Goal: Task Accomplishment & Management: Manage account settings

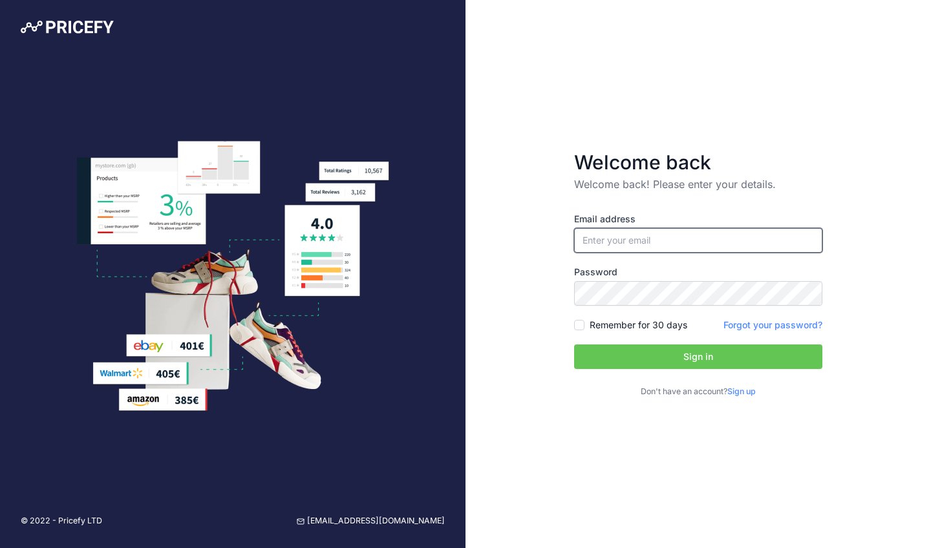
click at [611, 243] on input "email" at bounding box center [698, 240] width 248 height 25
type input "[PERSON_NAME][EMAIL_ADDRESS][PERSON_NAME][DOMAIN_NAME]"
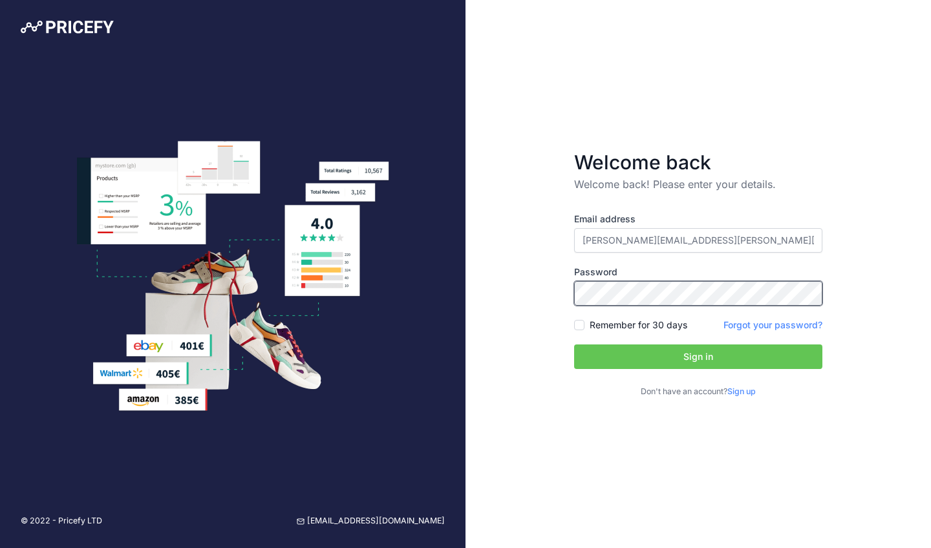
click at [698, 356] on button "Sign in" at bounding box center [698, 356] width 248 height 25
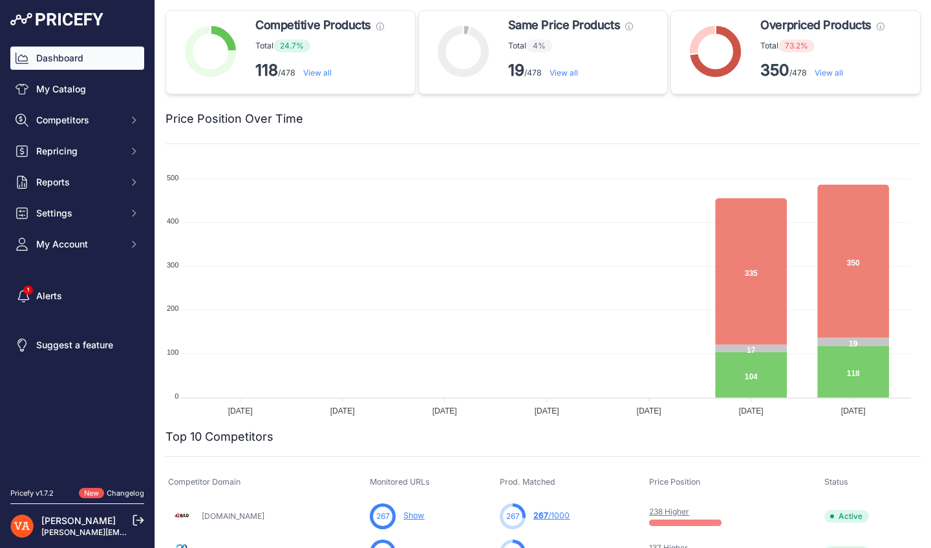
click at [565, 74] on link "View all" at bounding box center [563, 73] width 28 height 10
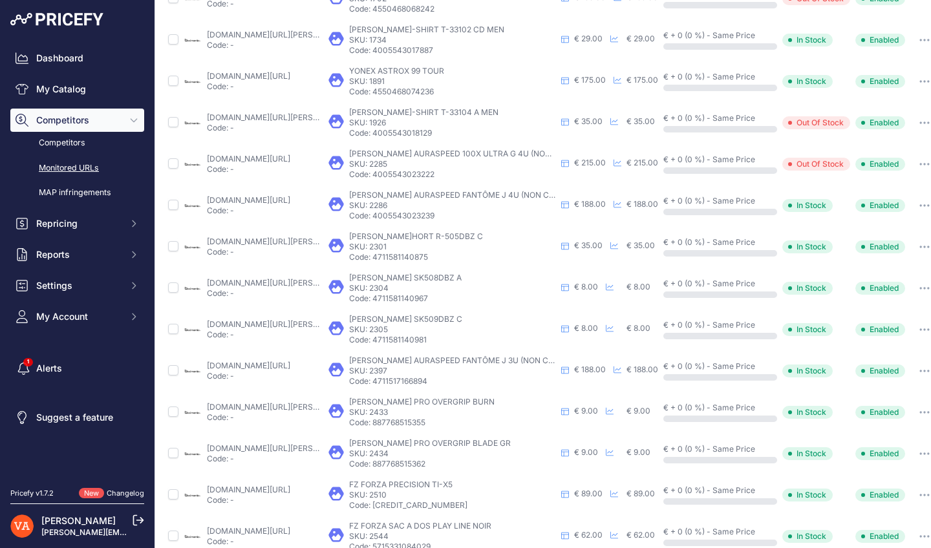
scroll to position [369, 0]
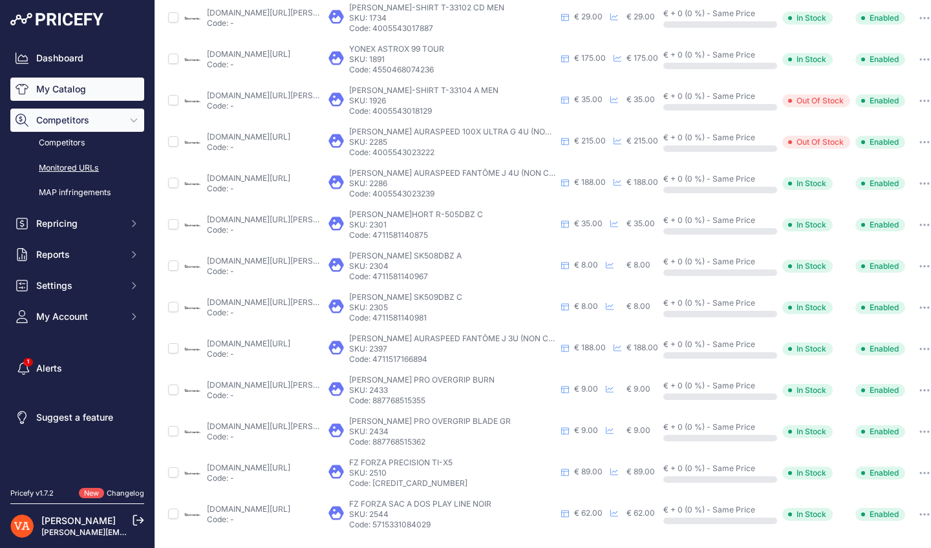
click at [81, 92] on link "My Catalog" at bounding box center [77, 89] width 134 height 23
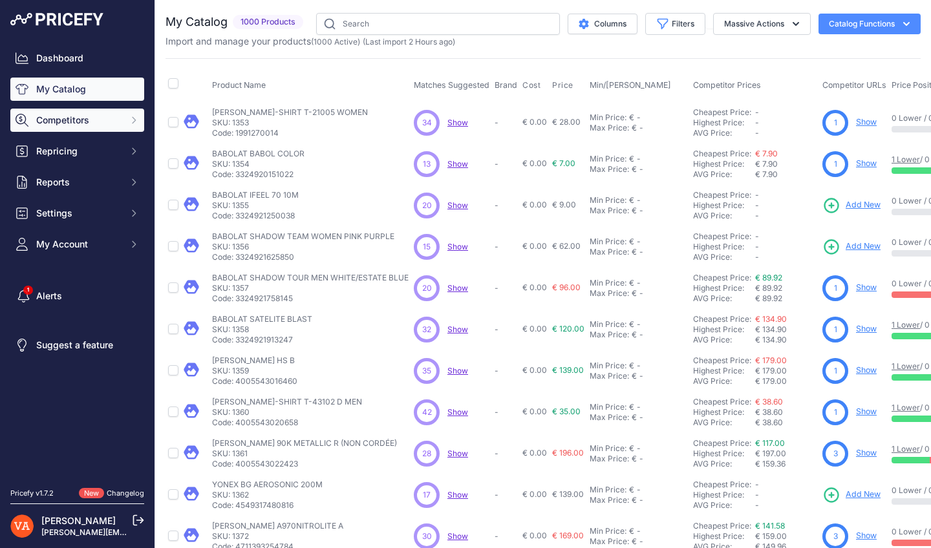
click at [103, 113] on button "Competitors" at bounding box center [77, 120] width 134 height 23
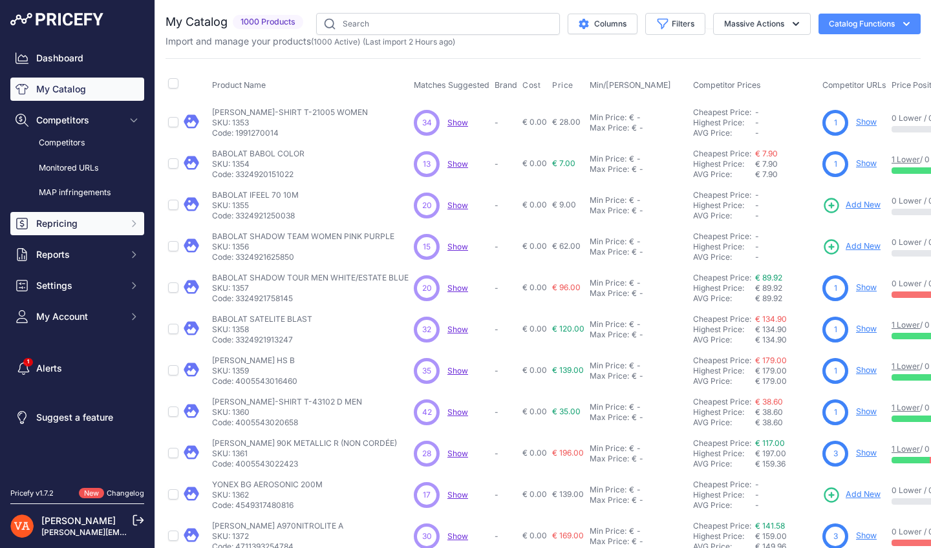
click at [77, 218] on span "Repricing" at bounding box center [78, 223] width 85 height 13
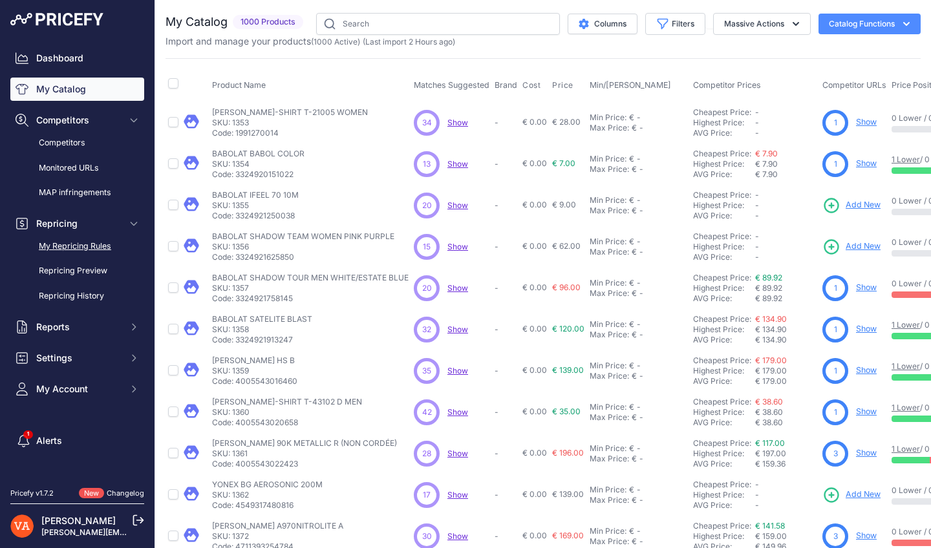
click at [89, 240] on link "My Repricing Rules" at bounding box center [77, 246] width 134 height 23
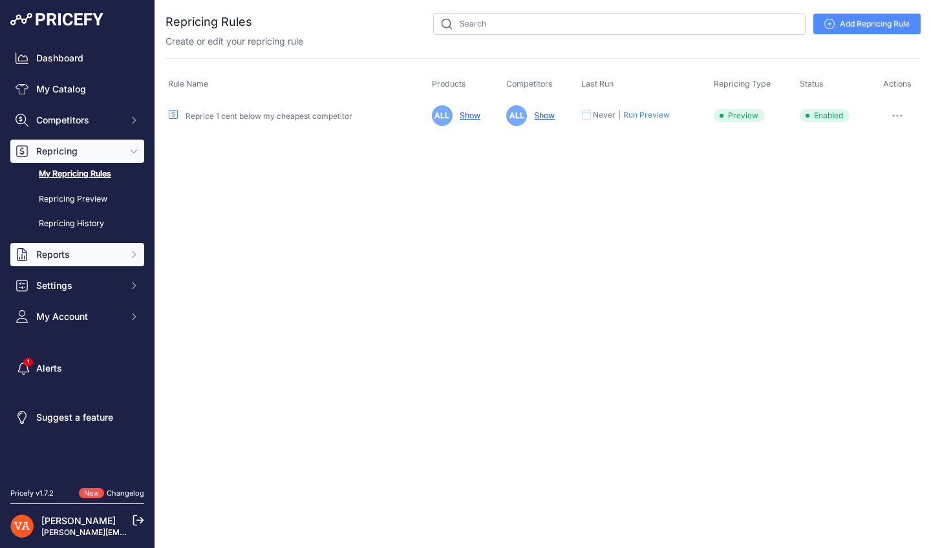
click at [68, 249] on span "Reports" at bounding box center [78, 254] width 85 height 13
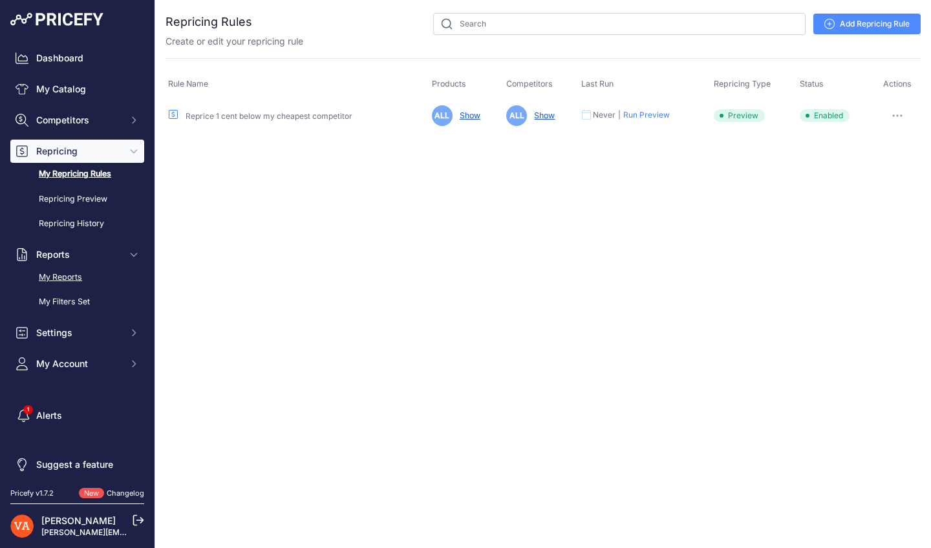
click at [71, 268] on link "My Reports" at bounding box center [77, 277] width 134 height 23
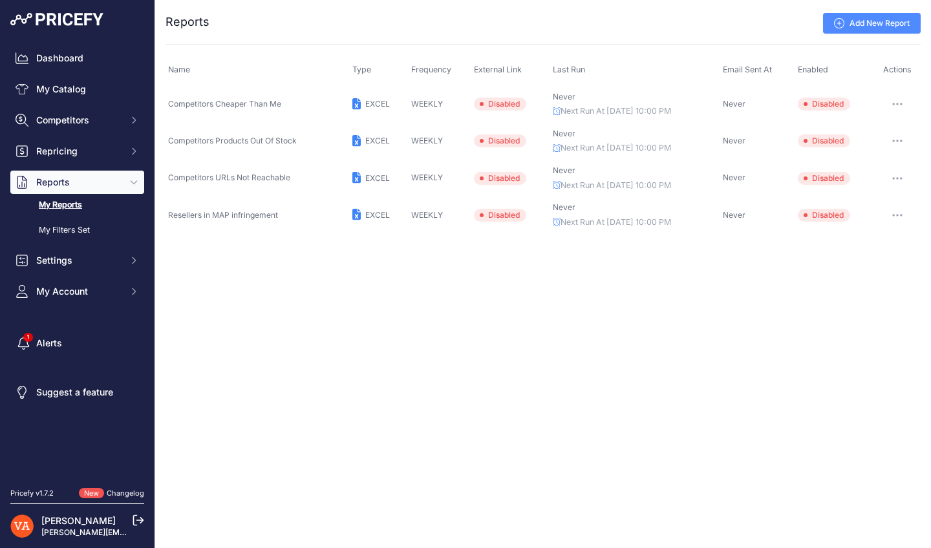
drag, startPoint x: 377, startPoint y: 104, endPoint x: 366, endPoint y: 104, distance: 11.0
click at [377, 104] on span "EXCEL" at bounding box center [377, 104] width 25 height 10
click at [354, 103] on icon at bounding box center [356, 104] width 9 height 12
click at [488, 103] on span "Disabled" at bounding box center [500, 104] width 52 height 13
click at [907, 105] on button "button" at bounding box center [897, 104] width 26 height 18
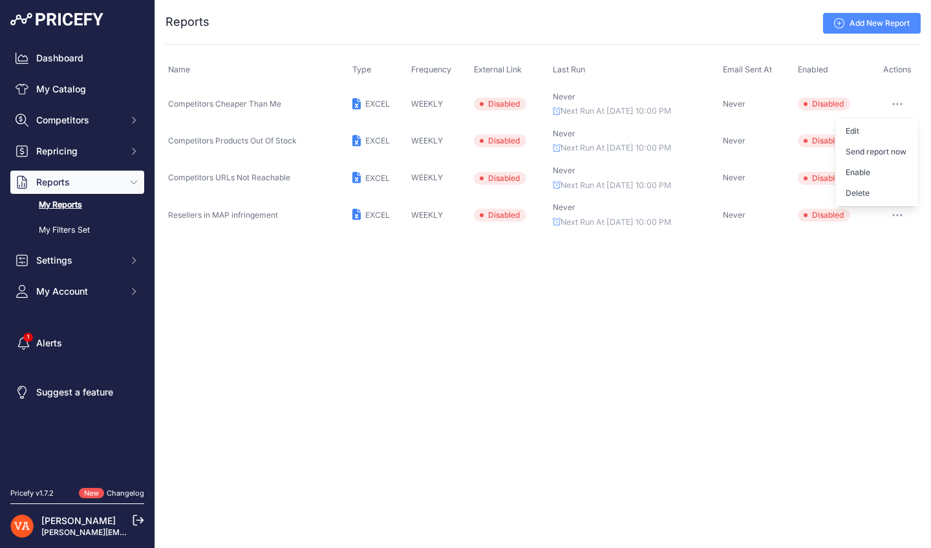
click at [279, 277] on div "Close You are not connected to the internet. ..." at bounding box center [542, 274] width 775 height 548
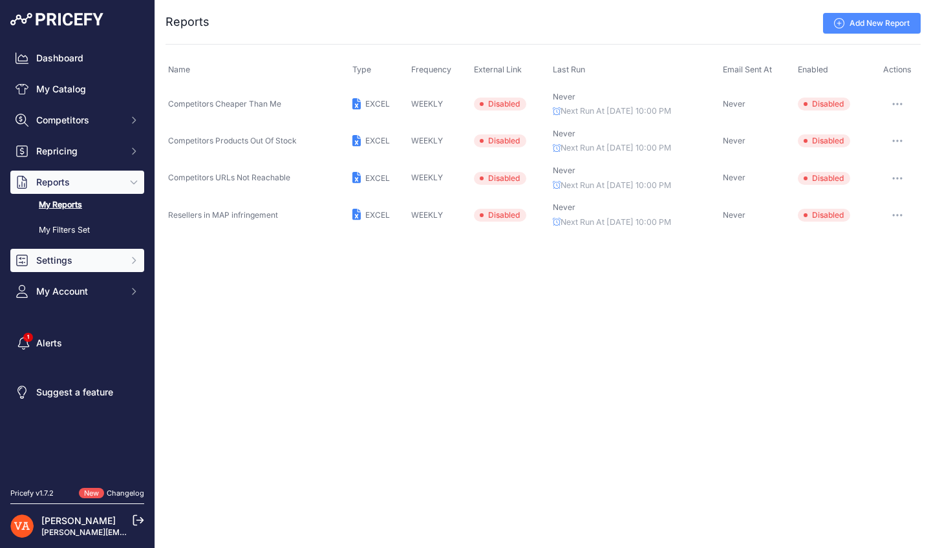
click at [58, 252] on button "Settings" at bounding box center [77, 260] width 134 height 23
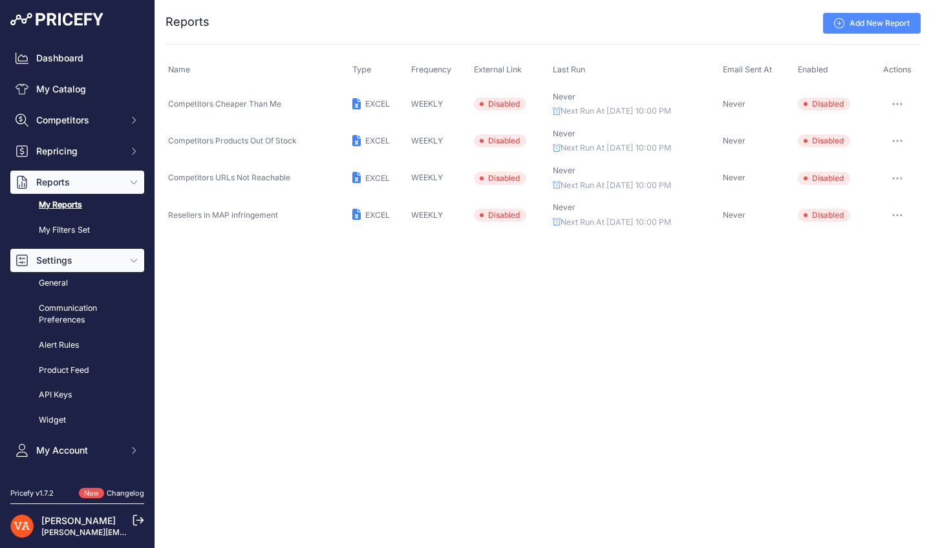
click at [66, 261] on span "Settings" at bounding box center [78, 260] width 85 height 13
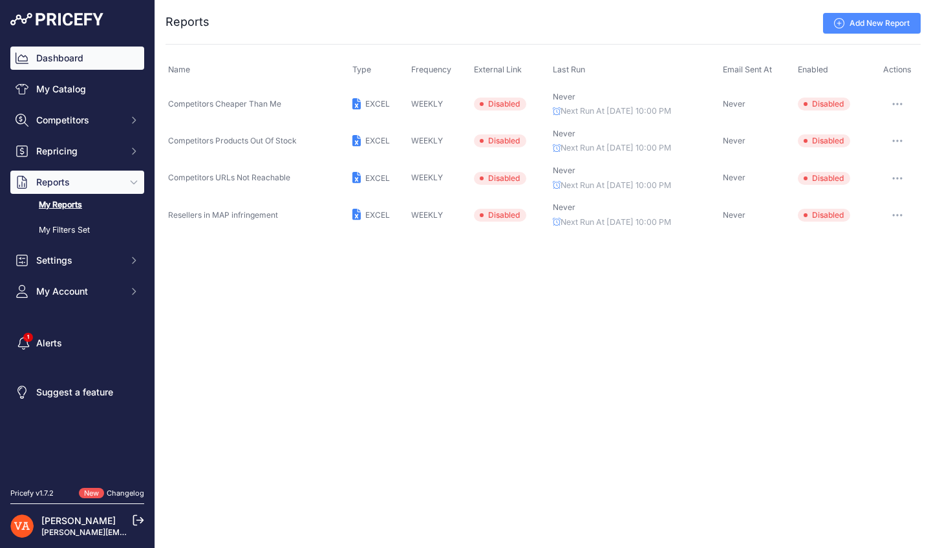
click at [88, 61] on link "Dashboard" at bounding box center [77, 58] width 134 height 23
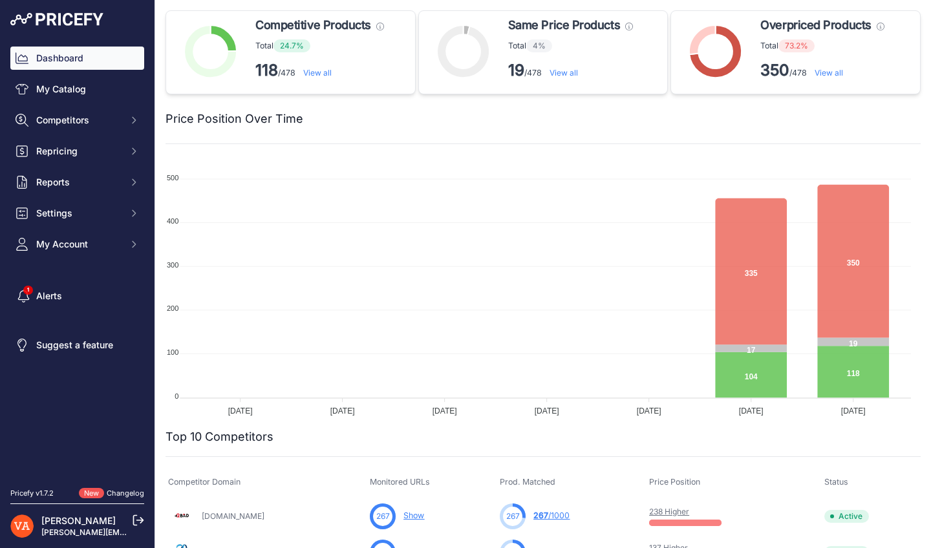
click at [316, 74] on link "View all" at bounding box center [317, 73] width 28 height 10
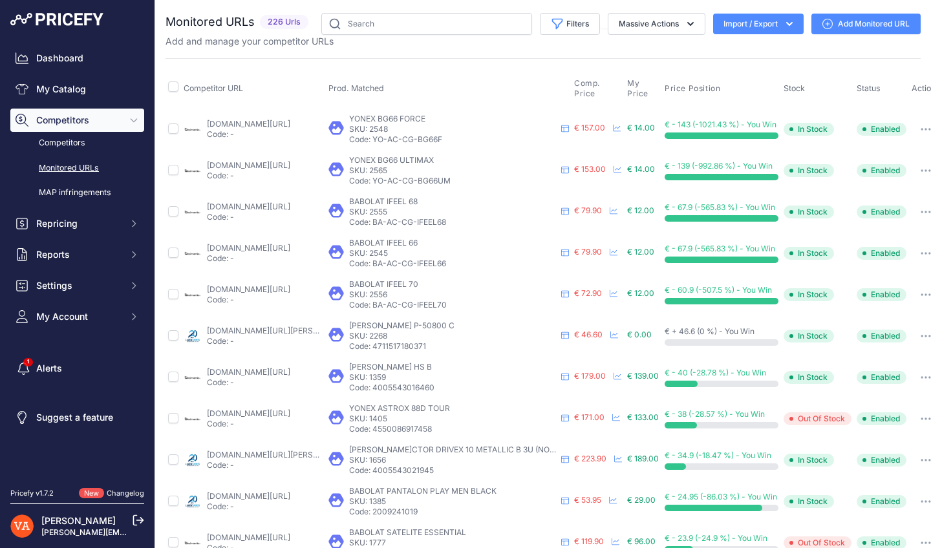
click at [752, 27] on button "Import / Export" at bounding box center [758, 24] width 90 height 21
click at [747, 68] on div "Export" at bounding box center [756, 74] width 103 height 23
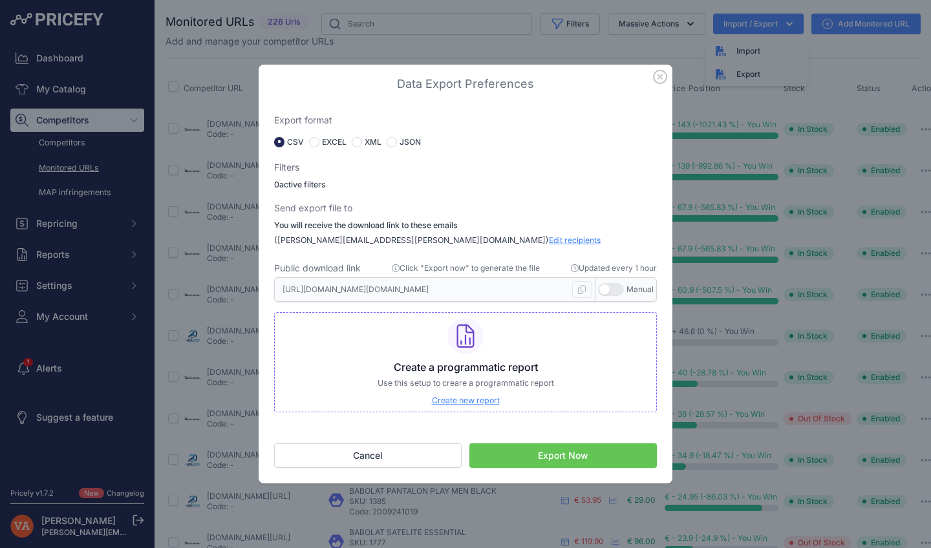
click at [333, 143] on label "EXCEL" at bounding box center [334, 142] width 25 height 10
click at [313, 142] on input "radio" at bounding box center [314, 142] width 10 height 10
radio input "true"
type input "https://s3.us-west-2.amazonaws.com/download.pricefy.io/exports/monitored-urls/1…"
click at [538, 448] on button "Export Now" at bounding box center [562, 455] width 187 height 25
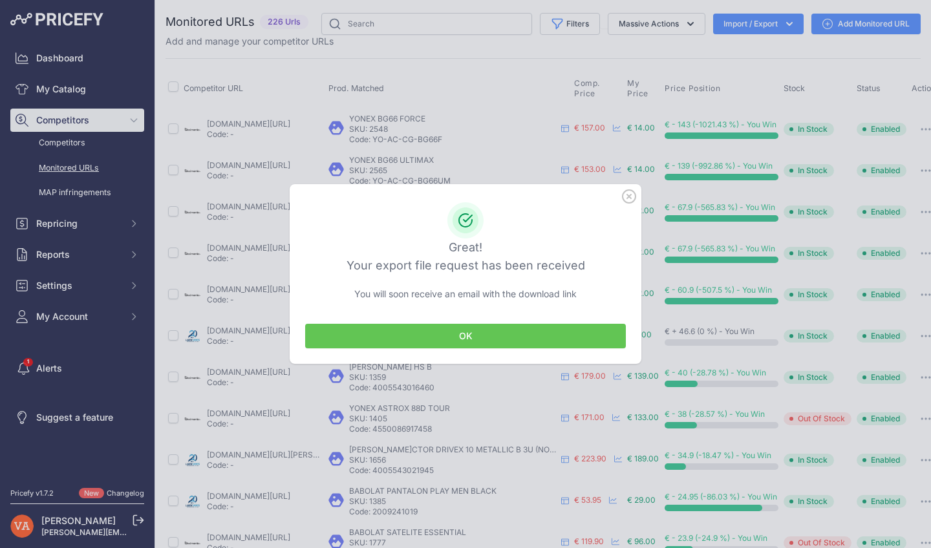
click at [511, 331] on button "OK" at bounding box center [465, 336] width 321 height 25
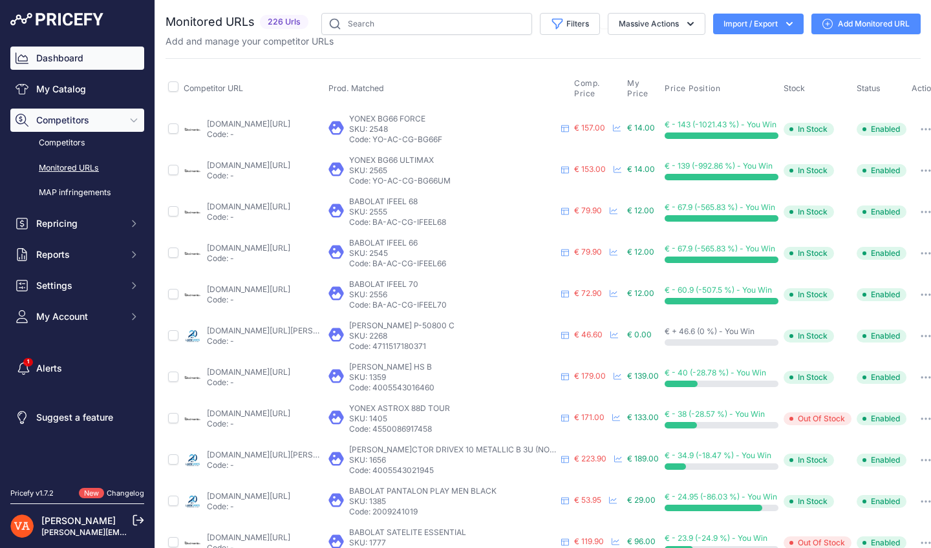
click at [99, 55] on link "Dashboard" at bounding box center [77, 58] width 134 height 23
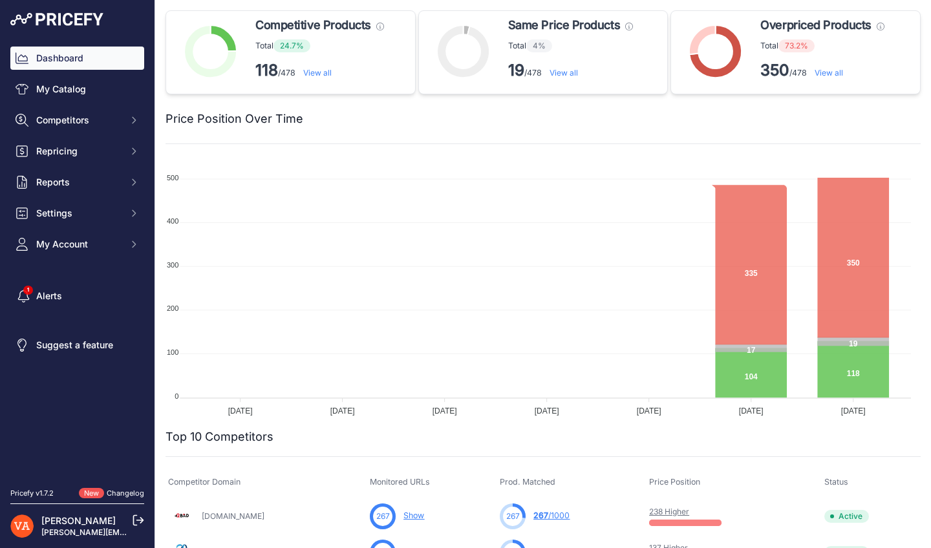
click at [827, 74] on link "View all" at bounding box center [828, 73] width 28 height 10
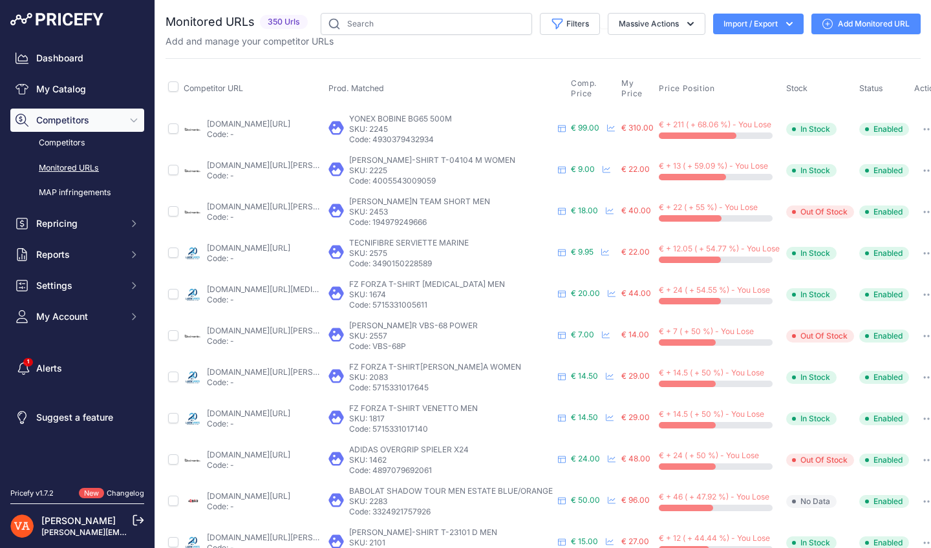
click at [763, 25] on button "Import / Export" at bounding box center [758, 24] width 90 height 21
click at [742, 70] on div "Export" at bounding box center [756, 74] width 103 height 23
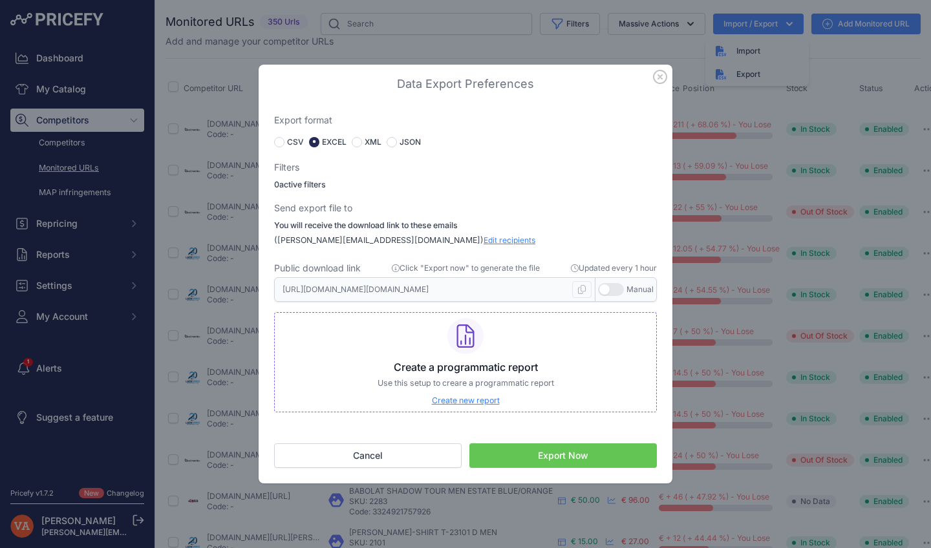
click at [536, 447] on button "Export Now" at bounding box center [562, 455] width 187 height 25
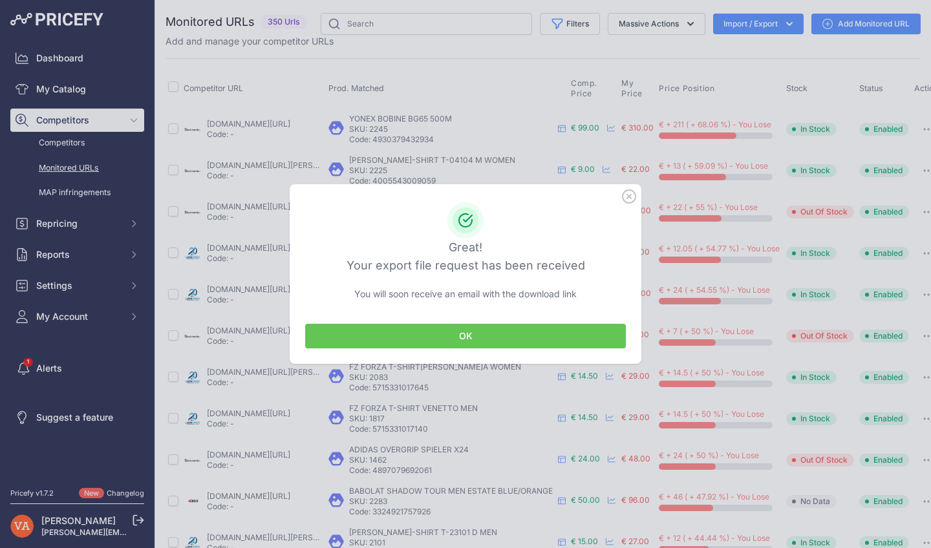
click at [532, 339] on button "OK" at bounding box center [465, 336] width 321 height 25
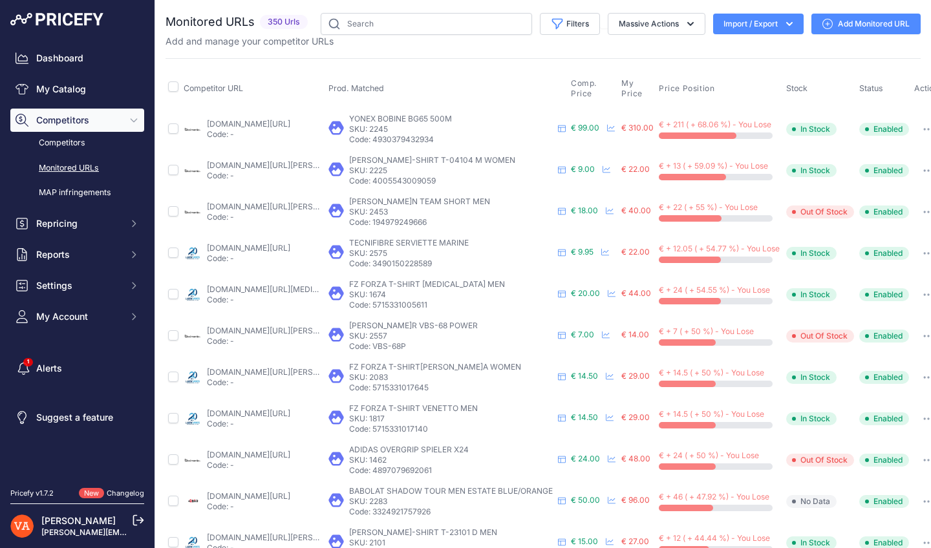
click at [65, 14] on img at bounding box center [56, 19] width 93 height 13
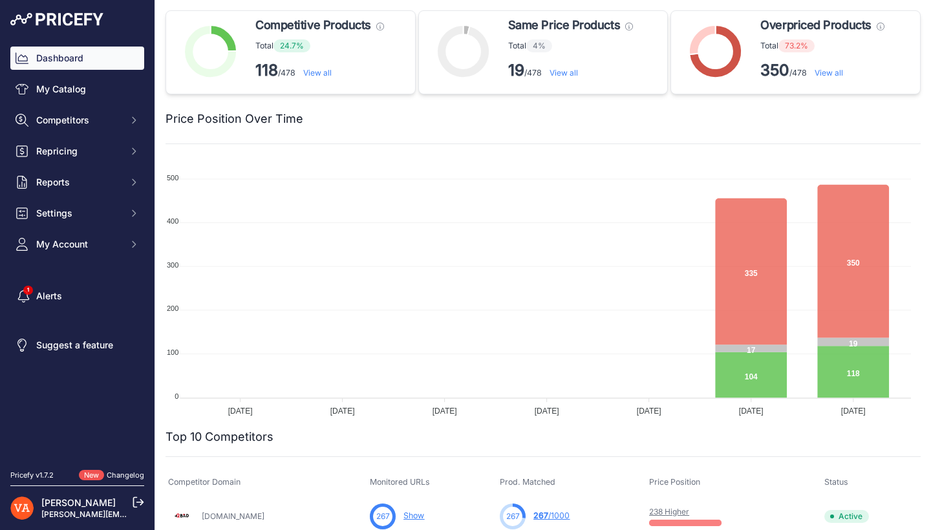
click at [435, 118] on div at bounding box center [611, 119] width 617 height 18
click at [824, 72] on link "View all" at bounding box center [828, 73] width 28 height 10
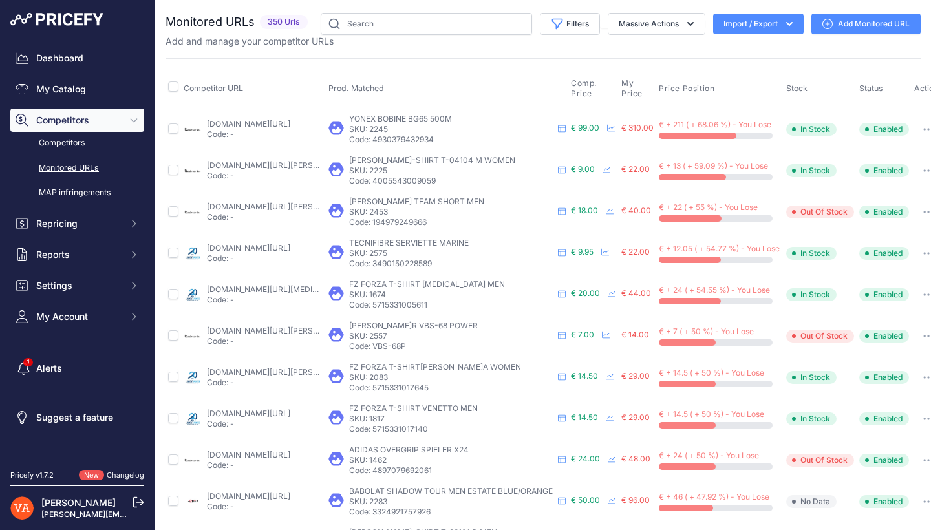
click at [757, 28] on button "Import / Export" at bounding box center [758, 24] width 90 height 21
click at [740, 69] on div "Export" at bounding box center [756, 74] width 103 height 23
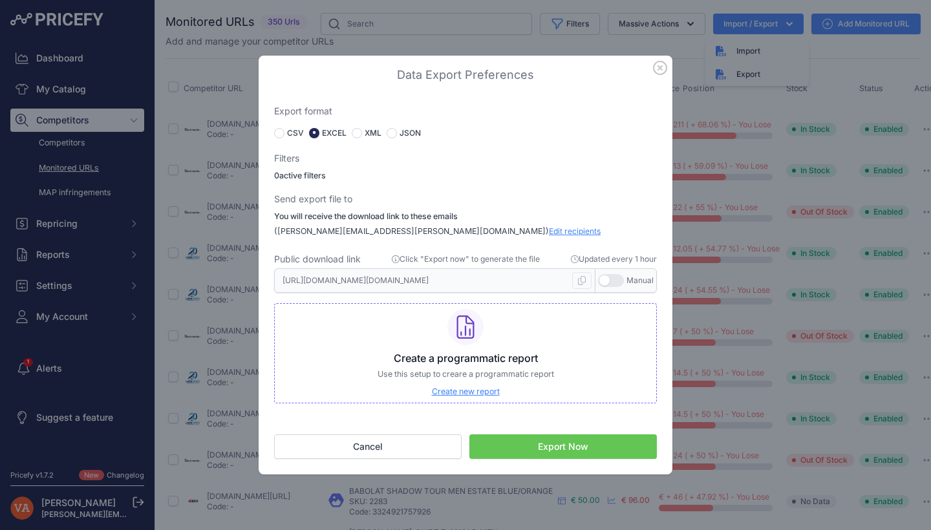
click at [555, 449] on button "Export Now" at bounding box center [562, 446] width 187 height 25
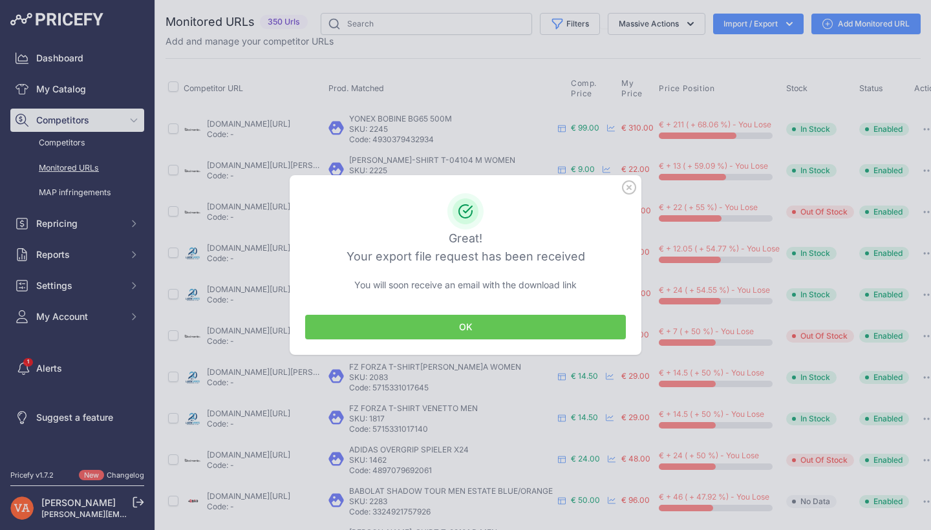
click at [562, 332] on button "OK" at bounding box center [465, 327] width 321 height 25
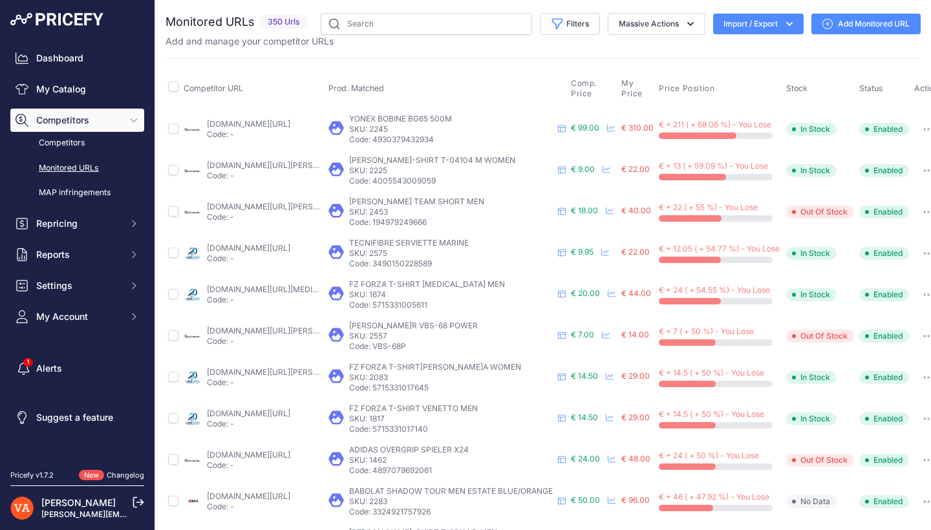
click at [92, 121] on span "Competitors" at bounding box center [78, 120] width 85 height 13
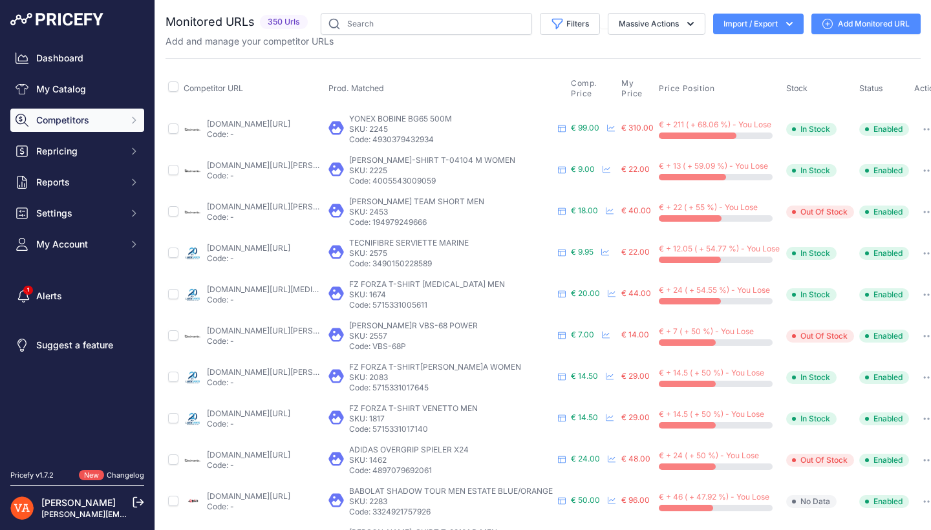
click at [110, 121] on span "Competitors" at bounding box center [78, 120] width 85 height 13
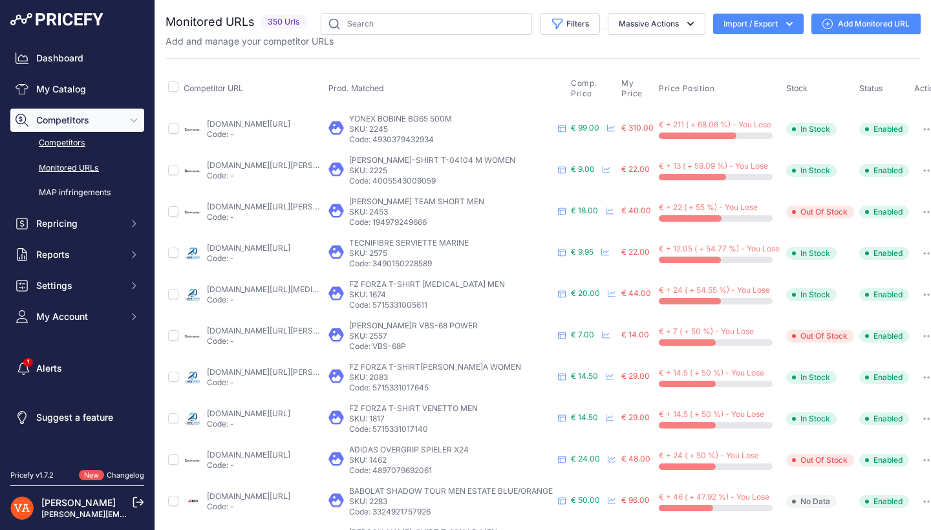
click at [98, 142] on link "Competitors" at bounding box center [77, 143] width 134 height 23
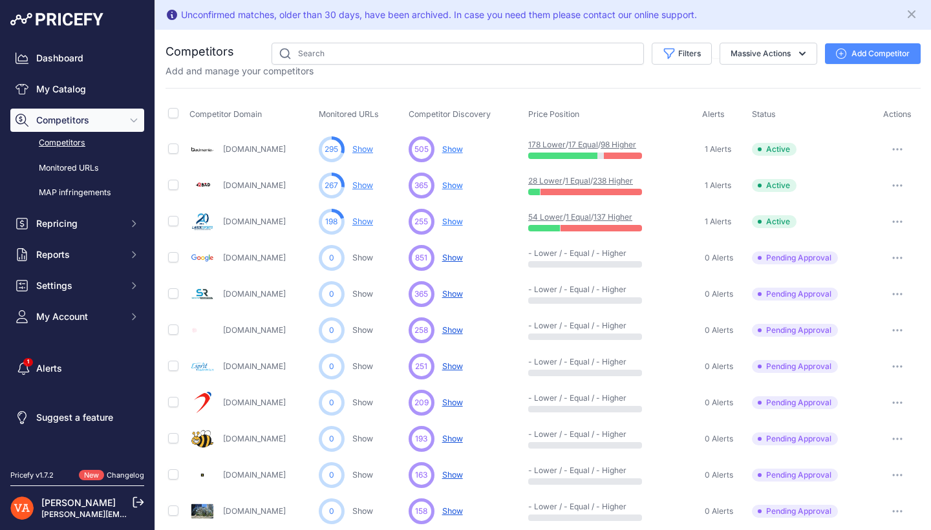
click at [65, 116] on span "Competitors" at bounding box center [78, 120] width 85 height 13
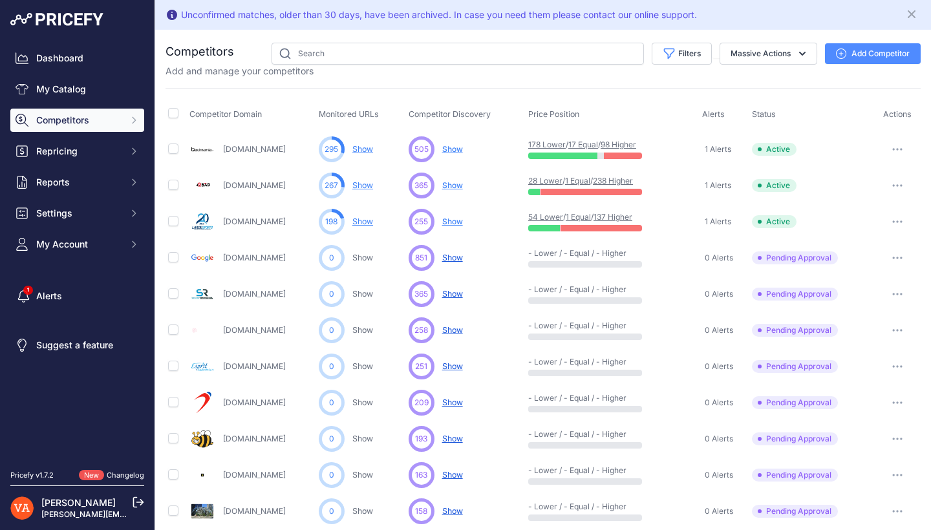
click at [63, 118] on span "Competitors" at bounding box center [78, 120] width 85 height 13
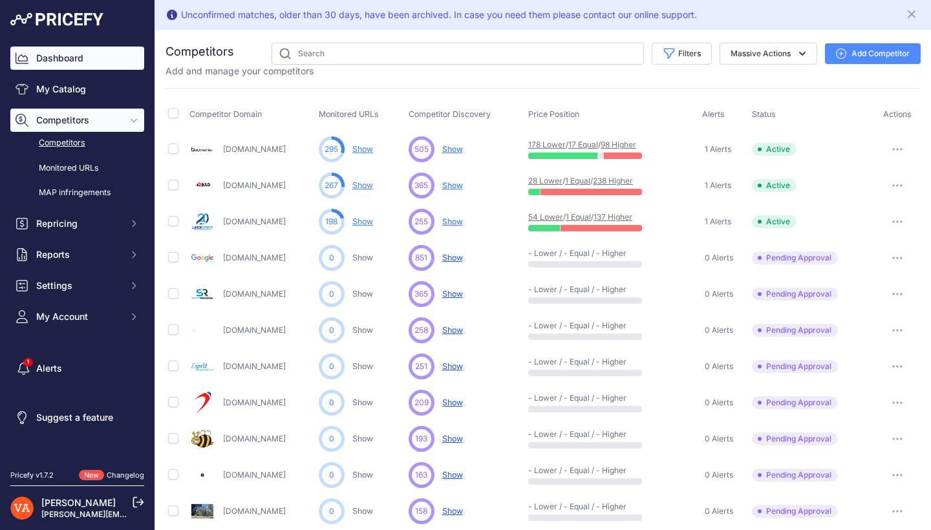
click at [56, 56] on link "Dashboard" at bounding box center [77, 58] width 134 height 23
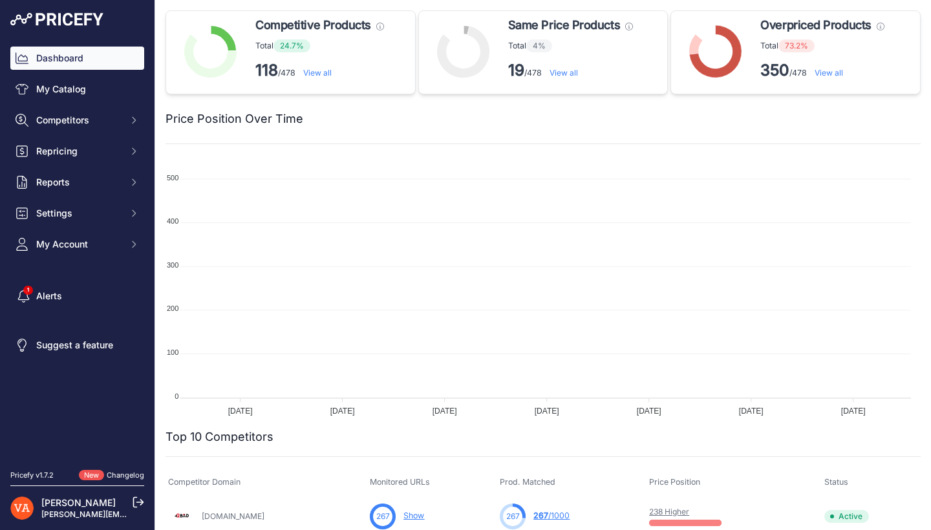
click at [331, 69] on link "View all" at bounding box center [317, 73] width 28 height 10
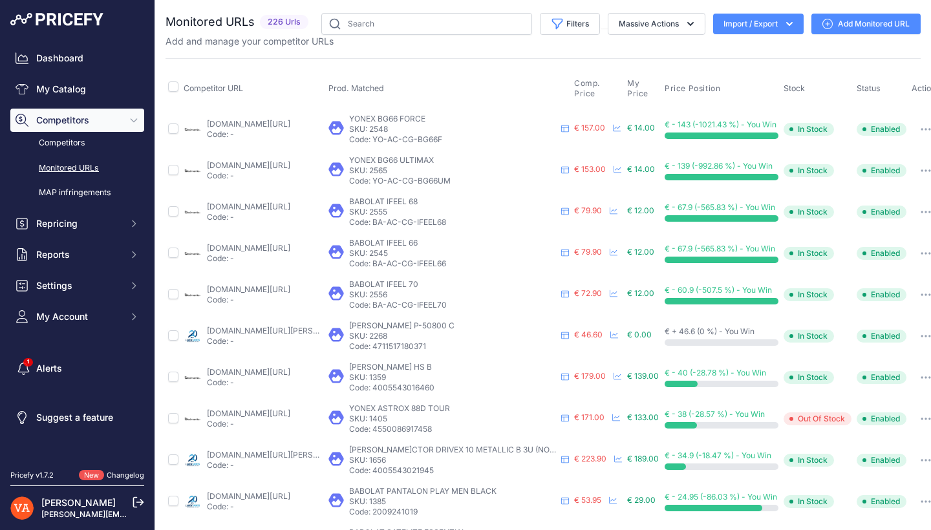
click at [749, 32] on button "Import / Export" at bounding box center [758, 24] width 90 height 21
click at [743, 79] on div "Export" at bounding box center [756, 74] width 103 height 23
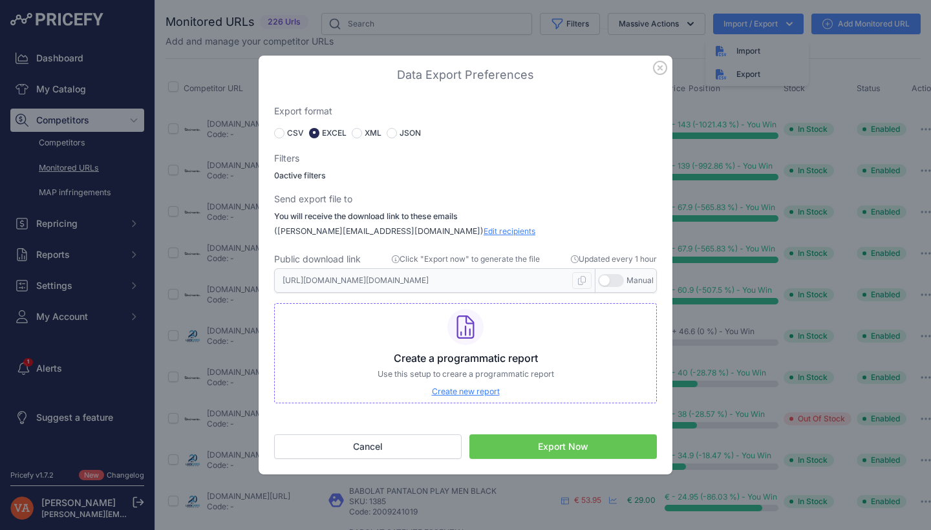
click at [503, 442] on button "Export Now" at bounding box center [562, 446] width 187 height 25
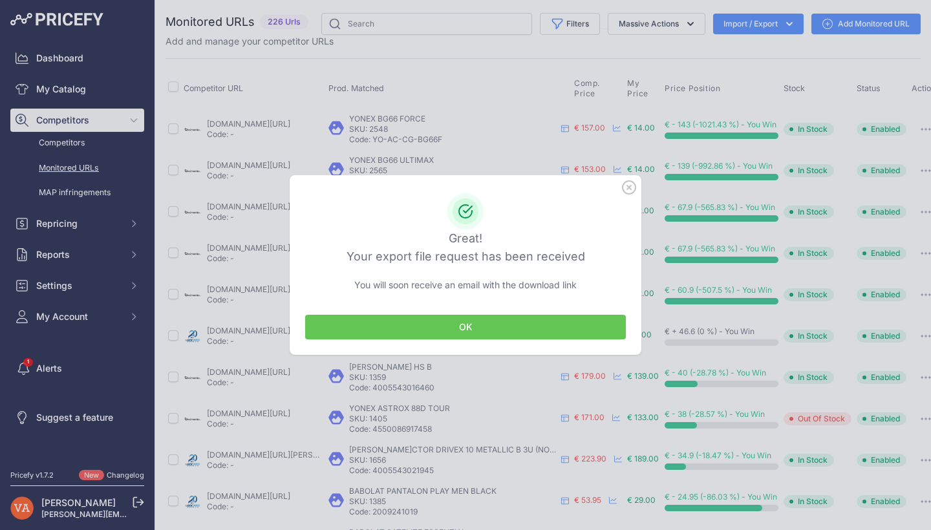
click at [560, 328] on button "OK" at bounding box center [465, 327] width 321 height 25
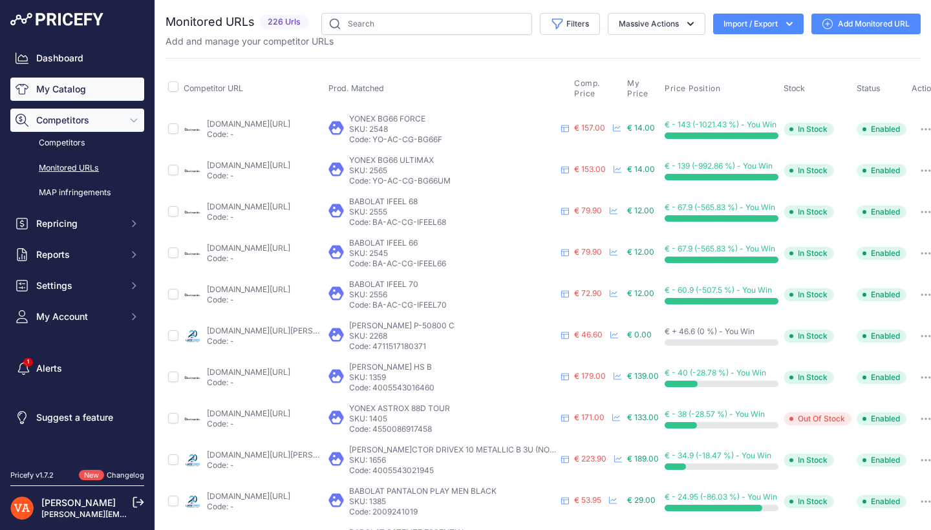
click at [73, 90] on link "My Catalog" at bounding box center [77, 89] width 134 height 23
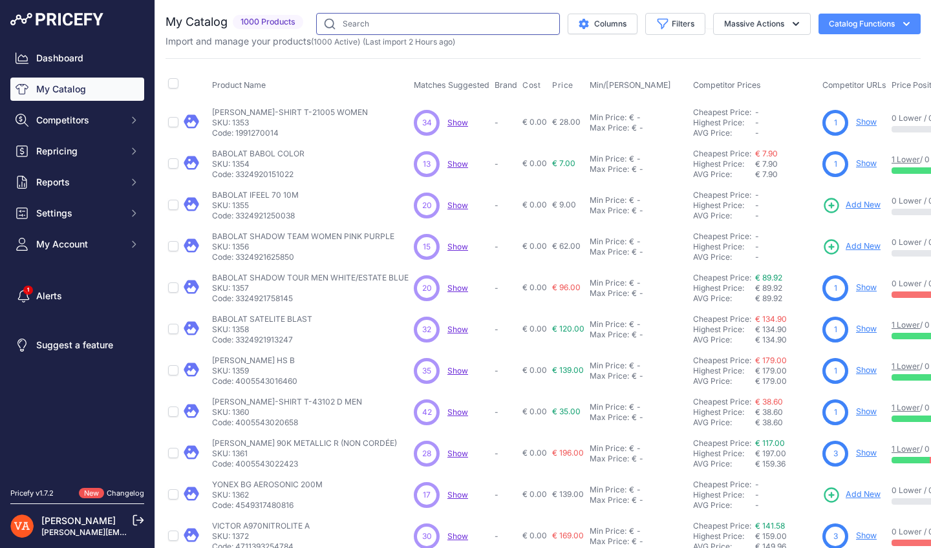
click at [369, 24] on input "text" at bounding box center [438, 24] width 244 height 22
type input "chaussettes"
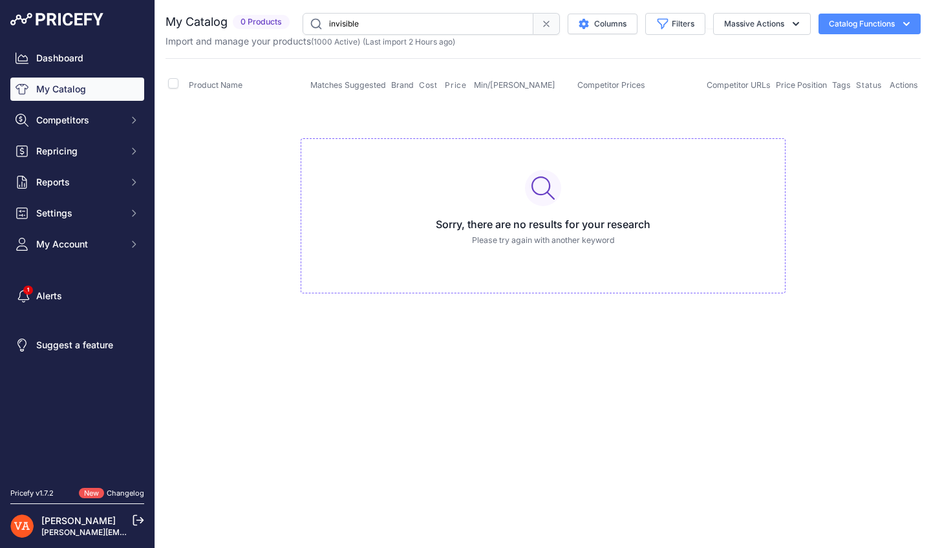
type input "invisible"
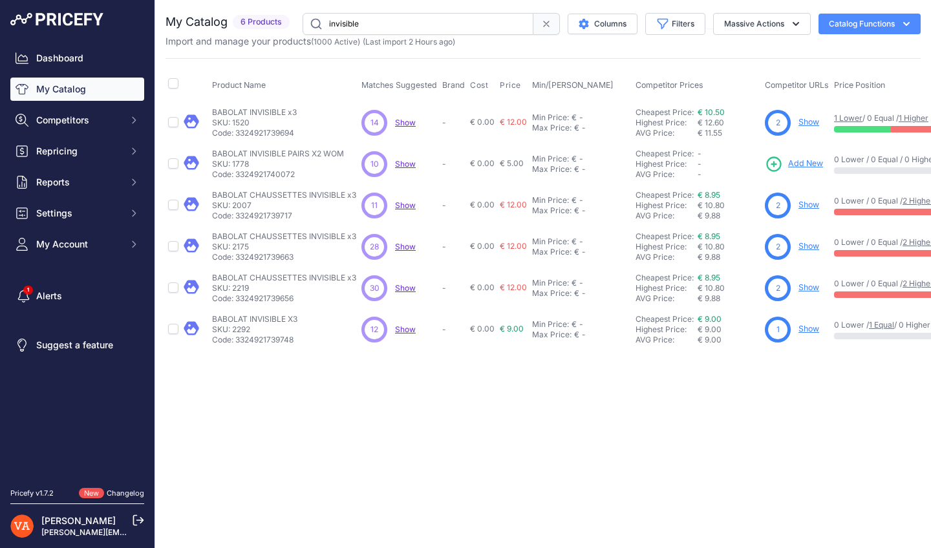
click at [805, 245] on link "Show" at bounding box center [808, 246] width 21 height 10
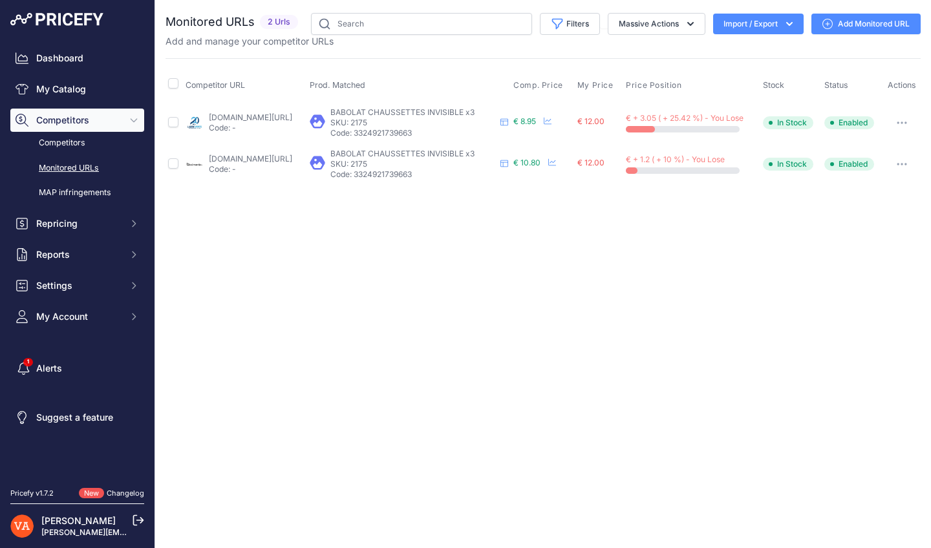
click at [450, 332] on div "Close You are not connected to the internet." at bounding box center [542, 274] width 775 height 548
click at [292, 118] on link "[DOMAIN_NAME][URL]" at bounding box center [250, 117] width 83 height 10
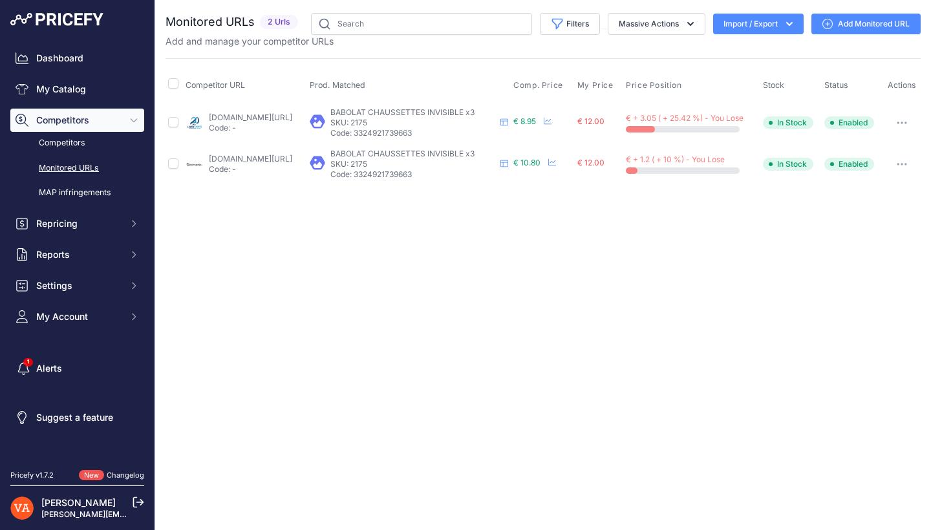
click at [292, 156] on link "badmania.fr/badminton-chaussettes-babolat-invisible-men-x3-blanc-115fp951.html?…" at bounding box center [250, 159] width 83 height 10
click at [365, 25] on input "text" at bounding box center [421, 24] width 221 height 22
type input "xfeel lite"
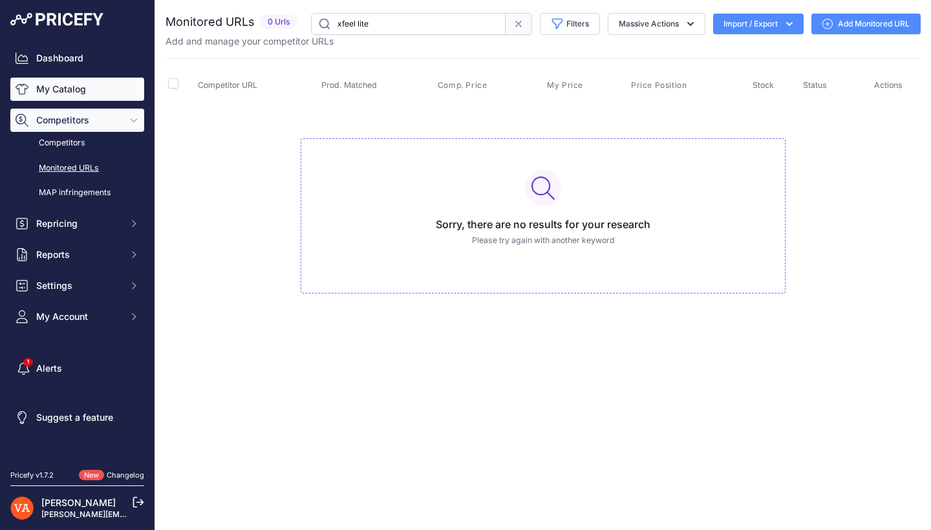
click at [129, 90] on link "My Catalog" at bounding box center [77, 89] width 134 height 23
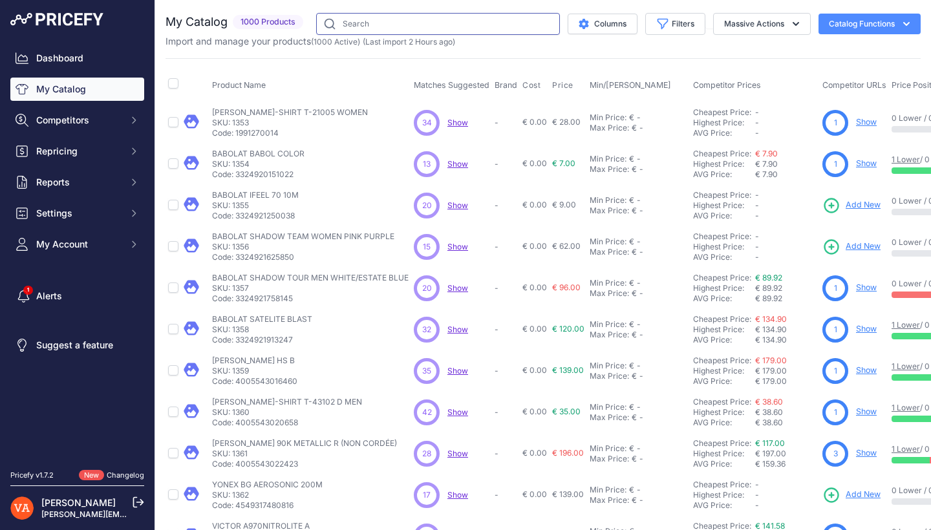
click at [396, 20] on input "text" at bounding box center [438, 24] width 244 height 22
type input "origin"
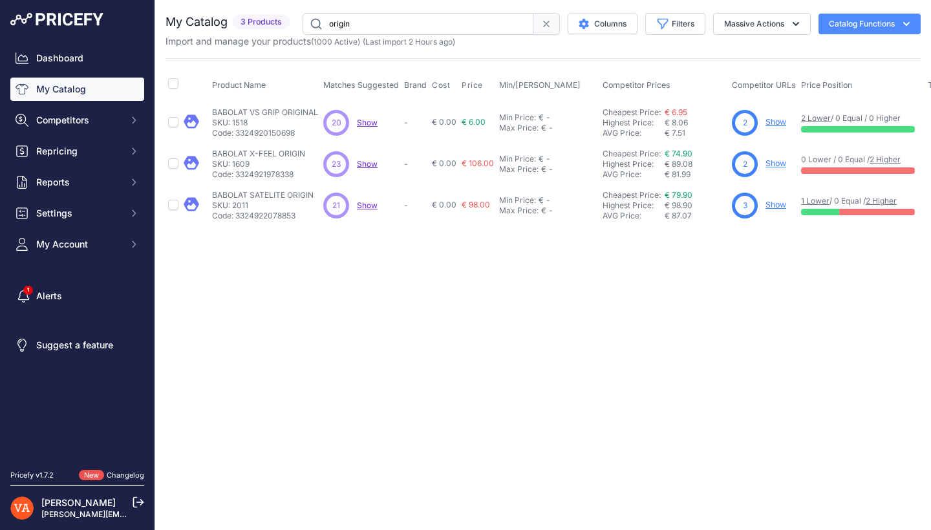
click at [784, 164] on link "Show" at bounding box center [775, 163] width 21 height 10
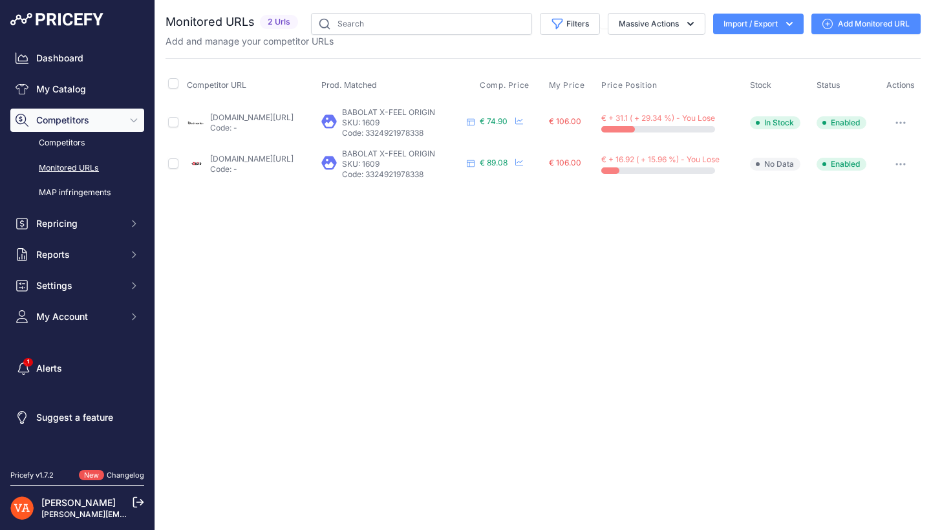
click at [293, 116] on link "[DOMAIN_NAME][URL]" at bounding box center [251, 117] width 83 height 10
click at [293, 158] on link "[DOMAIN_NAME][URL]" at bounding box center [251, 159] width 83 height 10
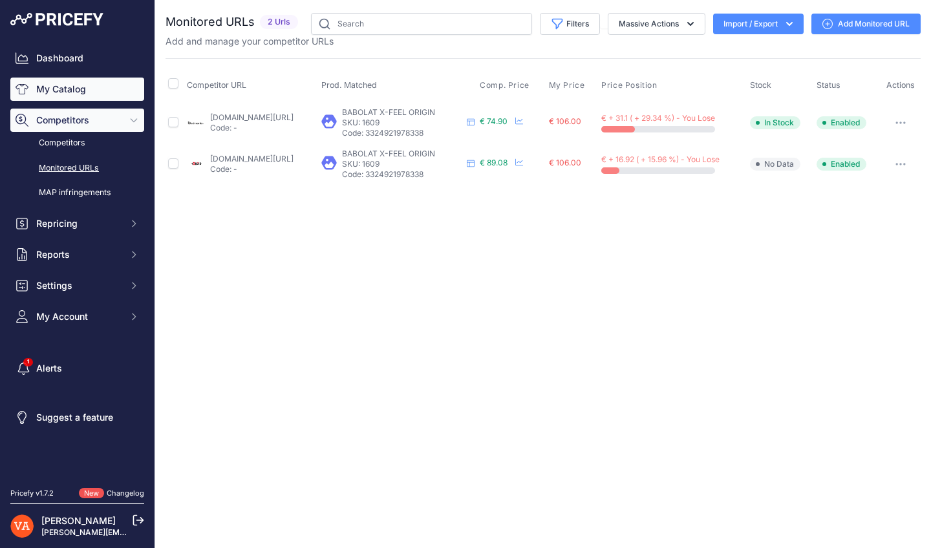
click at [84, 89] on link "My Catalog" at bounding box center [77, 89] width 134 height 23
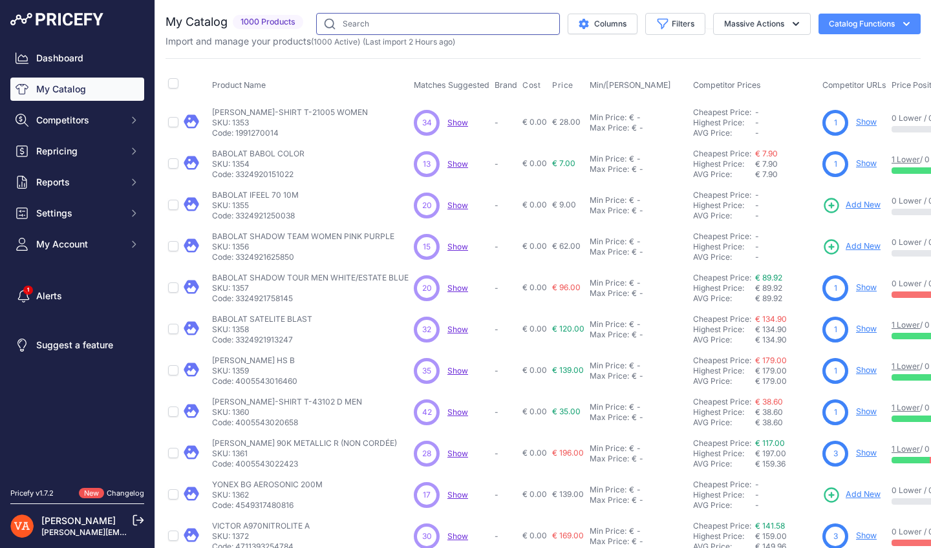
click at [402, 25] on input "text" at bounding box center [438, 24] width 244 height 22
type input "spark"
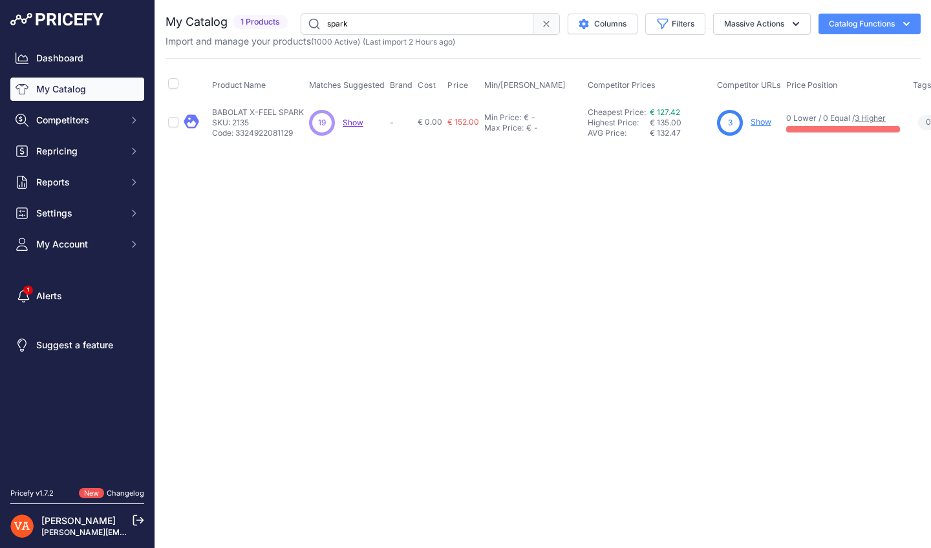
click at [753, 130] on div "3 Show" at bounding box center [749, 123] width 64 height 26
click at [761, 125] on link "Show" at bounding box center [760, 122] width 21 height 10
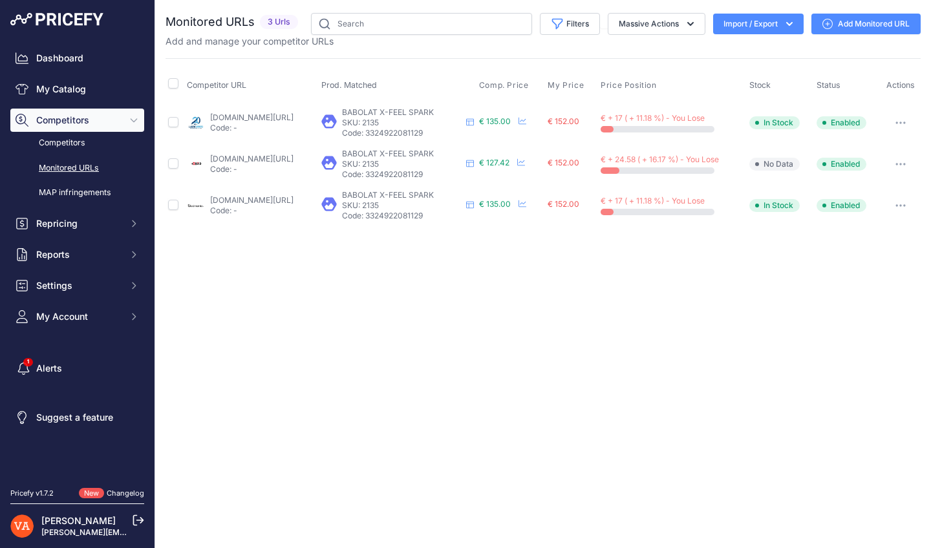
click at [270, 116] on link "[DOMAIN_NAME][URL]" at bounding box center [251, 117] width 83 height 10
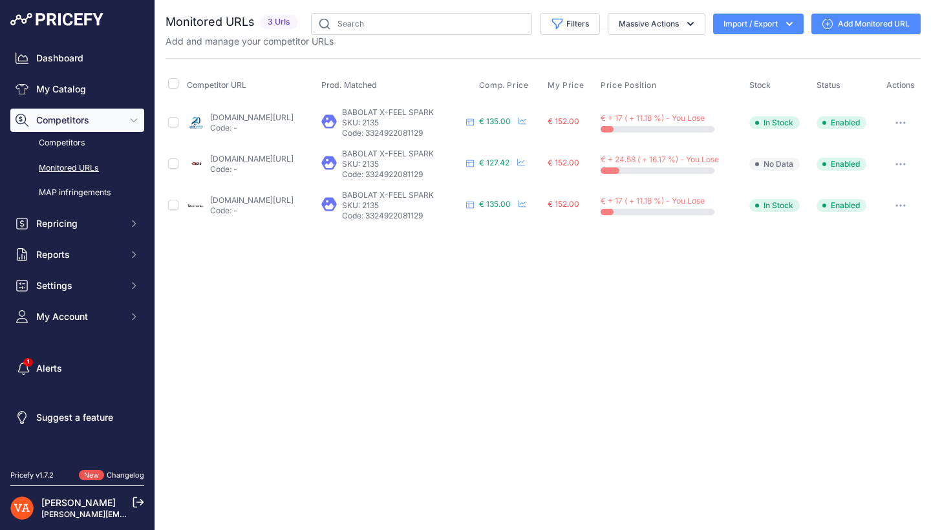
click at [293, 160] on link "[DOMAIN_NAME][URL]" at bounding box center [251, 159] width 83 height 10
click at [293, 196] on link "[DOMAIN_NAME][URL]" at bounding box center [251, 200] width 83 height 10
click at [603, 277] on div "Close You are not connected to the internet." at bounding box center [542, 265] width 775 height 530
click at [744, 332] on div "Close You are not connected to the internet." at bounding box center [542, 265] width 775 height 530
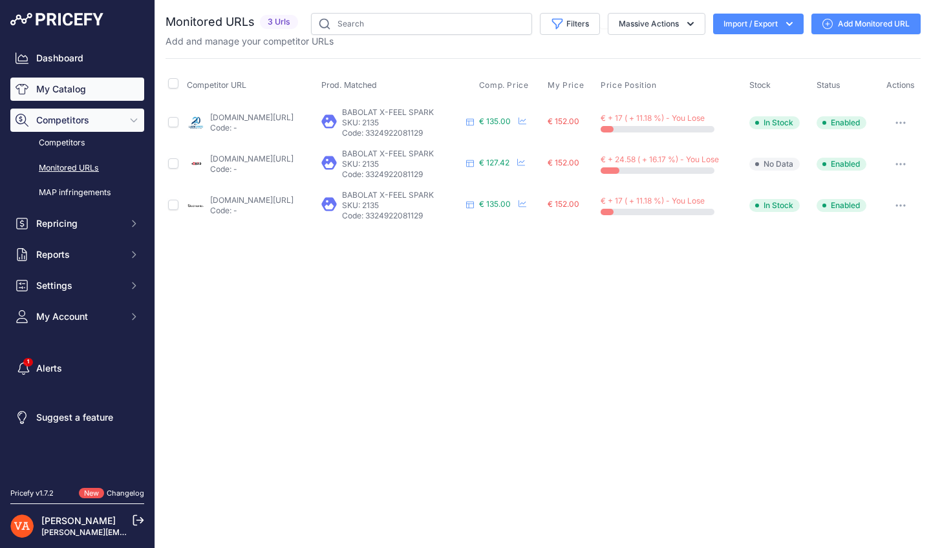
click at [76, 86] on link "My Catalog" at bounding box center [77, 89] width 134 height 23
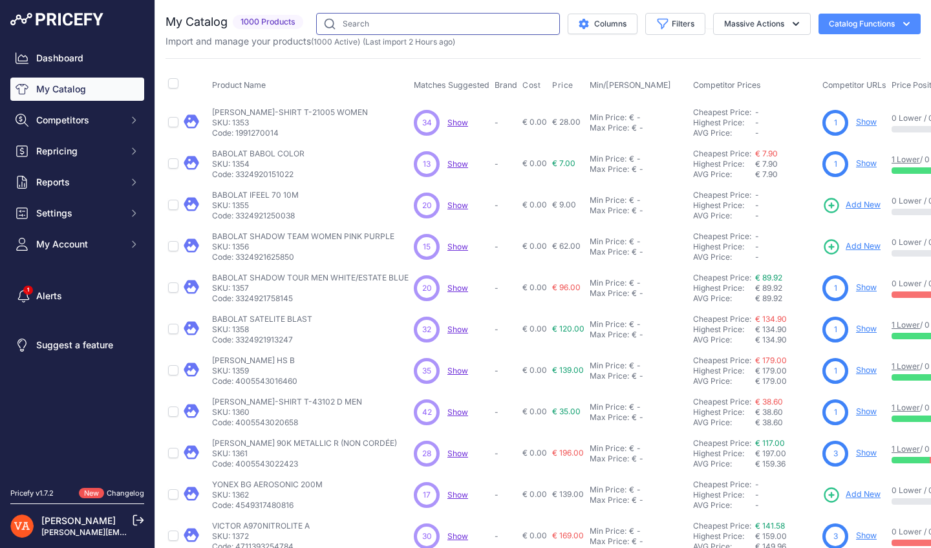
click at [365, 22] on input "text" at bounding box center [438, 24] width 244 height 22
type input "RISE"
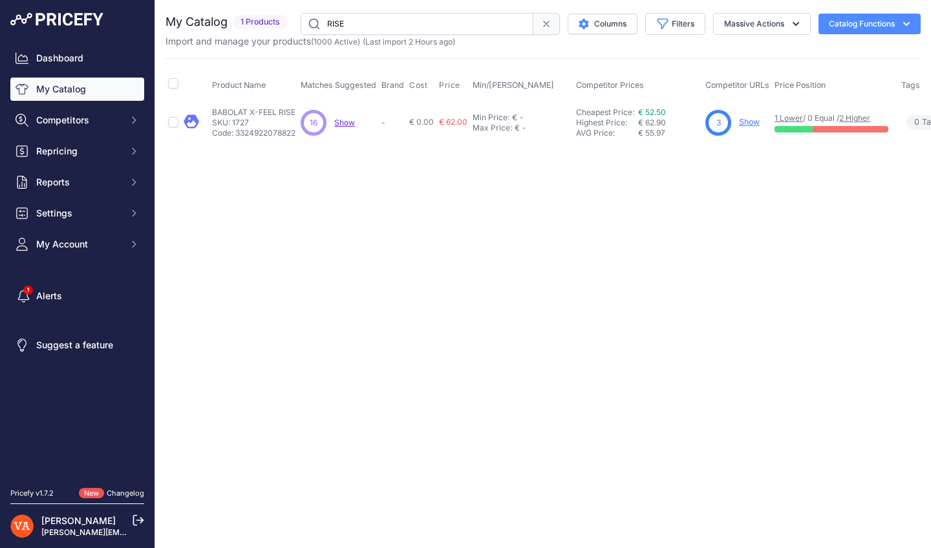
click at [757, 119] on link "Show" at bounding box center [749, 122] width 21 height 10
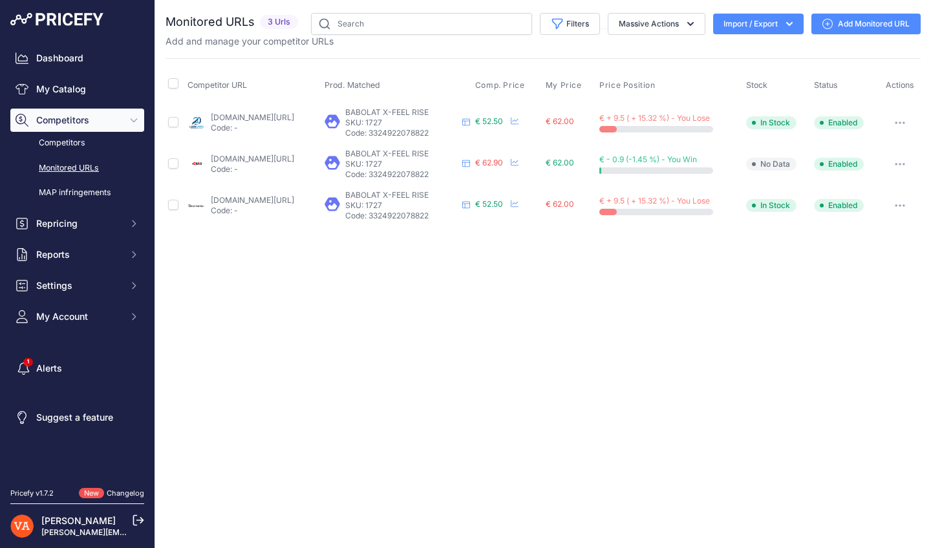
click at [412, 344] on div "Close You are not connected to the internet." at bounding box center [542, 274] width 775 height 548
click at [277, 113] on link "[DOMAIN_NAME][URL]" at bounding box center [252, 117] width 83 height 10
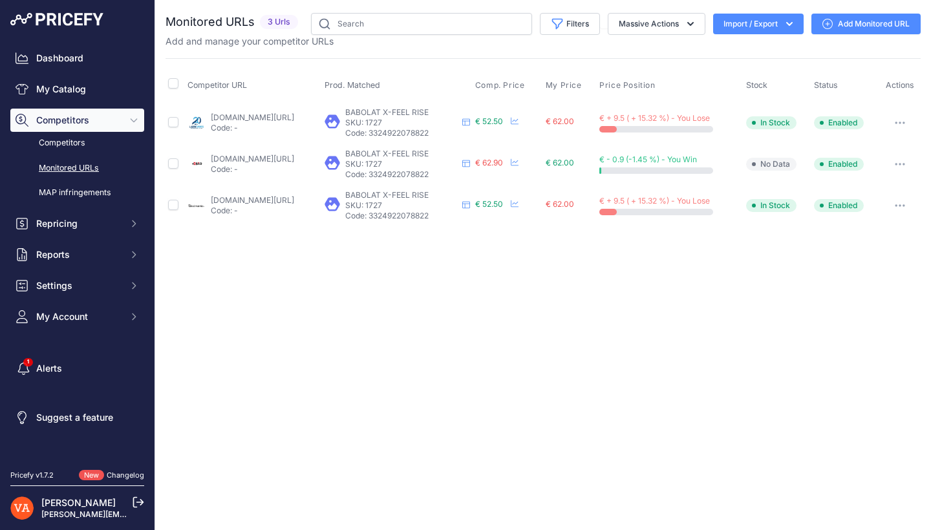
click at [283, 205] on p "Code: -" at bounding box center [252, 210] width 83 height 10
click at [286, 199] on link "badmania.fr/badminton-x-feel-rise-11fp2251.html?prirule_jdsnikfkfjsd=10273" at bounding box center [252, 200] width 83 height 10
click at [262, 154] on link "plusdebad.com/raquette-badminton/29284-babolat-x-feel-rise?prirule_jdsnikfkfjsd…" at bounding box center [252, 159] width 83 height 10
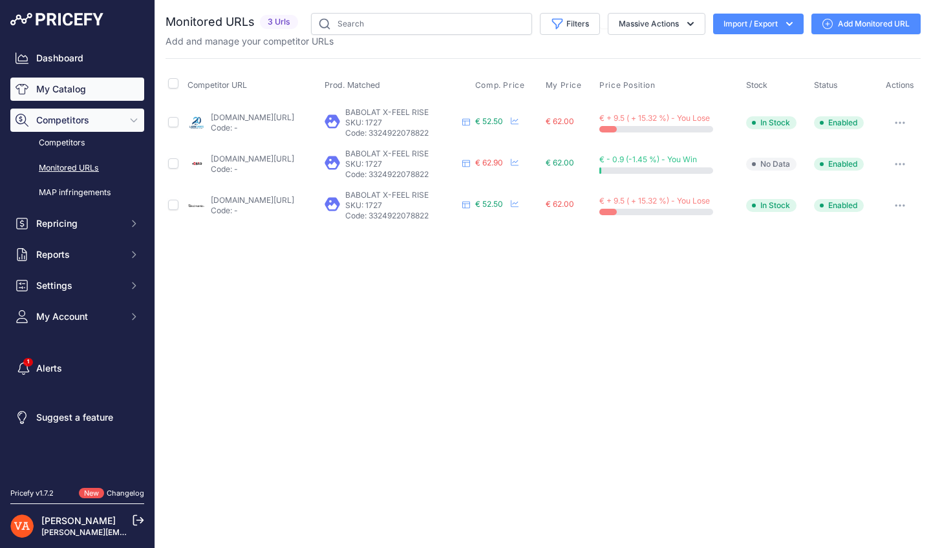
click at [83, 85] on link "My Catalog" at bounding box center [77, 89] width 134 height 23
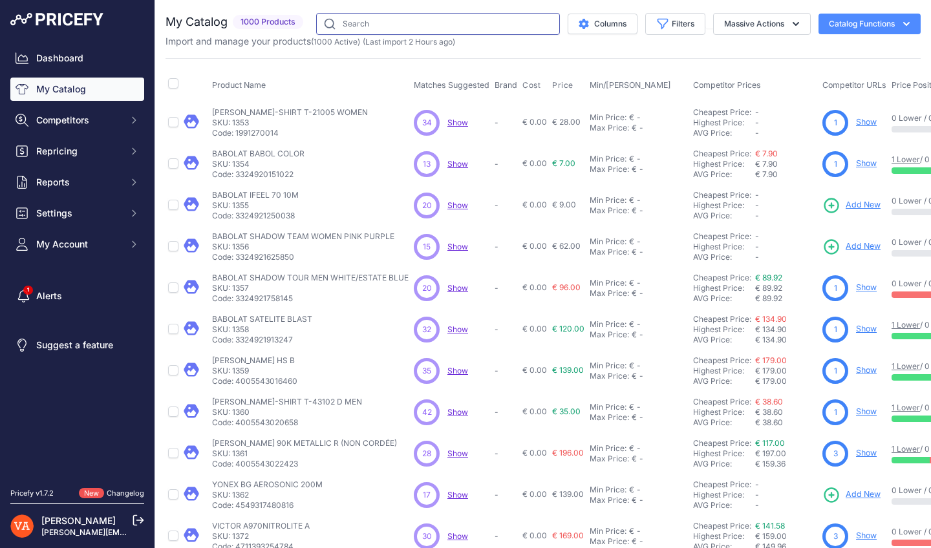
click at [409, 27] on input "text" at bounding box center [438, 24] width 244 height 22
type input "FURY"
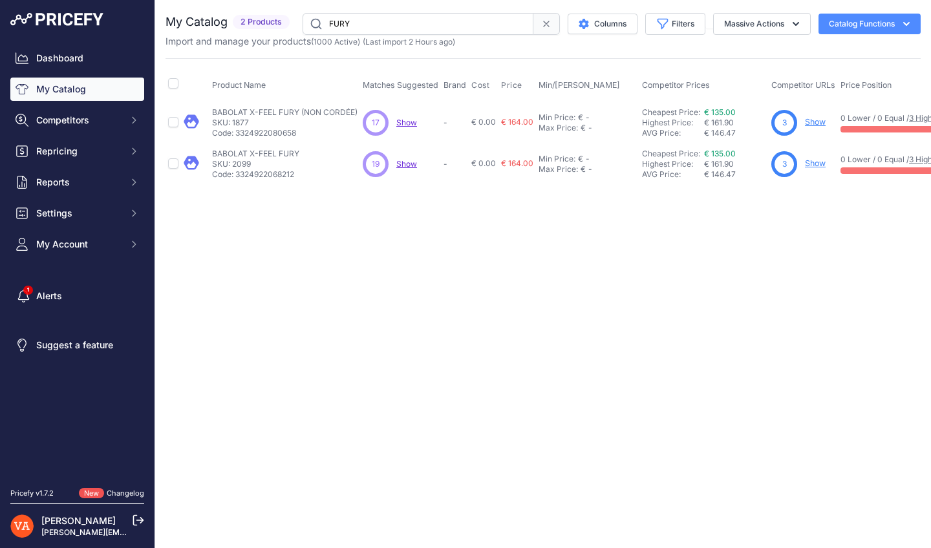
click at [811, 165] on link "Show" at bounding box center [815, 163] width 21 height 10
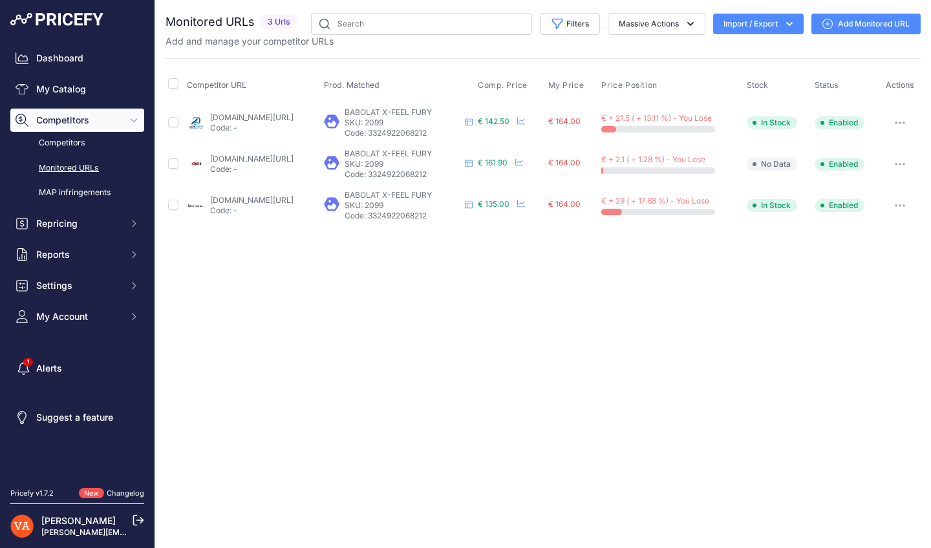
click at [293, 119] on link "[DOMAIN_NAME][URL]" at bounding box center [251, 117] width 83 height 10
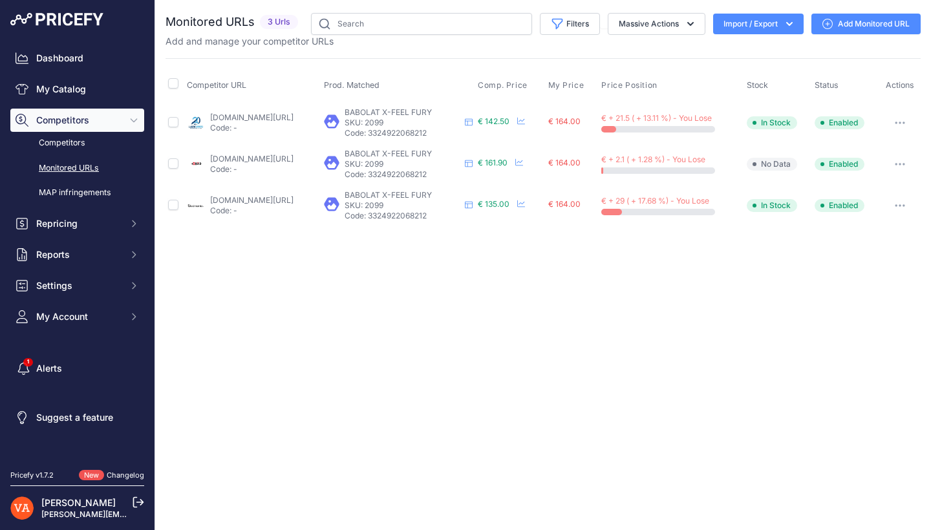
click at [293, 161] on link "plusdebad.com/raquette-badminton/29281-babolat-x-feel-fury?prirule_jdsnikfkfjsd…" at bounding box center [251, 159] width 83 height 10
click at [258, 202] on link "badmania.fr/badminton-x-feel-fury-11fp2248.html?prirule_jdsnikfkfjsd=10273" at bounding box center [251, 200] width 83 height 10
click at [367, 23] on input "text" at bounding box center [421, 24] width 221 height 22
type input "x-feel lite"
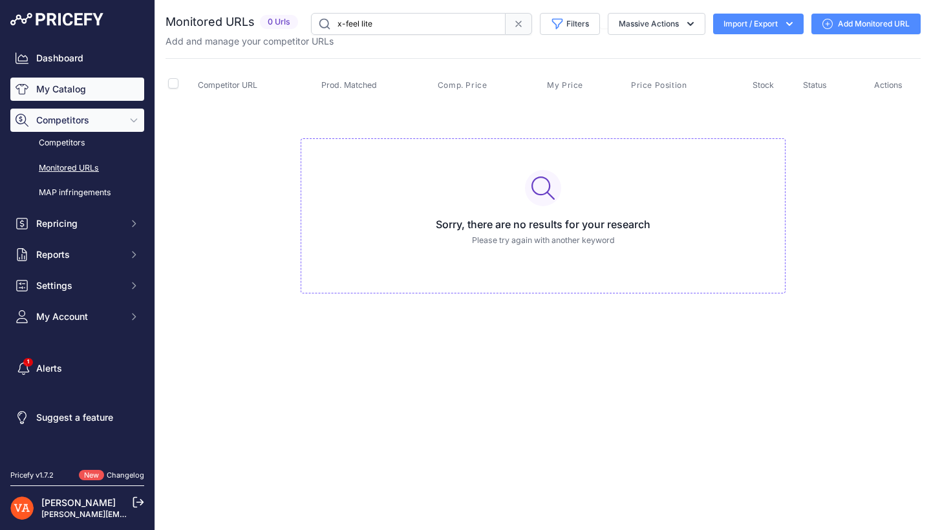
click at [100, 89] on link "My Catalog" at bounding box center [77, 89] width 134 height 23
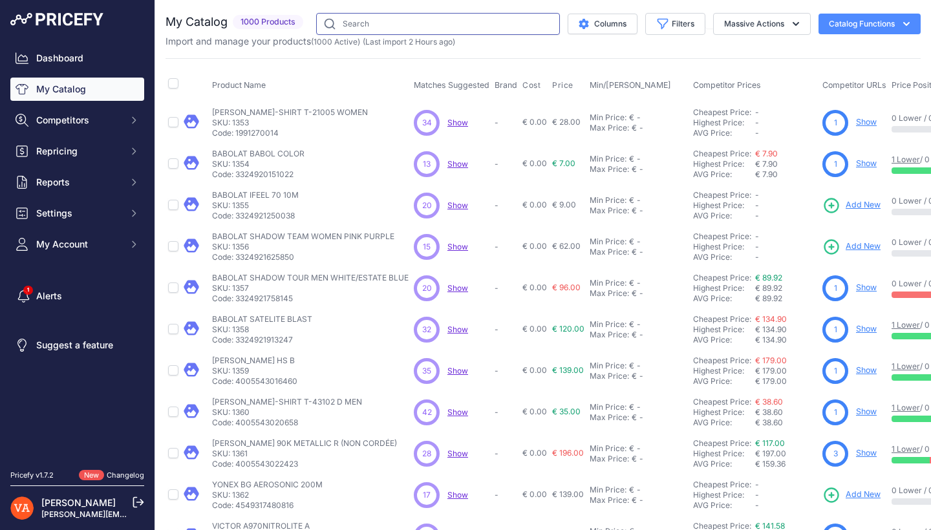
click at [405, 23] on input "text" at bounding box center [438, 24] width 244 height 22
type input "x-feel lite"
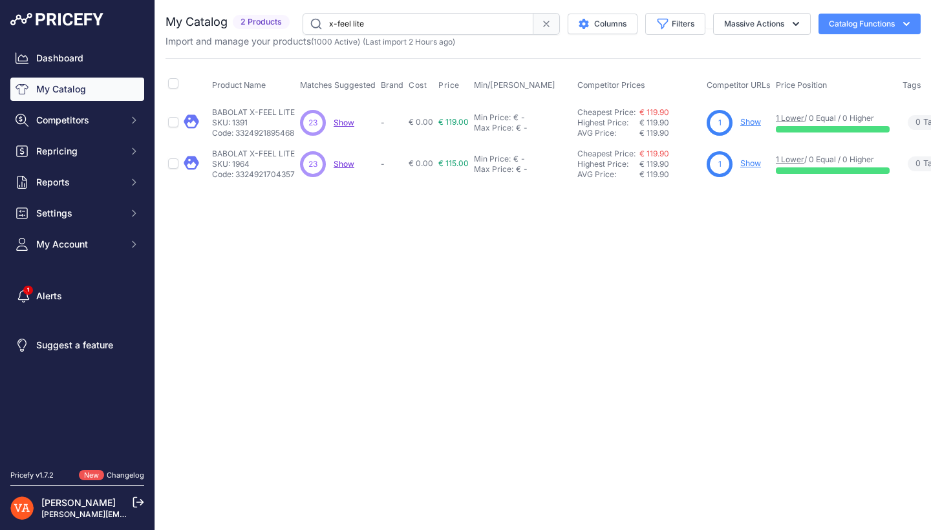
click at [757, 164] on link "Show" at bounding box center [750, 163] width 21 height 10
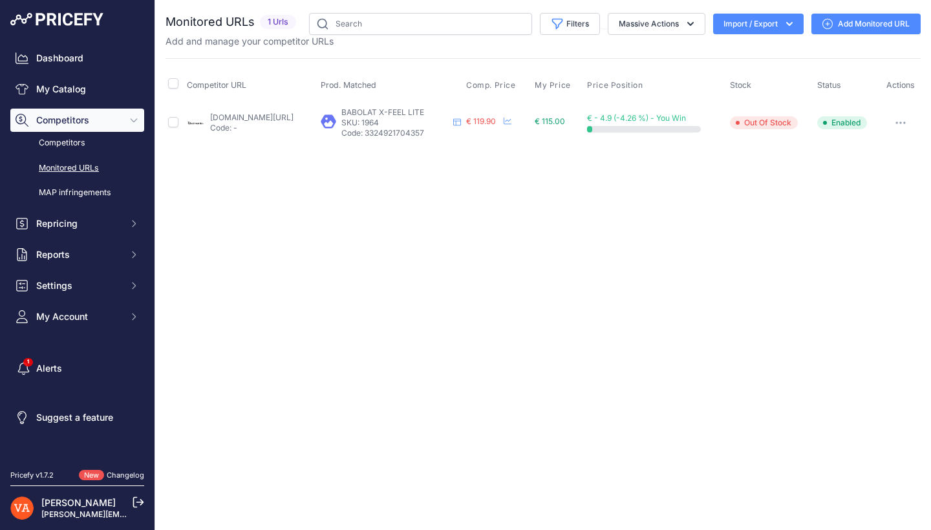
click at [286, 121] on link "badmania.fr/badminton-x-feel-lite-11fp1786.html?prirule_jdsnikfkfjsd=10273" at bounding box center [251, 117] width 83 height 10
click at [81, 90] on link "My Catalog" at bounding box center [77, 89] width 134 height 23
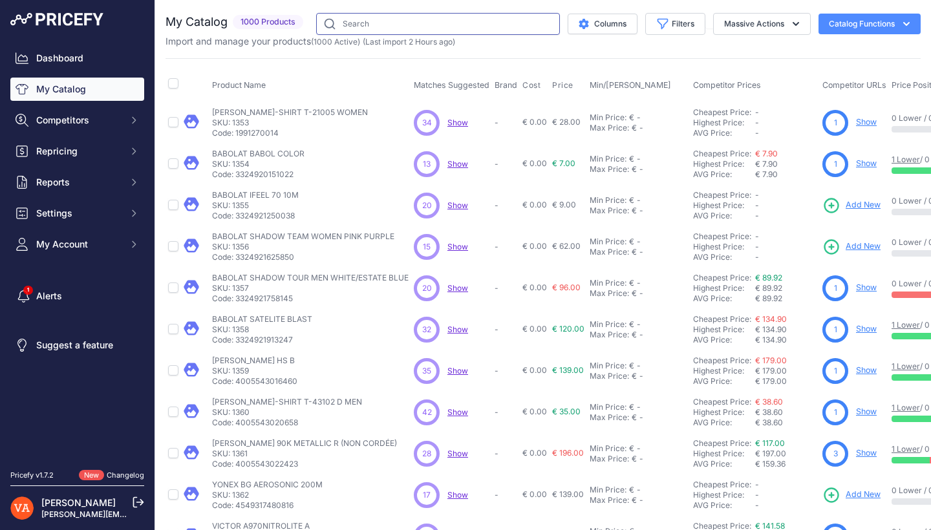
click at [398, 26] on input "text" at bounding box center [438, 24] width 244 height 22
type input "PEONY"
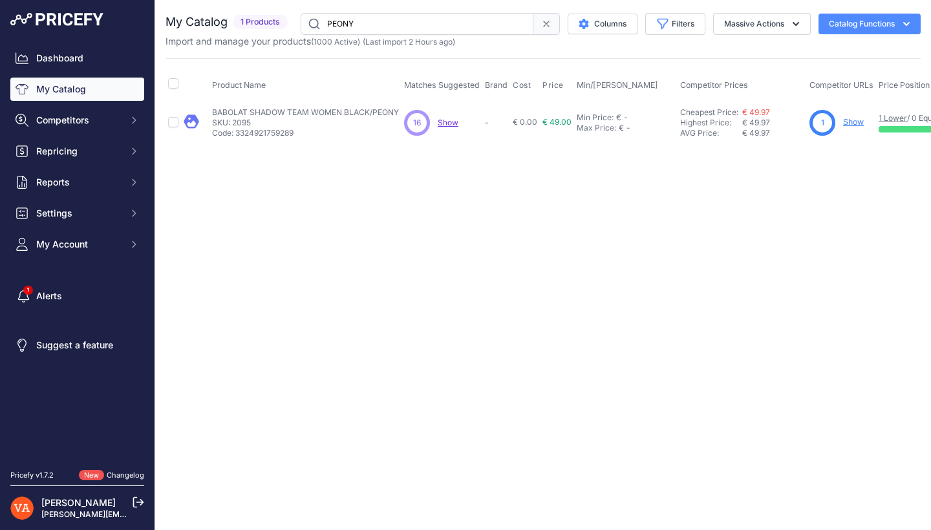
click at [852, 123] on link "Show" at bounding box center [853, 122] width 21 height 10
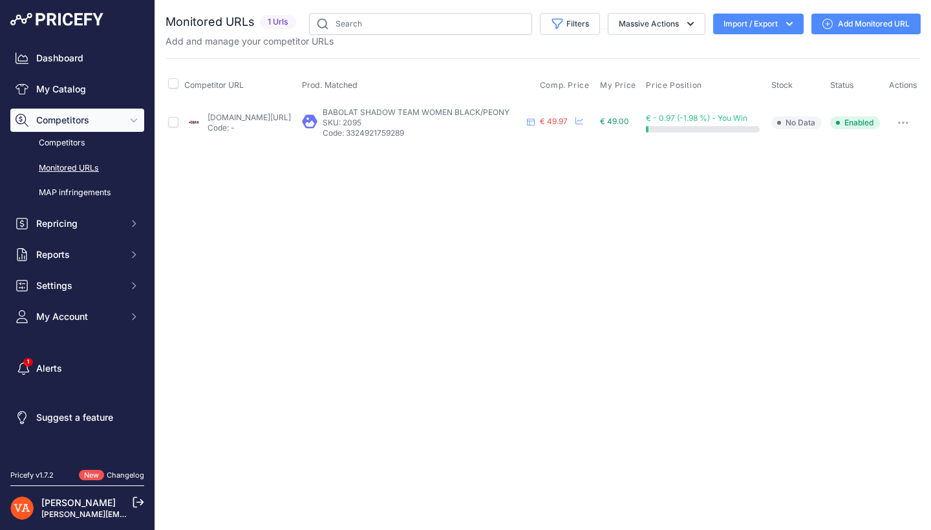
click at [285, 121] on link "[DOMAIN_NAME][URL]" at bounding box center [248, 117] width 83 height 10
click at [95, 98] on link "My Catalog" at bounding box center [77, 89] width 134 height 23
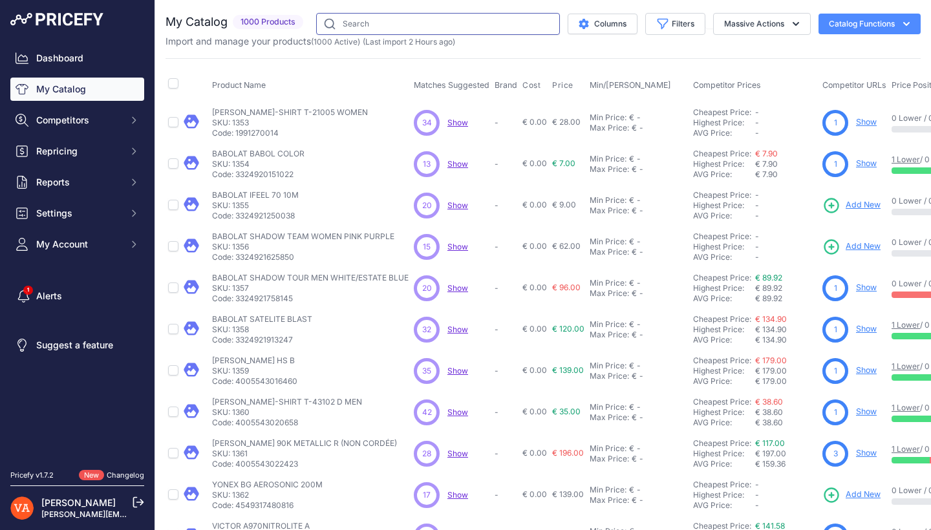
click at [426, 30] on input "text" at bounding box center [438, 24] width 244 height 22
type input "74"
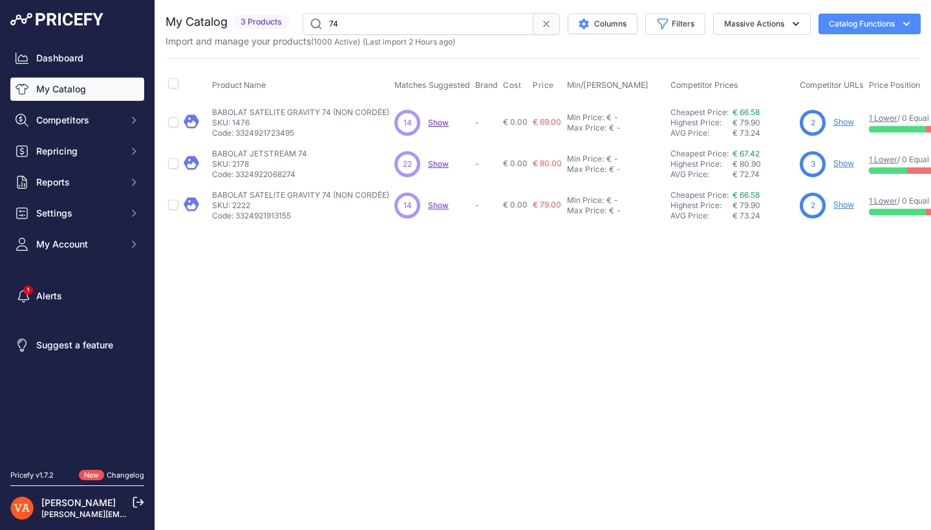
click at [839, 163] on link "Show" at bounding box center [843, 163] width 21 height 10
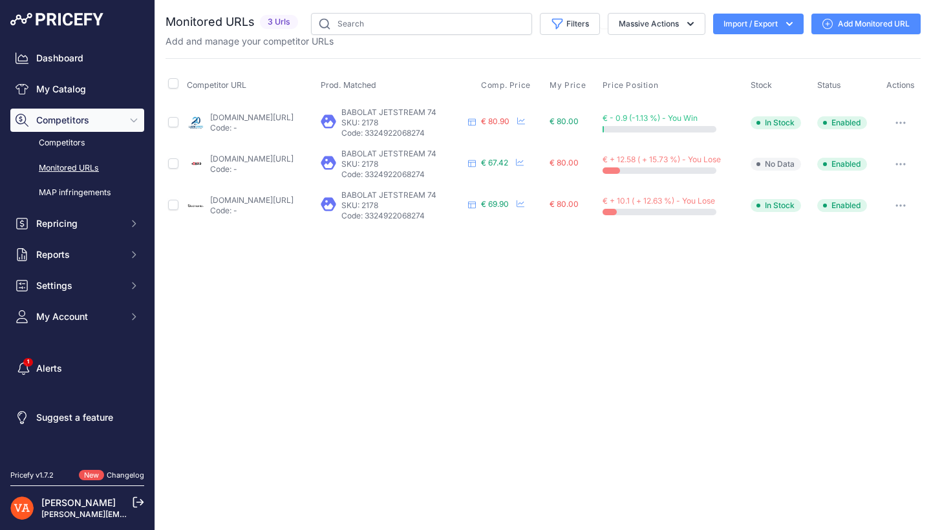
click at [293, 116] on link "lardesports.com/badminton/raquettes/raquettes-senior/raquette-de-badminton-babo…" at bounding box center [251, 117] width 83 height 10
click at [235, 173] on p "Code: -" at bounding box center [251, 169] width 83 height 10
click at [237, 160] on link "plusdebad.com/raquette-badminton/40521-babolat-jetstream-74?prirule_jdsnikfkfjs…" at bounding box center [251, 159] width 83 height 10
click at [235, 196] on link "badmania.fr/badminton-jetstream-74-11fp2466.html?prirule_jdsnikfkfjsd=10273" at bounding box center [251, 200] width 83 height 10
click at [94, 94] on link "My Catalog" at bounding box center [77, 89] width 134 height 23
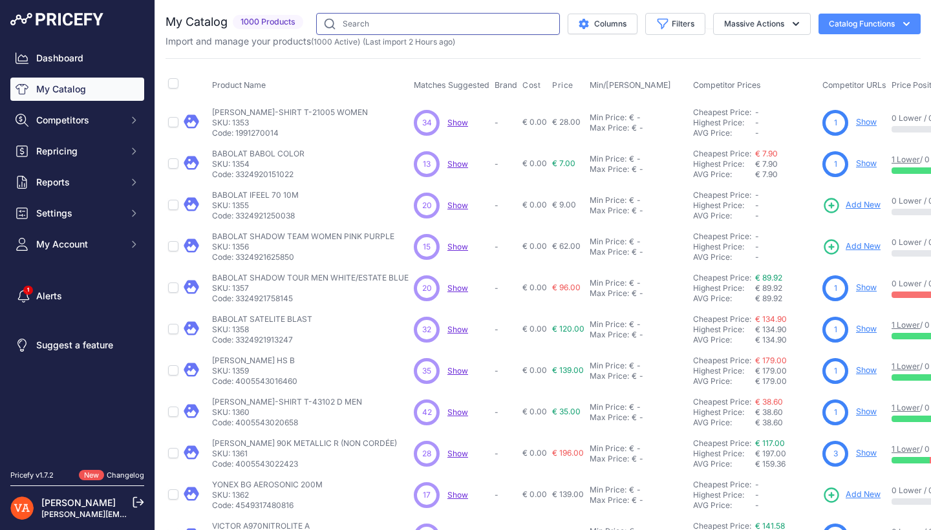
click at [415, 27] on input "text" at bounding box center [438, 24] width 244 height 22
type input "78"
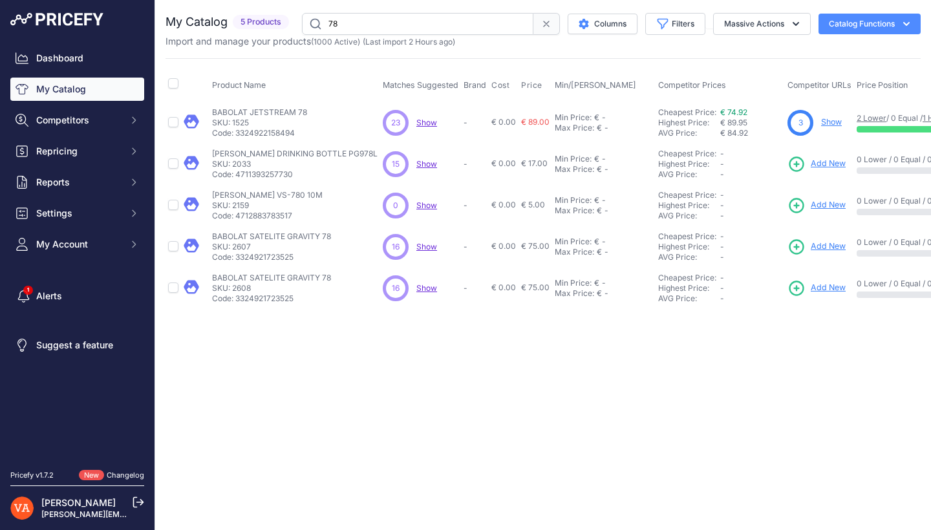
click at [821, 120] on link "Show" at bounding box center [831, 122] width 21 height 10
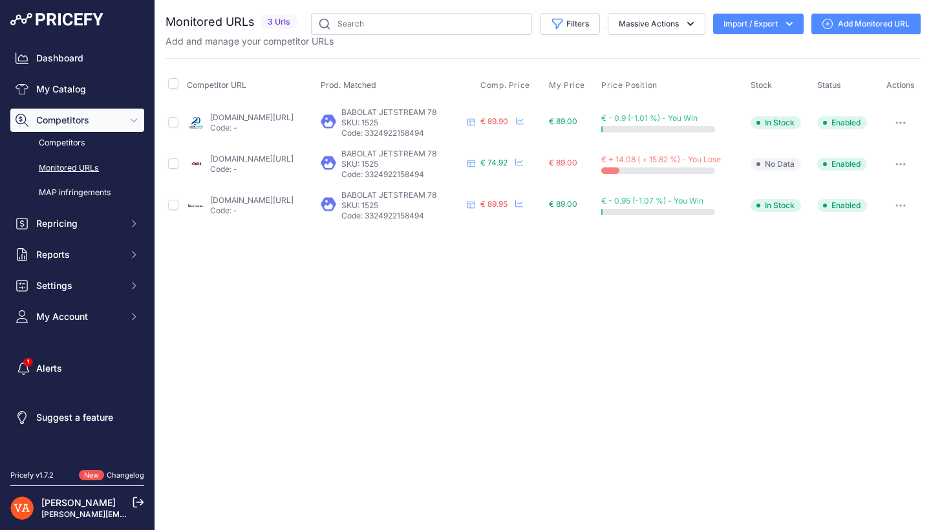
click at [293, 113] on link "[DOMAIN_NAME][URL]" at bounding box center [251, 117] width 83 height 10
click at [241, 158] on link "[DOMAIN_NAME][URL]" at bounding box center [251, 159] width 83 height 10
click at [271, 203] on link "[DOMAIN_NAME][URL]" at bounding box center [251, 200] width 83 height 10
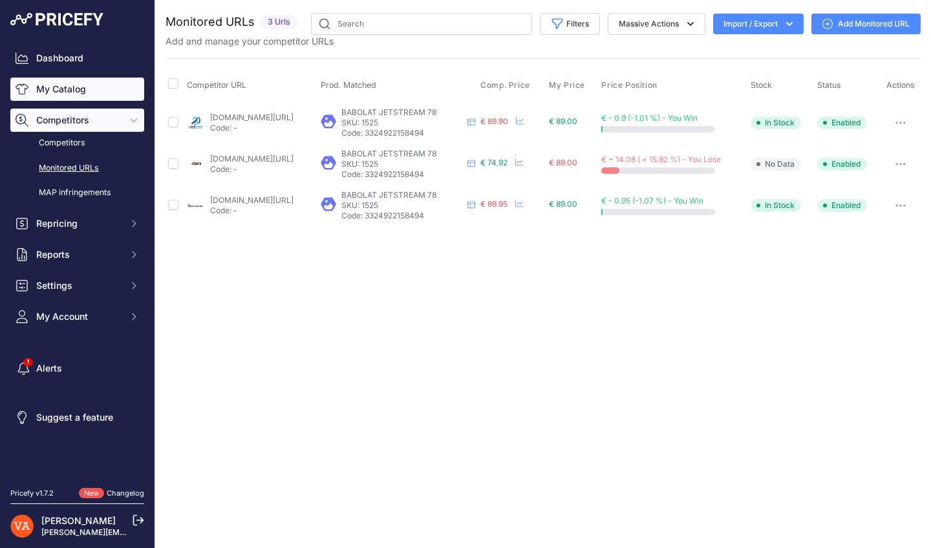
click at [81, 93] on link "My Catalog" at bounding box center [77, 89] width 134 height 23
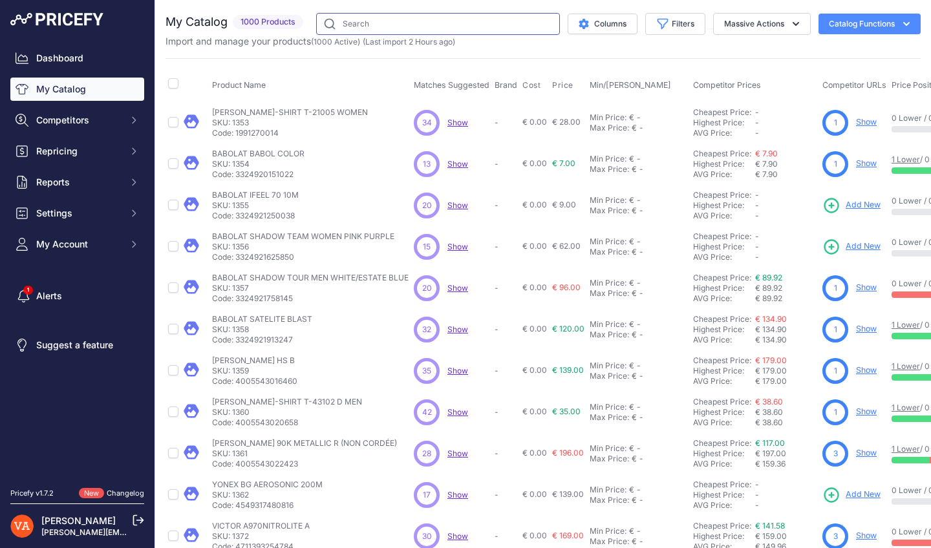
click at [388, 19] on input "text" at bounding box center [438, 24] width 244 height 22
type input "80"
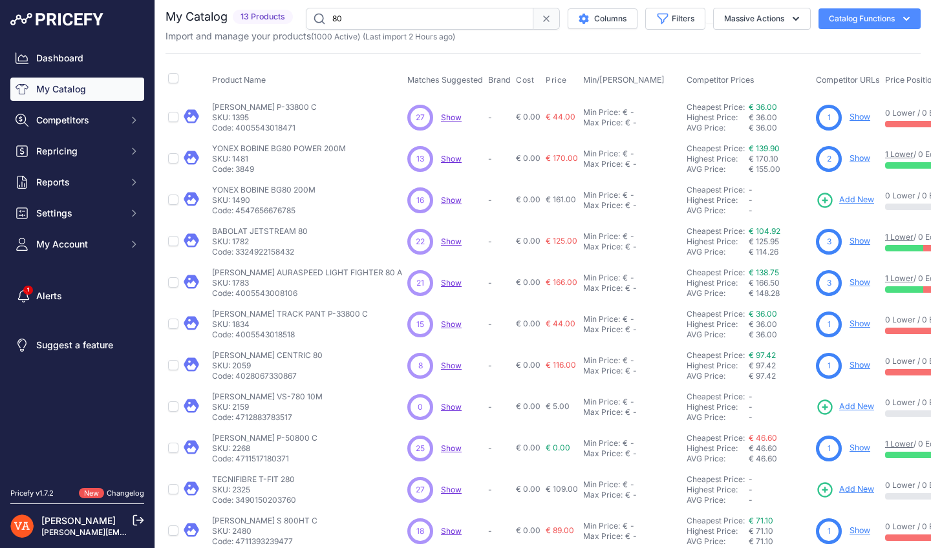
scroll to position [15, 0]
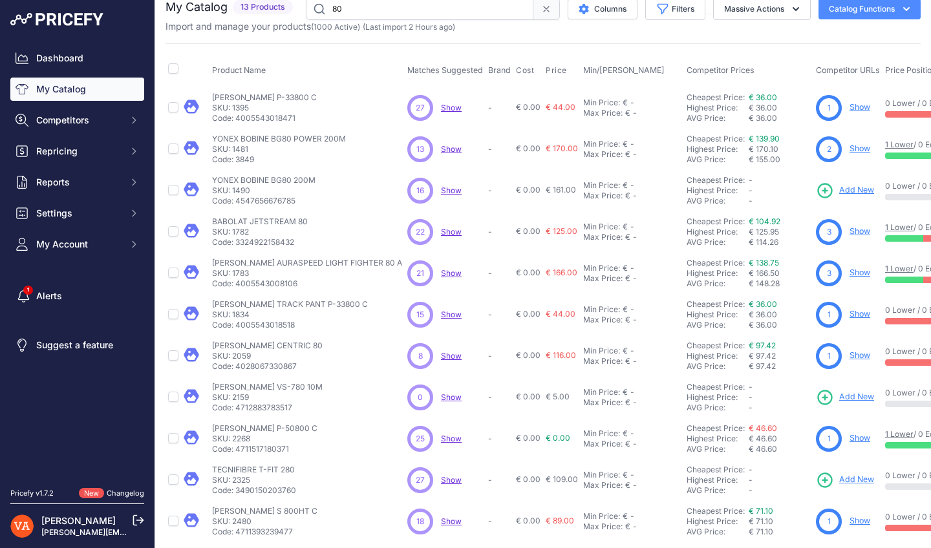
click at [849, 228] on link "Show" at bounding box center [859, 231] width 21 height 10
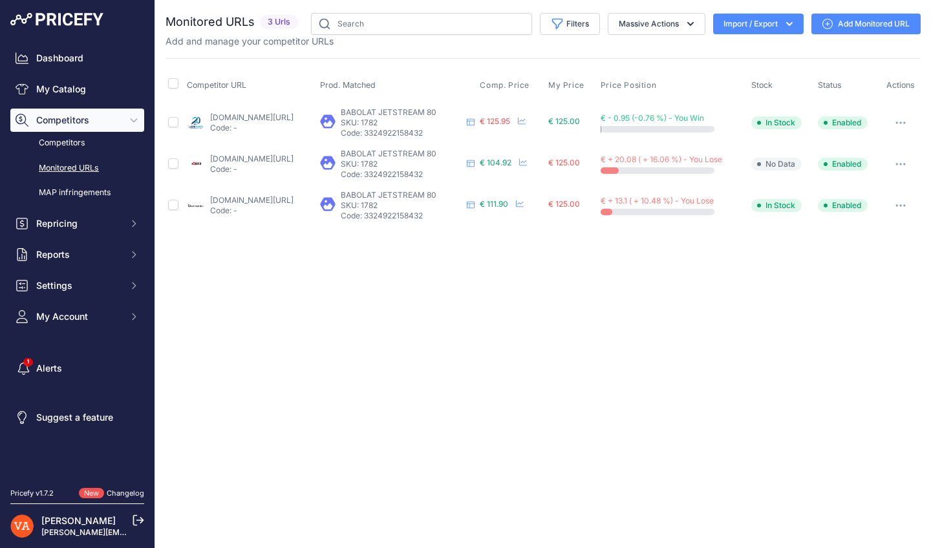
click at [266, 106] on td "lardesports.com/badminton/raquettes/raquettes-senior/raquette-de-badminton-babo…" at bounding box center [250, 122] width 133 height 42
click at [265, 114] on link "lardesports.com/badminton/raquettes/raquettes-senior/raquette-de-badminton-babo…" at bounding box center [251, 117] width 83 height 10
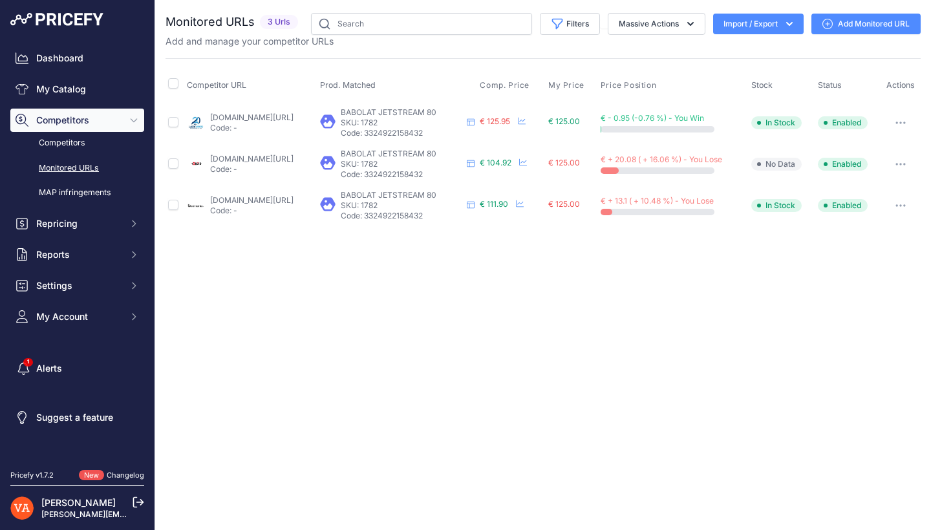
click at [273, 157] on link "plusdebad.com/raquette-badminton/40522-babolat-jestream-80?prirule_jdsnikfkfjsd…" at bounding box center [251, 159] width 83 height 10
click at [275, 201] on link "badmania.fr/badminton-jetstream-80-11fp2464.html?prirule_jdsnikfkfjsd=10273" at bounding box center [251, 200] width 83 height 10
click at [68, 90] on link "My Catalog" at bounding box center [77, 89] width 134 height 23
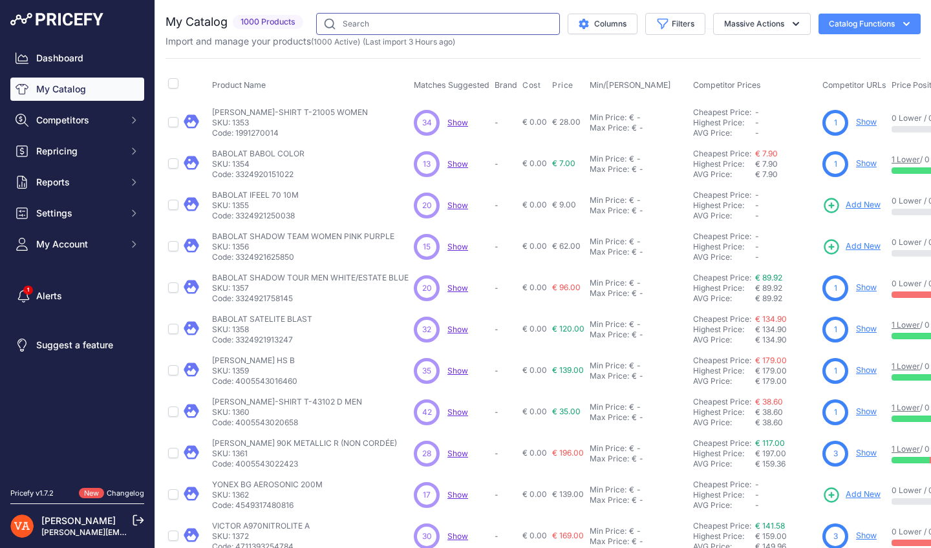
click at [361, 25] on input "text" at bounding box center [438, 24] width 244 height 22
type input "83"
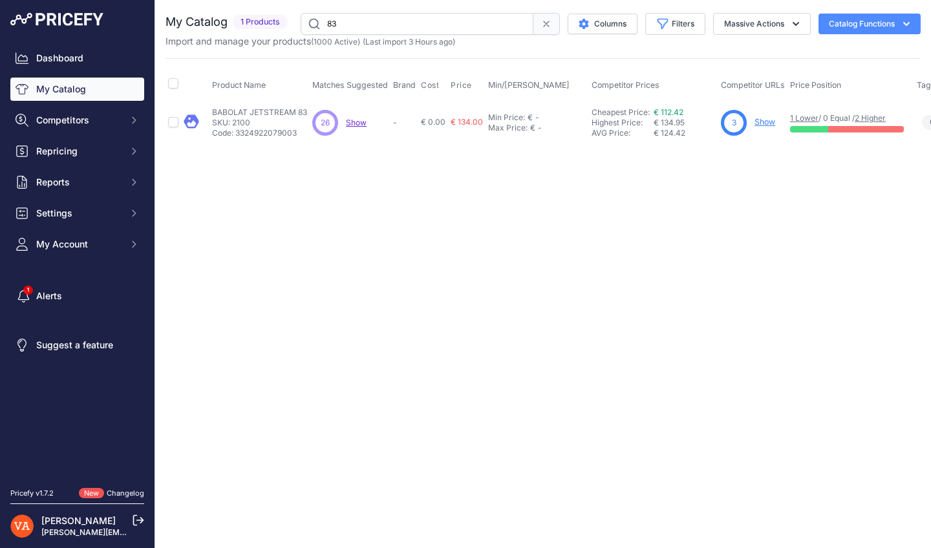
click at [768, 122] on link "Show" at bounding box center [764, 122] width 21 height 10
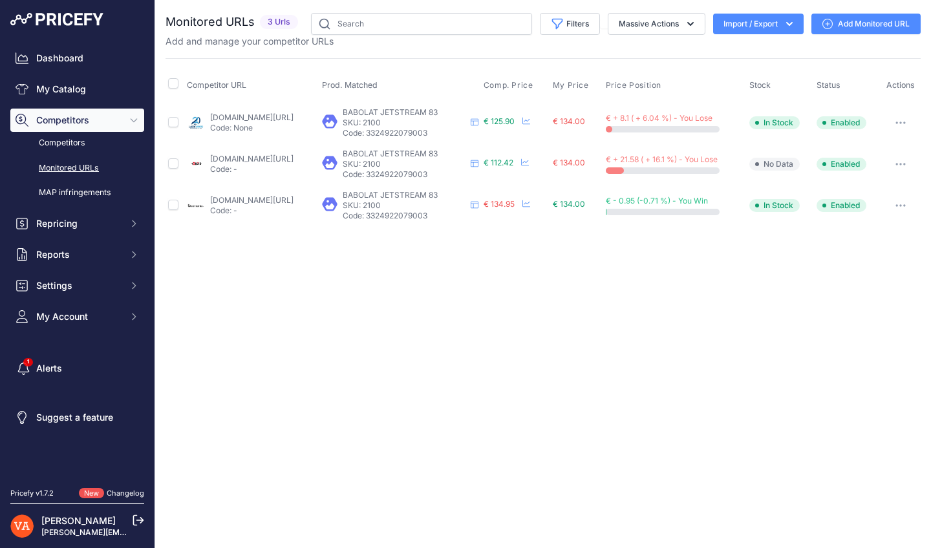
click at [268, 121] on link "[DOMAIN_NAME][URL]" at bounding box center [251, 117] width 83 height 10
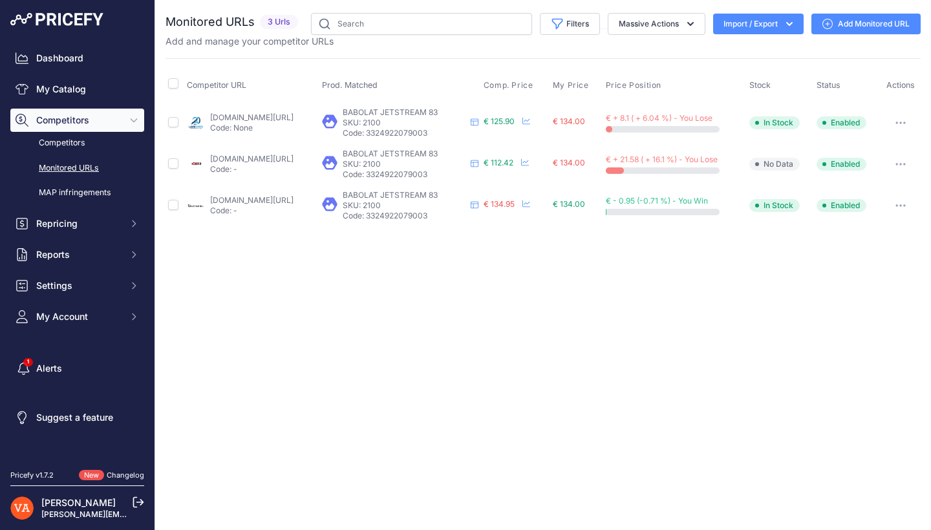
click at [245, 159] on link "[DOMAIN_NAME][URL]" at bounding box center [251, 159] width 83 height 10
click at [255, 207] on p "Code: -" at bounding box center [251, 210] width 83 height 10
click at [258, 202] on link "badmania.fr/badminton-jetstream-83-11fp2463.html?prirule_jdsnikfkfjsd=10273" at bounding box center [251, 200] width 83 height 10
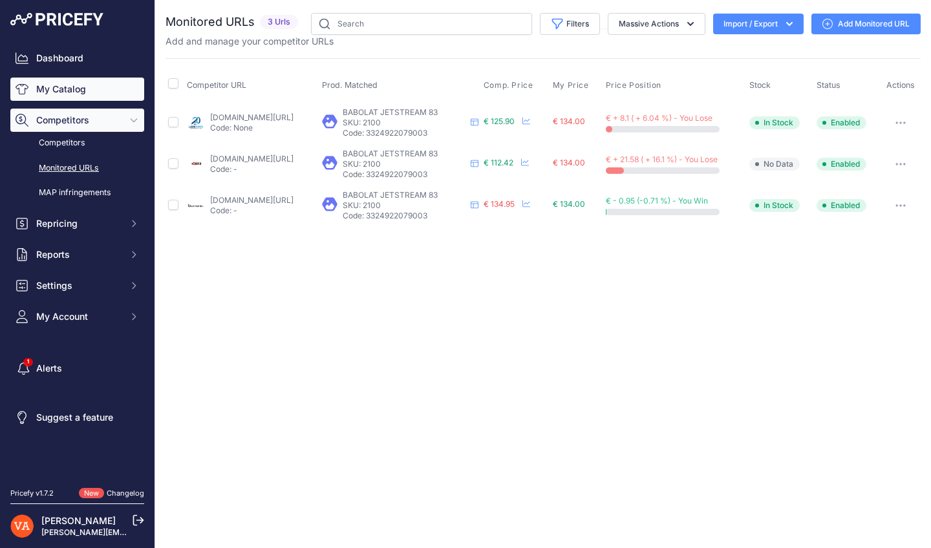
click at [31, 84] on link "My Catalog" at bounding box center [77, 89] width 134 height 23
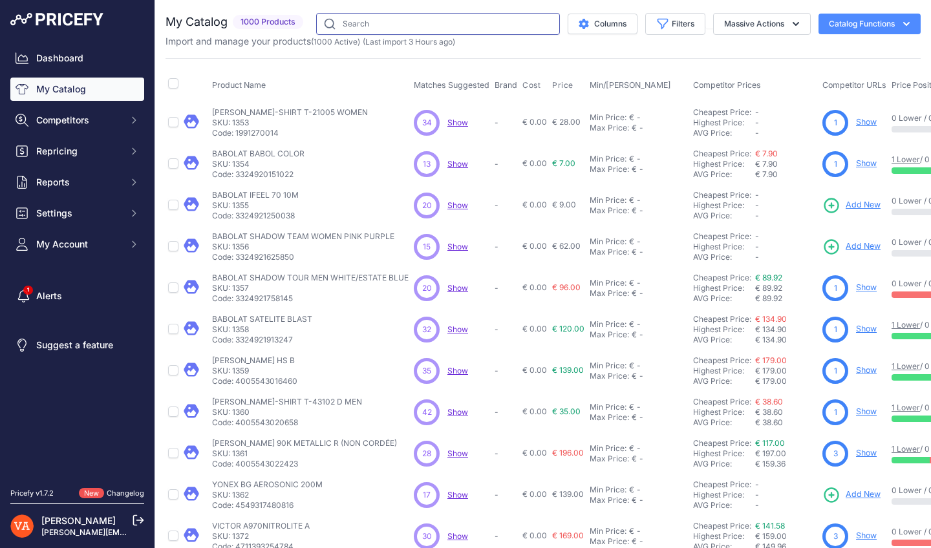
click at [399, 23] on input "text" at bounding box center [438, 24] width 244 height 22
type input "PRIME"
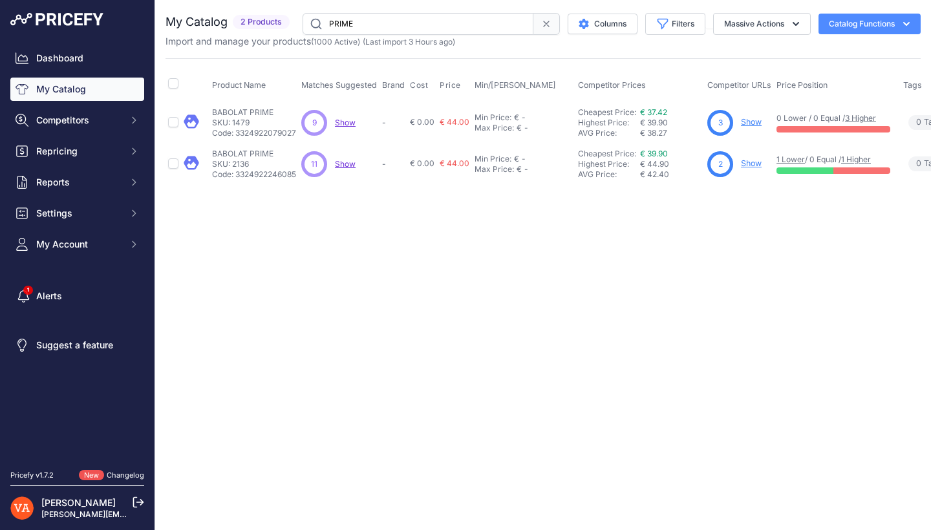
click at [753, 160] on link "Show" at bounding box center [751, 163] width 21 height 10
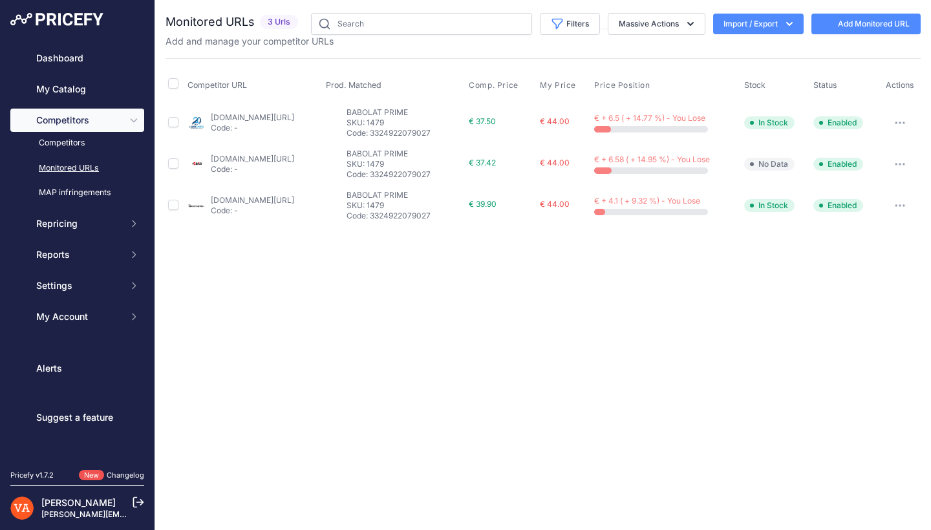
click at [294, 115] on link "[DOMAIN_NAME][URL]" at bounding box center [252, 117] width 83 height 10
click at [266, 164] on p "Code: -" at bounding box center [251, 169] width 83 height 10
click at [284, 155] on link "[DOMAIN_NAME][URL]" at bounding box center [251, 159] width 83 height 10
click at [293, 199] on link "[DOMAIN_NAME][URL]" at bounding box center [251, 200] width 83 height 10
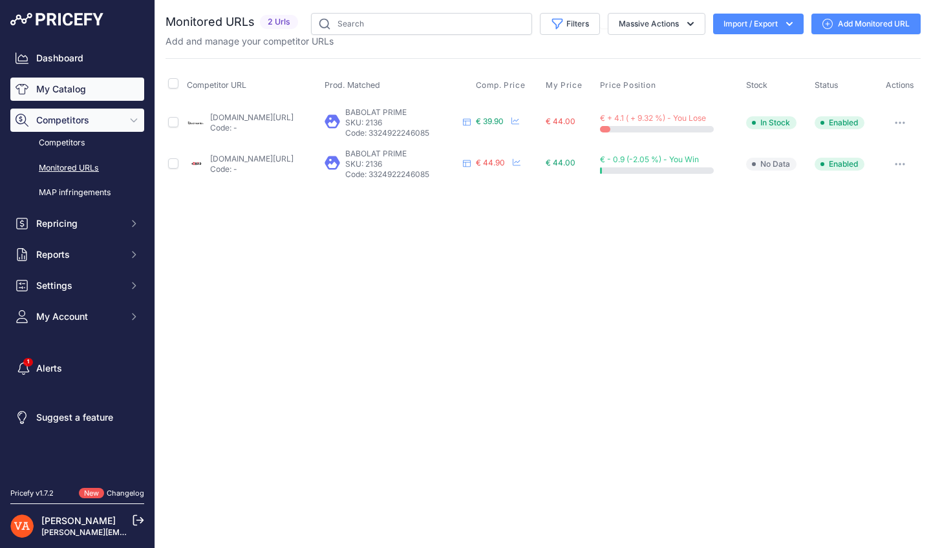
click at [79, 96] on link "My Catalog" at bounding box center [77, 89] width 134 height 23
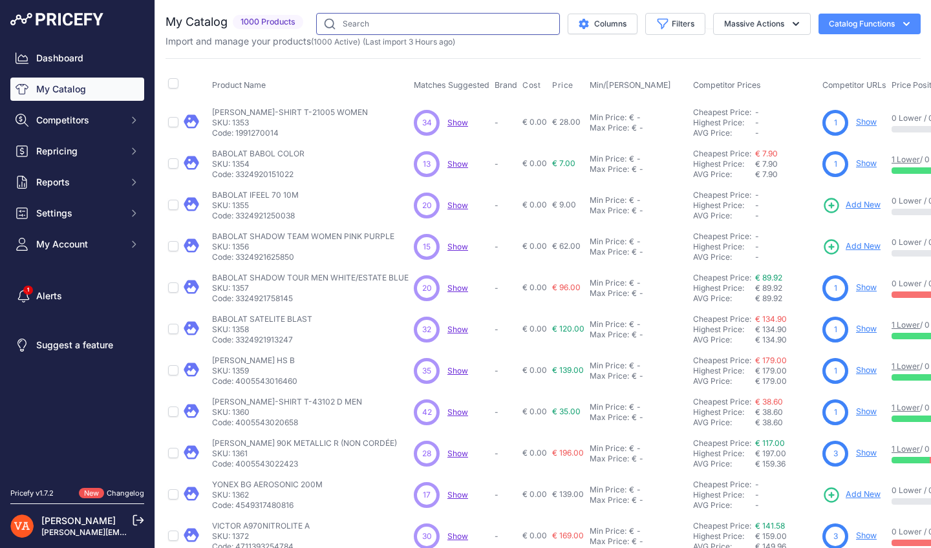
click at [353, 28] on input "text" at bounding box center [438, 24] width 244 height 22
click at [412, 25] on input "text" at bounding box center [438, 24] width 244 height 22
type input "ESSENTIAL"
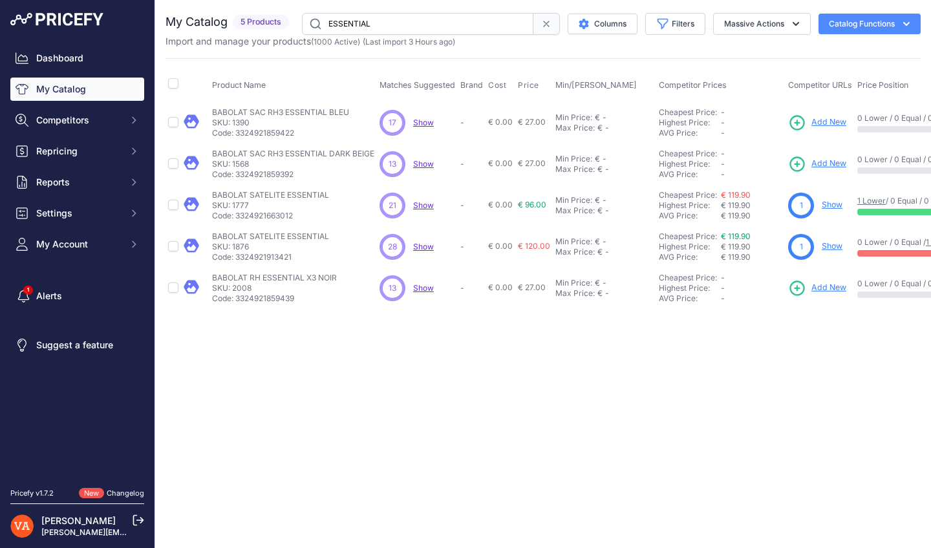
click at [411, 353] on div "Close You are not connected to the internet." at bounding box center [542, 274] width 775 height 548
click at [834, 202] on link "Show" at bounding box center [831, 205] width 21 height 10
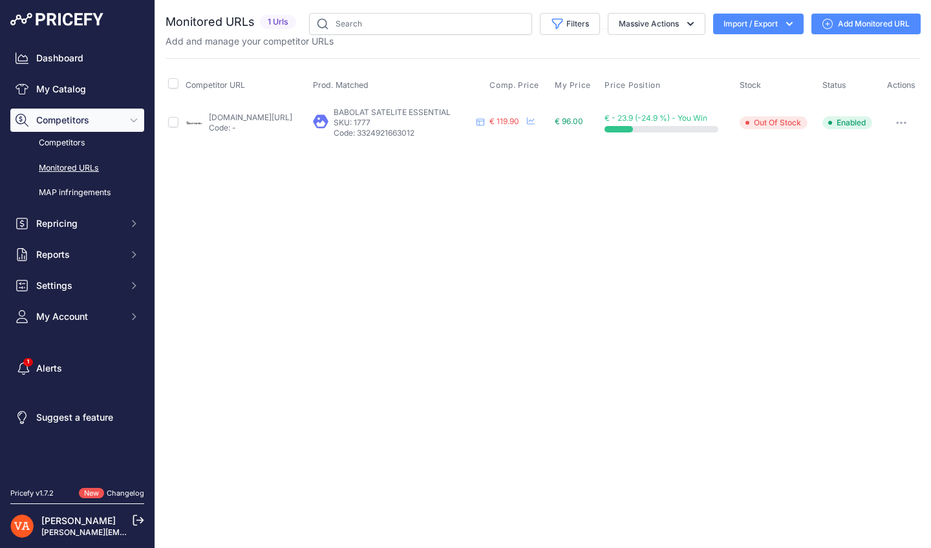
click at [292, 118] on link "[DOMAIN_NAME][URL]" at bounding box center [250, 117] width 83 height 10
click at [105, 95] on link "My Catalog" at bounding box center [77, 89] width 134 height 23
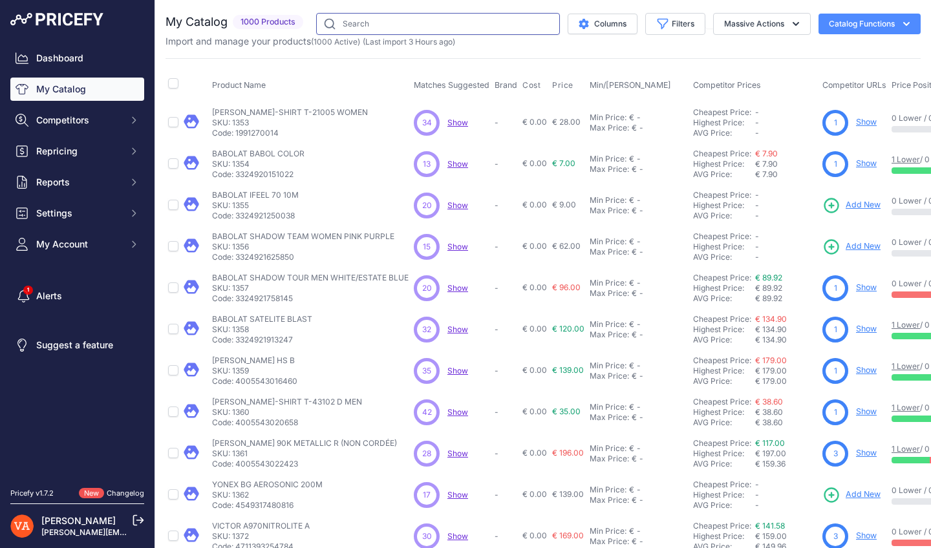
click at [500, 24] on input "text" at bounding box center [438, 24] width 244 height 22
type input "SATELITE BLAST"
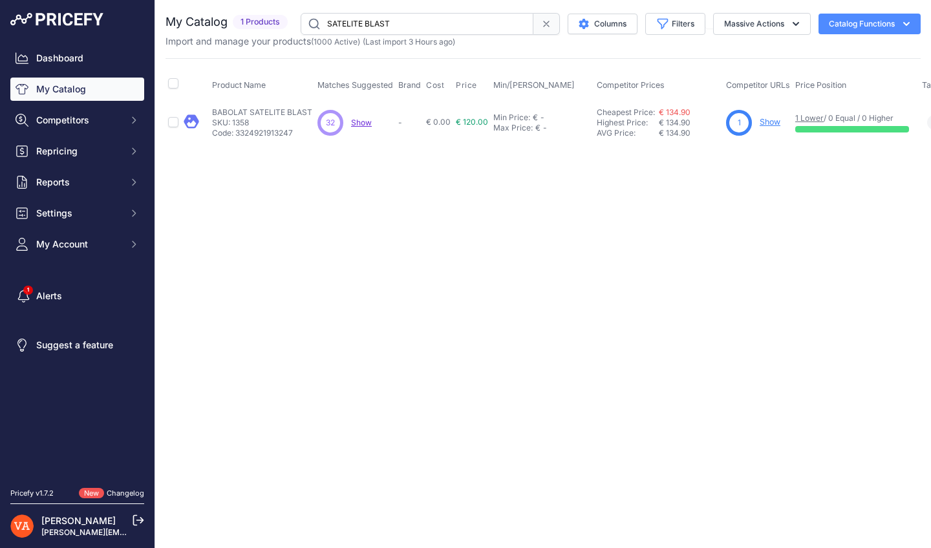
click at [772, 114] on div "1 Show" at bounding box center [758, 123] width 64 height 26
click at [772, 119] on link "Show" at bounding box center [769, 122] width 21 height 10
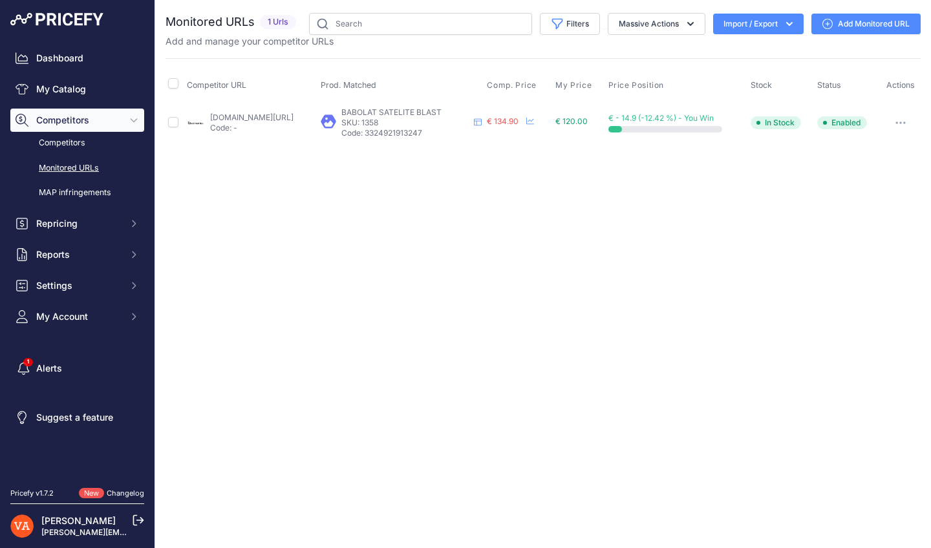
click at [293, 120] on link "[DOMAIN_NAME][URL]" at bounding box center [251, 117] width 83 height 10
click at [120, 94] on link "My Catalog" at bounding box center [77, 89] width 134 height 23
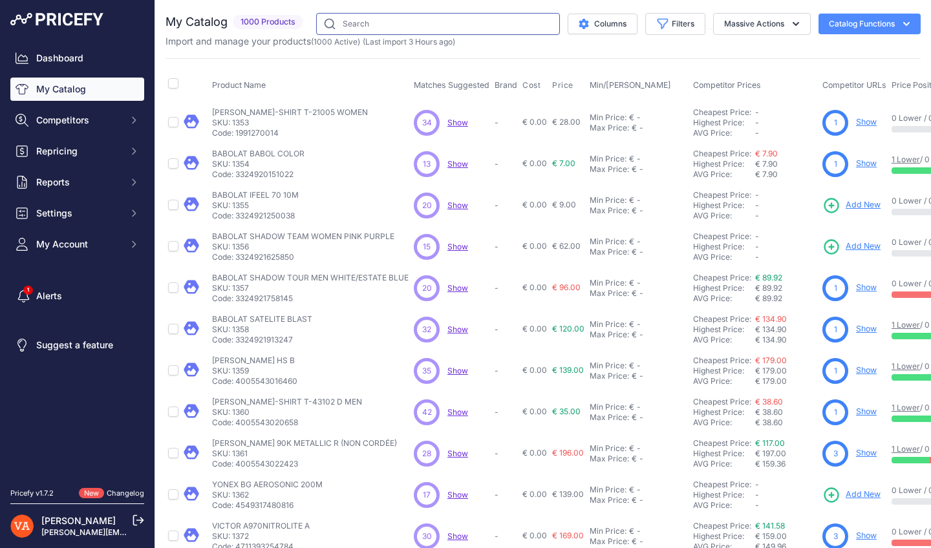
click at [455, 15] on input "text" at bounding box center [438, 24] width 244 height 22
type input "MASTER"
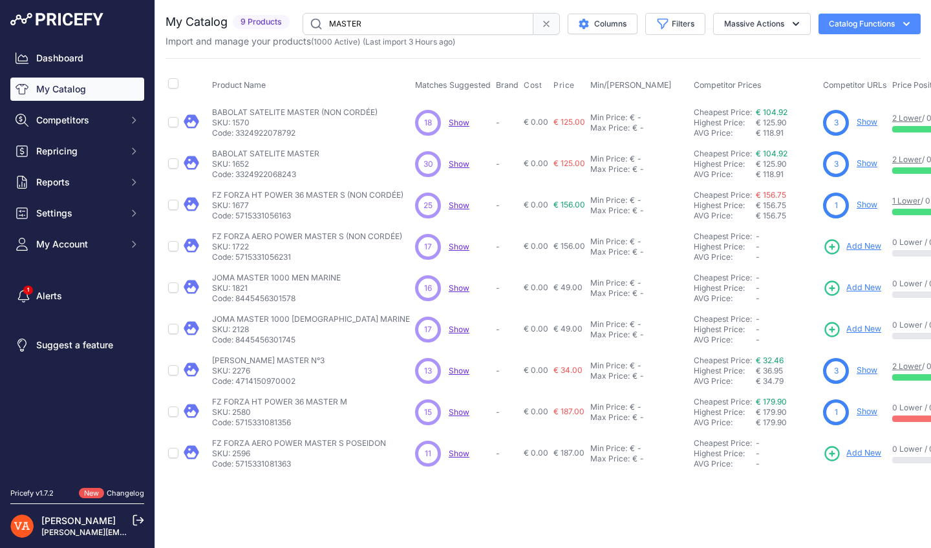
click at [867, 165] on link "Show" at bounding box center [866, 163] width 21 height 10
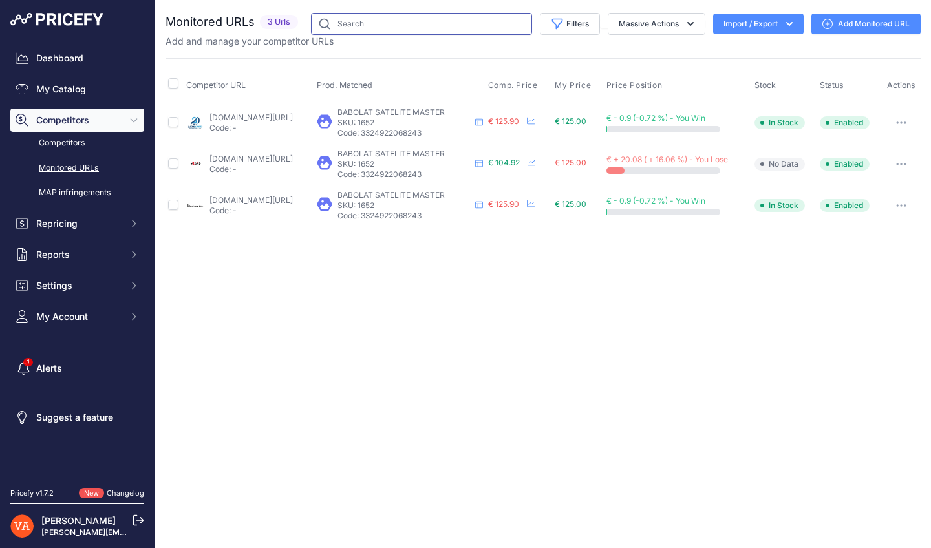
click at [419, 26] on input "text" at bounding box center [421, 24] width 221 height 22
click at [90, 81] on link "My Catalog" at bounding box center [77, 89] width 134 height 23
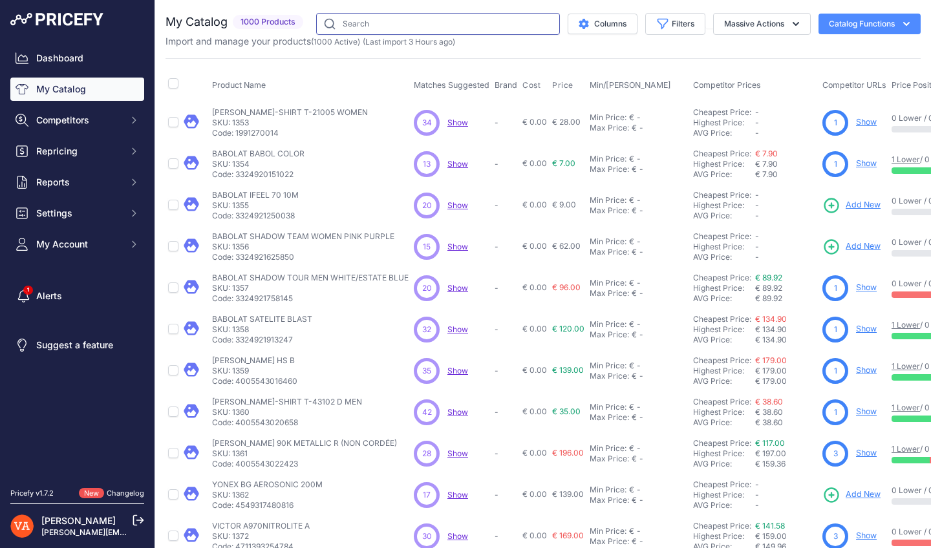
click at [393, 23] on input "text" at bounding box center [438, 24] width 244 height 22
type input "LITE"
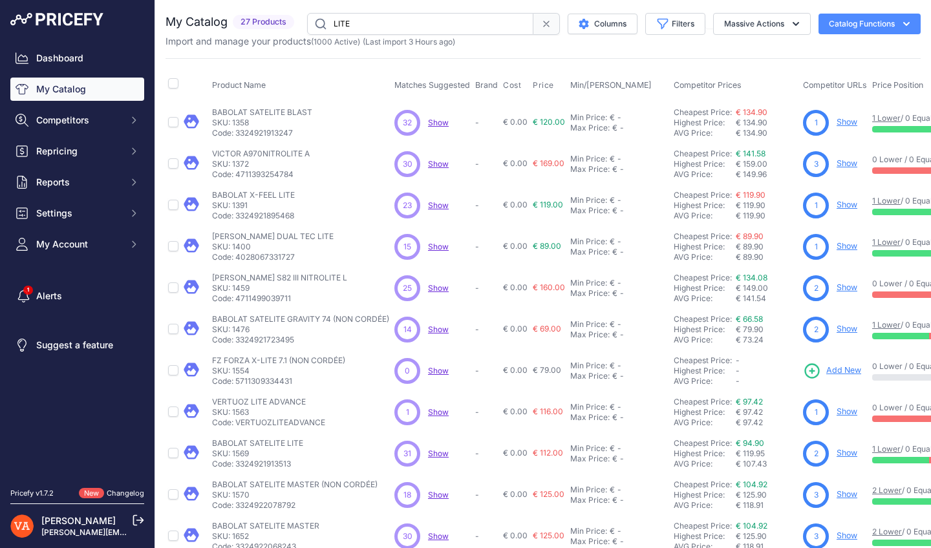
click at [850, 455] on link "Show" at bounding box center [846, 453] width 21 height 10
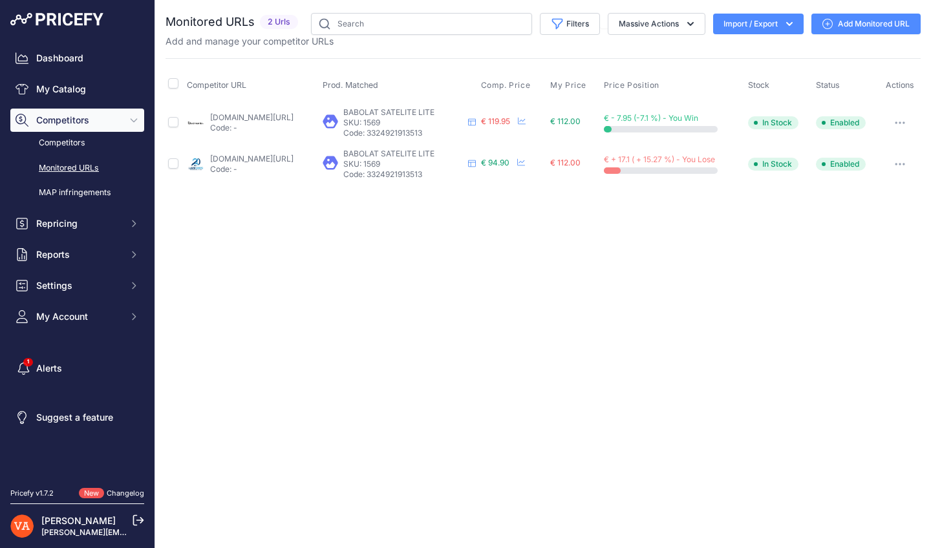
click at [293, 158] on link "lardesports.com/raquette-de-badminton-babolat-satelite-lite-cord-e.html?prirule…" at bounding box center [251, 159] width 83 height 10
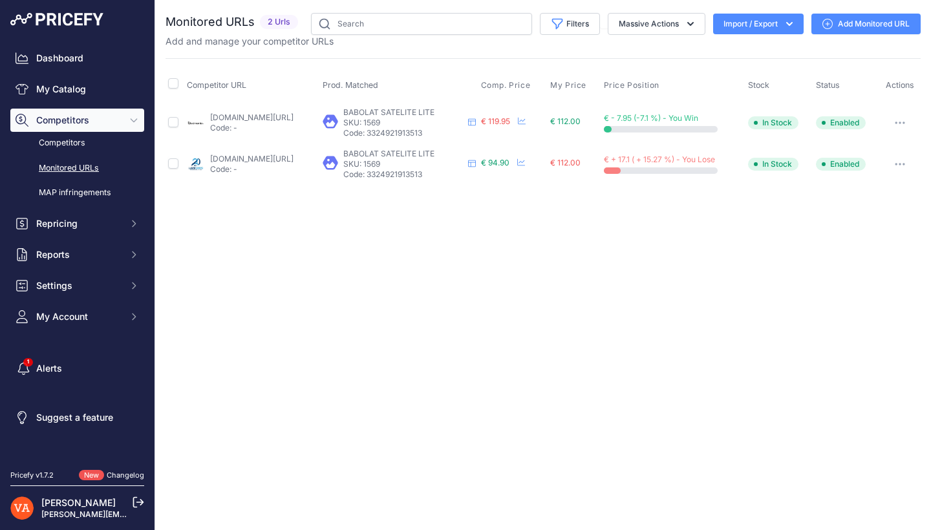
click at [286, 116] on link "badmania.fr/badminton-satelite-lite-11fp1871.html?prirule_jdsnikfkfjsd=10273" at bounding box center [251, 117] width 83 height 10
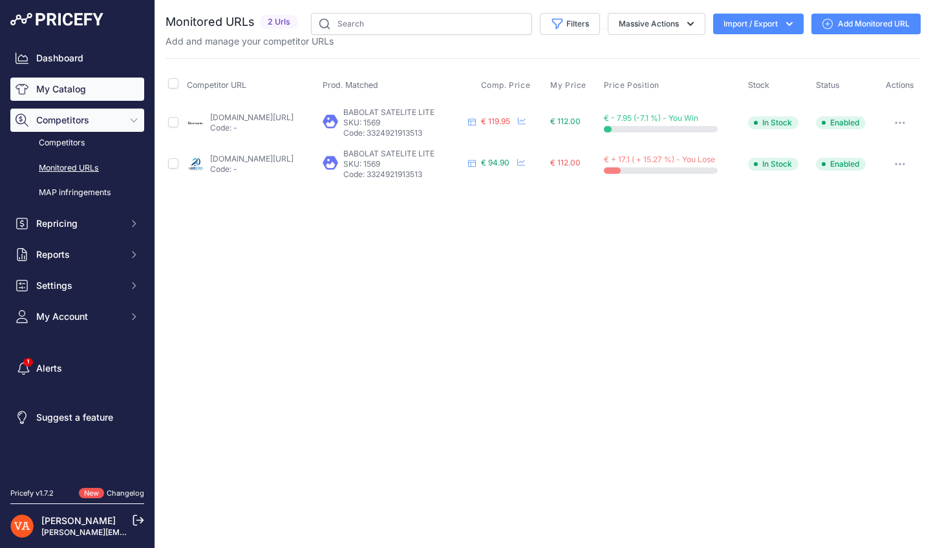
click at [72, 87] on link "My Catalog" at bounding box center [77, 89] width 134 height 23
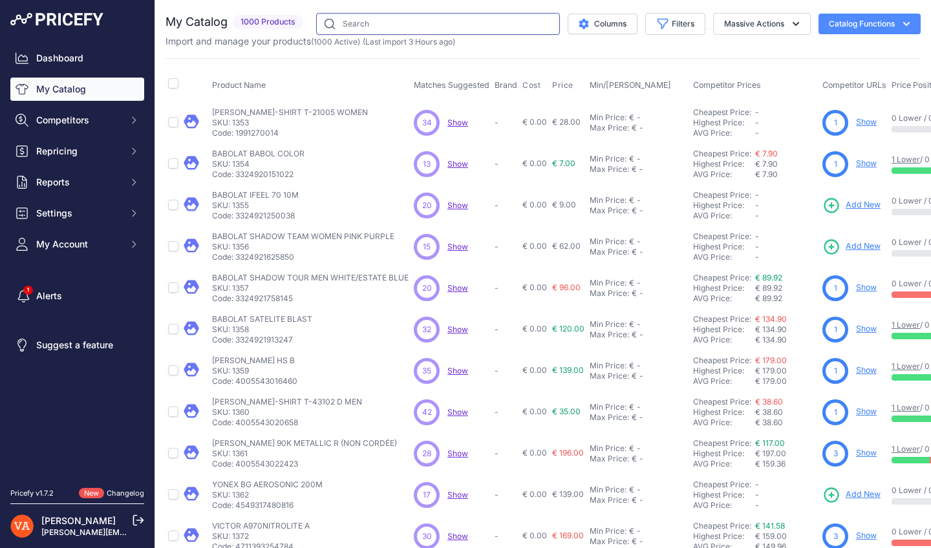
click at [410, 23] on input "text" at bounding box center [438, 24] width 244 height 22
type input "POWER"
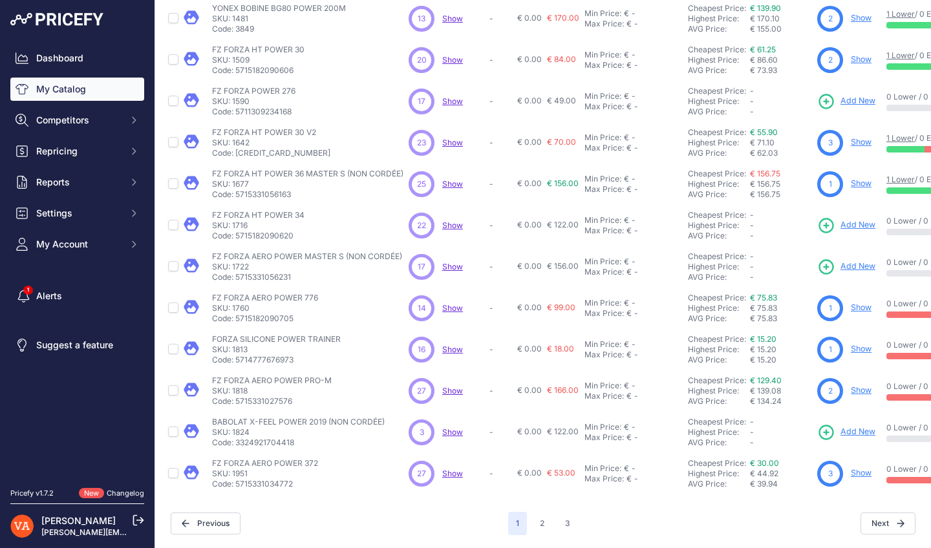
scroll to position [237, 0]
click at [536, 512] on button "2" at bounding box center [542, 523] width 20 height 23
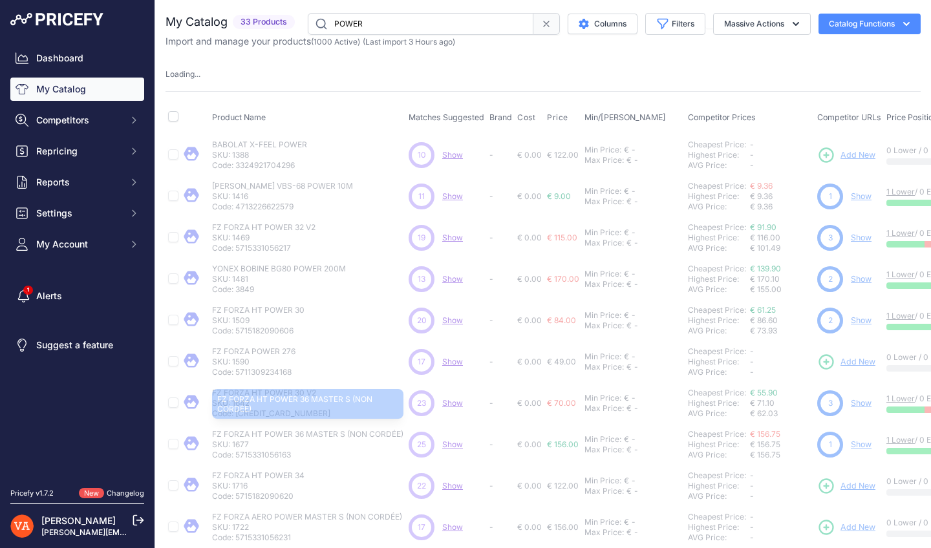
scroll to position [0, 0]
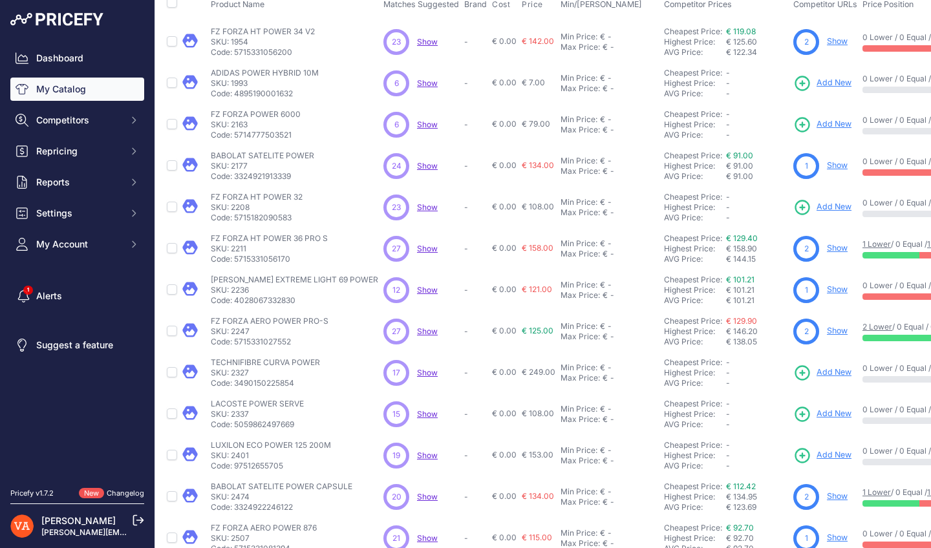
scroll to position [87, 1]
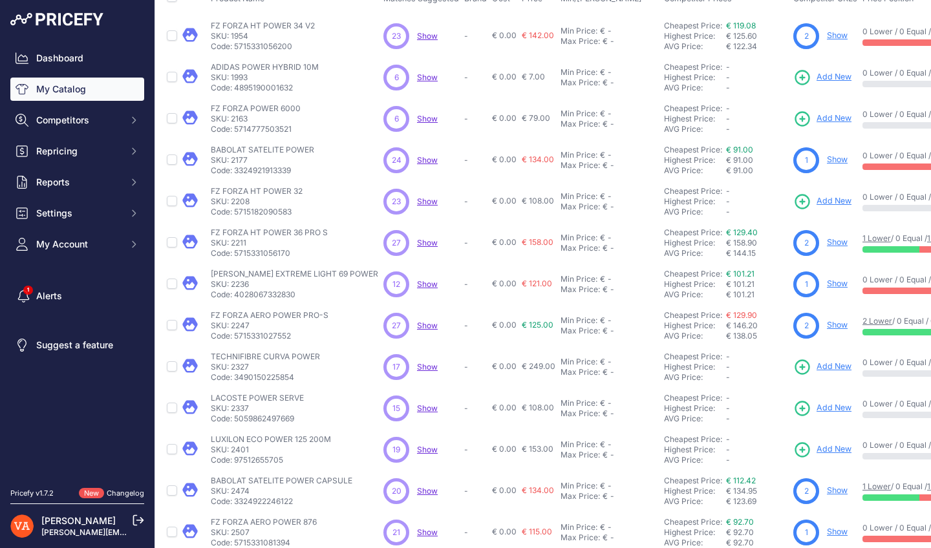
click at [826, 159] on link "Show" at bounding box center [836, 159] width 21 height 10
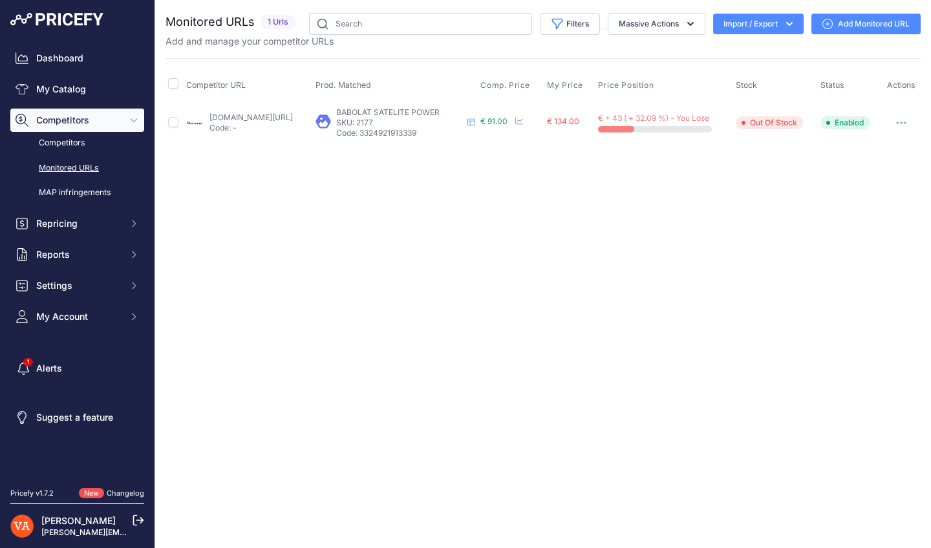
click at [293, 115] on link "badmania.fr/badminton-satelite-power-2019-11fp1517.html?prirule_jdsnikfkfjsd=10…" at bounding box center [250, 117] width 83 height 10
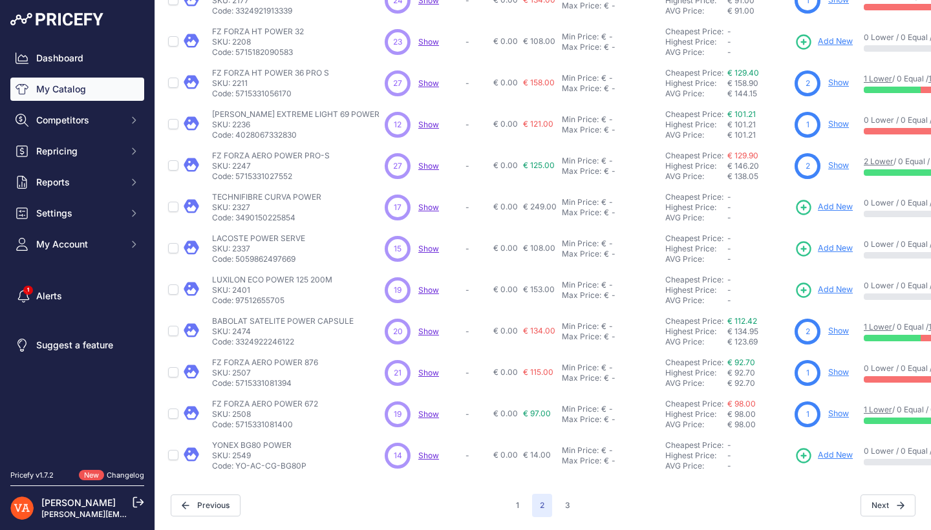
scroll to position [244, 0]
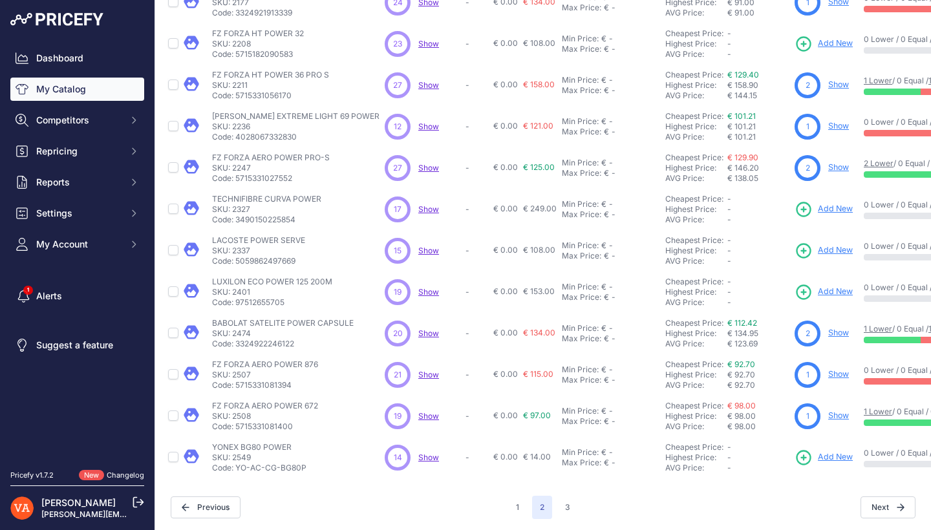
click at [565, 501] on button "3" at bounding box center [567, 507] width 21 height 23
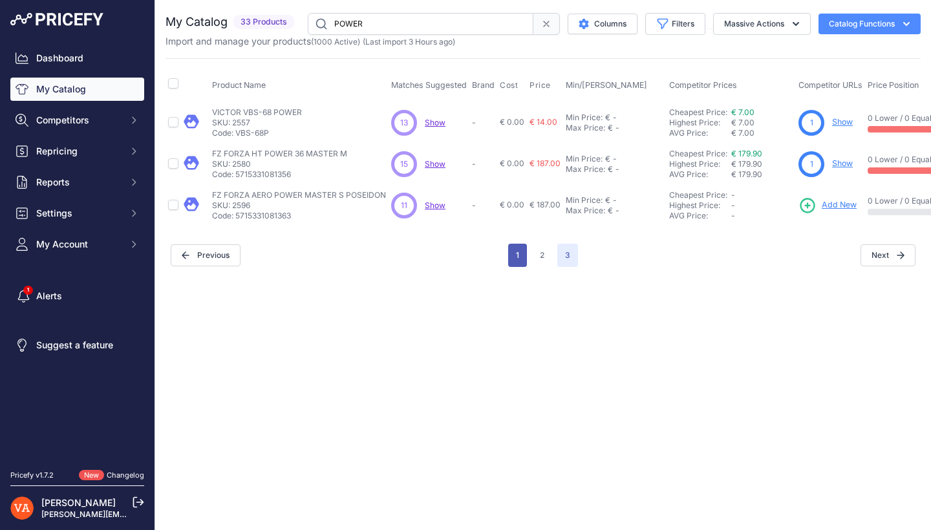
click at [521, 255] on button "1" at bounding box center [517, 255] width 19 height 23
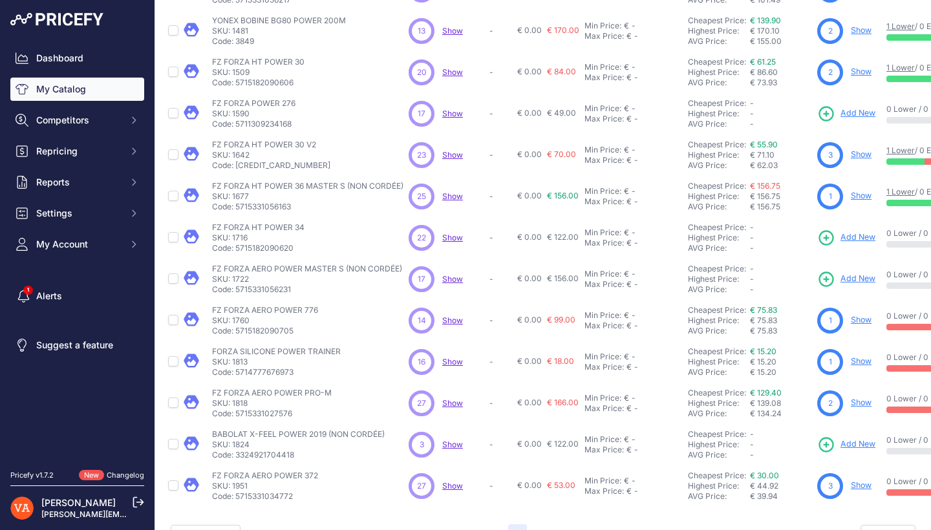
scroll to position [240, 0]
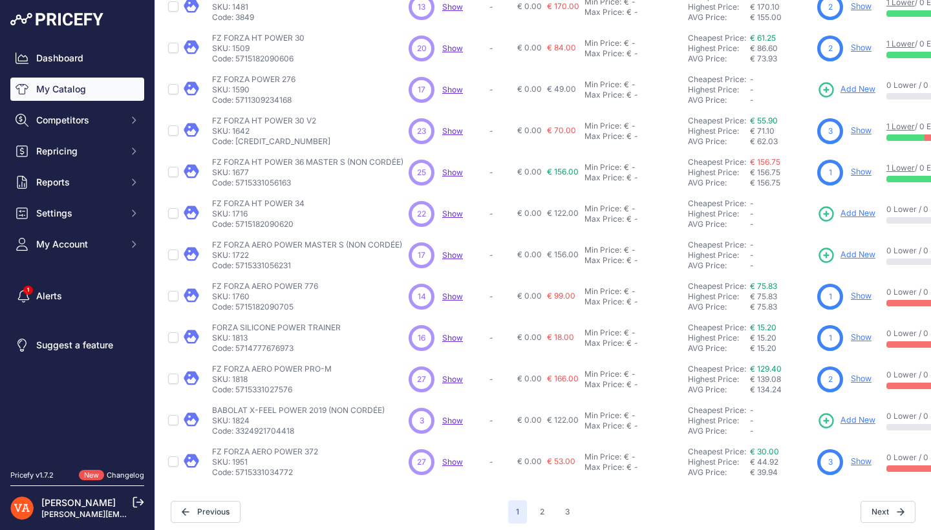
click at [532, 504] on button "2" at bounding box center [542, 511] width 20 height 23
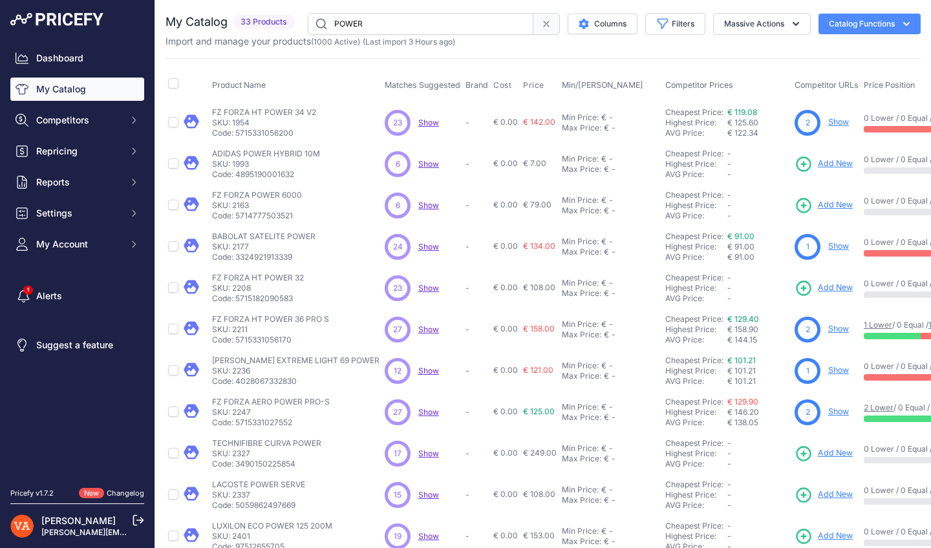
click at [381, 30] on input "POWER" at bounding box center [421, 24] width 226 height 22
type input "SPIRE"
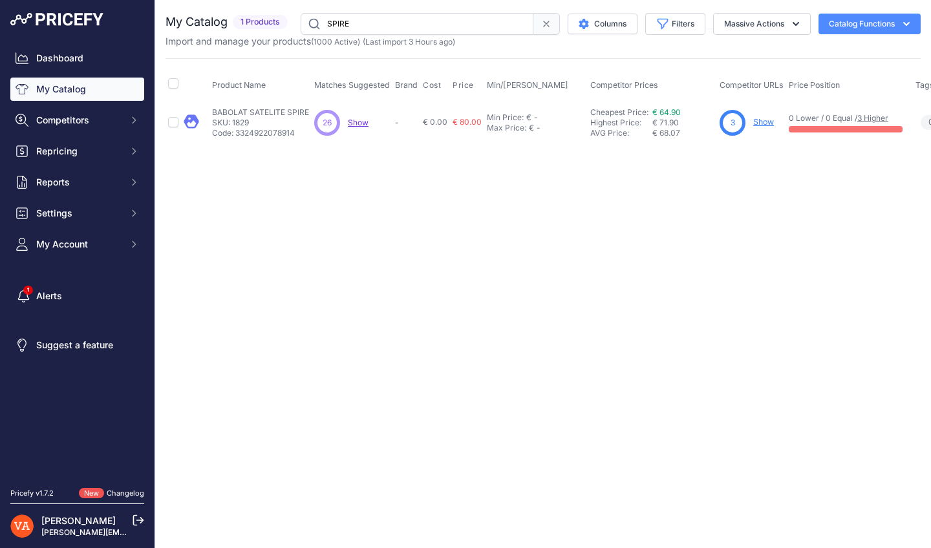
click at [759, 121] on link "Show" at bounding box center [763, 122] width 21 height 10
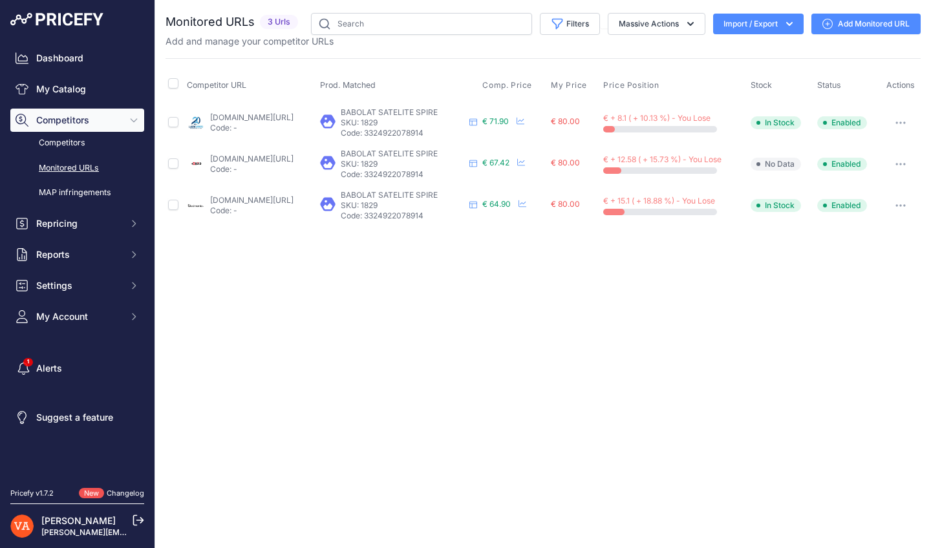
click at [293, 118] on link "[DOMAIN_NAME][URL]" at bounding box center [251, 117] width 83 height 10
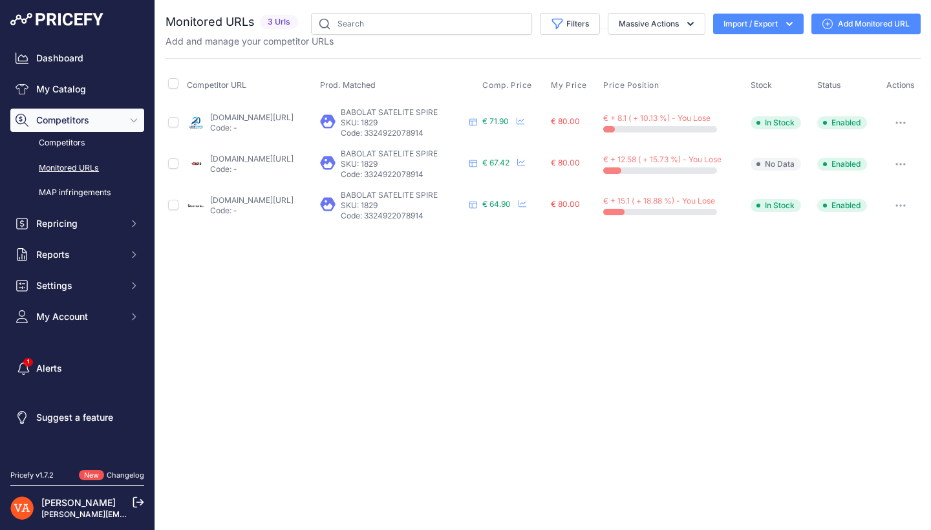
click at [289, 154] on link "[DOMAIN_NAME][URL]" at bounding box center [251, 159] width 83 height 10
click at [289, 198] on link "[DOMAIN_NAME][URL]" at bounding box center [251, 200] width 83 height 10
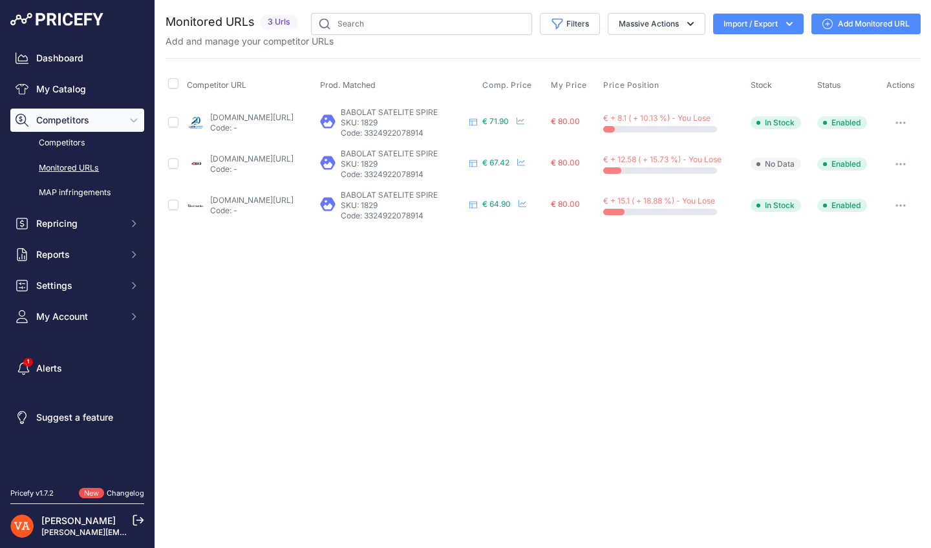
click at [98, 115] on span "Competitors" at bounding box center [78, 120] width 85 height 13
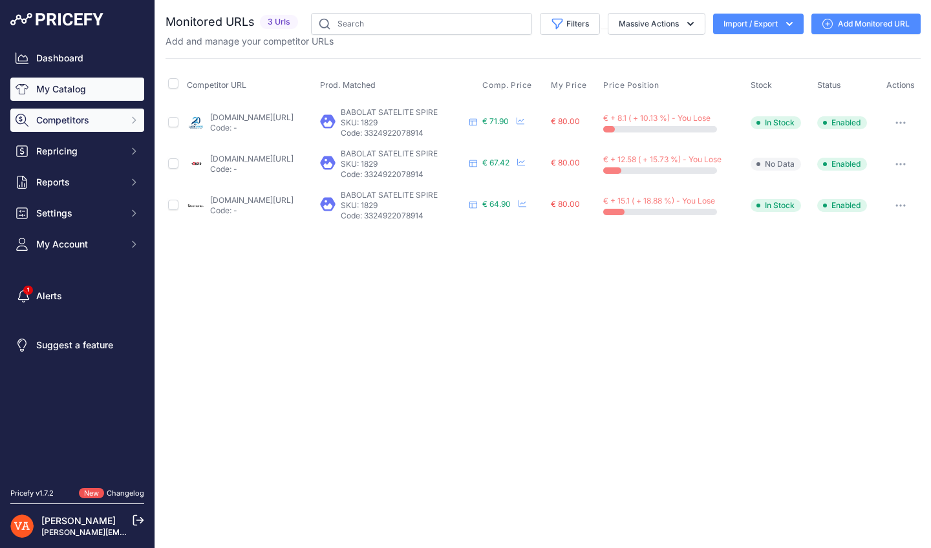
click at [101, 90] on link "My Catalog" at bounding box center [77, 89] width 134 height 23
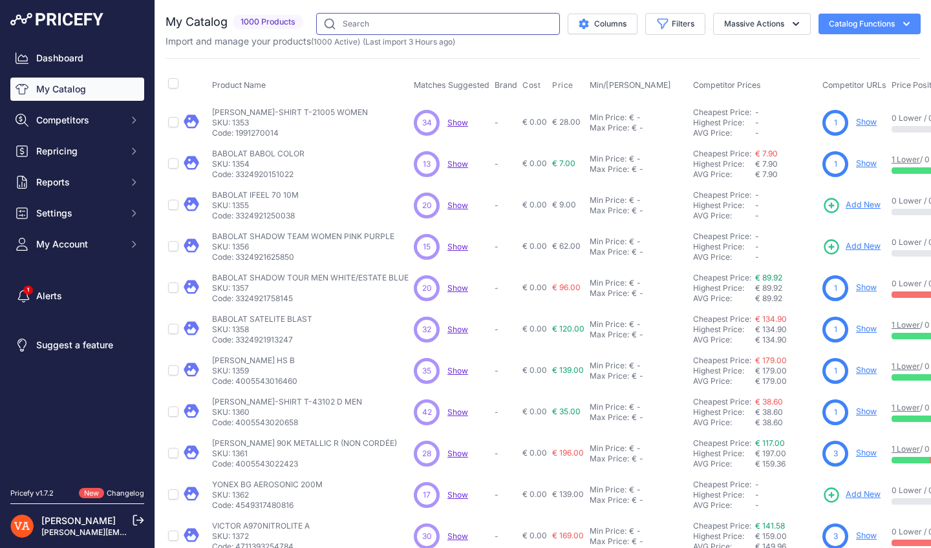
click at [367, 29] on input "text" at bounding box center [438, 24] width 244 height 22
type input "POWER"
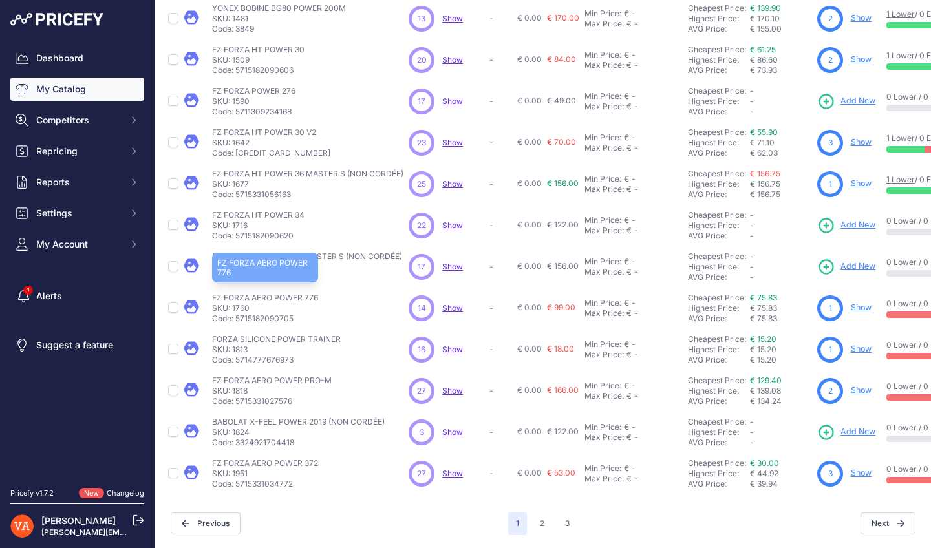
scroll to position [237, 0]
click at [542, 514] on button "2" at bounding box center [542, 523] width 20 height 23
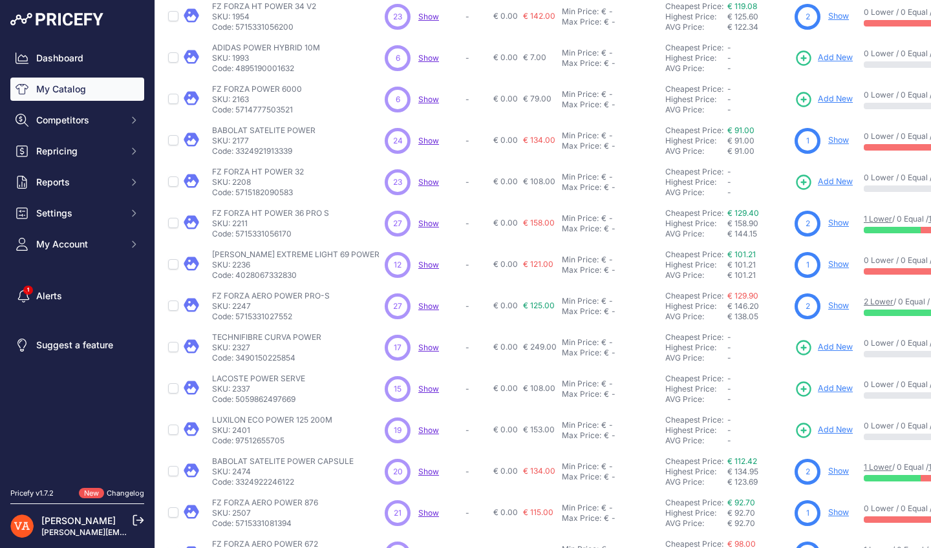
scroll to position [140, 0]
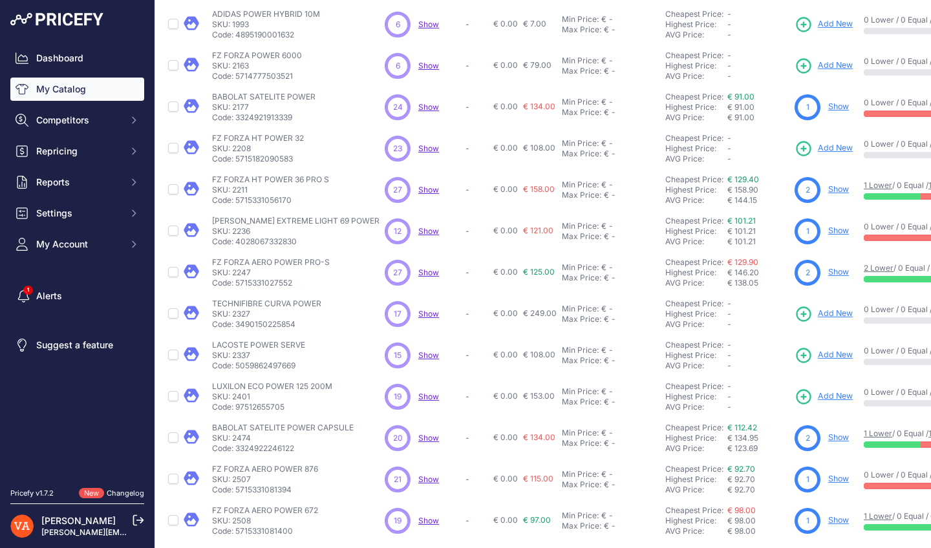
click at [828, 437] on link "Show" at bounding box center [838, 437] width 21 height 10
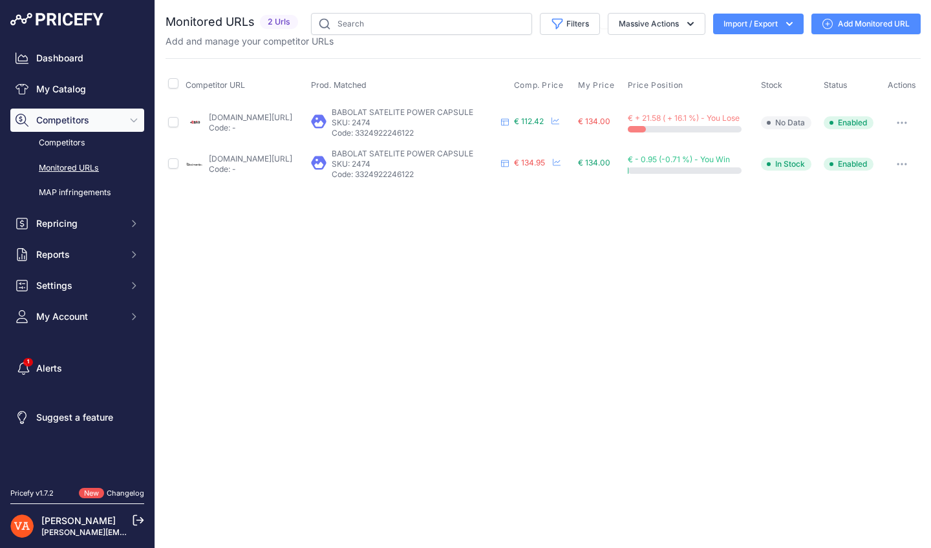
click at [292, 158] on link "badmania.fr/badminton-satelite-power-ltd-11fp2559.html?prirule_jdsnikfkfjsd=102…" at bounding box center [250, 159] width 83 height 10
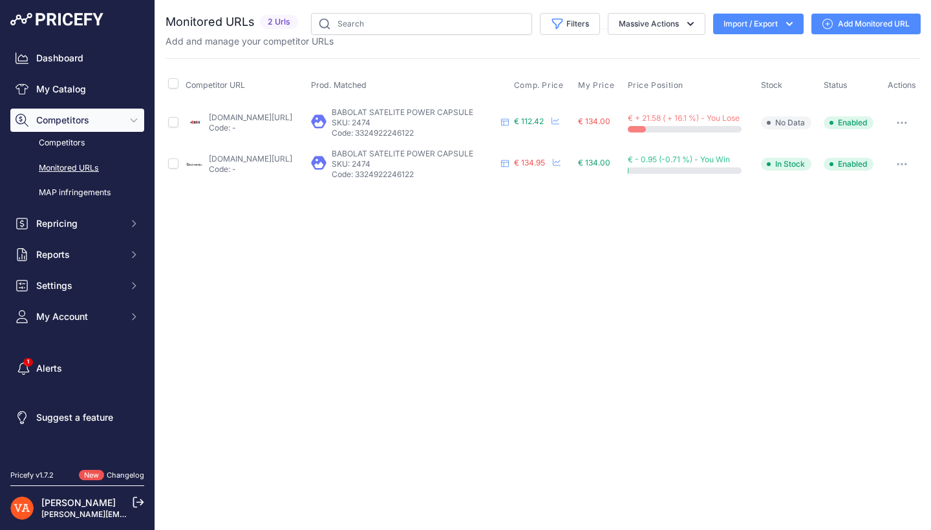
click at [264, 120] on link "plusdebad.com/raquette-badminton/44776-babolat-capsul-satelite-power?prirule_jd…" at bounding box center [250, 117] width 83 height 10
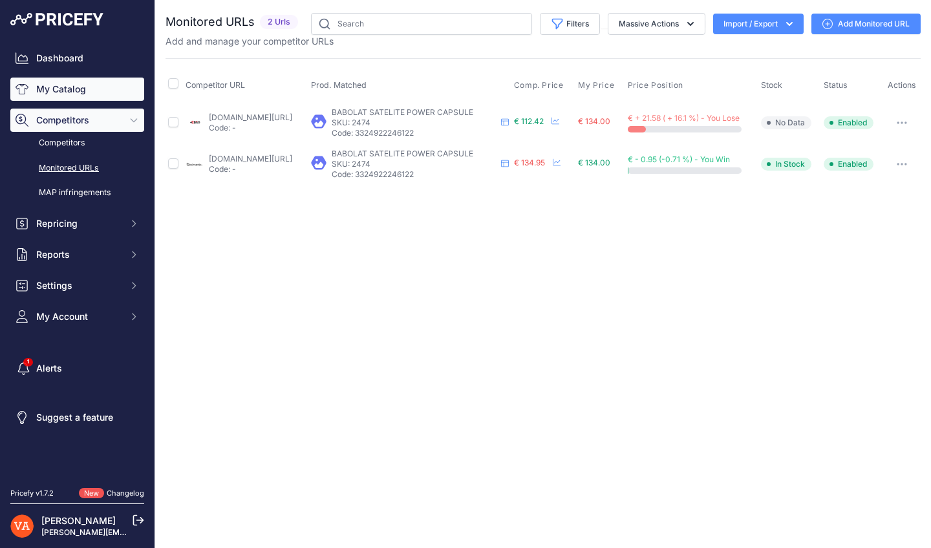
click at [100, 79] on link "My Catalog" at bounding box center [77, 89] width 134 height 23
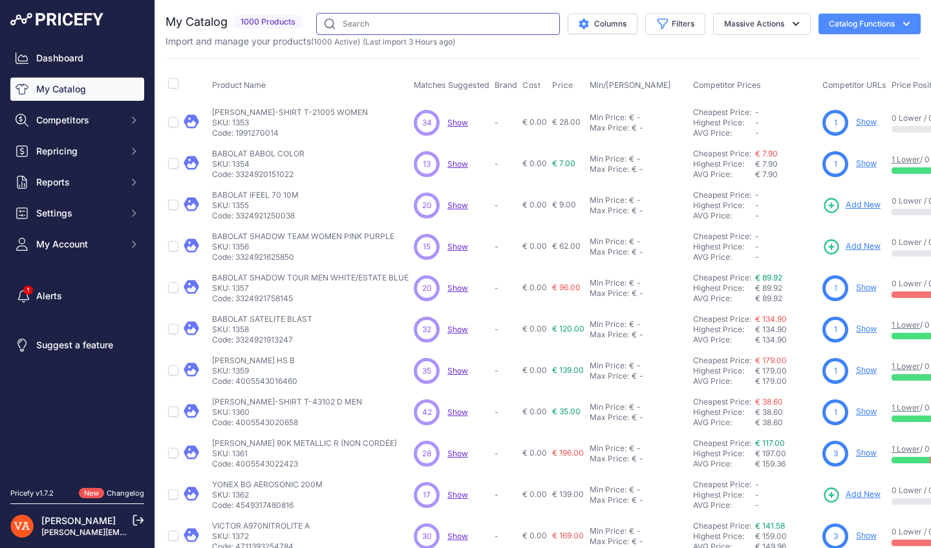
click at [464, 22] on input "text" at bounding box center [438, 24] width 244 height 22
type input "TI-X5"
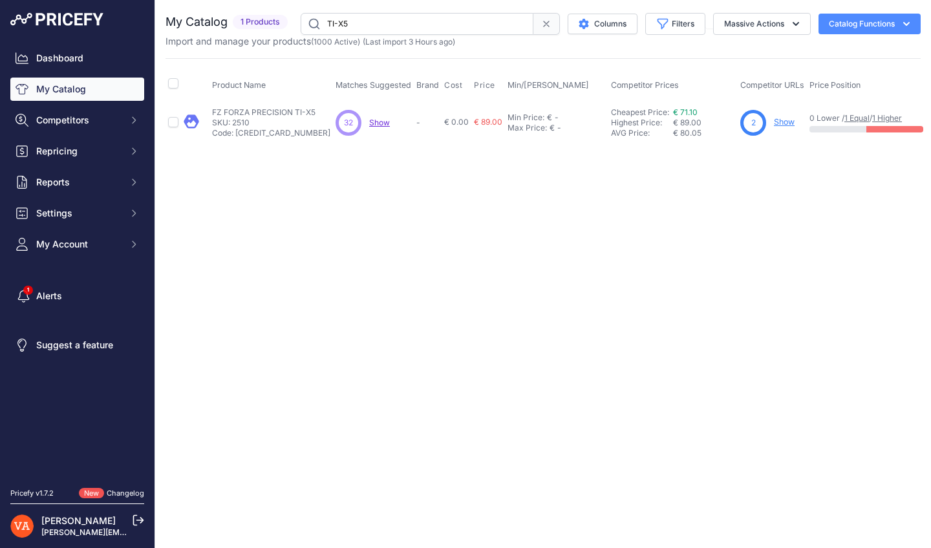
click at [773, 125] on link "Show" at bounding box center [783, 122] width 21 height 10
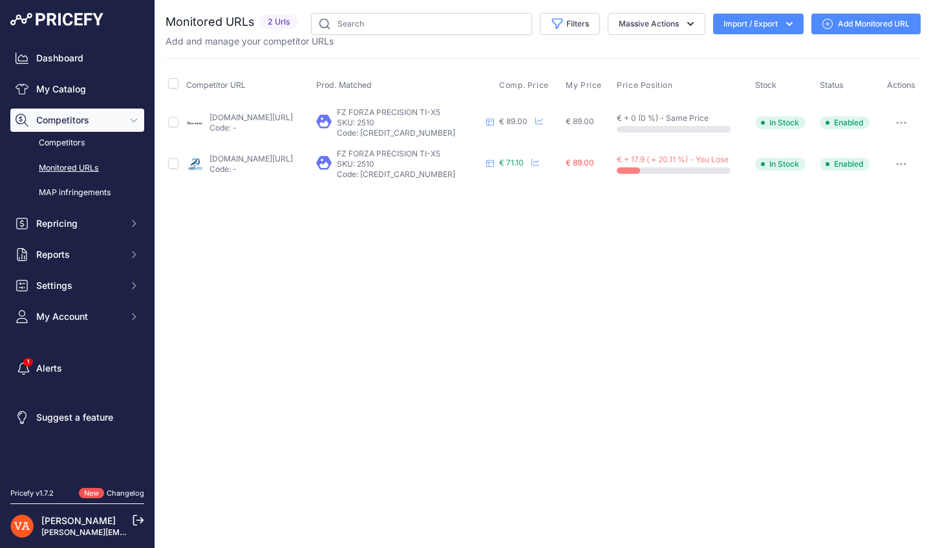
click at [293, 122] on div "[DOMAIN_NAME][URL] Code: -" at bounding box center [250, 122] width 83 height 21
click at [293, 118] on link "badmania.fr/badminton-precision-ti-x5-107fp2590.html?prirule_jdsnikfkfjsd=10273" at bounding box center [250, 117] width 83 height 10
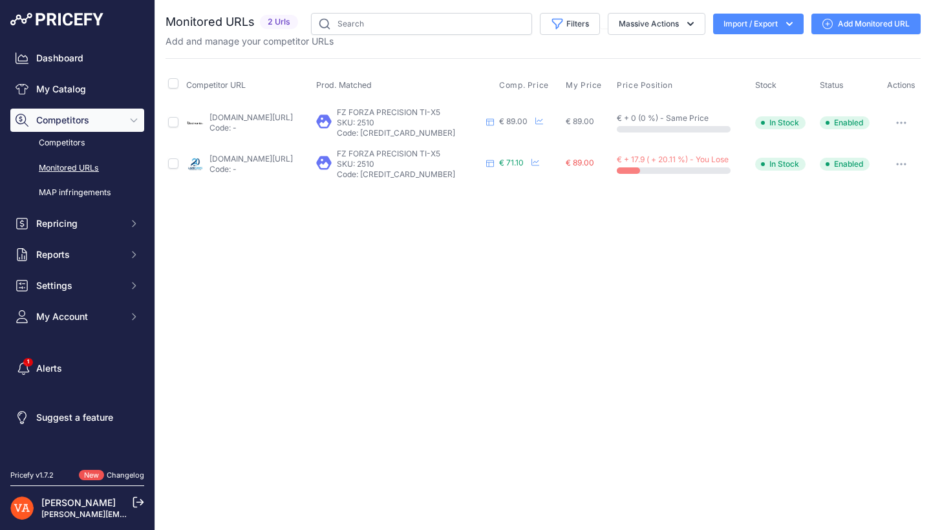
click at [286, 166] on p "Code: -" at bounding box center [250, 169] width 83 height 10
click at [291, 159] on link "lardesports.com/badminton/raquettes/raquettes-senior/raquette-de-badminton-fz-f…" at bounding box center [250, 159] width 83 height 10
click at [111, 87] on link "My Catalog" at bounding box center [77, 89] width 134 height 23
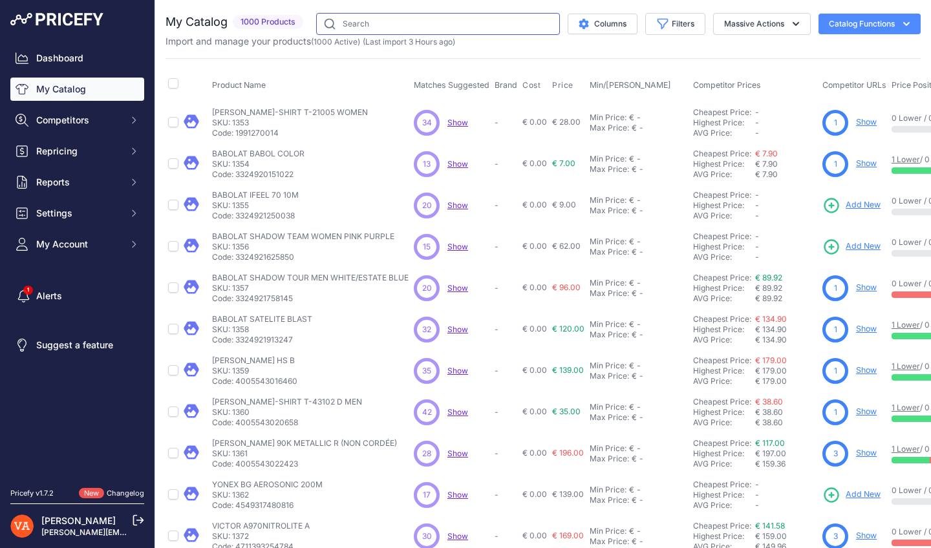
click at [481, 26] on input "text" at bounding box center [438, 24] width 244 height 22
type input "672"
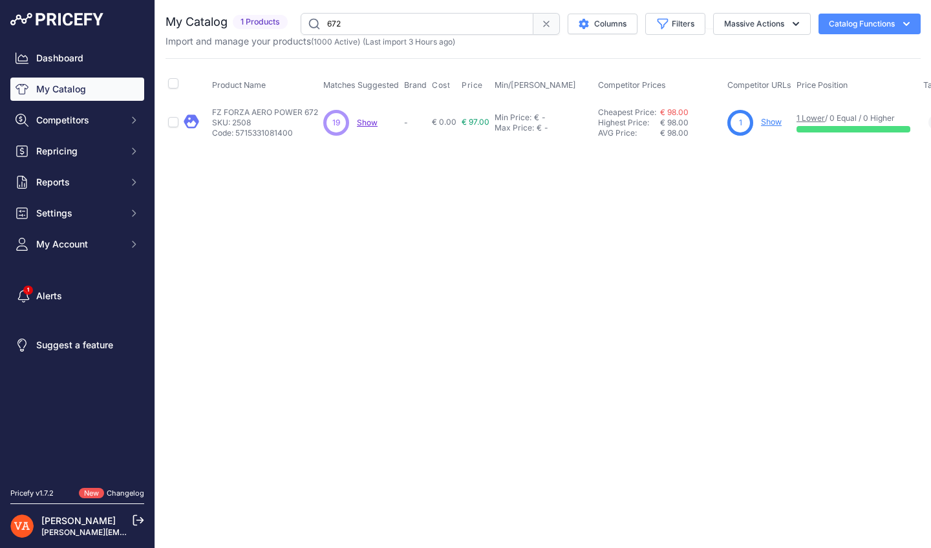
click at [774, 118] on link "Show" at bounding box center [771, 122] width 21 height 10
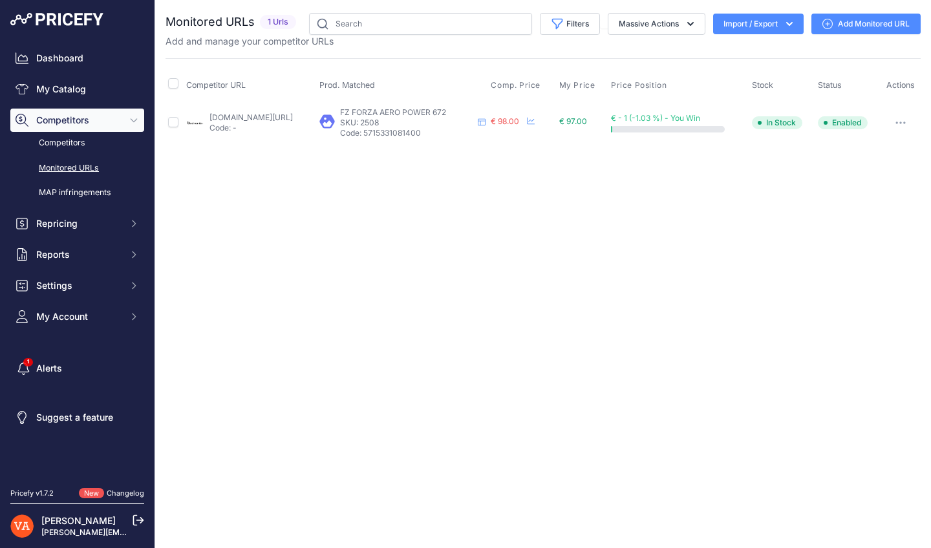
click at [293, 131] on p "Code: -" at bounding box center [250, 128] width 83 height 10
click at [293, 119] on link "badmania.fr/badminton-aero-power-672-107fp2587.html?prirule_jdsnikfkfjsd=10273" at bounding box center [250, 117] width 83 height 10
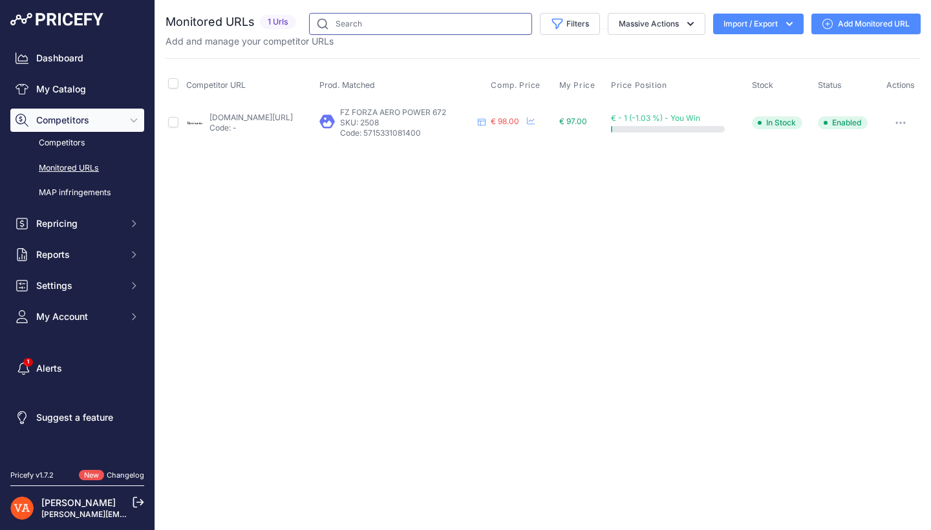
click at [368, 23] on input "text" at bounding box center [420, 24] width 223 height 22
click at [98, 77] on div "Dashboard My Catalog Competitors Competitors Monitored URLs MAP infringements R…" at bounding box center [77, 188] width 134 height 282
click at [89, 83] on link "My Catalog" at bounding box center [77, 89] width 134 height 23
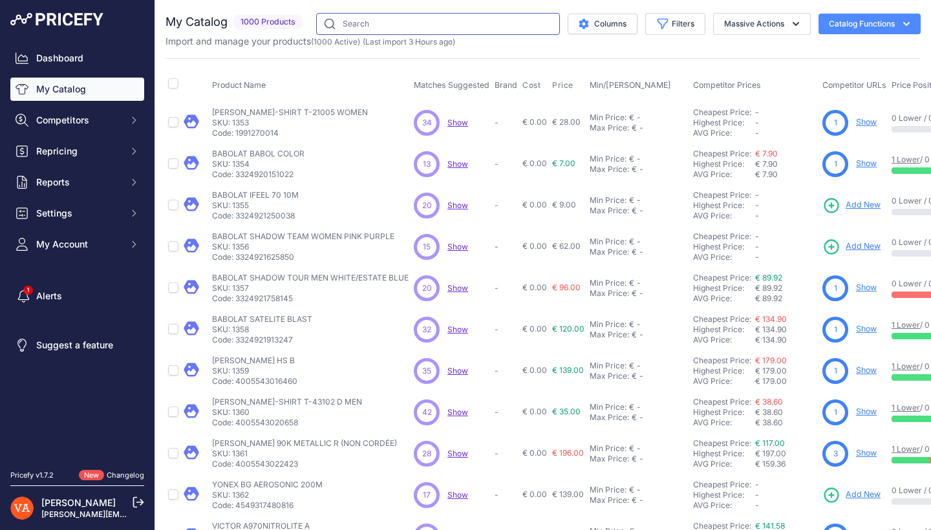
click at [381, 24] on input "text" at bounding box center [438, 24] width 244 height 22
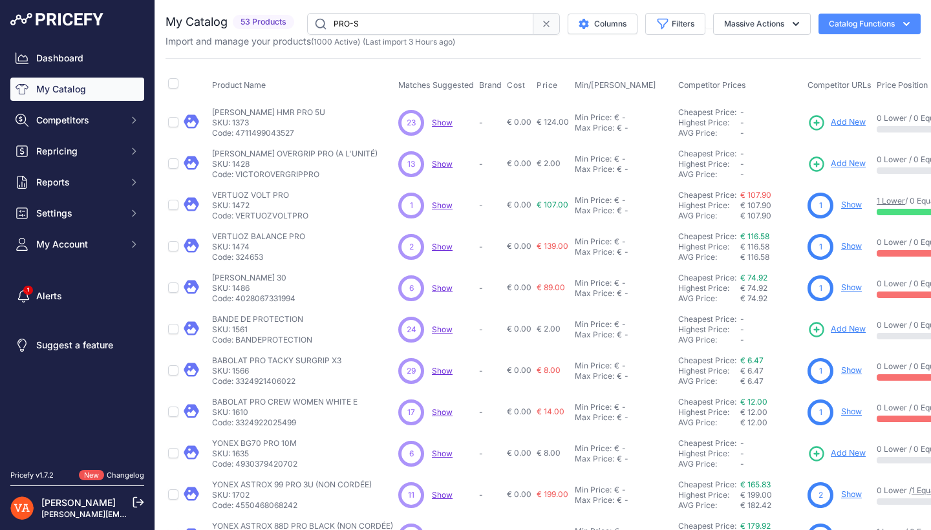
type input "PRO-S"
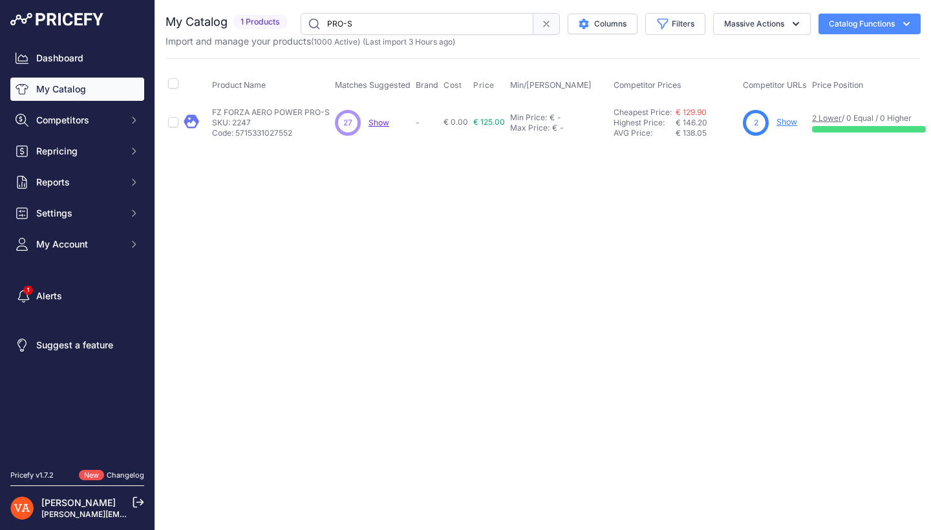
click at [783, 127] on p "Show" at bounding box center [786, 122] width 21 height 12
click at [784, 127] on p "Show" at bounding box center [786, 122] width 21 height 12
click at [786, 125] on link "Show" at bounding box center [786, 122] width 21 height 10
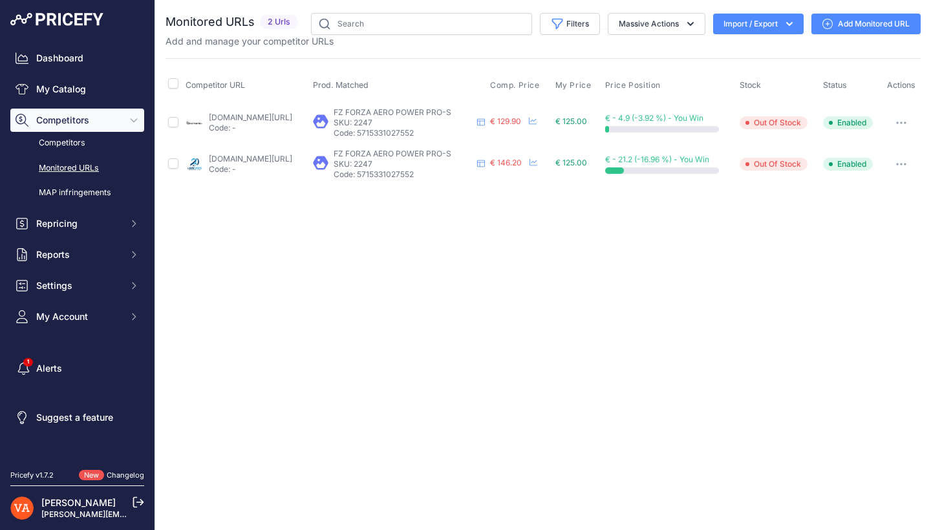
click at [292, 120] on link "badmania.fr/badminton-aero-power-pro-s-107fp2222.html?prirule_jdsnikfkfjsd=10273" at bounding box center [250, 117] width 83 height 10
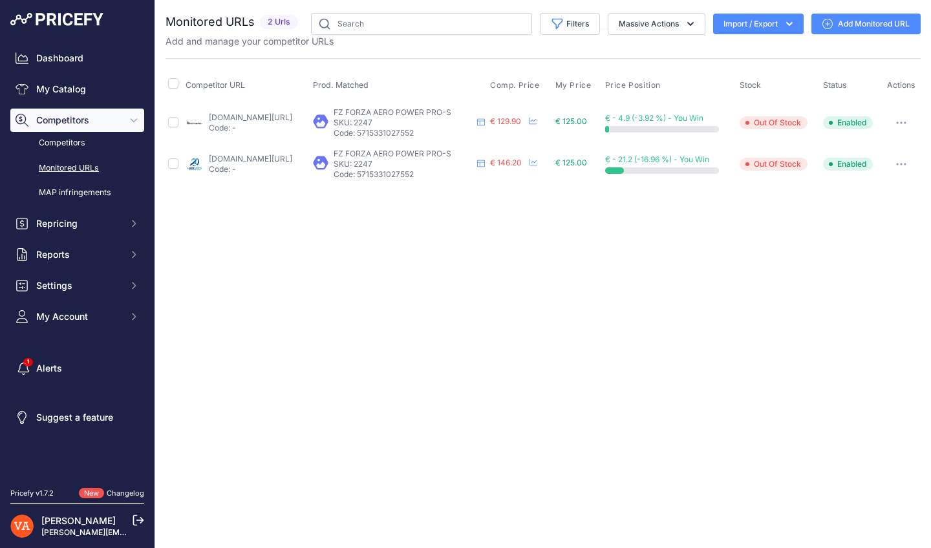
click at [266, 165] on p "Code: -" at bounding box center [250, 169] width 83 height 10
click at [271, 162] on link "lardesports.com/badminton/raquettes/raquettes-senior/forza/raquette-de-badminto…" at bounding box center [250, 159] width 83 height 10
click at [59, 90] on link "My Catalog" at bounding box center [77, 89] width 134 height 23
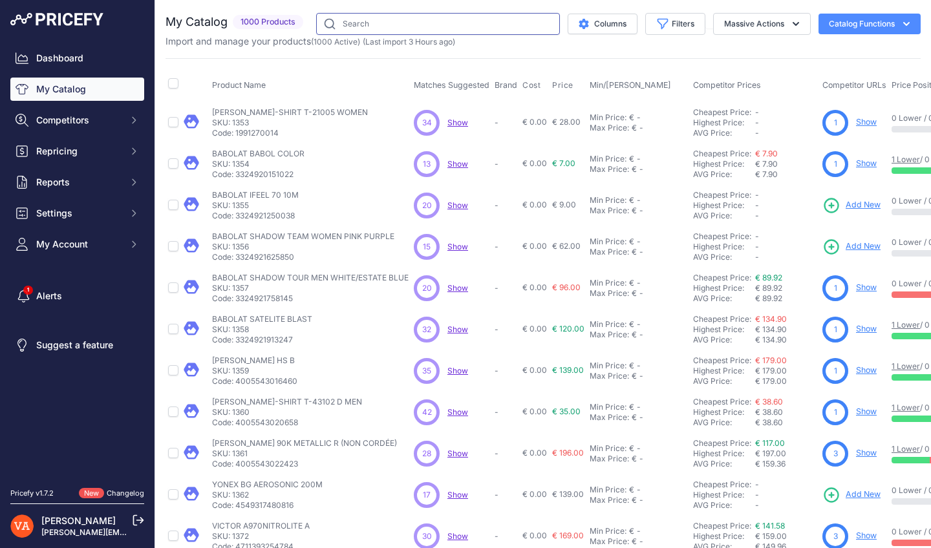
click at [360, 30] on input "text" at bounding box center [438, 24] width 244 height 22
type input "EXTREME"
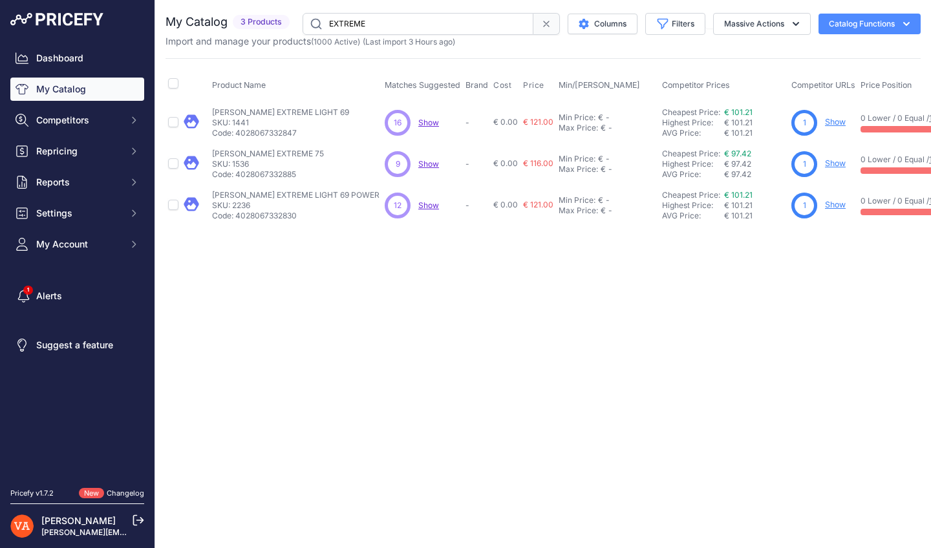
click at [825, 119] on link "Show" at bounding box center [835, 122] width 21 height 10
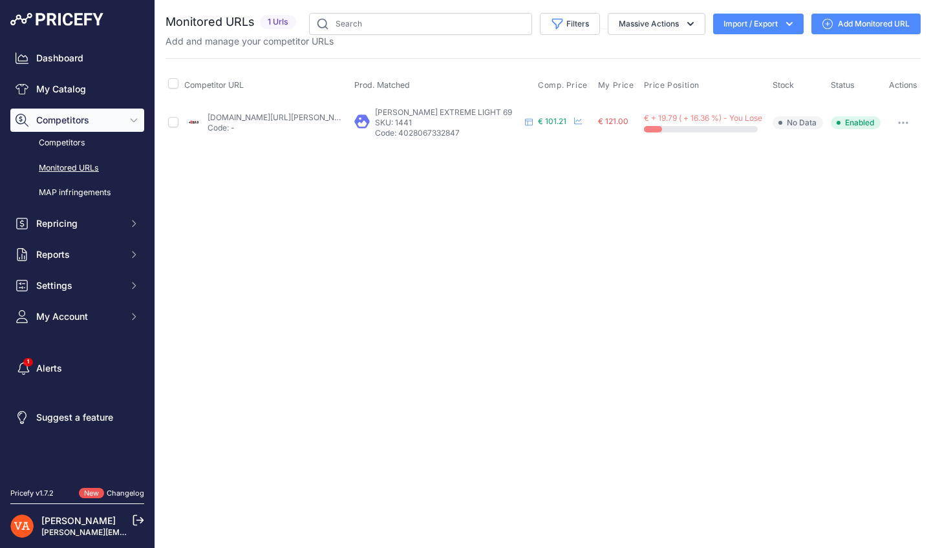
click at [275, 118] on link "plusdebad.com/raquette-oliver/3880-oliver-extreme-light?prirule_jdsnikfkfjsd=10…" at bounding box center [311, 117] width 209 height 10
click at [107, 86] on link "My Catalog" at bounding box center [77, 89] width 134 height 23
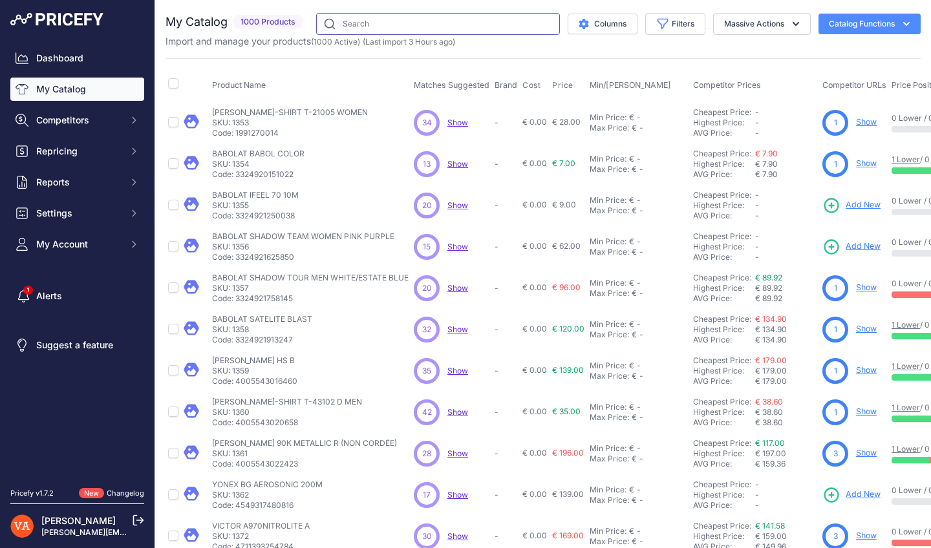
click at [361, 27] on input "text" at bounding box center [438, 24] width 244 height 22
type input "LIGHT FIGHTER"
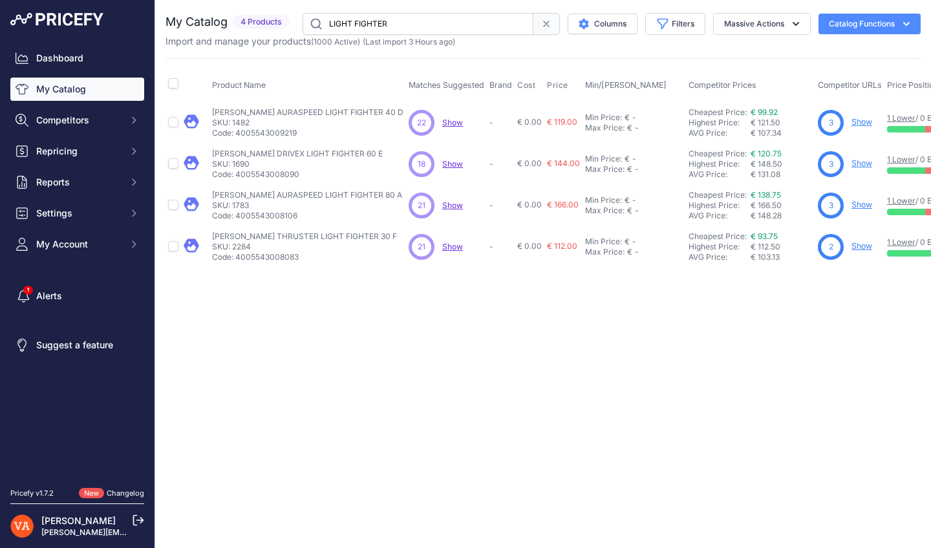
click at [821, 128] on div "3 Show" at bounding box center [849, 123] width 64 height 26
click at [851, 124] on link "Show" at bounding box center [861, 122] width 21 height 10
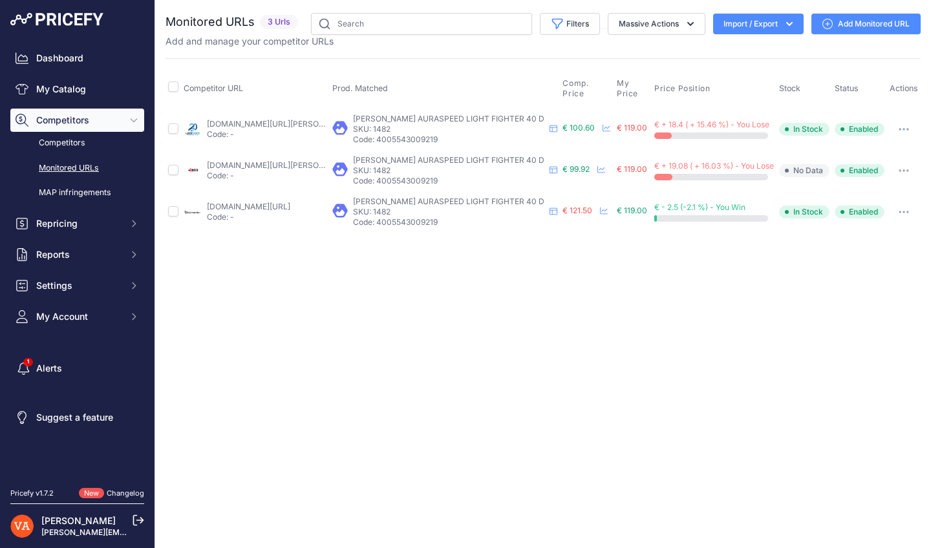
click at [281, 129] on p "Code: -" at bounding box center [267, 134] width 120 height 10
click at [282, 121] on div "lardesports.com/badminton/raquettes/raquettes-senior/victor/raquette-de-badmint…" at bounding box center [267, 129] width 120 height 21
click at [282, 119] on link "lardesports.com/badminton/raquettes/raquettes-senior/victor/raquette-de-badmint…" at bounding box center [311, 124] width 209 height 10
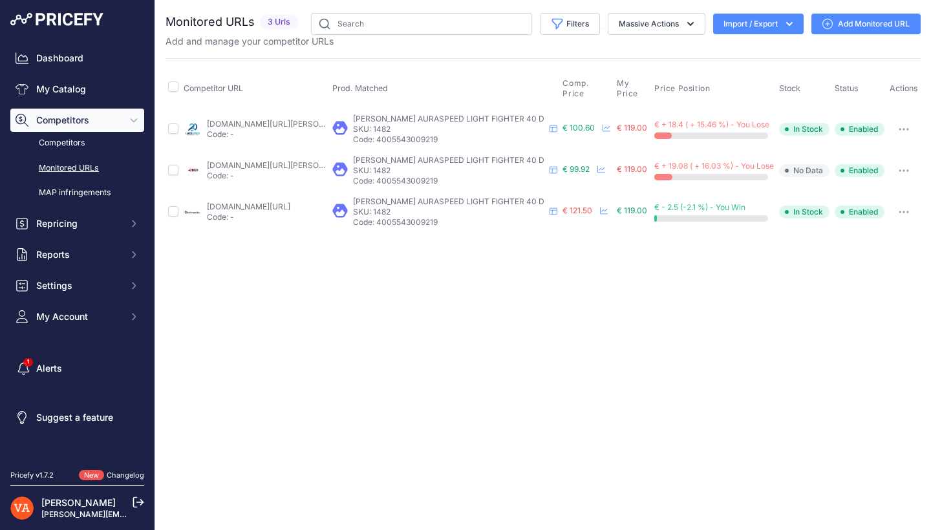
click at [279, 161] on link "plusdebad.com/raquette-badminton/23461-victor-auraspeed-light-fighter-40-d?prir…" at bounding box center [280, 165] width 146 height 10
click at [283, 202] on link "badmania.fr/badminton-auraspeed-light-fighter-40-d-250fp1839.html?prirule_jdsni…" at bounding box center [248, 207] width 83 height 10
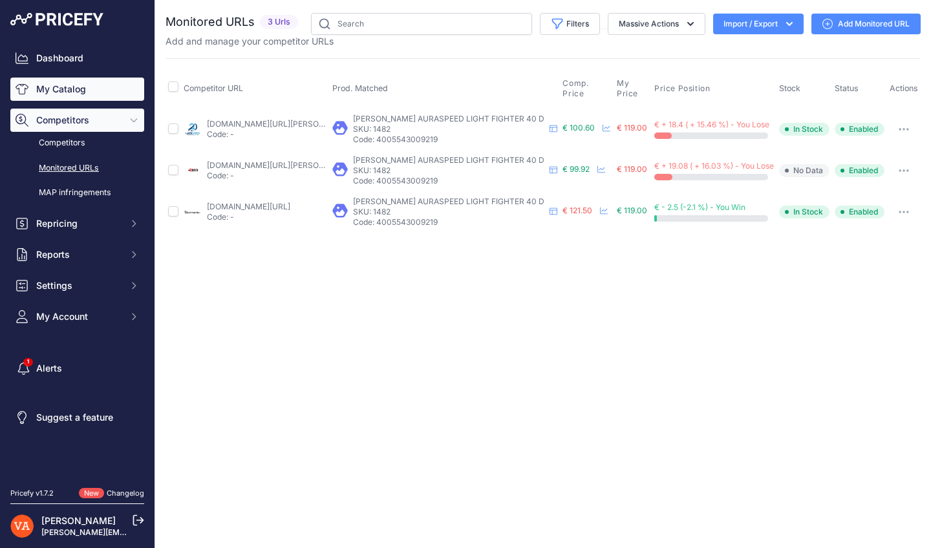
click at [72, 85] on link "My Catalog" at bounding box center [77, 89] width 134 height 23
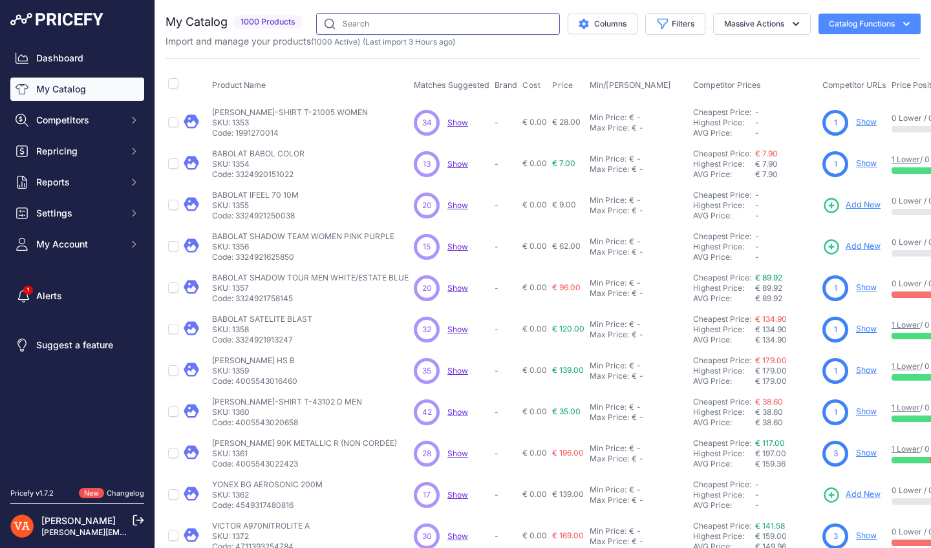
click at [457, 24] on input "text" at bounding box center [438, 24] width 244 height 22
type input "AURASPEED HS B"
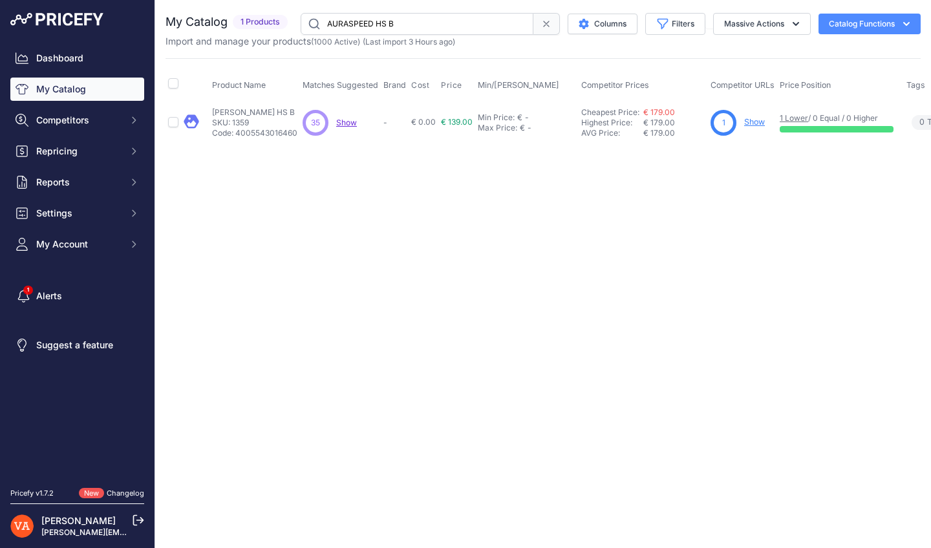
click at [764, 121] on link "Show" at bounding box center [754, 122] width 21 height 10
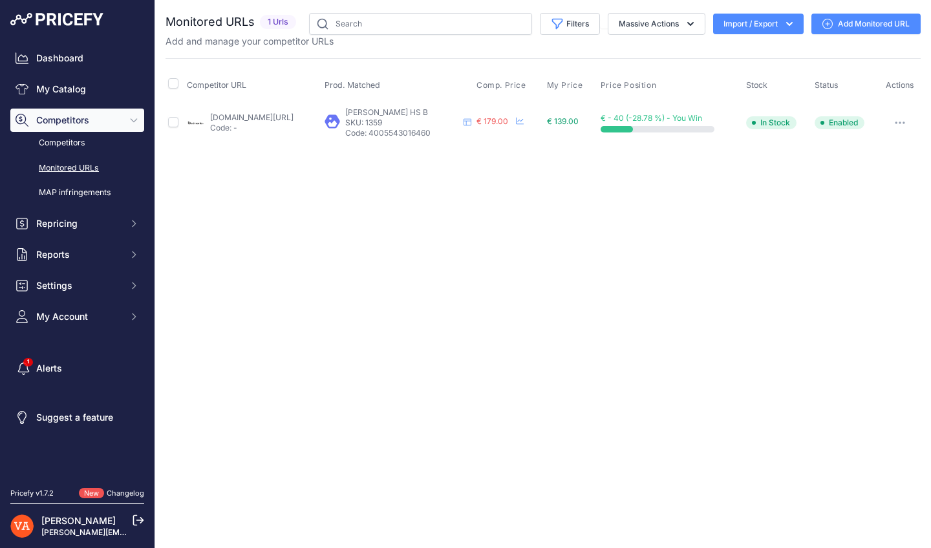
click at [376, 152] on div "You are not connected to the internet. Monitored URLs" at bounding box center [542, 78] width 755 height 156
click at [291, 115] on link "badmania.fr/badminton-auraspeed-hs-plus-c-250fp2392.html?prirule_jdsnikfkfjsd=1…" at bounding box center [251, 117] width 83 height 10
click at [82, 92] on link "My Catalog" at bounding box center [77, 89] width 134 height 23
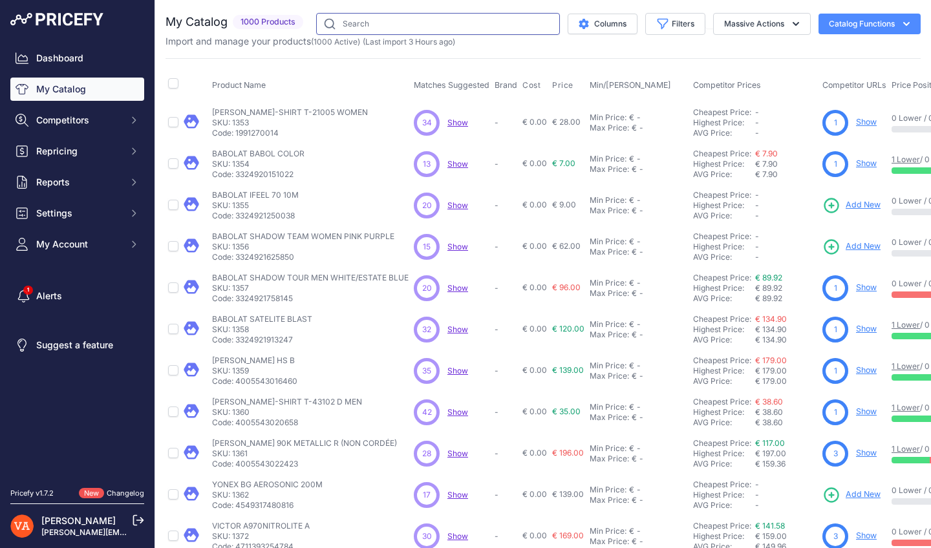
click at [426, 18] on input "text" at bounding box center [438, 24] width 244 height 22
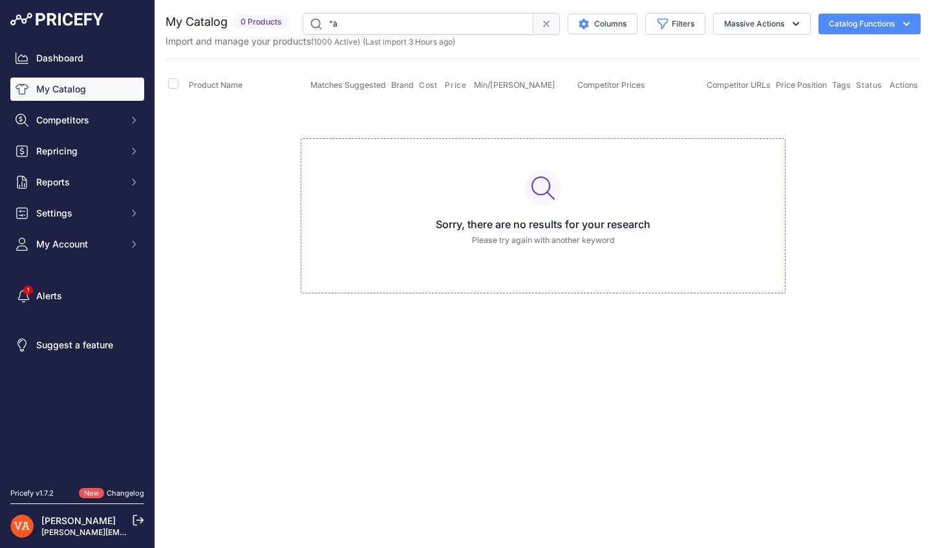
type input """
type input "30"
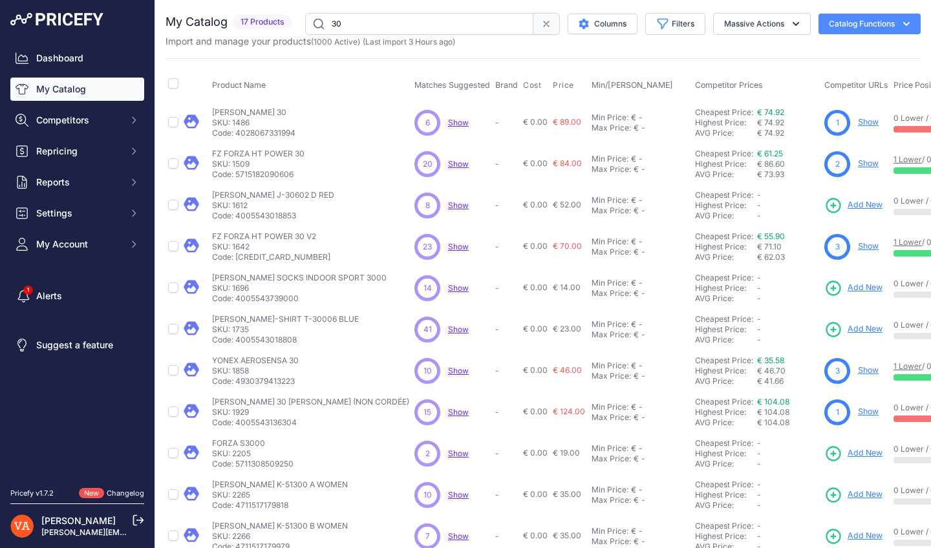
click at [857, 164] on link "Show" at bounding box center [867, 163] width 21 height 10
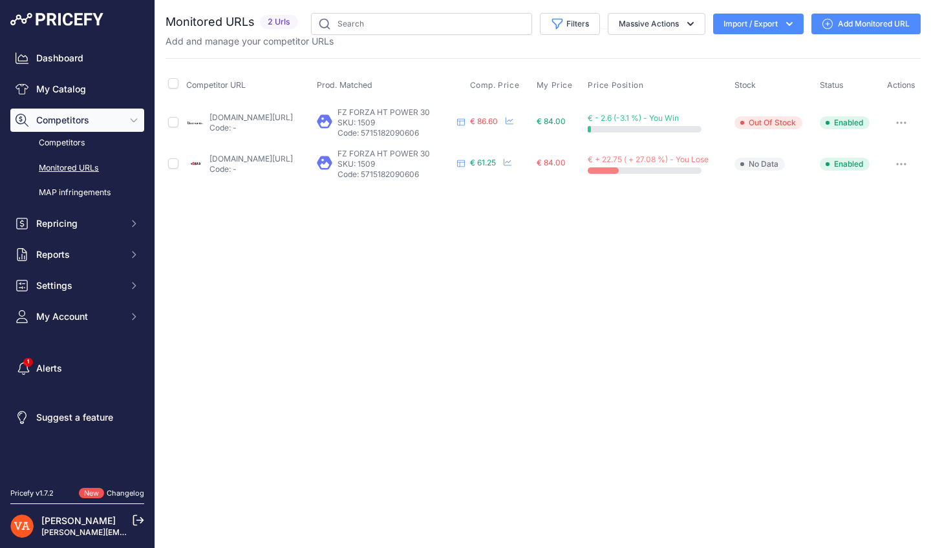
click at [501, 288] on div "Close You are not connected to the internet." at bounding box center [542, 274] width 775 height 548
click at [285, 119] on link "badmania.fr/badminton-ht-power-30-107fp1992.html?prirule_jdsnikfkfjsd=10273" at bounding box center [250, 117] width 83 height 10
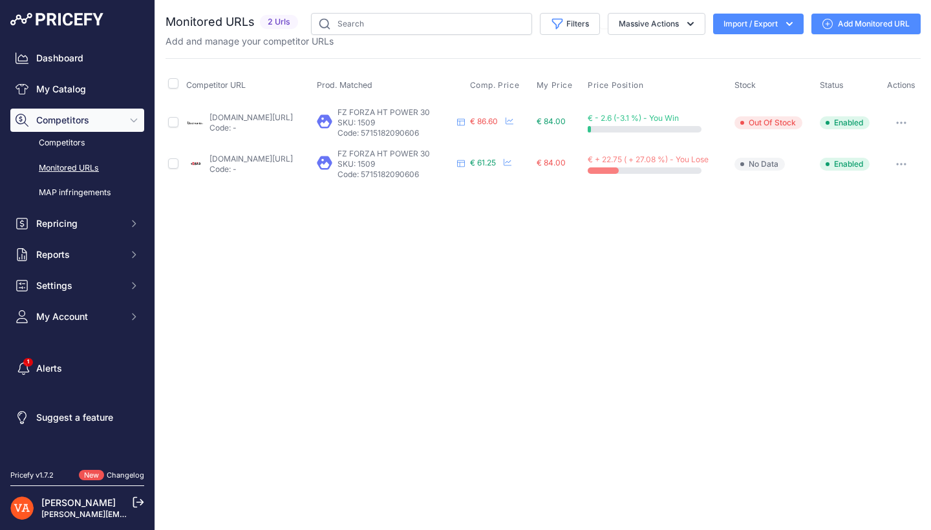
click at [283, 162] on link "plusdebad.com/power/7086-forza-ht-power-30?prirule_jdsnikfkfjsd=10273" at bounding box center [250, 159] width 83 height 10
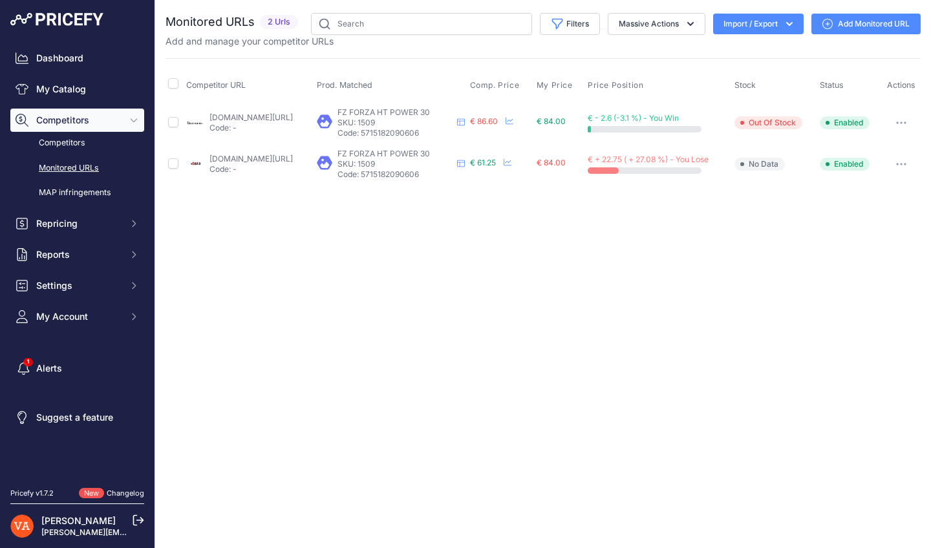
click at [293, 121] on div "badmania.fr/badminton-ht-power-30-107fp1992.html?prirule_jdsnikfkfjsd=10273 Cod…" at bounding box center [250, 122] width 83 height 21
click at [266, 115] on link "badmania.fr/badminton-ht-power-30-107fp1992.html?prirule_jdsnikfkfjsd=10273" at bounding box center [250, 117] width 83 height 10
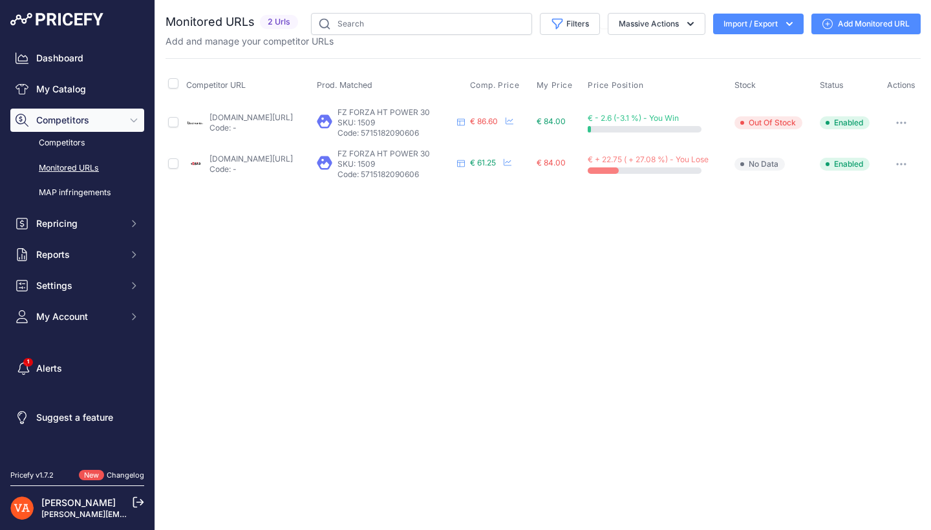
click at [279, 160] on link "plusdebad.com/power/7086-forza-ht-power-30?prirule_jdsnikfkfjsd=10273" at bounding box center [250, 159] width 83 height 10
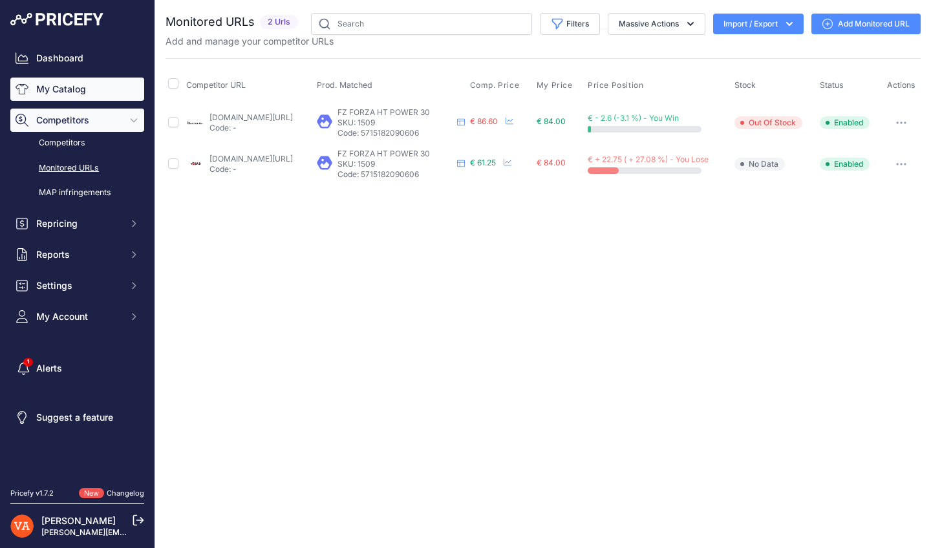
click at [63, 82] on link "My Catalog" at bounding box center [77, 89] width 134 height 23
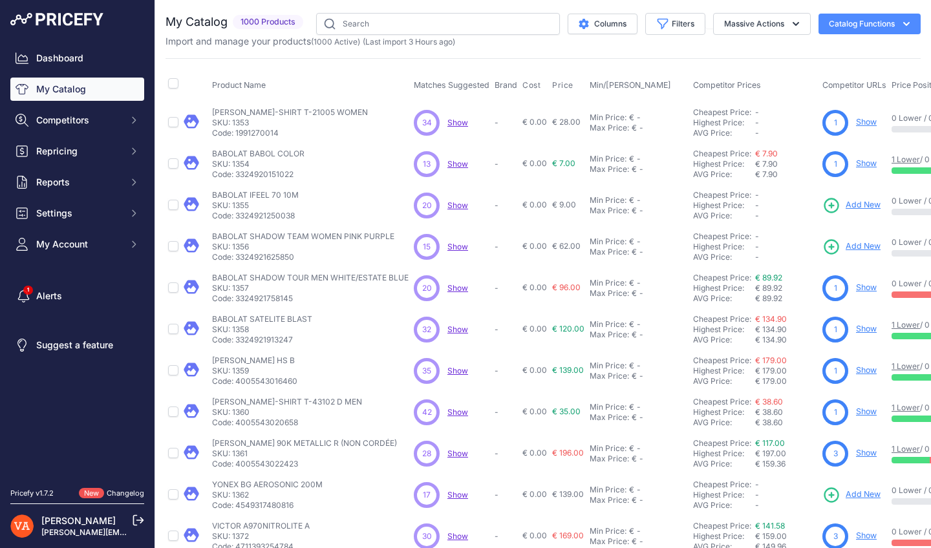
click at [410, 12] on div "You are not connected to the internet. My Catalog" at bounding box center [542, 388] width 755 height 776
click at [406, 22] on input "text" at bounding box center [438, 24] width 244 height 22
type input "32 V2"
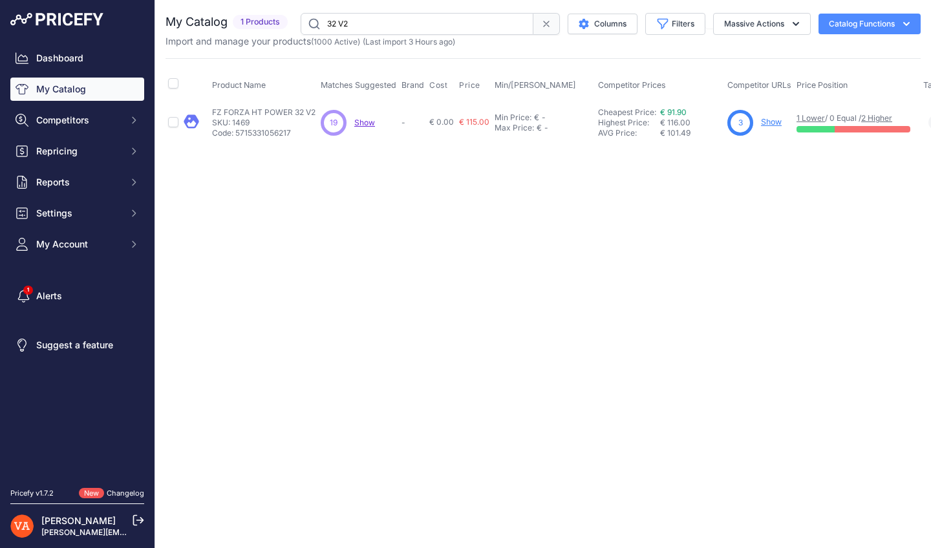
click at [775, 121] on link "Show" at bounding box center [771, 122] width 21 height 10
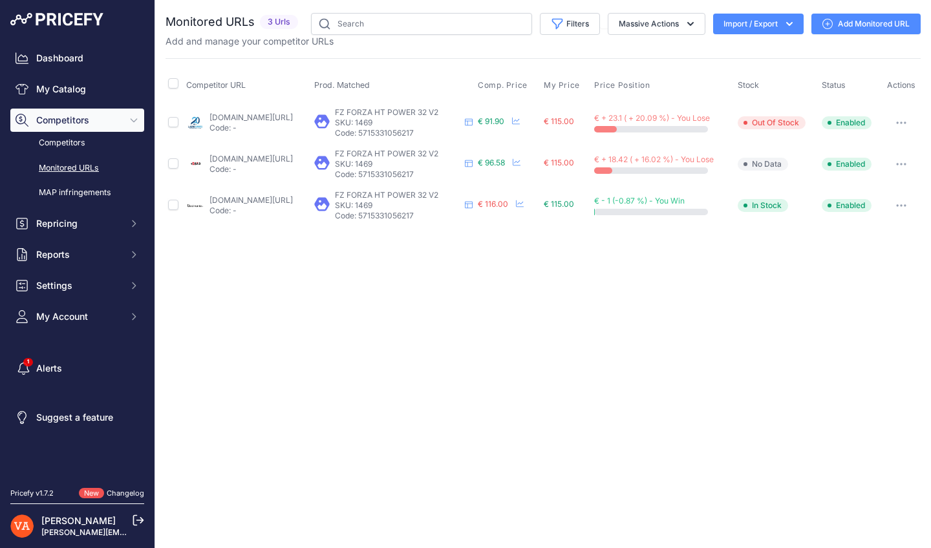
click at [279, 112] on link "[DOMAIN_NAME][URL]" at bounding box center [250, 117] width 83 height 10
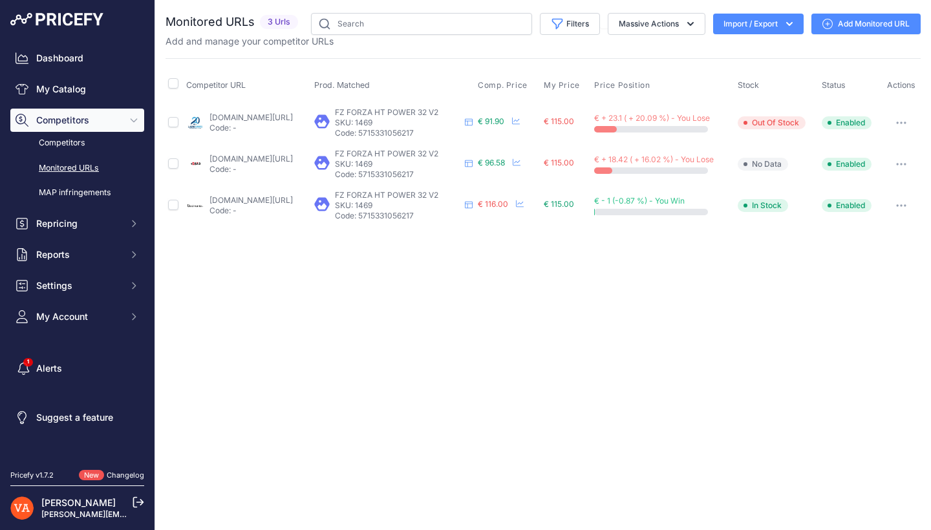
click at [293, 156] on link "[DOMAIN_NAME][URL]" at bounding box center [250, 159] width 83 height 10
click at [262, 193] on td "[DOMAIN_NAME][URL] Code: -" at bounding box center [248, 205] width 129 height 41
click at [263, 198] on link "badmania.fr/badminton-ht-power-32-v2-107fp2586.html?prirule_jdsnikfkfjsd=10273" at bounding box center [250, 200] width 83 height 10
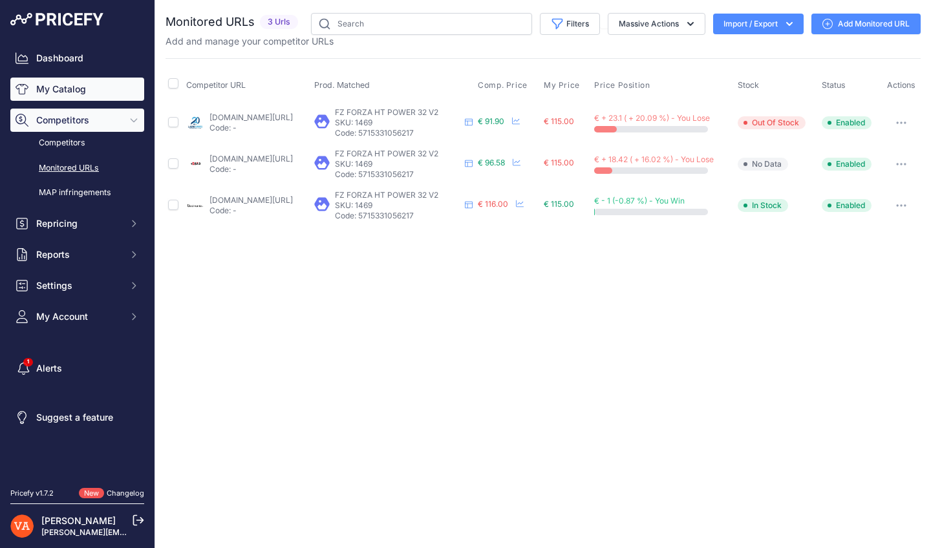
click at [78, 87] on link "My Catalog" at bounding box center [77, 89] width 134 height 23
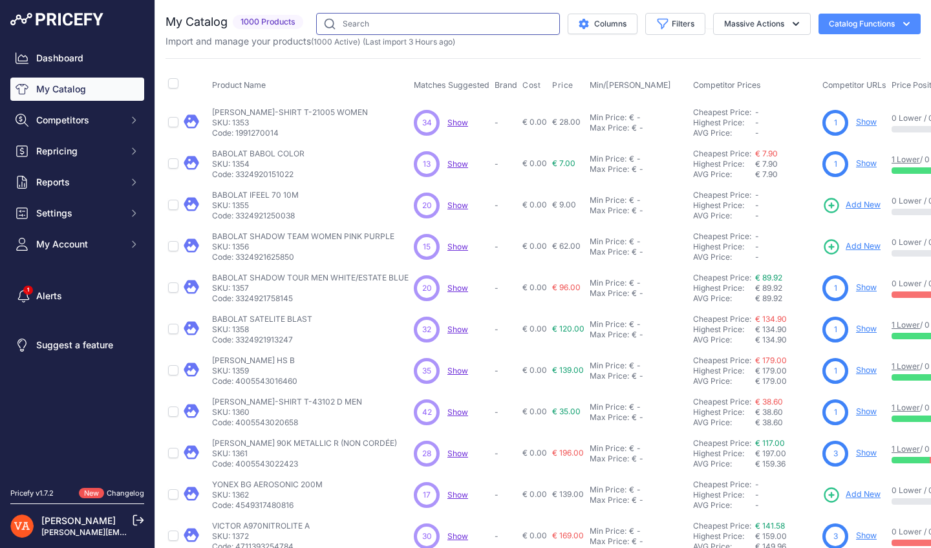
click at [396, 25] on input "text" at bounding box center [438, 24] width 244 height 22
type input "90 K"
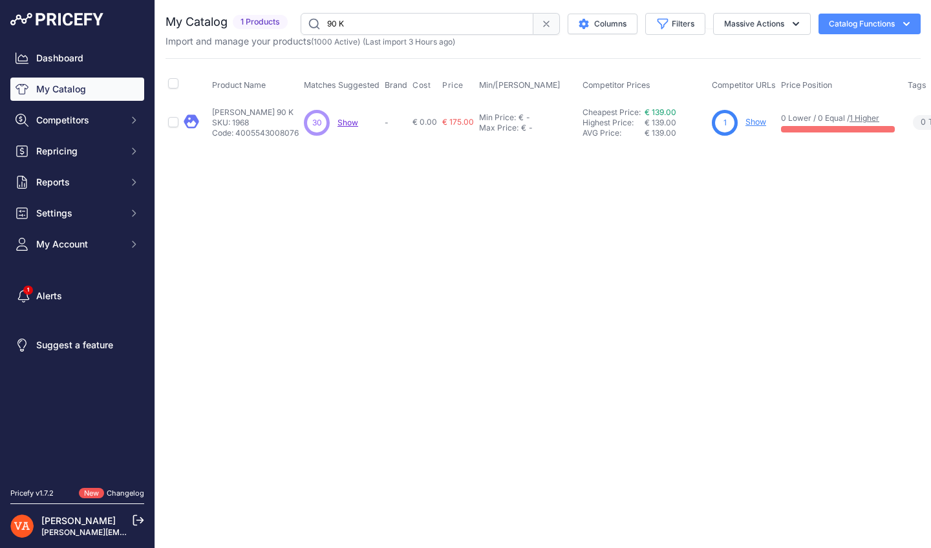
click at [766, 118] on link "Show" at bounding box center [755, 122] width 21 height 10
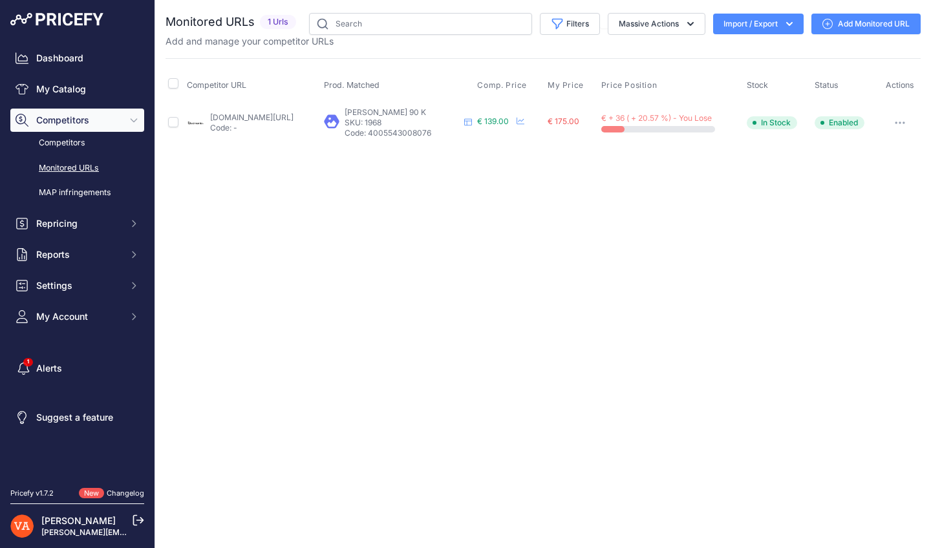
click at [293, 117] on link "[DOMAIN_NAME][URL]" at bounding box center [251, 117] width 83 height 10
click at [258, 264] on div "Close You are not connected to the internet." at bounding box center [542, 274] width 775 height 548
click at [96, 96] on link "My Catalog" at bounding box center [77, 89] width 134 height 23
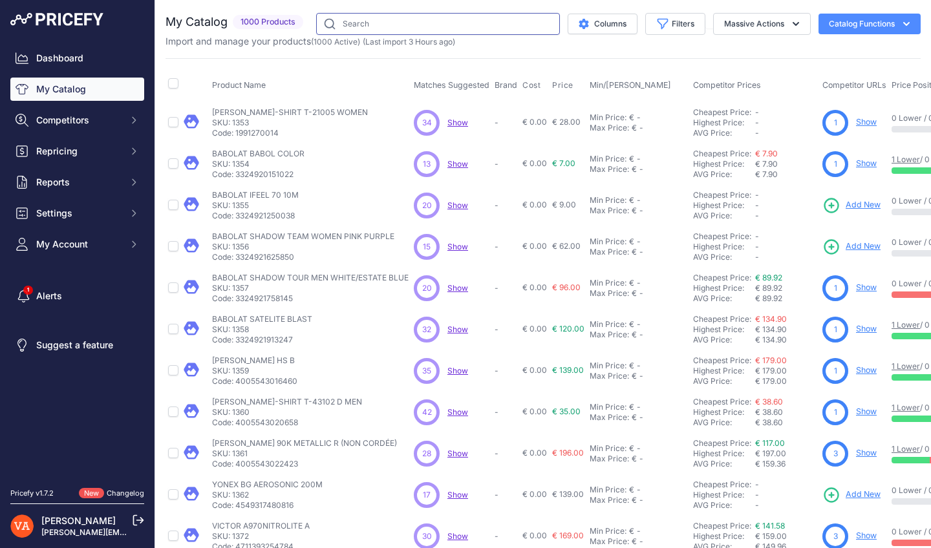
click at [379, 19] on input "text" at bounding box center [438, 24] width 244 height 22
type input "9"
type input "80 A"
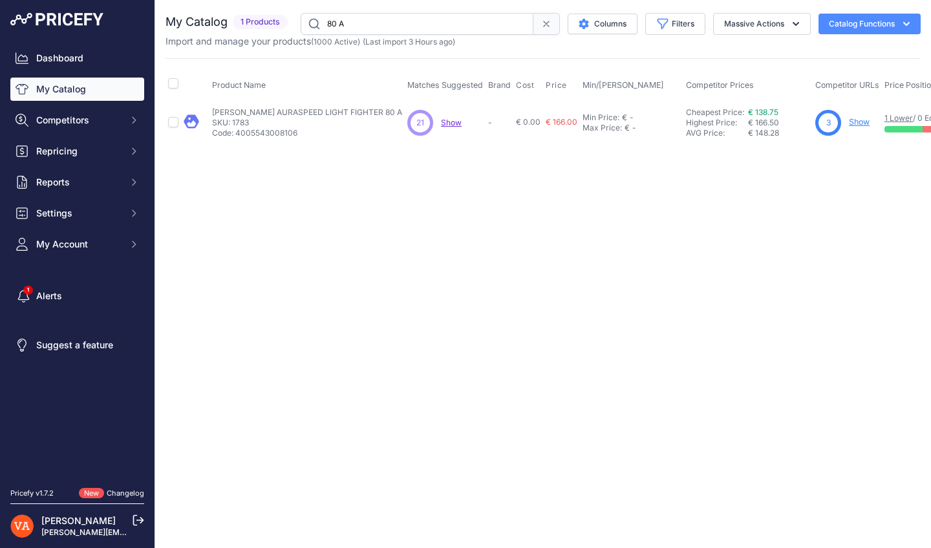
click at [314, 120] on p "SKU: 1783" at bounding box center [307, 123] width 190 height 10
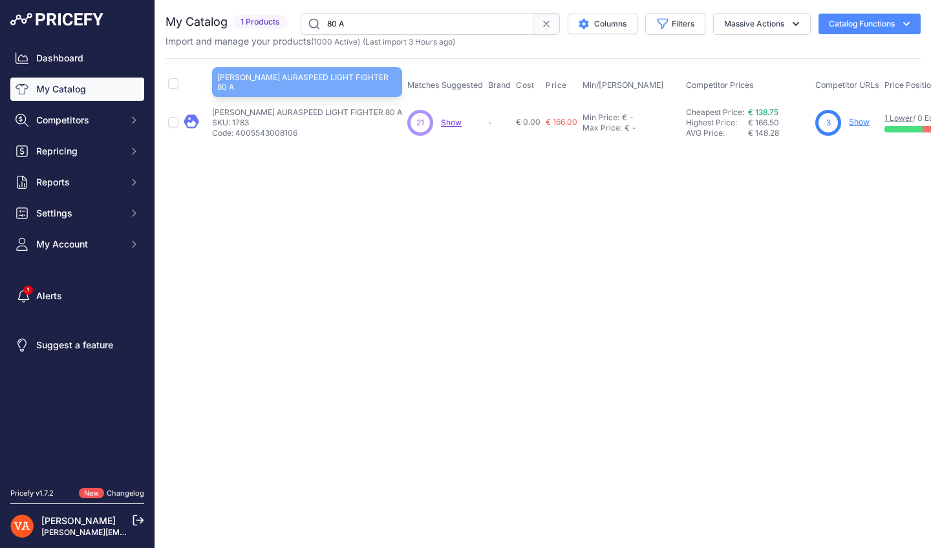
click at [330, 111] on p "[PERSON_NAME] AURASPEED LIGHT FIGHTER 80 A" at bounding box center [307, 112] width 190 height 10
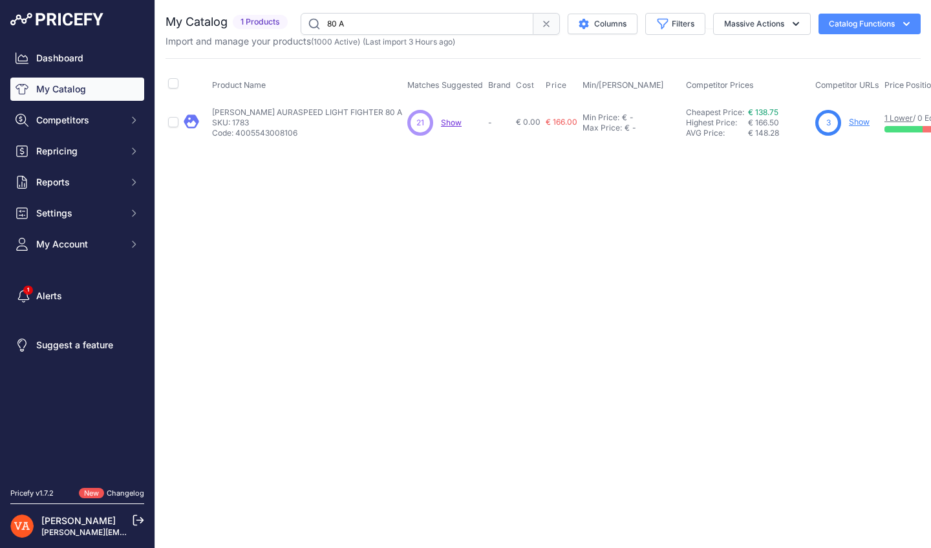
click at [848, 123] on link "Show" at bounding box center [858, 122] width 21 height 10
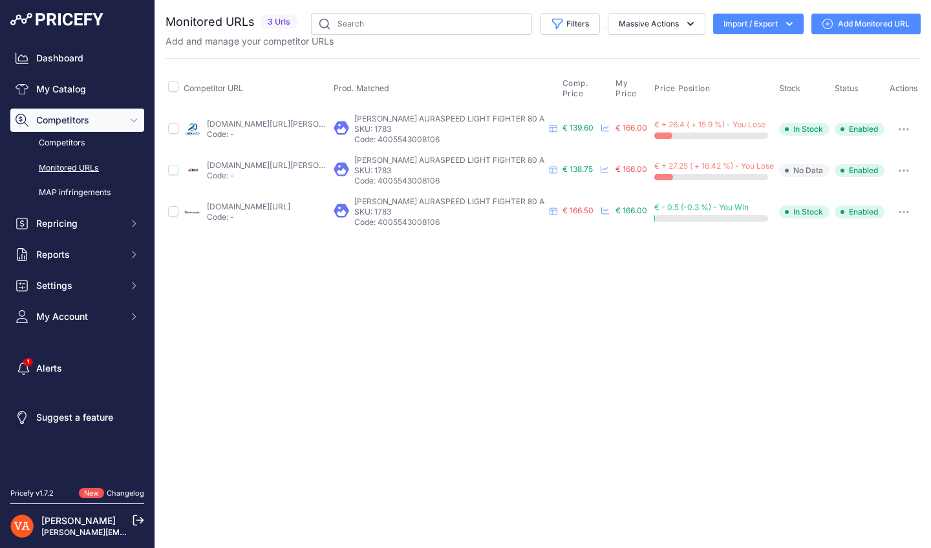
click at [246, 119] on link "lardesports.com/raquette-de-badminton-victor-ars-light-fighter-80-cord-e.html?p…" at bounding box center [280, 124] width 146 height 10
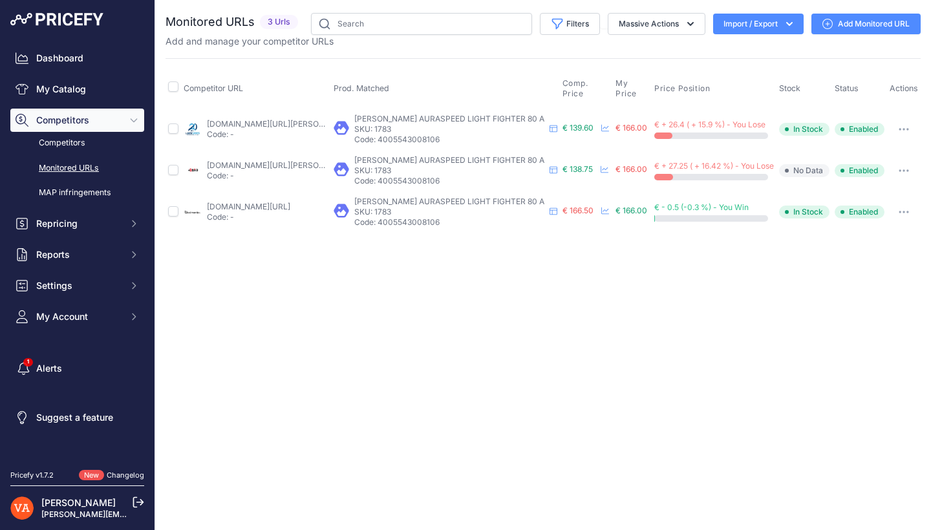
click at [243, 162] on link "plusdebad.com/raquette-badminton/6344-victor-auraspeed-light-fighter-80-a?priru…" at bounding box center [280, 165] width 146 height 10
click at [253, 204] on div "badmania.fr/badminton-auraspeed-light-fighter-80-a-250fp1608.html?prirule_jdsni…" at bounding box center [248, 212] width 83 height 21
click at [258, 202] on link "badmania.fr/badminton-auraspeed-light-fighter-80-a-250fp1608.html?prirule_jdsni…" at bounding box center [248, 207] width 83 height 10
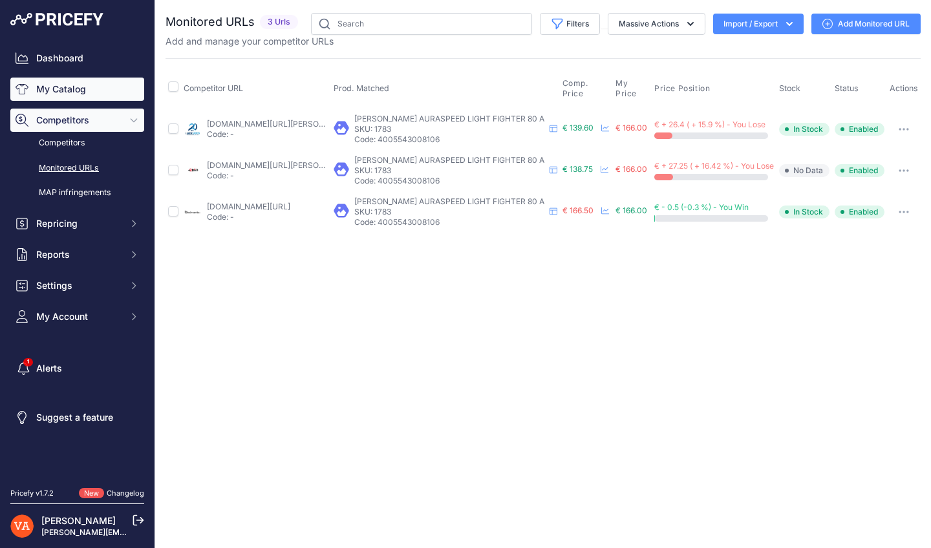
click at [86, 96] on link "My Catalog" at bounding box center [77, 89] width 134 height 23
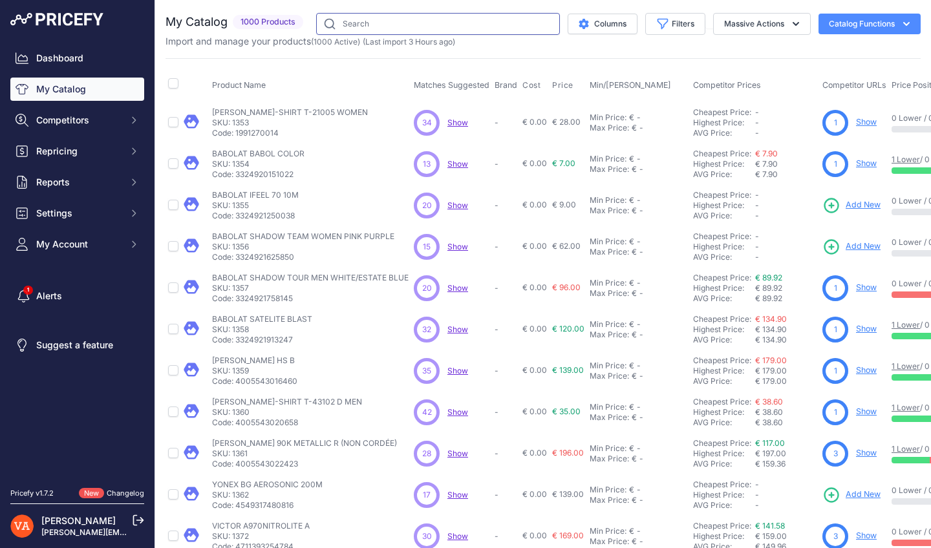
click at [447, 28] on input "text" at bounding box center [438, 24] width 244 height 22
type input "FANT"
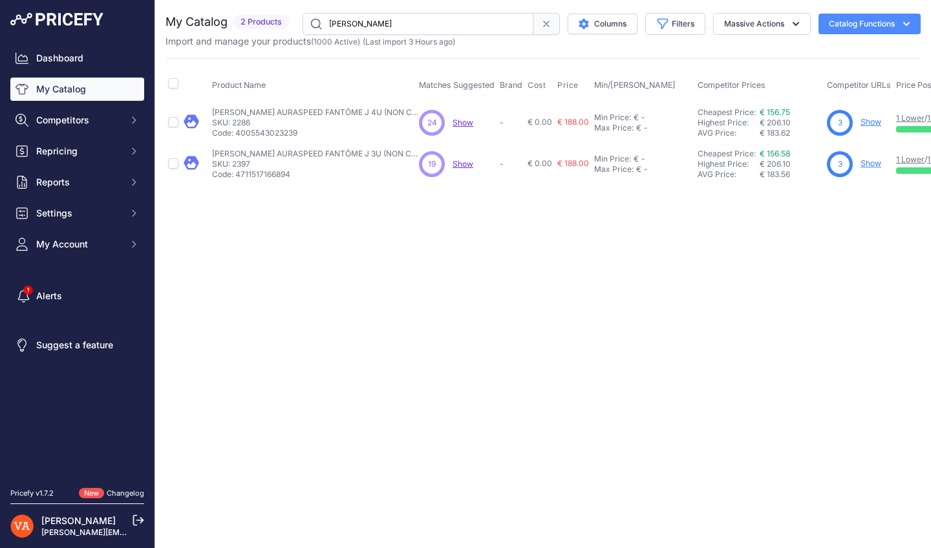
click at [868, 125] on link "Show" at bounding box center [870, 122] width 21 height 10
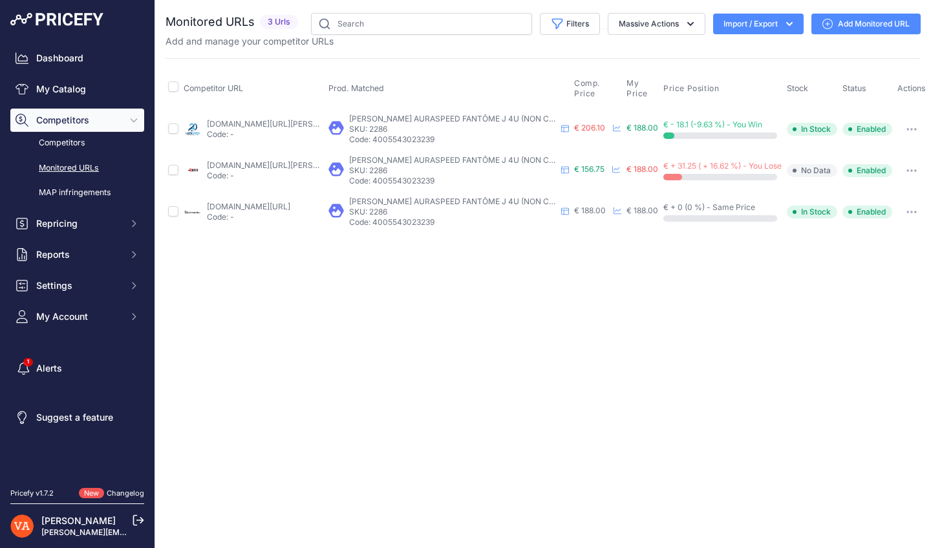
click at [303, 120] on link "[DOMAIN_NAME][URL][PERSON_NAME][PERSON_NAME]" at bounding box center [311, 124] width 209 height 10
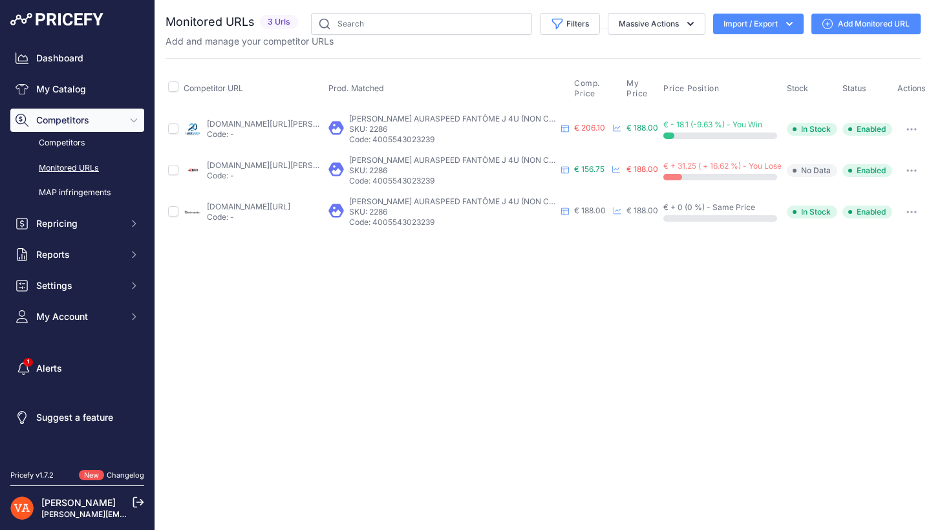
click at [266, 165] on link "plusdebad.com/raquette-badminton/44180-victor-auraspeed-fantome-j?prirule_jdsni…" at bounding box center [280, 165] width 146 height 10
click at [269, 209] on link "badmania.fr/badminton-auraspeed-fantome-j-4u-g5-250fp2638.html?prirule_jdsnikfk…" at bounding box center [248, 207] width 83 height 10
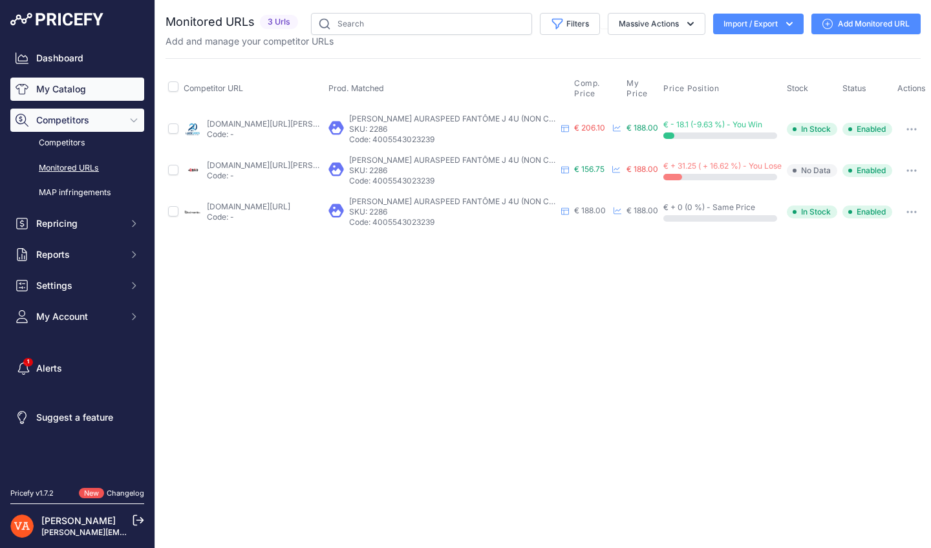
click at [80, 91] on link "My Catalog" at bounding box center [77, 89] width 134 height 23
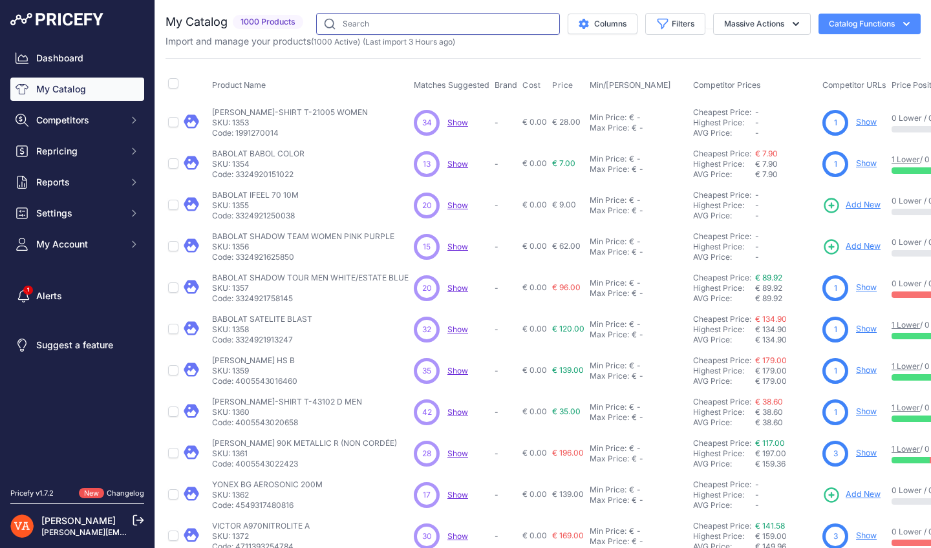
click at [442, 30] on input "text" at bounding box center [438, 24] width 244 height 22
type input "RAPTOR"
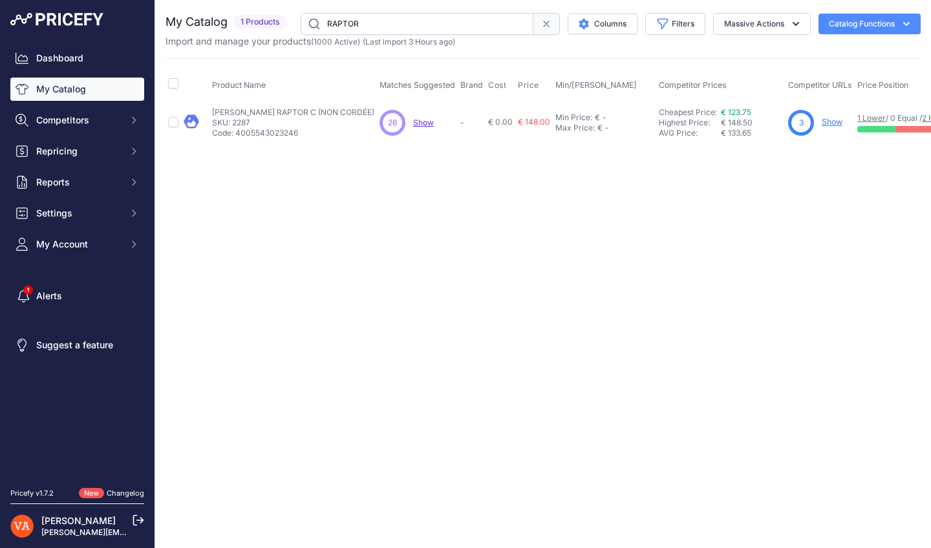
click at [842, 125] on link "Show" at bounding box center [831, 122] width 21 height 10
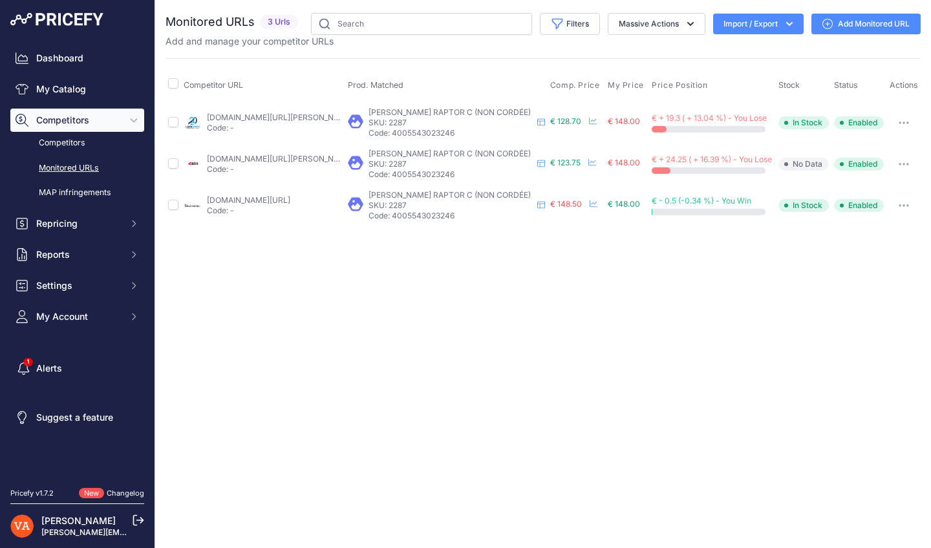
click at [322, 273] on div "Close You are not connected to the internet." at bounding box center [542, 274] width 775 height 548
click at [270, 122] on link "[DOMAIN_NAME][URL][PERSON_NAME]" at bounding box center [280, 117] width 146 height 10
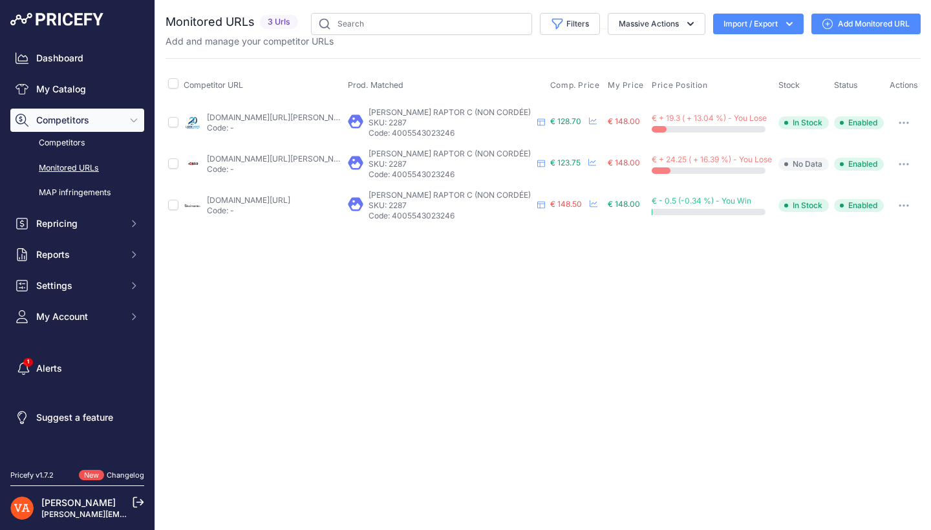
click at [235, 163] on link "[DOMAIN_NAME][URL][PERSON_NAME]" at bounding box center [280, 159] width 146 height 10
click at [246, 216] on p "Code: -" at bounding box center [248, 210] width 83 height 10
click at [247, 205] on link "badmania.fr/badminton-thruster-raptor-c-250fp2618.html?prirule_jdsnikfkfjsd=102…" at bounding box center [248, 200] width 83 height 10
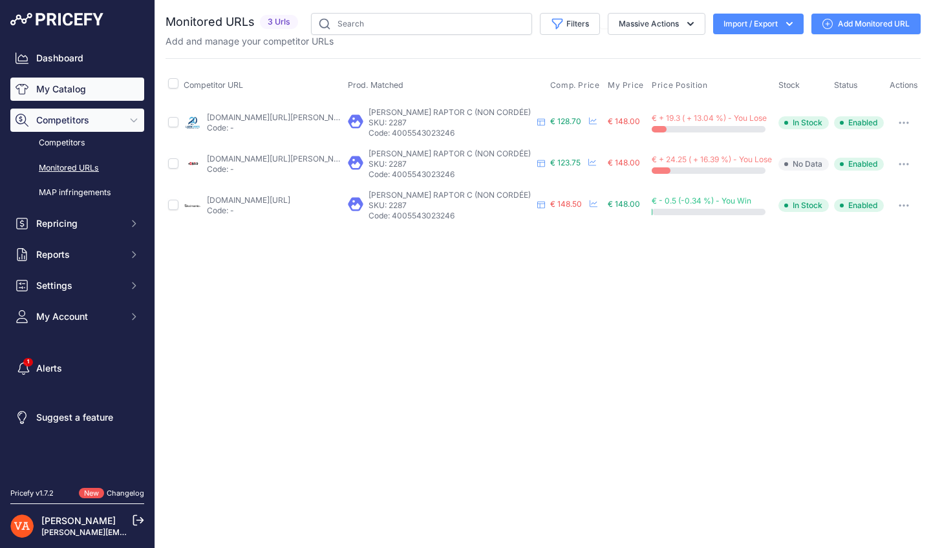
click at [85, 90] on link "My Catalog" at bounding box center [77, 89] width 134 height 23
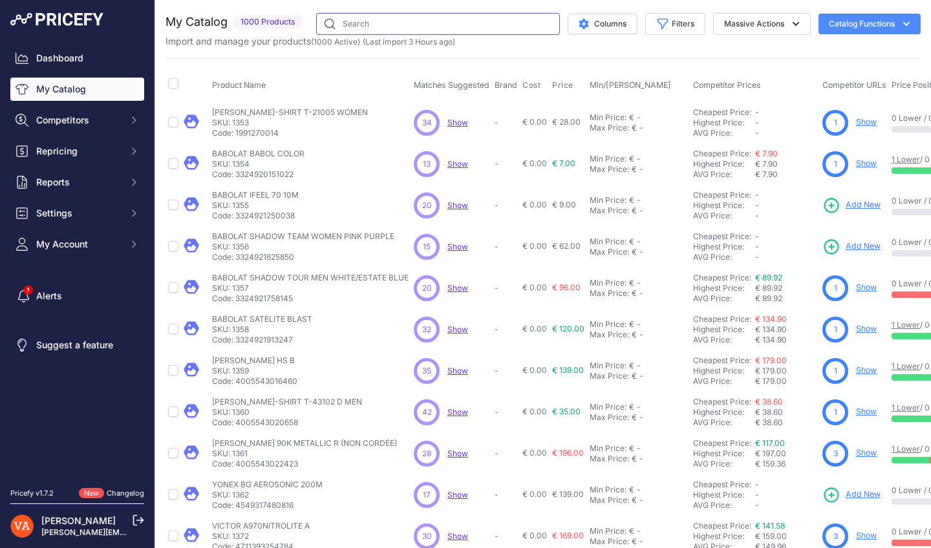
click at [452, 22] on input "text" at bounding box center [438, 24] width 244 height 22
type input "JETSPEED S12"
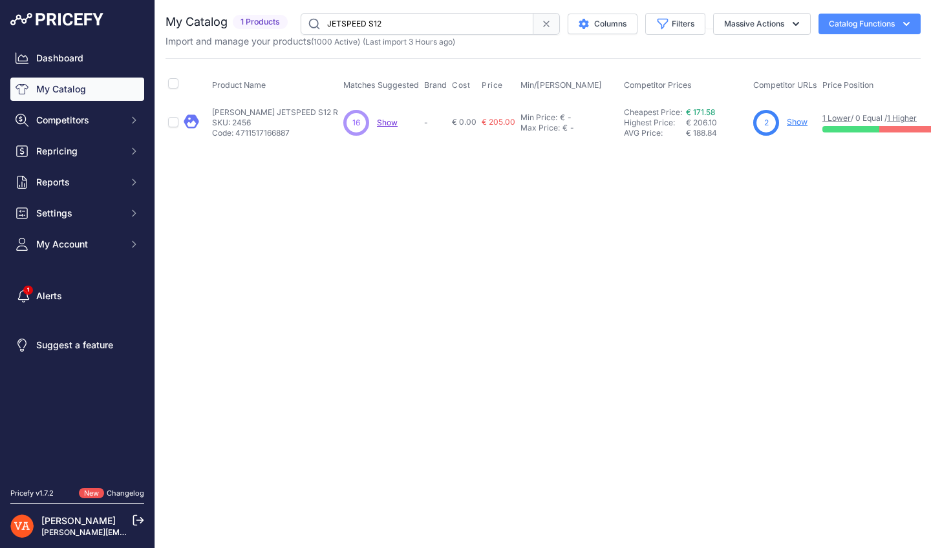
click at [753, 131] on div "2 Show" at bounding box center [785, 123] width 64 height 26
click at [762, 116] on div "2 Show" at bounding box center [785, 123] width 64 height 26
click at [786, 119] on link "Show" at bounding box center [796, 122] width 21 height 10
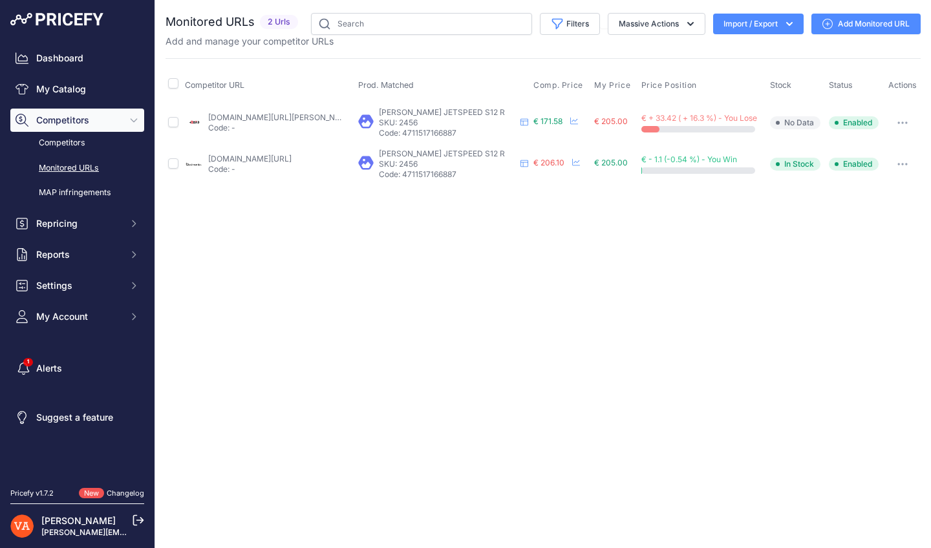
click at [286, 113] on link "[DOMAIN_NAME][URL][PERSON_NAME]" at bounding box center [281, 117] width 146 height 10
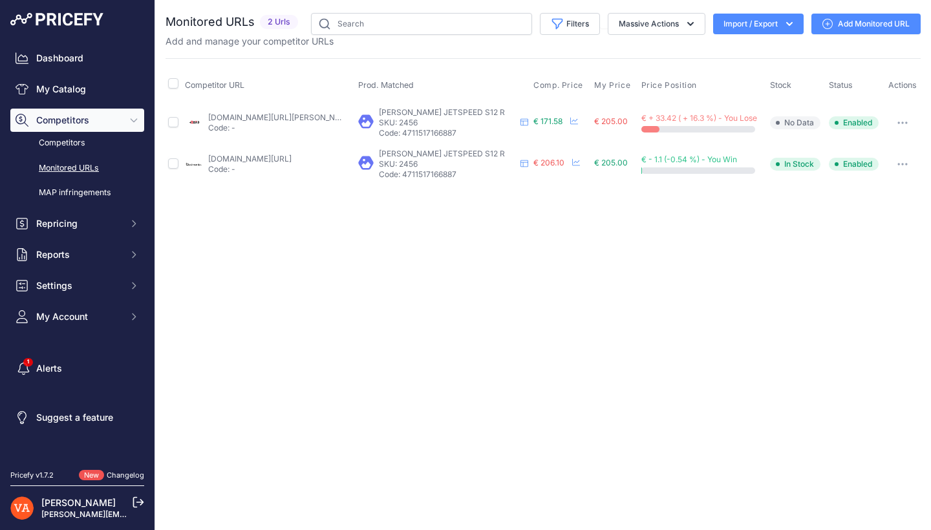
click at [269, 157] on link "badmania.fr/badminton-jetspeed-s-12-ii-r-250fp2533.html?prirule_jdsnikfkfjsd=10…" at bounding box center [249, 159] width 83 height 10
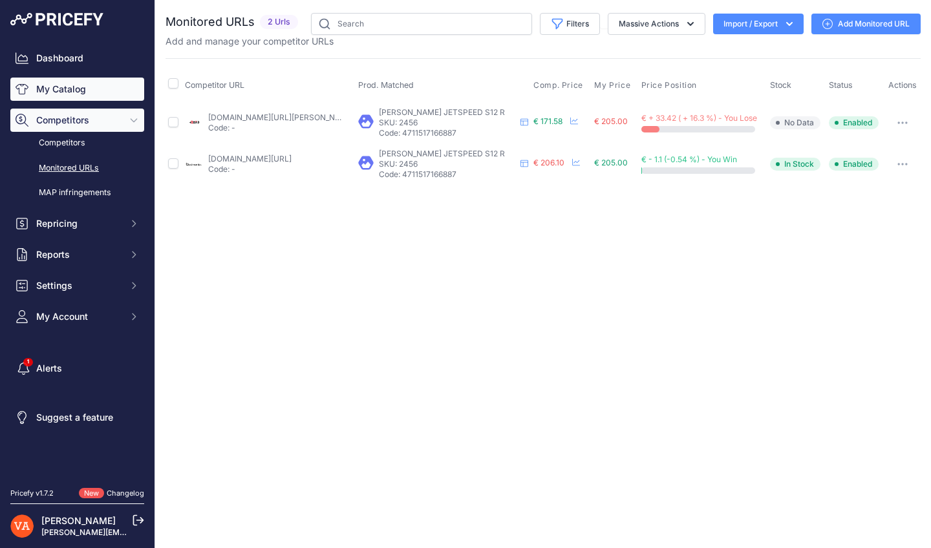
click at [58, 87] on link "My Catalog" at bounding box center [77, 89] width 134 height 23
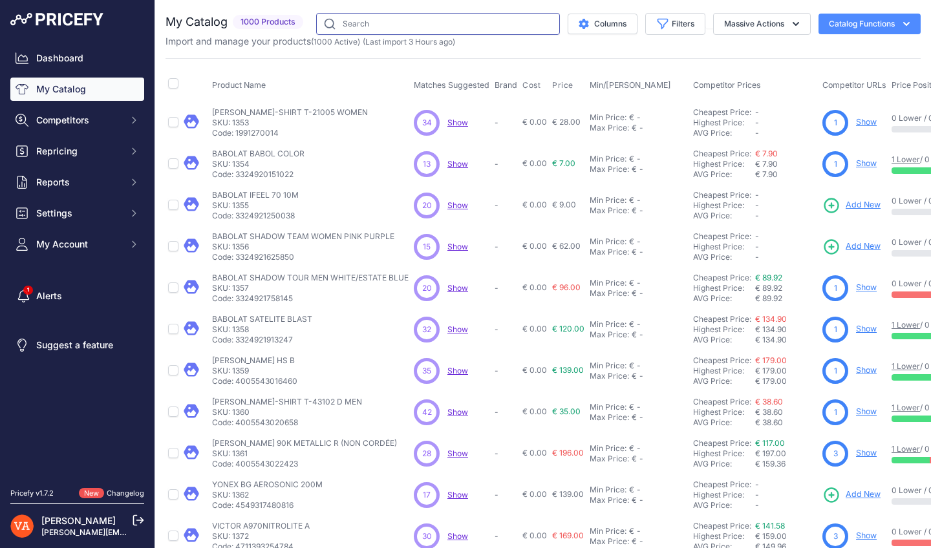
click at [373, 31] on input "text" at bounding box center [438, 24] width 244 height 22
type input "CHAMPION"
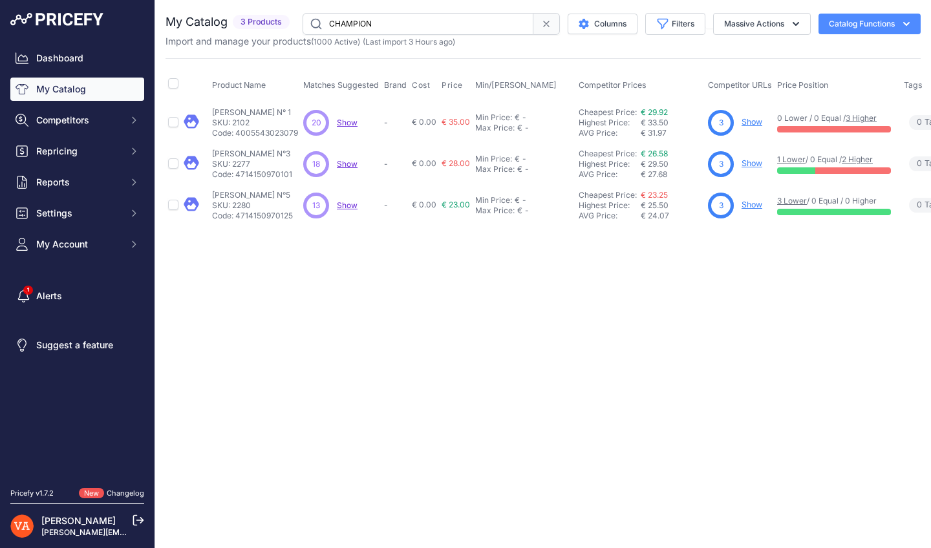
click at [749, 207] on link "Show" at bounding box center [751, 205] width 21 height 10
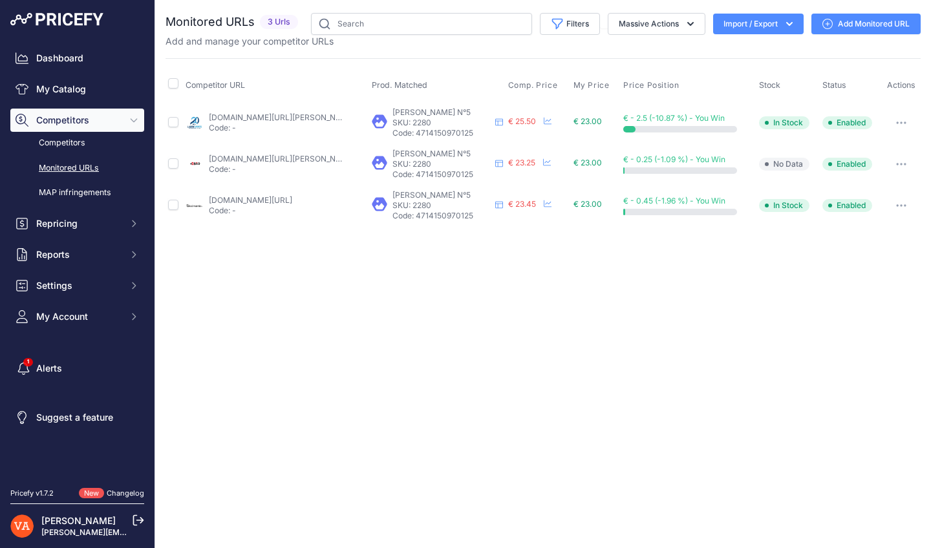
click at [284, 116] on link "lardesports.com/badminton/volant-badminton/volants-de-badminton-plumes-victor-c…" at bounding box center [282, 117] width 146 height 10
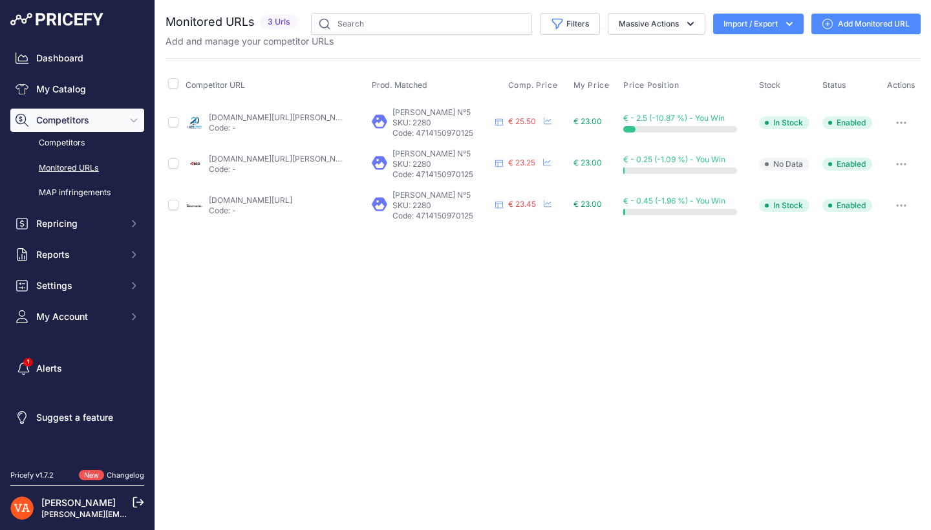
click at [268, 163] on div "plusdebad.com/volant-plumes/2622-victor-champion-n-5?prirule_jdsnikfkfjsd=10273…" at bounding box center [276, 164] width 134 height 21
click at [260, 158] on link "plusdebad.com/volant-plumes/2622-victor-champion-n-5?prirule_jdsnikfkfjsd=10273" at bounding box center [282, 159] width 146 height 10
click at [288, 198] on link "badmania.fr/badminton-champion-no-5-vitesse-78-253fp177.html?prirule_jdsnikfkfj…" at bounding box center [250, 200] width 83 height 10
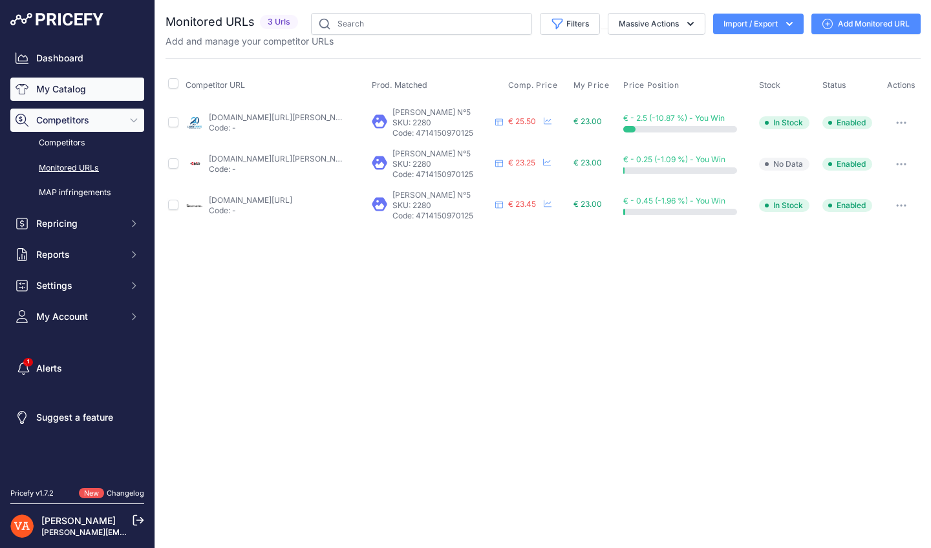
click at [76, 92] on link "My Catalog" at bounding box center [77, 89] width 134 height 23
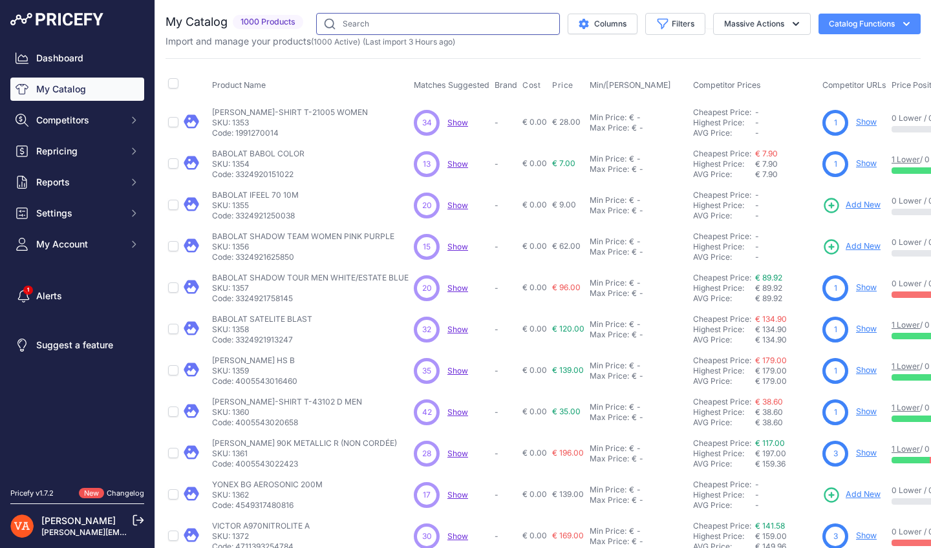
click at [417, 24] on input "text" at bounding box center [438, 24] width 244 height 22
type input "DRIVEX"
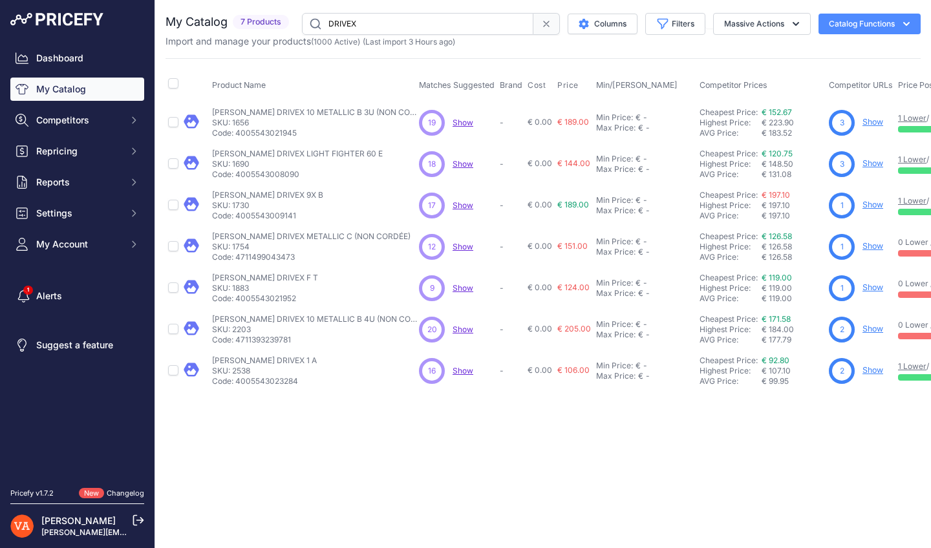
click at [862, 370] on link "Show" at bounding box center [872, 370] width 21 height 10
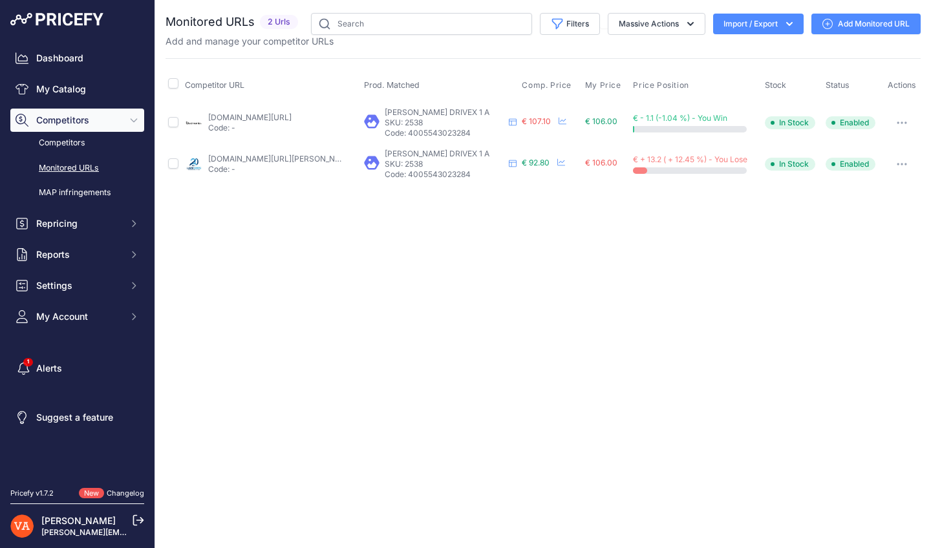
drag, startPoint x: 296, startPoint y: 117, endPoint x: 296, endPoint y: 98, distance: 19.4
click at [291, 117] on link "[DOMAIN_NAME][URL]" at bounding box center [249, 117] width 83 height 10
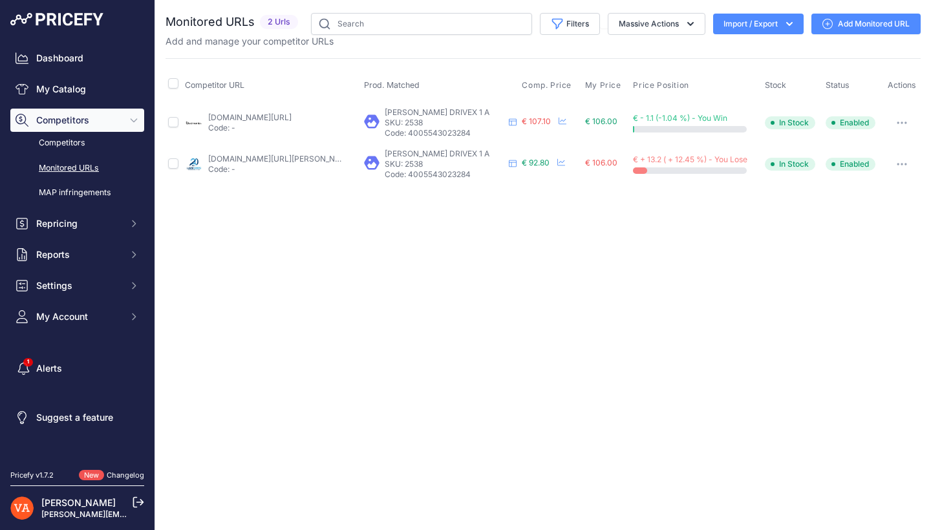
click at [296, 156] on link "lardesports.com/raquette-de-badminton-victor-drive-x-1-a-non-cordee-578500.html…" at bounding box center [281, 159] width 146 height 10
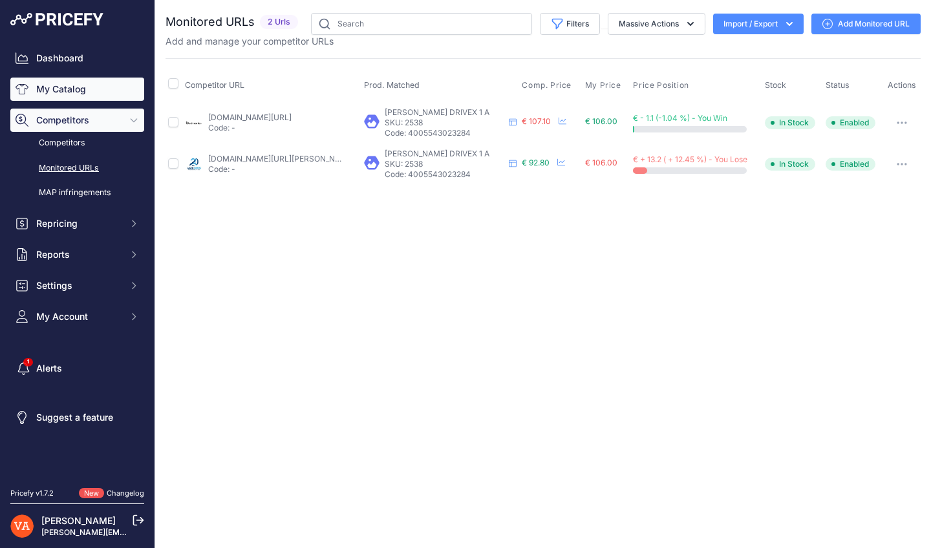
click at [48, 92] on link "My Catalog" at bounding box center [77, 89] width 134 height 23
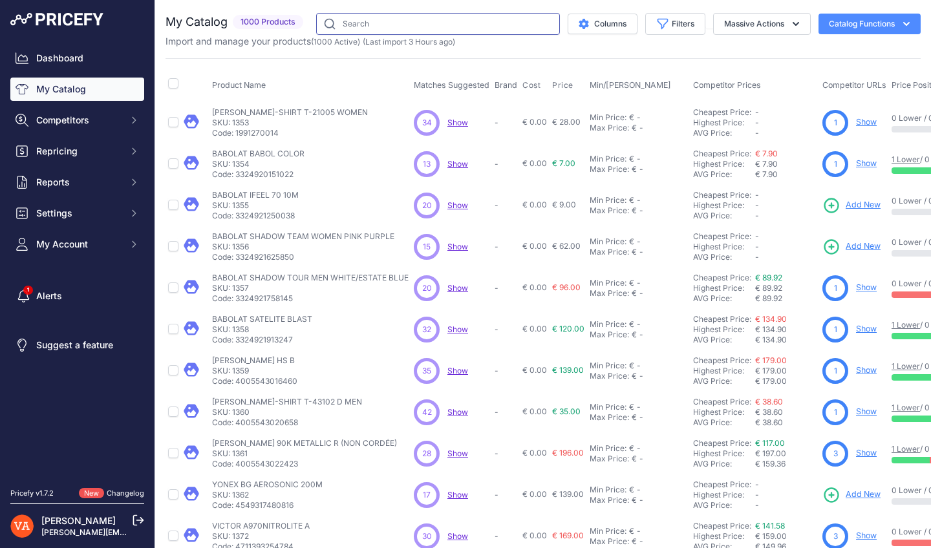
click at [401, 24] on input "text" at bounding box center [438, 24] width 244 height 22
type input "DRIVEX 9"
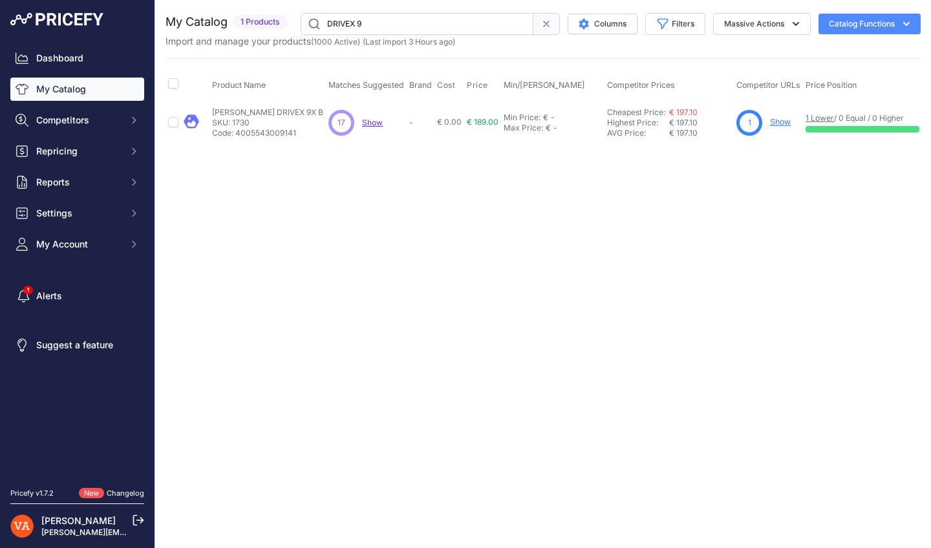
click at [770, 122] on link "Show" at bounding box center [780, 122] width 21 height 10
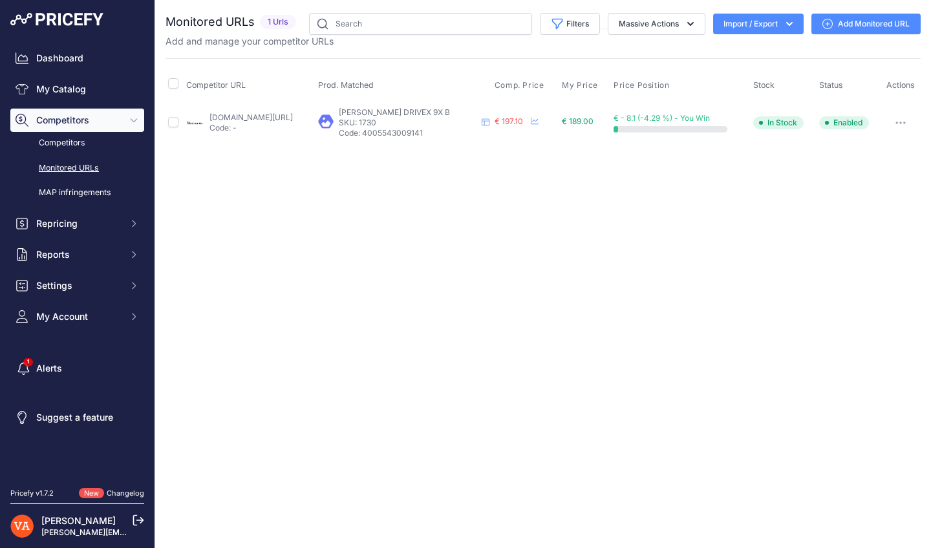
click at [286, 117] on link "[DOMAIN_NAME][URL]" at bounding box center [250, 117] width 83 height 10
click at [73, 95] on link "My Catalog" at bounding box center [77, 89] width 134 height 23
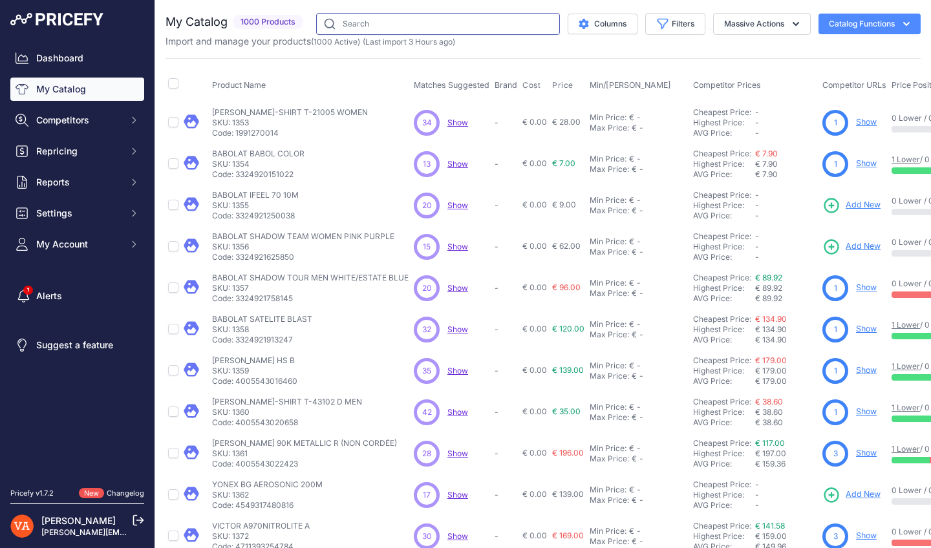
click at [437, 21] on input "text" at bounding box center [438, 24] width 244 height 22
type input "THRUSTER F ULTRA C"
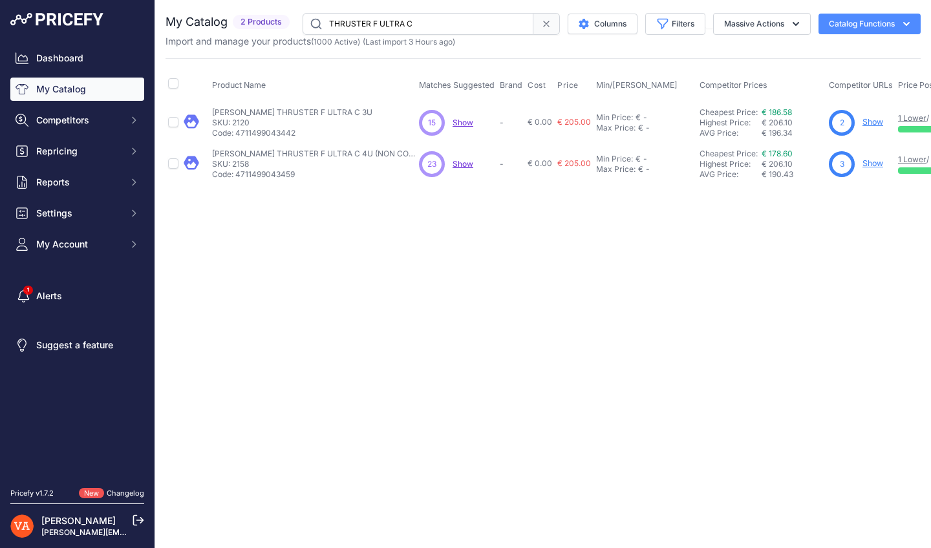
click at [855, 128] on div "2 Show" at bounding box center [860, 123] width 64 height 26
click at [862, 125] on link "Show" at bounding box center [872, 122] width 21 height 10
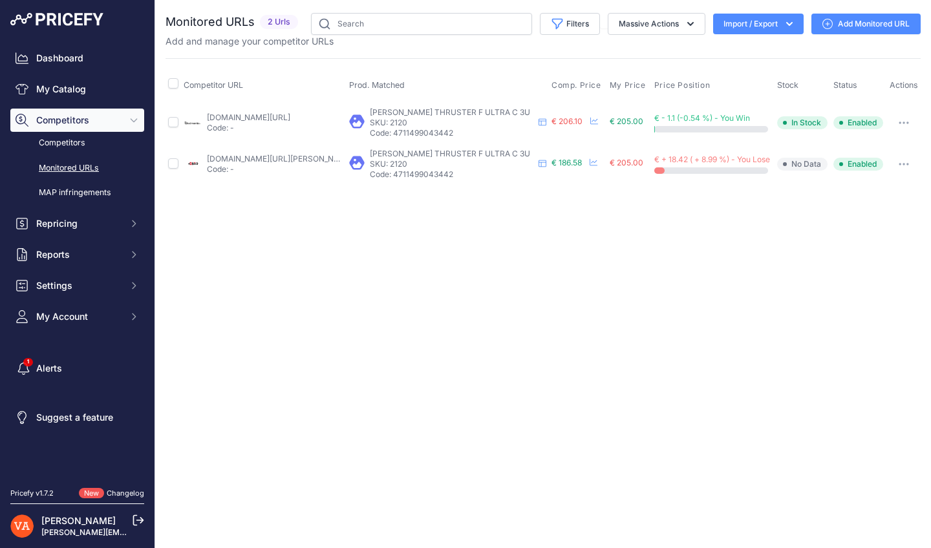
click at [286, 113] on link "[DOMAIN_NAME][URL]" at bounding box center [248, 117] width 83 height 10
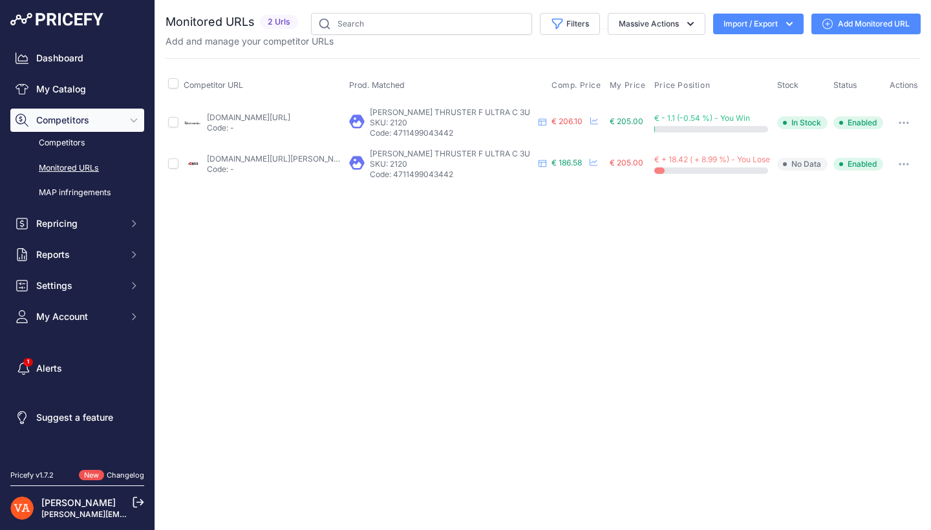
click at [310, 154] on link "plusdebad.com/raquette-badminton/36896-victor-thruster-f-ultra-c-3u?prirule_jds…" at bounding box center [280, 159] width 146 height 10
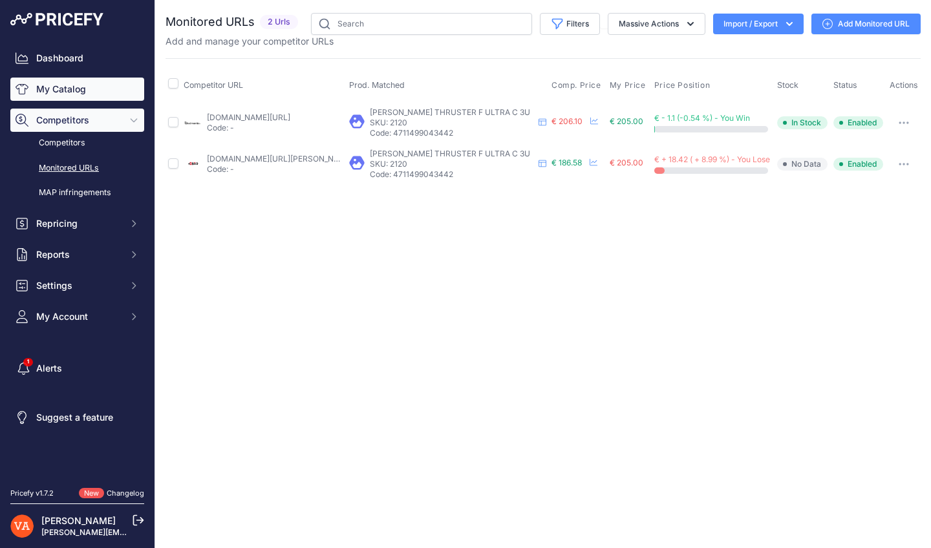
click at [54, 88] on link "My Catalog" at bounding box center [77, 89] width 134 height 23
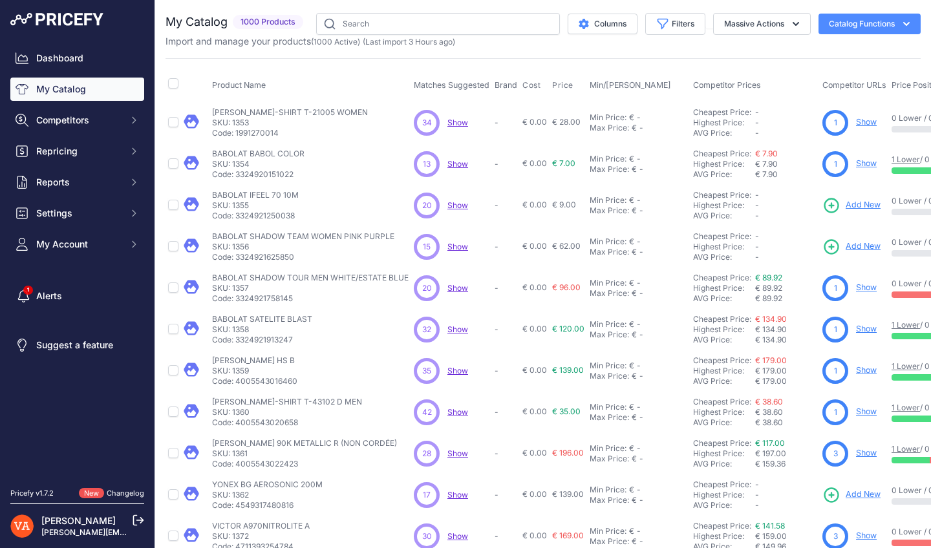
click at [370, 36] on p "Import and manage your products ( 1000 Active ) (Last import 3 Hours ago)" at bounding box center [309, 41] width 289 height 13
click at [373, 28] on input "text" at bounding box center [438, 24] width 244 height 22
type input "GOKU"
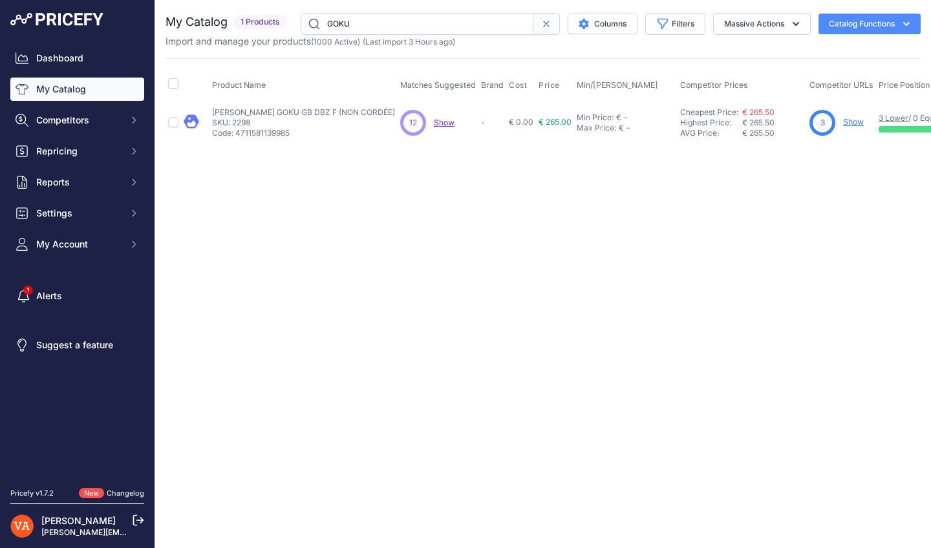
click at [862, 123] on link "Show" at bounding box center [853, 122] width 21 height 10
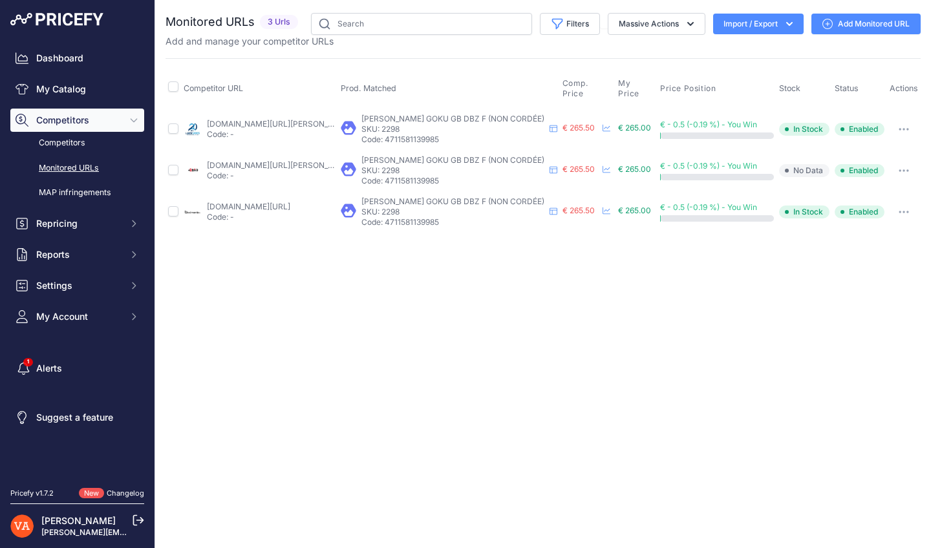
click at [233, 131] on p "Code: -" at bounding box center [271, 134] width 129 height 10
click at [236, 119] on link "lardesports.com/raquette-de-badminton-victor-thruster-goku-gb-4u-dbz-non-cordee…" at bounding box center [280, 124] width 146 height 10
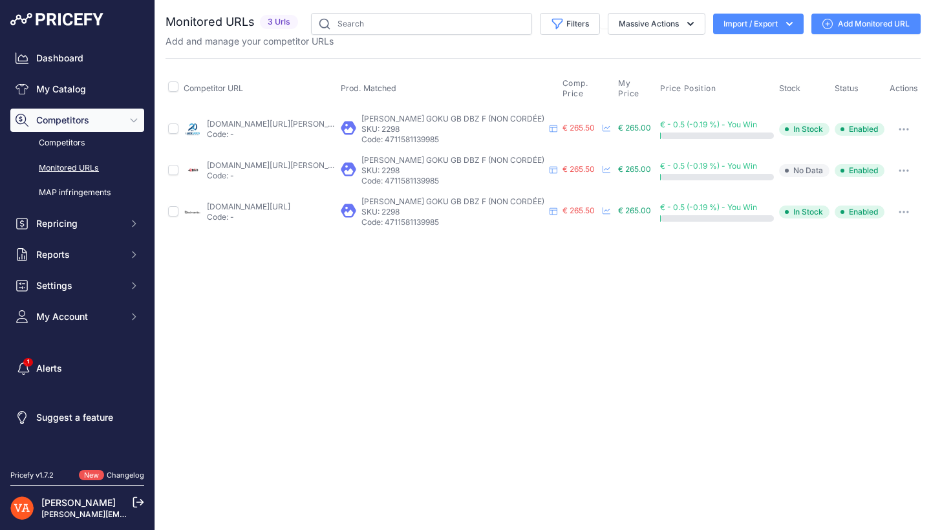
click at [249, 167] on link "plusdebad.com/raquette-badminton/44261-victor-thruster-goku-gb-f-4u?prirule_jds…" at bounding box center [280, 165] width 146 height 10
click at [263, 211] on link "badmania.fr/badminton-thruster-goku-gb-dbz-f-250fp2627.html?prirule_jdsnikfkfjs…" at bounding box center [248, 207] width 83 height 10
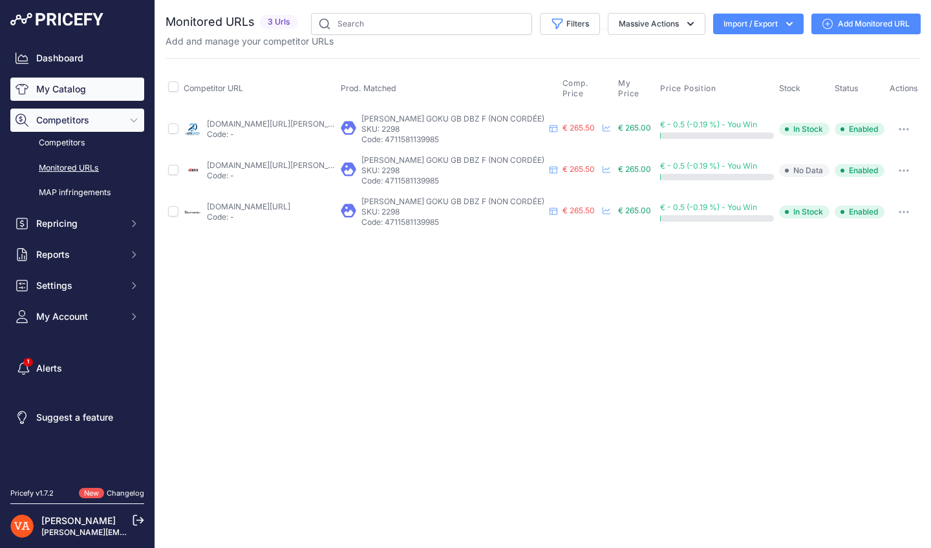
click at [96, 87] on link "My Catalog" at bounding box center [77, 89] width 134 height 23
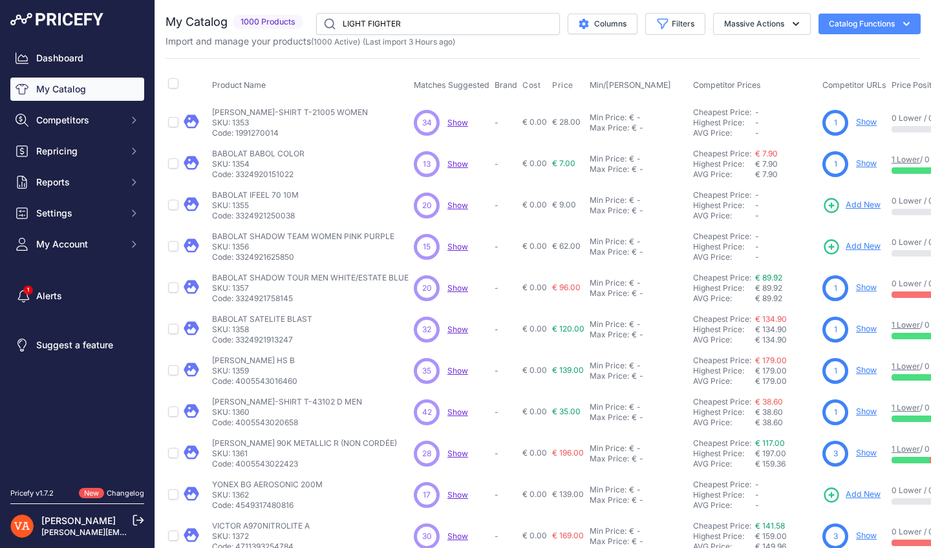
type input "LIGHT FIGHTER"
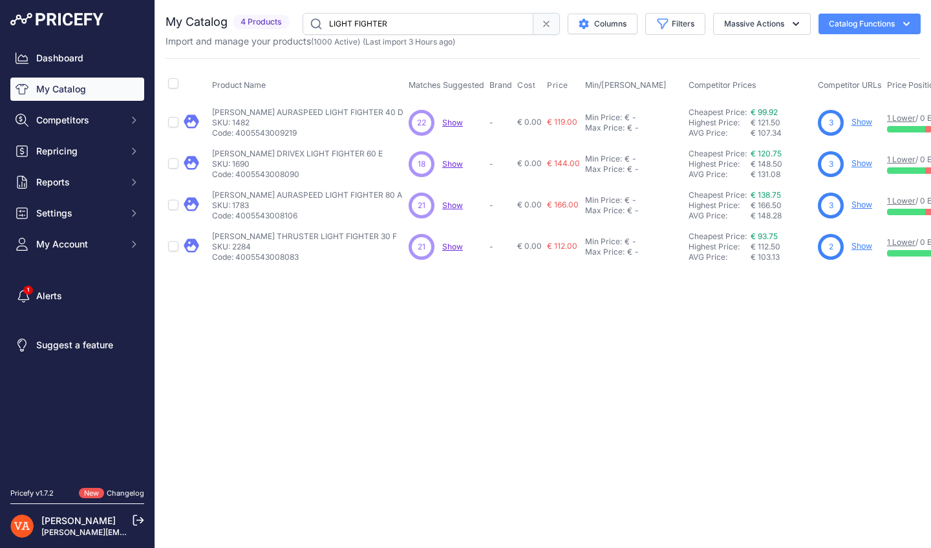
click at [851, 247] on link "Show" at bounding box center [861, 246] width 21 height 10
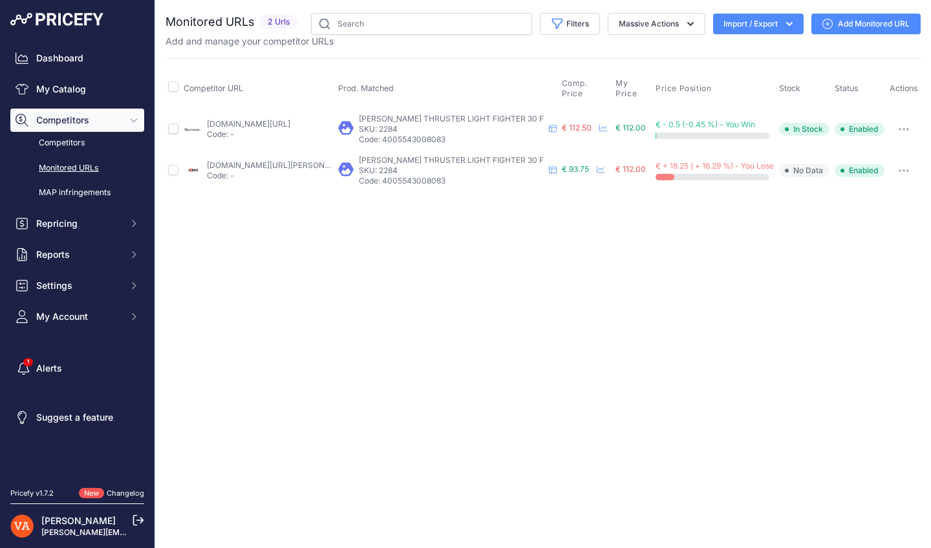
click at [290, 119] on link "badmania.fr/badminton-thruster-light-fighter-30-f-250fp1610.html?prirule_jdsnik…" at bounding box center [248, 124] width 83 height 10
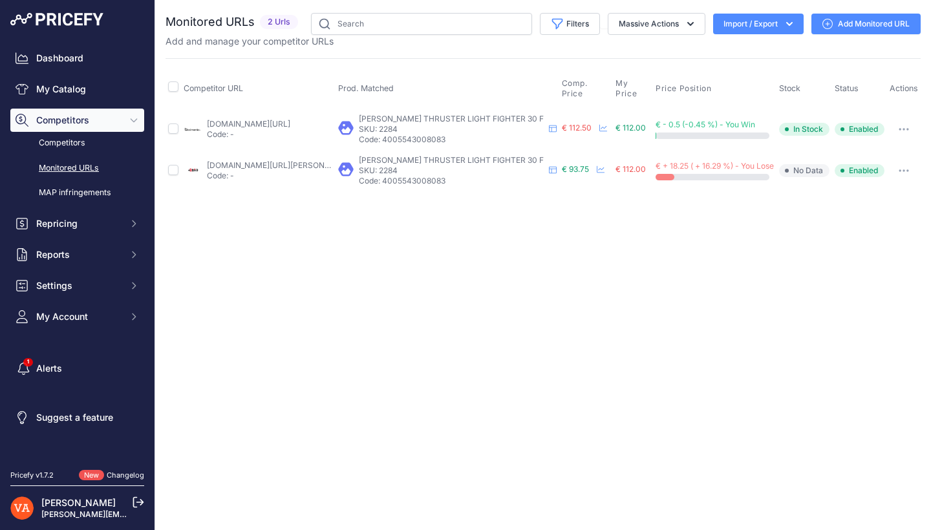
click at [275, 160] on link "plusdebad.com/light-fighter/6093-victor-thruster-light-fighter-30?prirule_jdsni…" at bounding box center [280, 165] width 146 height 10
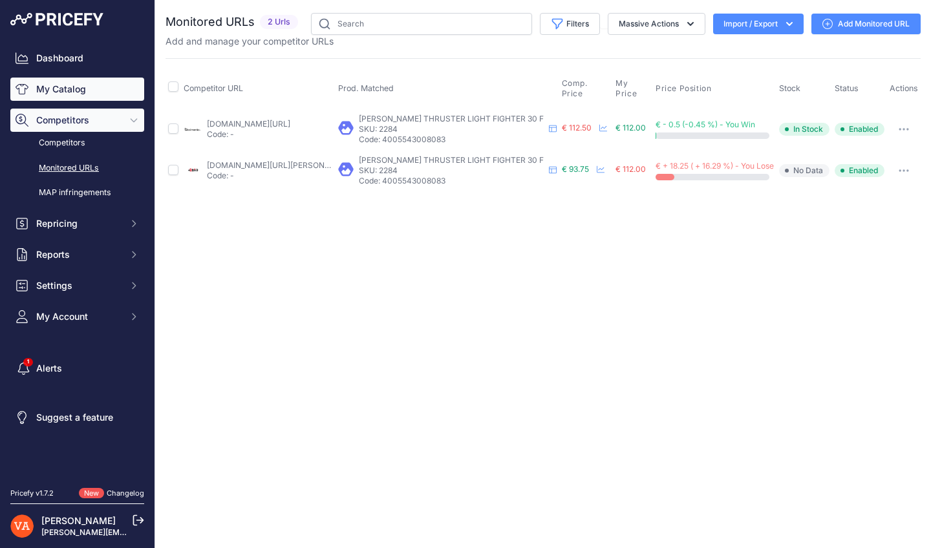
drag, startPoint x: 78, startPoint y: 76, endPoint x: 72, endPoint y: 84, distance: 9.9
click at [74, 79] on div "Dashboard My Catalog Competitors Competitors Monitored URLs MAP infringements R…" at bounding box center [77, 188] width 134 height 282
click at [72, 87] on link "My Catalog" at bounding box center [77, 89] width 134 height 23
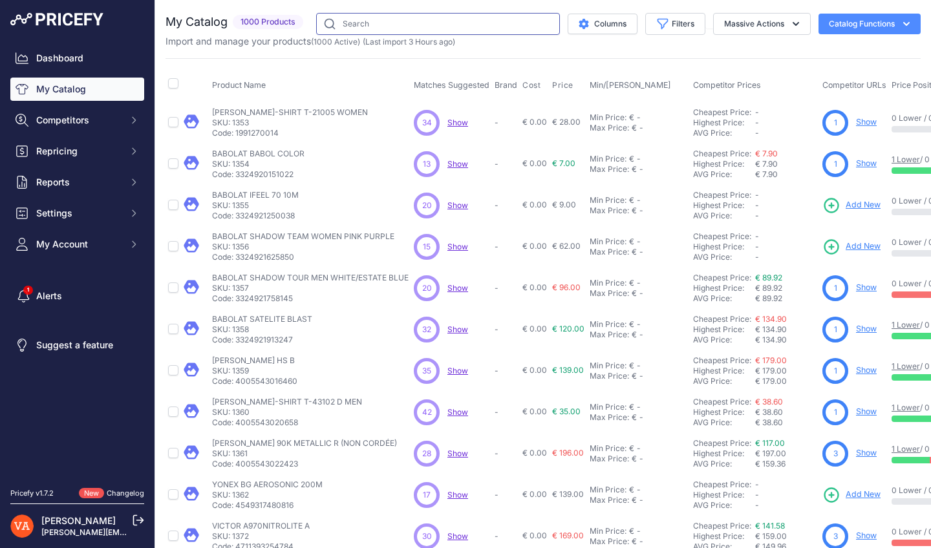
click at [384, 19] on input "text" at bounding box center [438, 24] width 244 height 22
type input "SI"
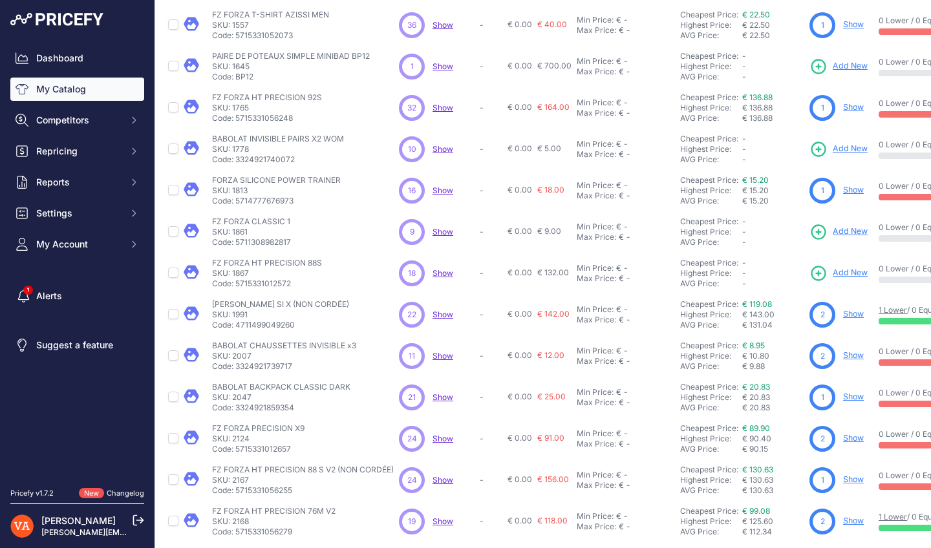
scroll to position [152, 0]
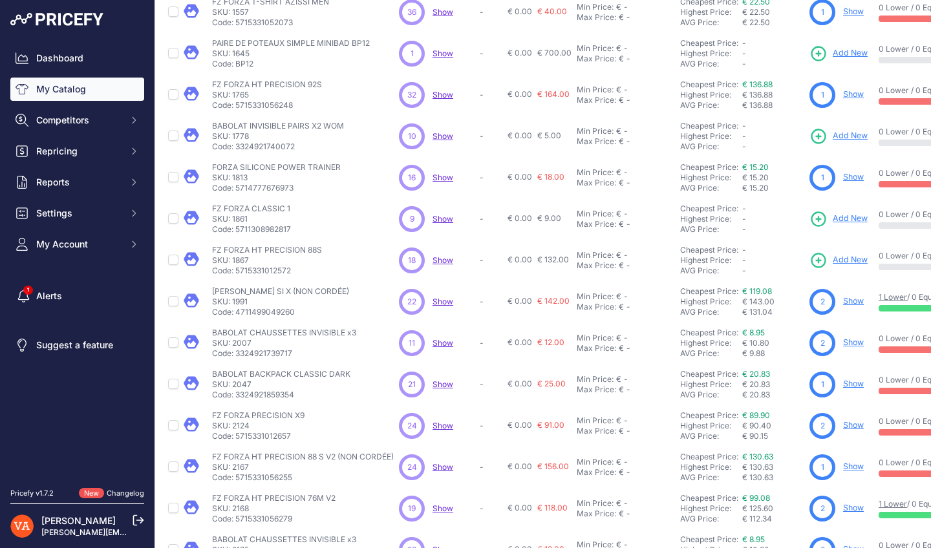
click at [852, 300] on link "Show" at bounding box center [853, 301] width 21 height 10
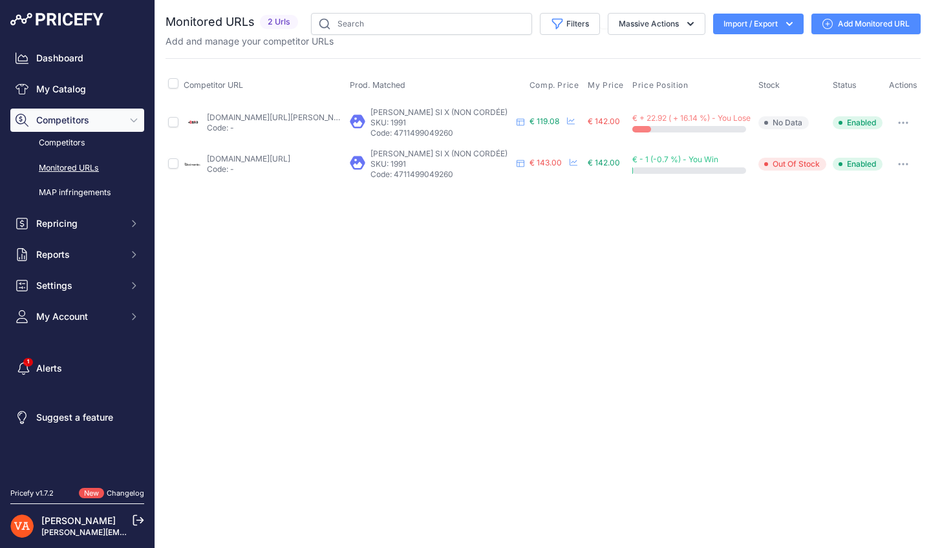
click at [264, 122] on link "[DOMAIN_NAME][URL][PERSON_NAME]" at bounding box center [280, 117] width 146 height 10
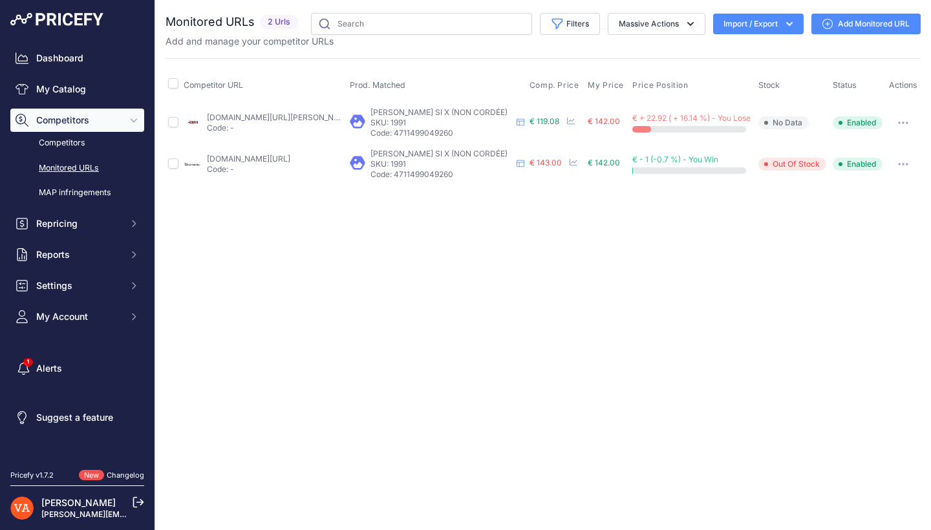
click at [290, 163] on link "[DOMAIN_NAME][URL]" at bounding box center [248, 159] width 83 height 10
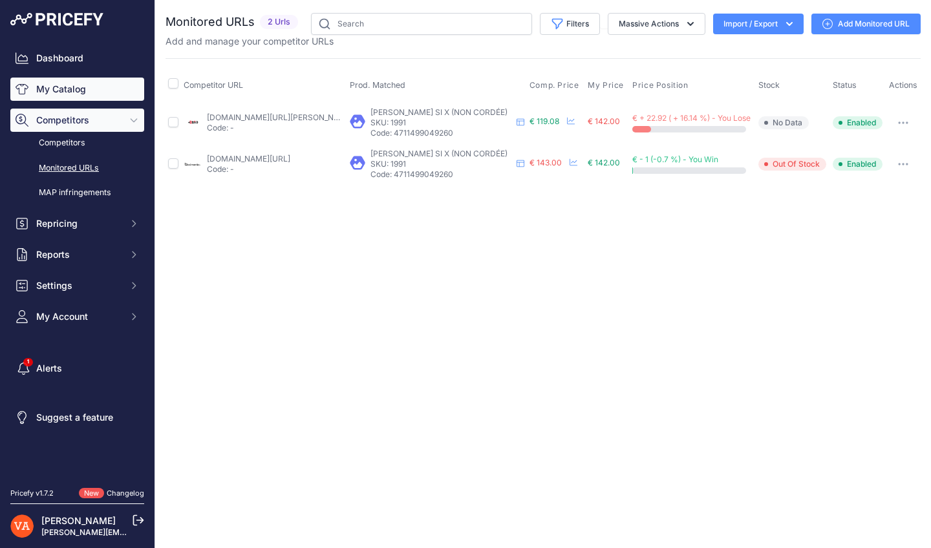
click at [90, 85] on link "My Catalog" at bounding box center [77, 89] width 134 height 23
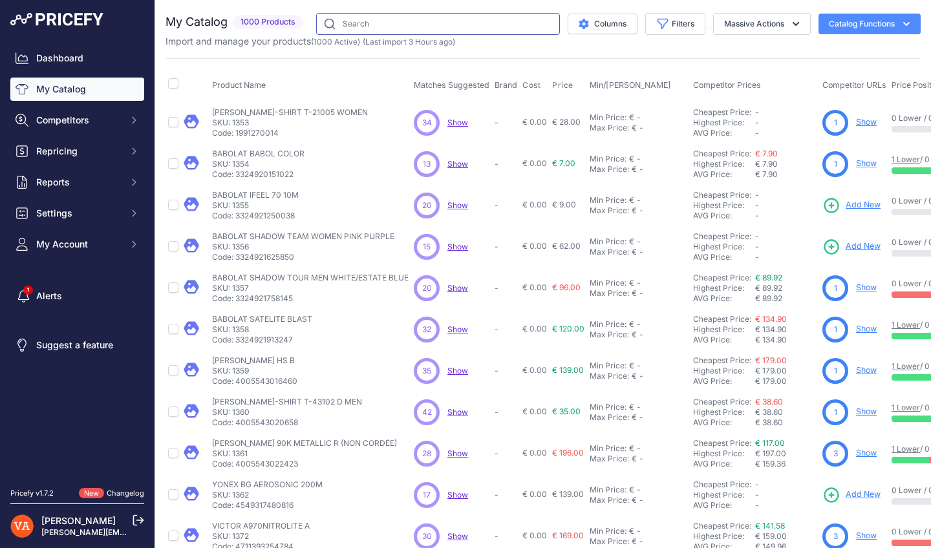
click at [377, 34] on input "text" at bounding box center [438, 24] width 244 height 22
type input "NEXTAGE"
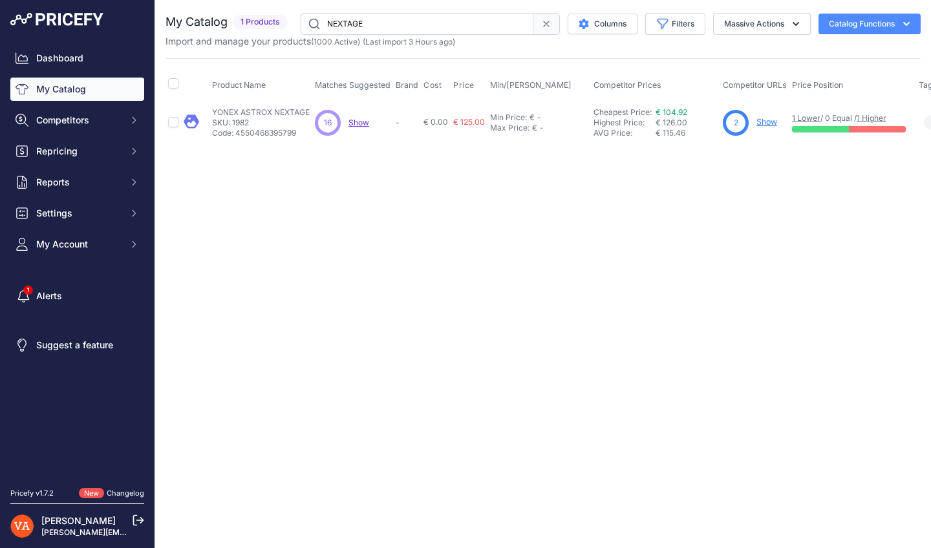
click at [771, 121] on link "Show" at bounding box center [766, 122] width 21 height 10
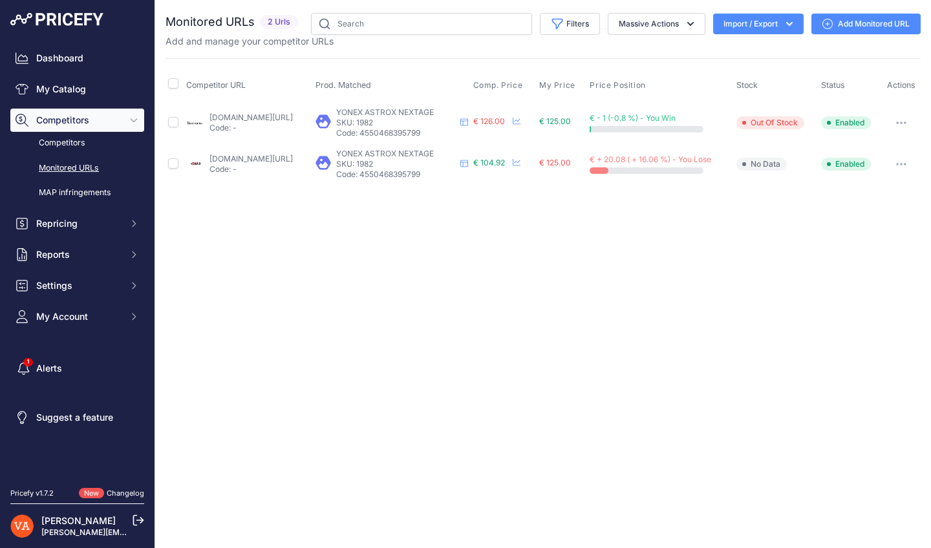
click at [293, 116] on link "[DOMAIN_NAME][URL]" at bounding box center [250, 117] width 83 height 10
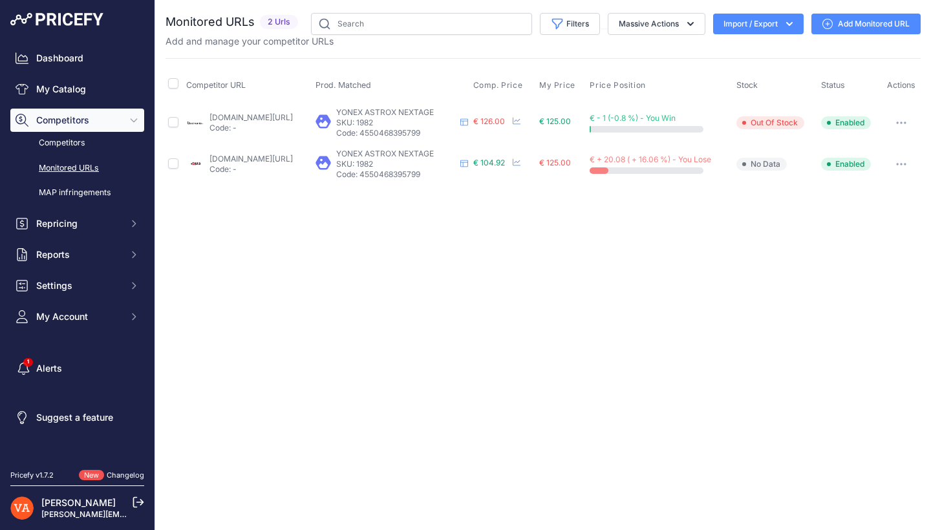
click at [271, 152] on td "[DOMAIN_NAME][URL] Code: -" at bounding box center [248, 163] width 129 height 41
click at [269, 157] on link "plusdebad.com/raquette-badminton/24932-yonex-astrox-nextage?prirule_jdsnikfkfjs…" at bounding box center [250, 159] width 83 height 10
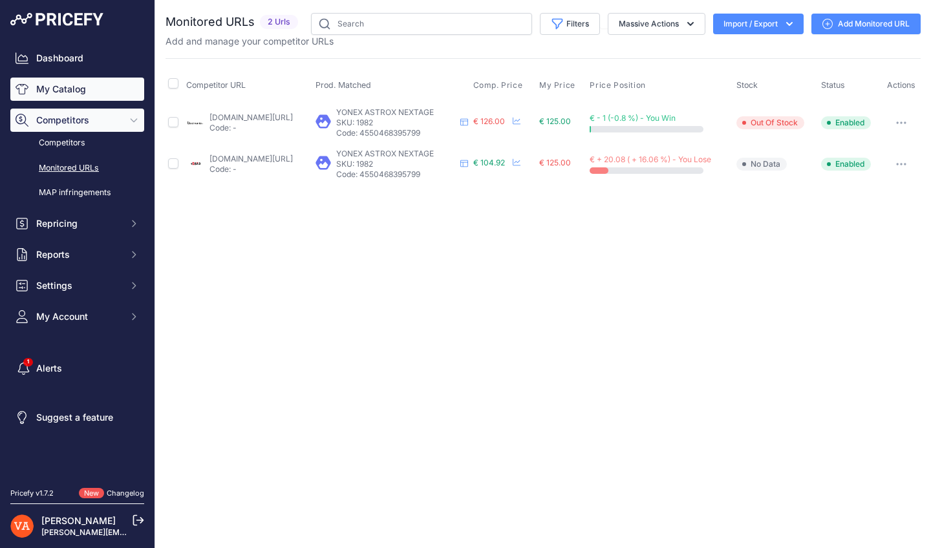
click at [131, 96] on link "My Catalog" at bounding box center [77, 89] width 134 height 23
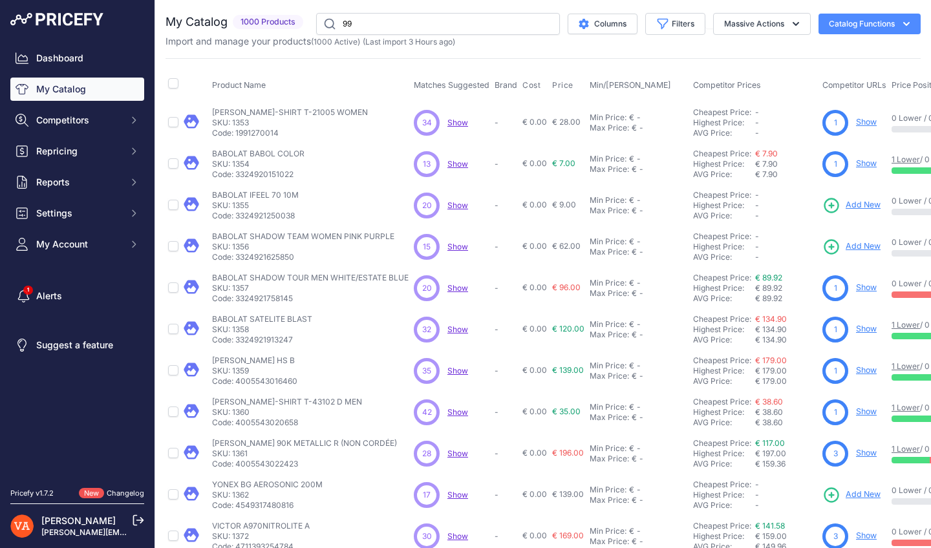
type input "99"
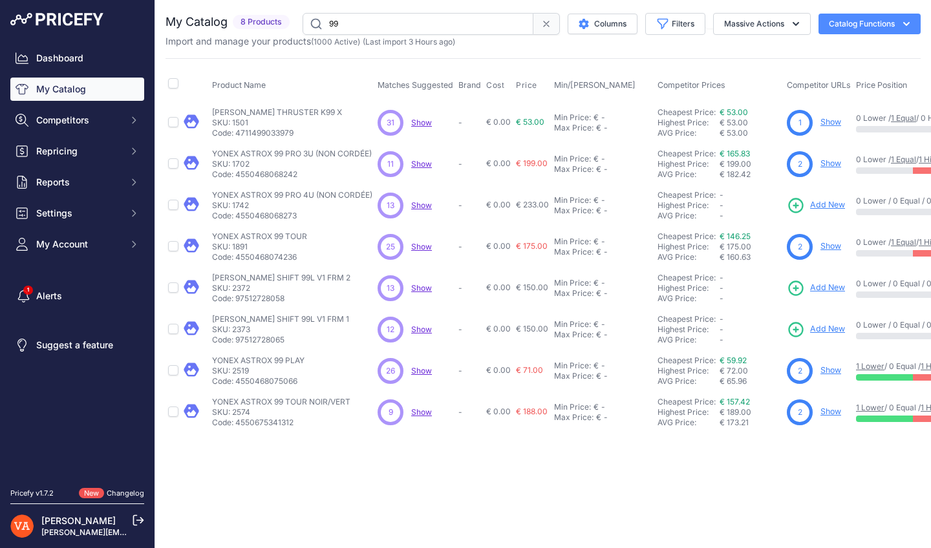
click at [828, 165] on link "Show" at bounding box center [830, 163] width 21 height 10
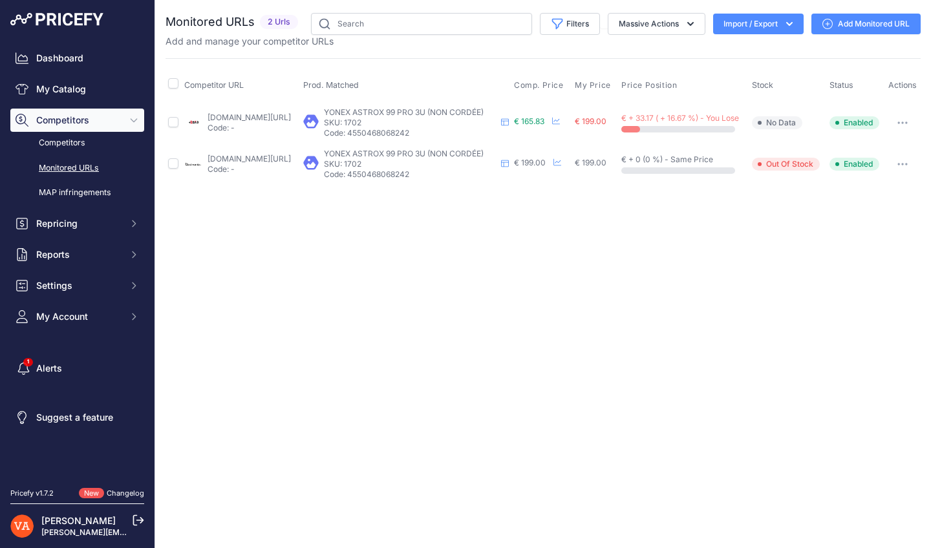
click at [271, 121] on link "plusdebad.com/yonex-astrox/7397-yonex-astrox-99-pro?prirule_jdsnikfkfjsd=10273" at bounding box center [248, 117] width 83 height 10
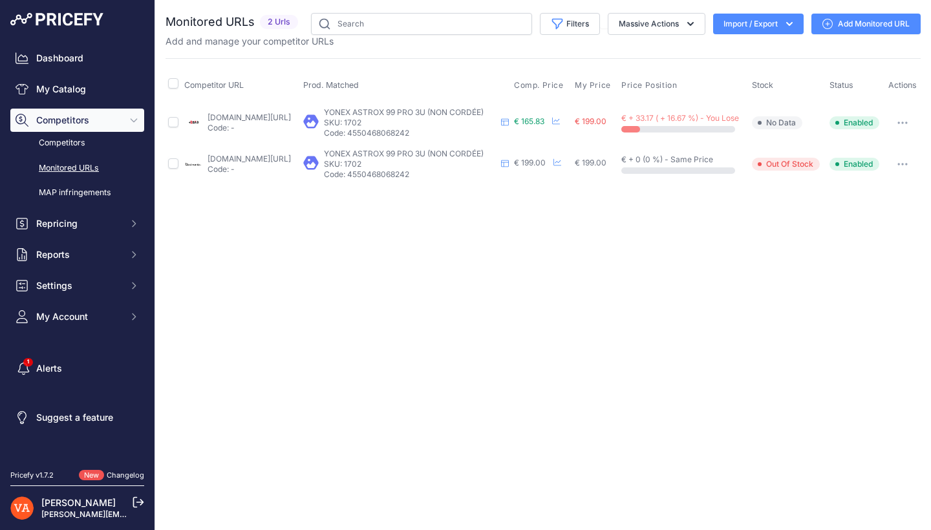
click at [239, 163] on link "badmania.fr/badminton-astrox-99-pro-3u-g4-9fp1899.html?prirule_jdsnikfkfjsd=102…" at bounding box center [248, 159] width 83 height 10
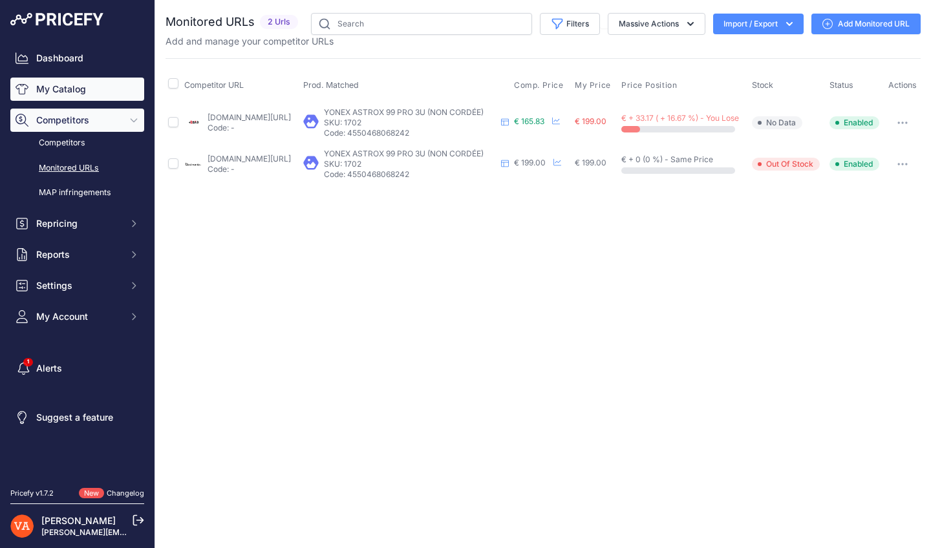
click at [109, 93] on link "My Catalog" at bounding box center [77, 89] width 134 height 23
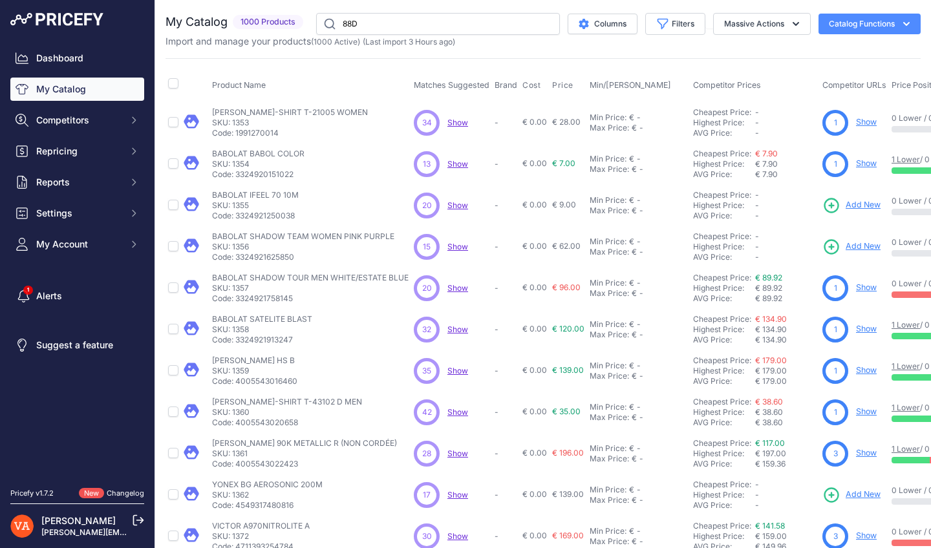
type input "88D"
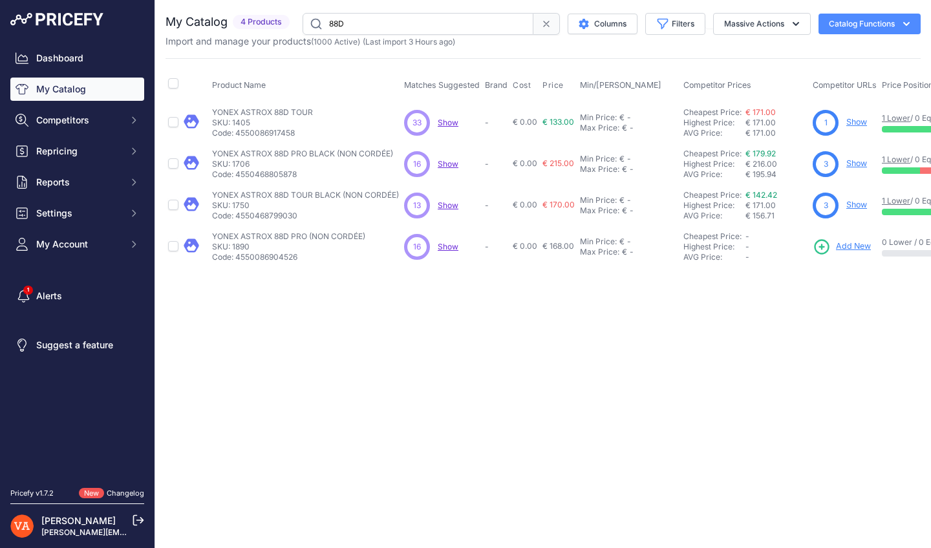
click at [854, 207] on link "Show" at bounding box center [856, 205] width 21 height 10
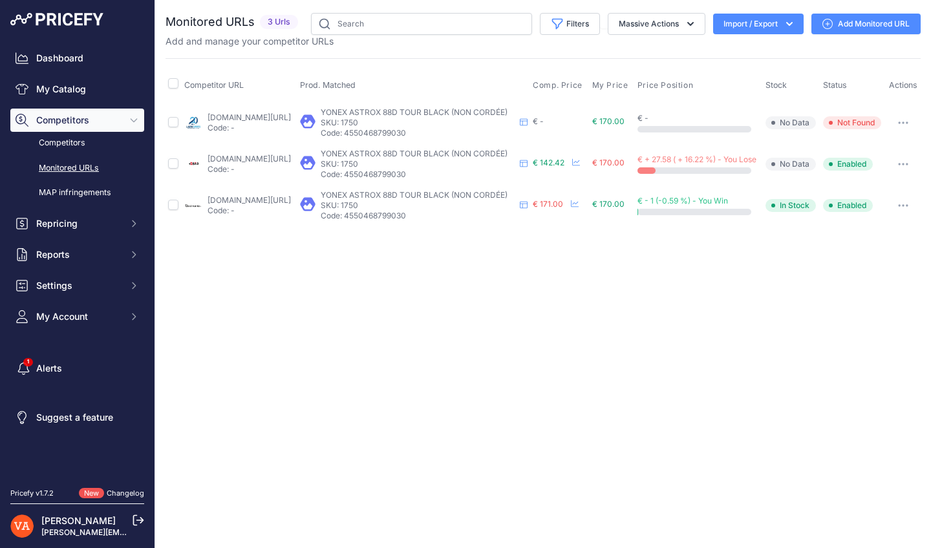
click at [266, 122] on link "[DOMAIN_NAME][URL]" at bounding box center [248, 117] width 83 height 10
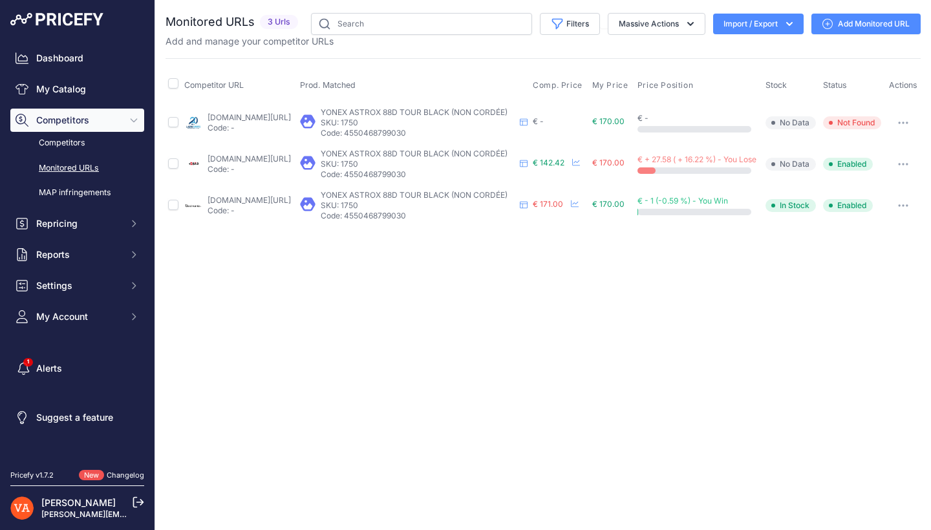
click at [254, 171] on p "Code: -" at bounding box center [248, 169] width 83 height 10
click at [255, 163] on link "[DOMAIN_NAME][URL]" at bounding box center [248, 159] width 83 height 10
click at [265, 205] on link "badmania.fr/badminton-astrox-88d-tour-noir-gris-9fp2352.html?prirule_jdsnikfkfj…" at bounding box center [248, 200] width 83 height 10
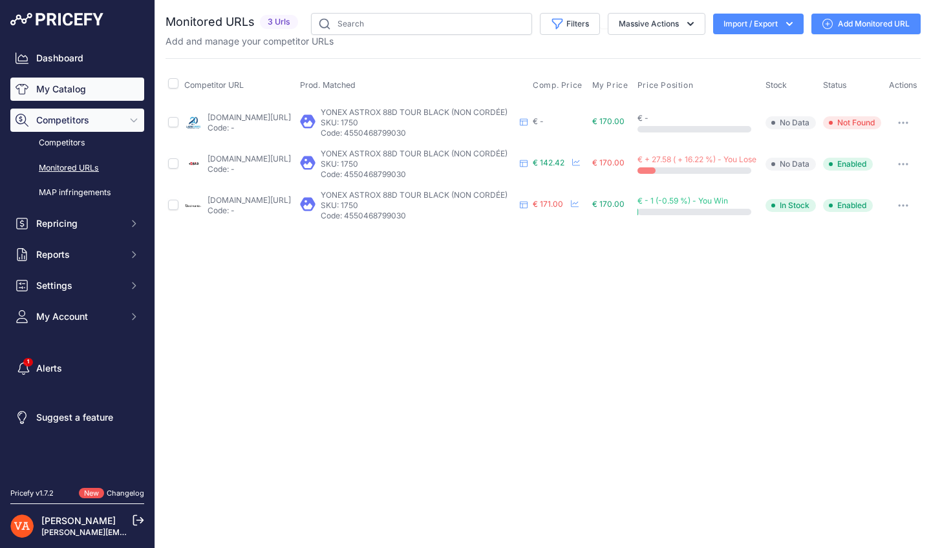
click at [46, 96] on link "My Catalog" at bounding box center [77, 89] width 134 height 23
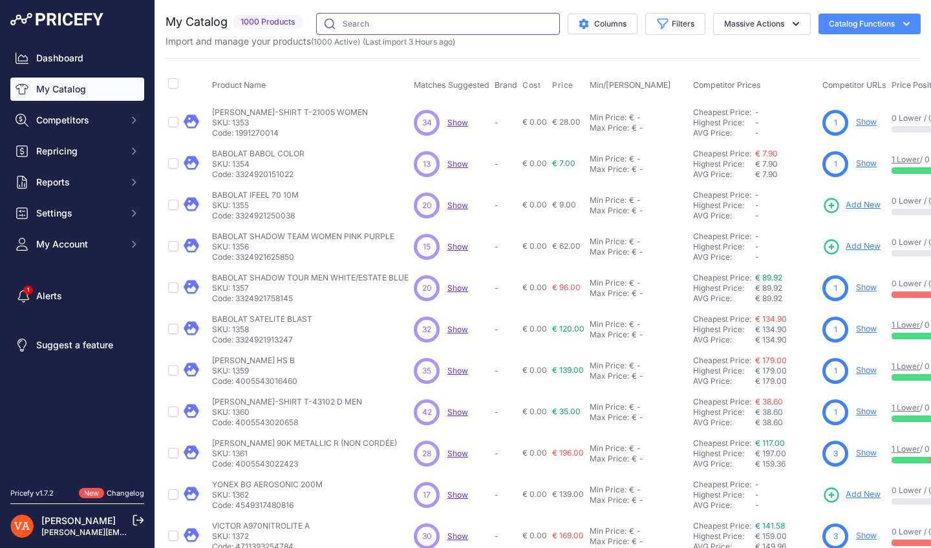
click at [450, 25] on input "text" at bounding box center [438, 24] width 244 height 22
type input "NCS"
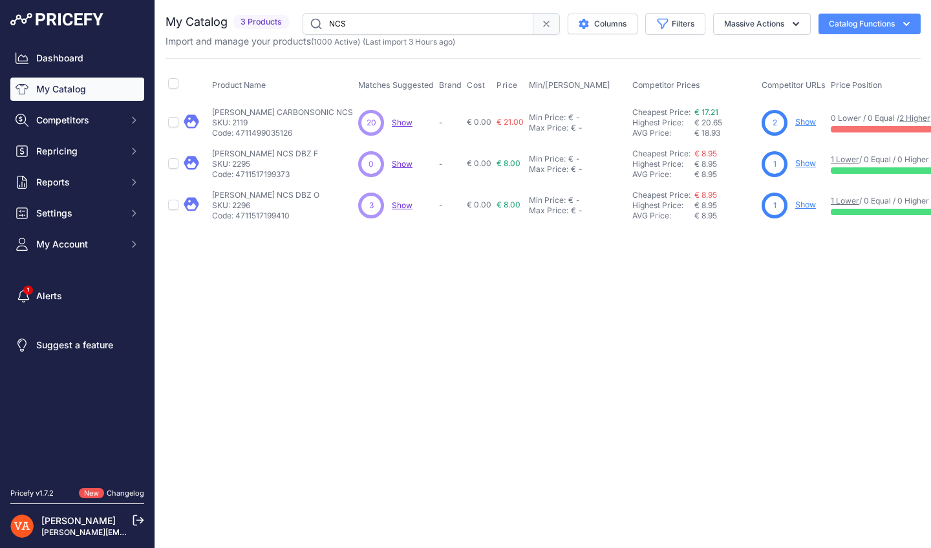
click at [795, 121] on link "Show" at bounding box center [805, 122] width 21 height 10
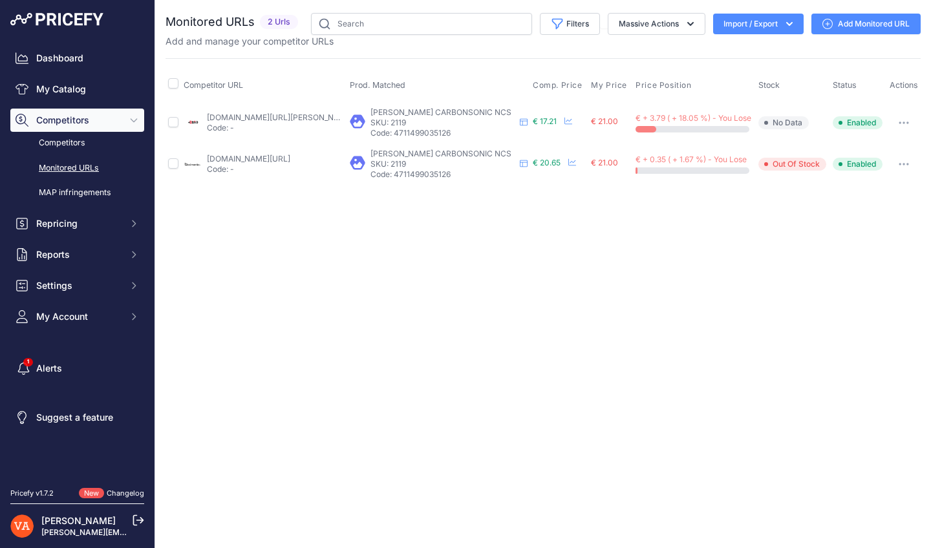
click at [284, 117] on link "[DOMAIN_NAME][URL][PERSON_NAME]" at bounding box center [280, 117] width 146 height 10
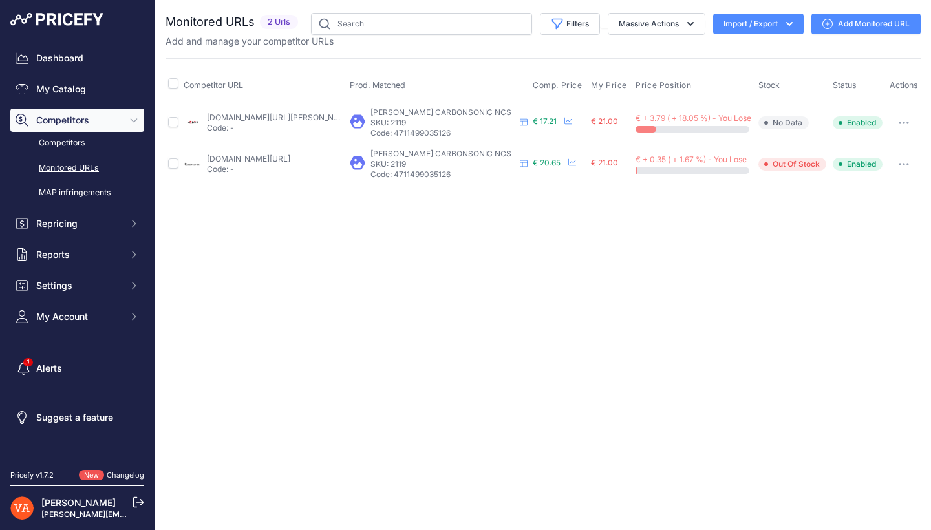
click at [276, 157] on link "[DOMAIN_NAME][URL]" at bounding box center [248, 159] width 83 height 10
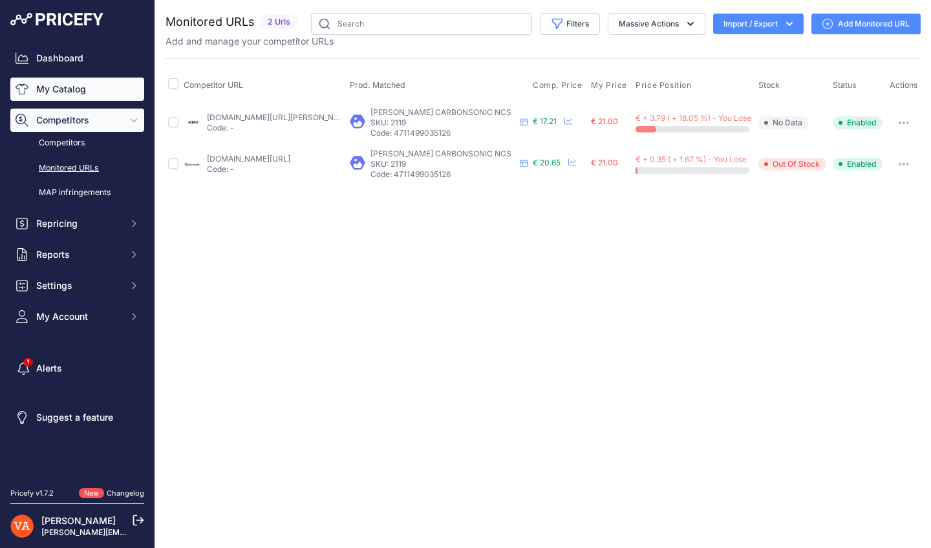
click at [98, 81] on link "My Catalog" at bounding box center [77, 89] width 134 height 23
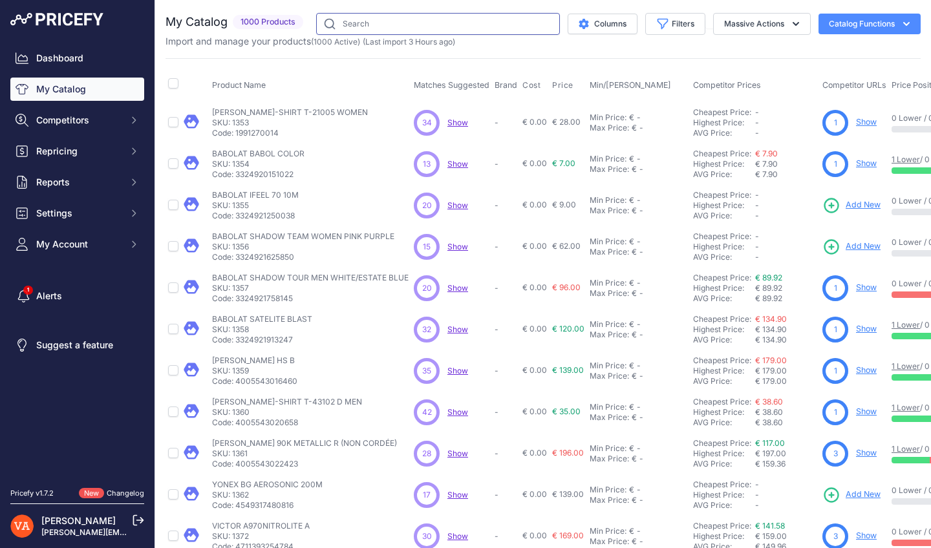
click at [459, 32] on input "text" at bounding box center [438, 24] width 244 height 22
type input "JETSPEED"
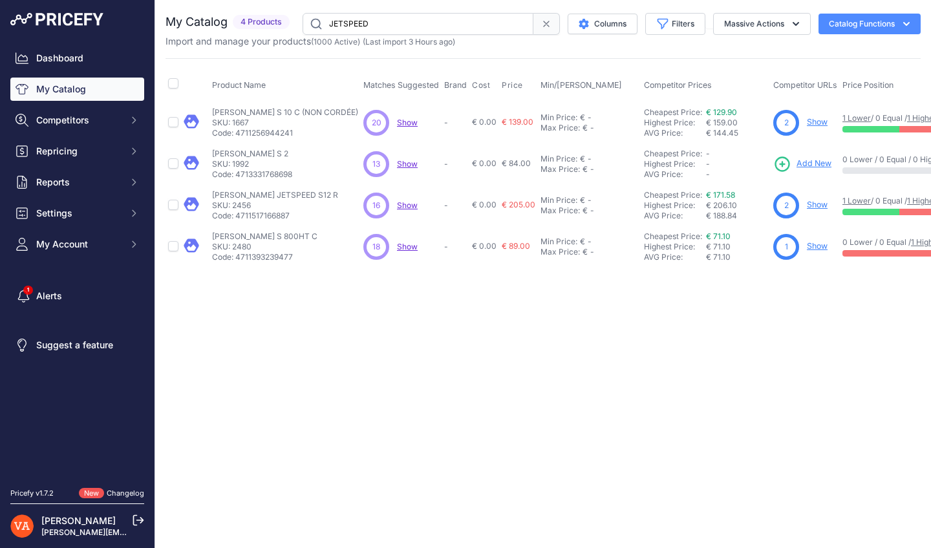
click at [827, 244] on link "Show" at bounding box center [816, 246] width 21 height 10
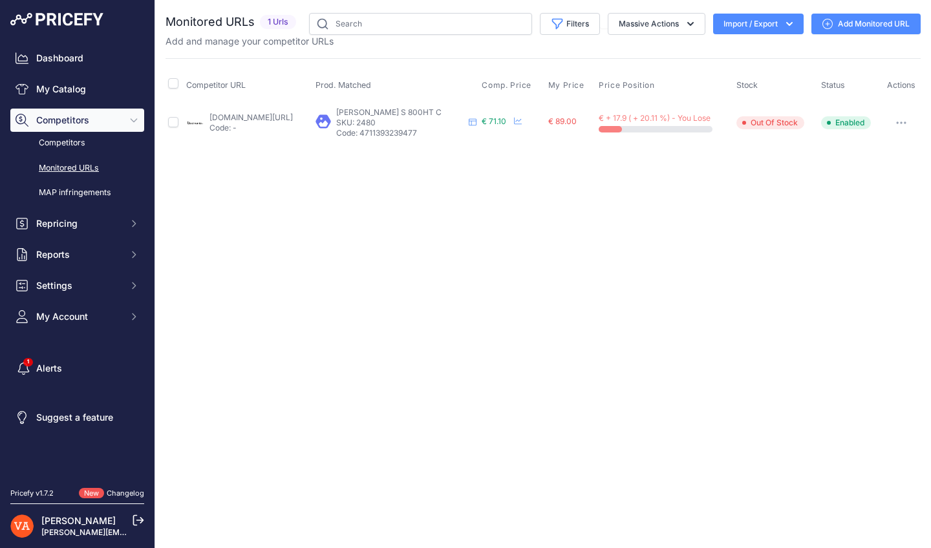
click at [293, 118] on link "[DOMAIN_NAME][URL]" at bounding box center [250, 117] width 83 height 10
drag, startPoint x: 324, startPoint y: 413, endPoint x: 330, endPoint y: 380, distance: 33.4
click at [447, 331] on div "Close You are not connected to the internet." at bounding box center [542, 274] width 775 height 548
click at [47, 85] on link "My Catalog" at bounding box center [77, 89] width 134 height 23
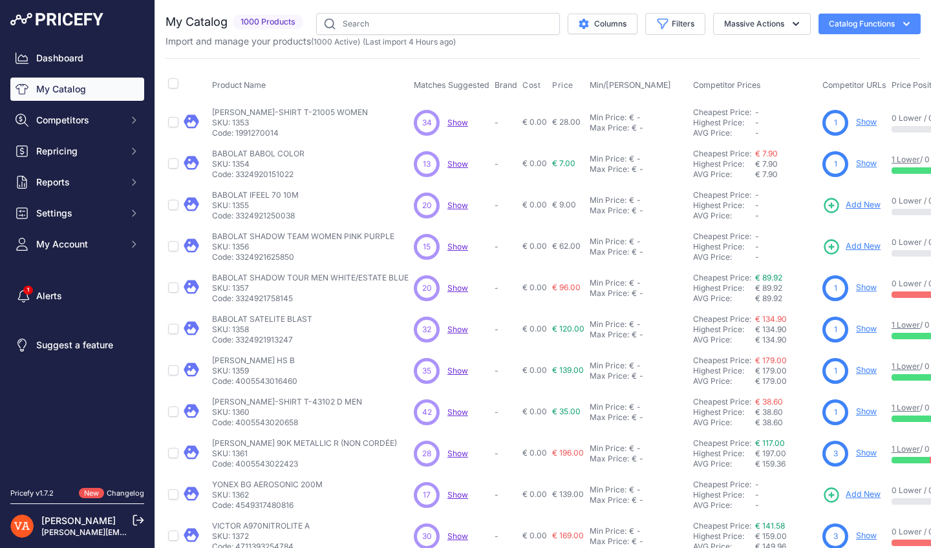
scroll to position [11, 0]
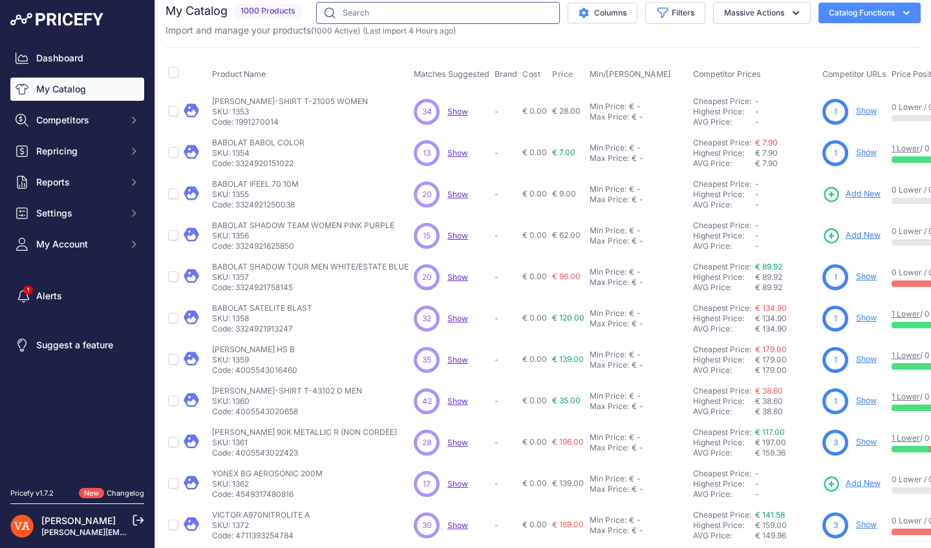
click at [388, 11] on input "text" at bounding box center [438, 13] width 244 height 22
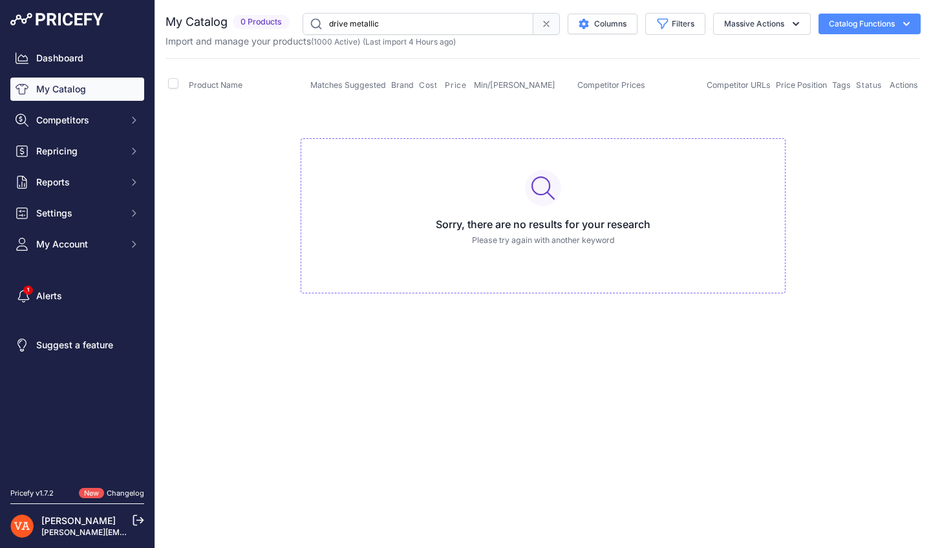
click at [348, 25] on input "drive metallic" at bounding box center [417, 24] width 231 height 22
type input "drivex metallic"
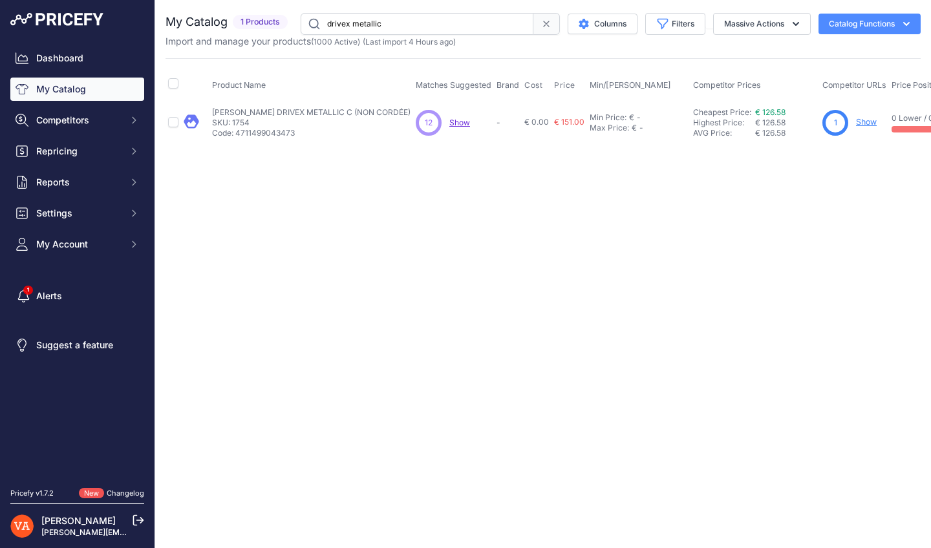
click at [856, 120] on link "Show" at bounding box center [866, 122] width 21 height 10
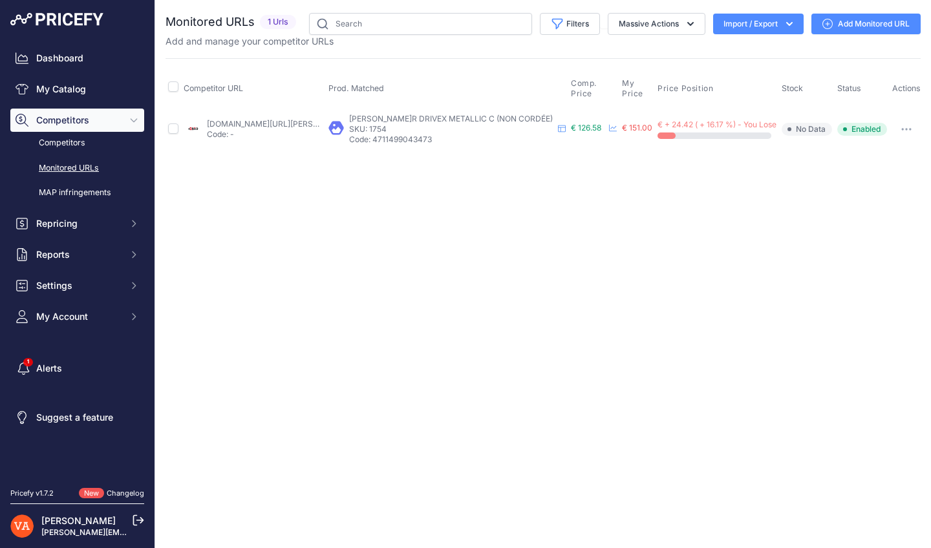
click at [319, 120] on link "[DOMAIN_NAME][URL][PERSON_NAME]" at bounding box center [280, 124] width 146 height 10
click at [108, 85] on link "My Catalog" at bounding box center [77, 89] width 134 height 23
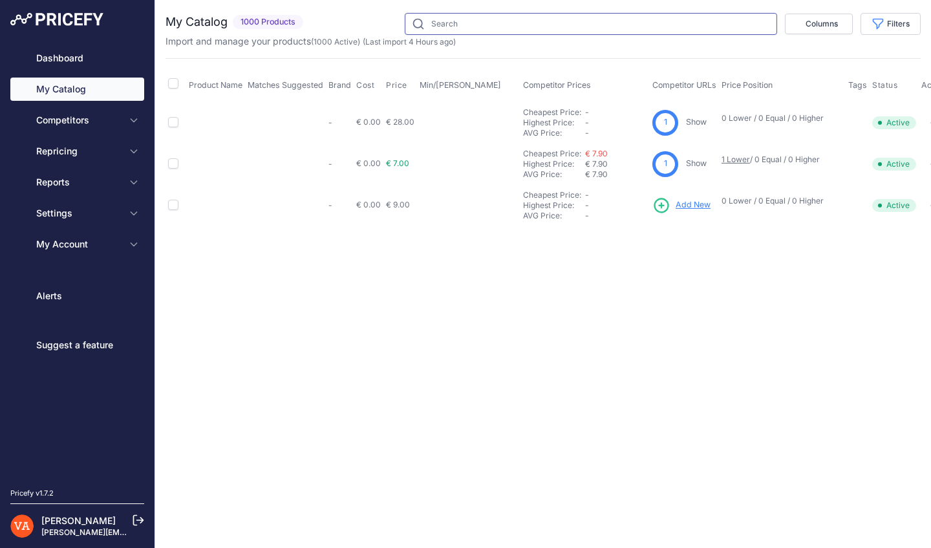
click at [458, 21] on input "text" at bounding box center [591, 24] width 372 height 22
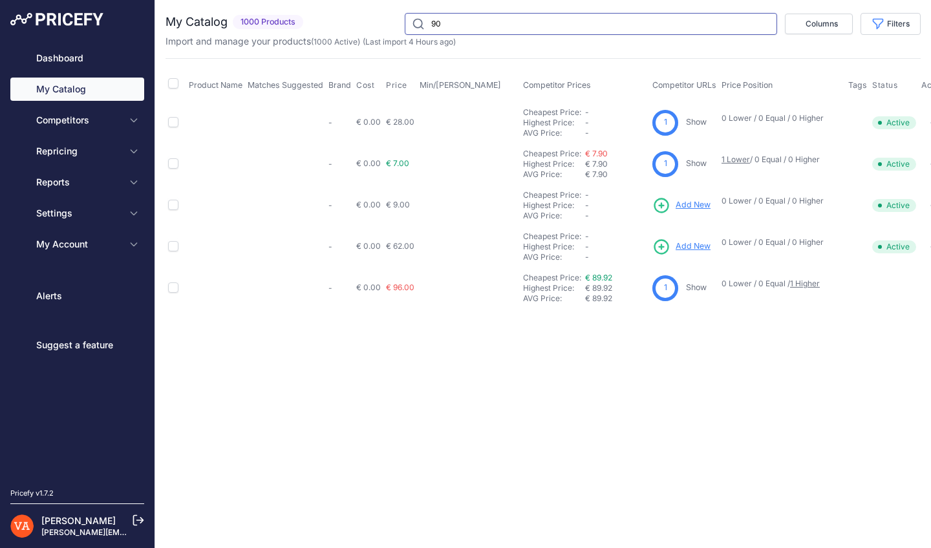
type input "90K"
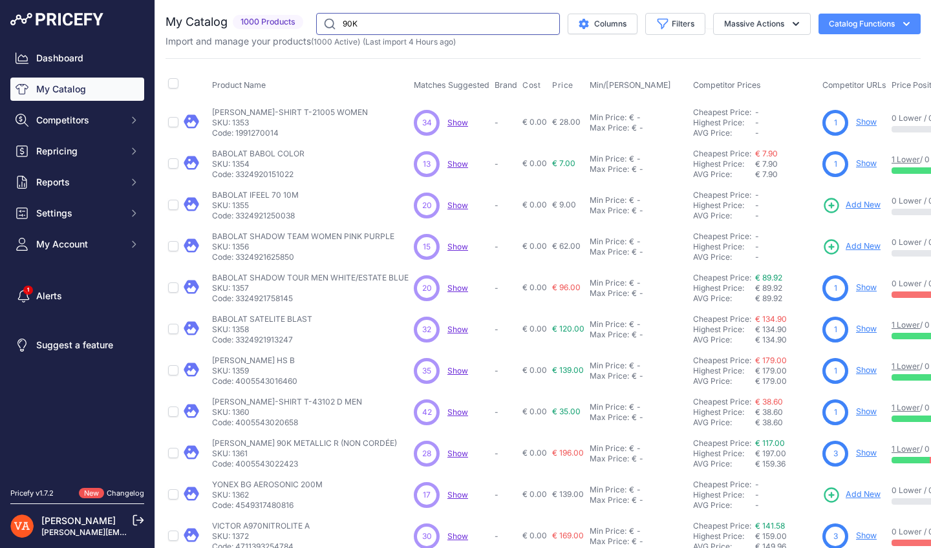
type input "90K"
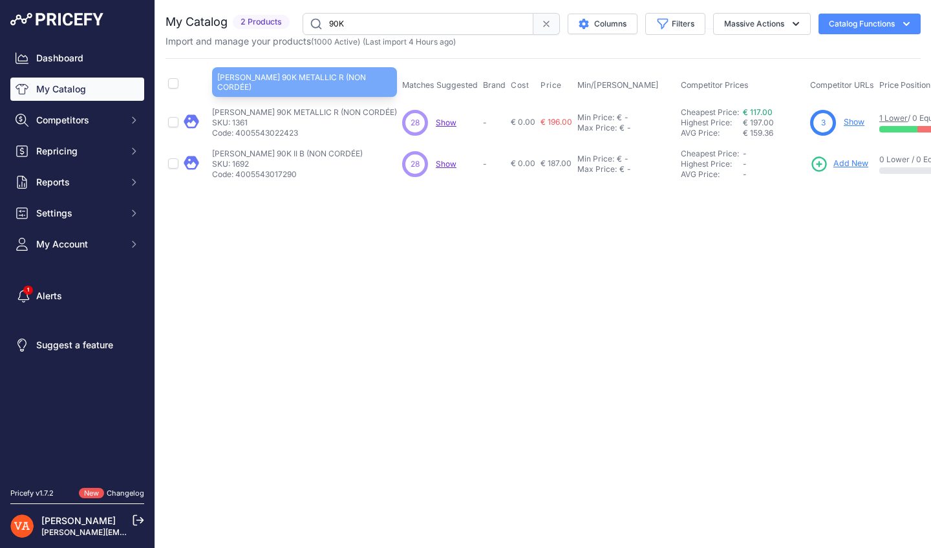
click at [373, 114] on p "[PERSON_NAME] 90K METALLIC R (NON CORDÉE)" at bounding box center [304, 112] width 185 height 10
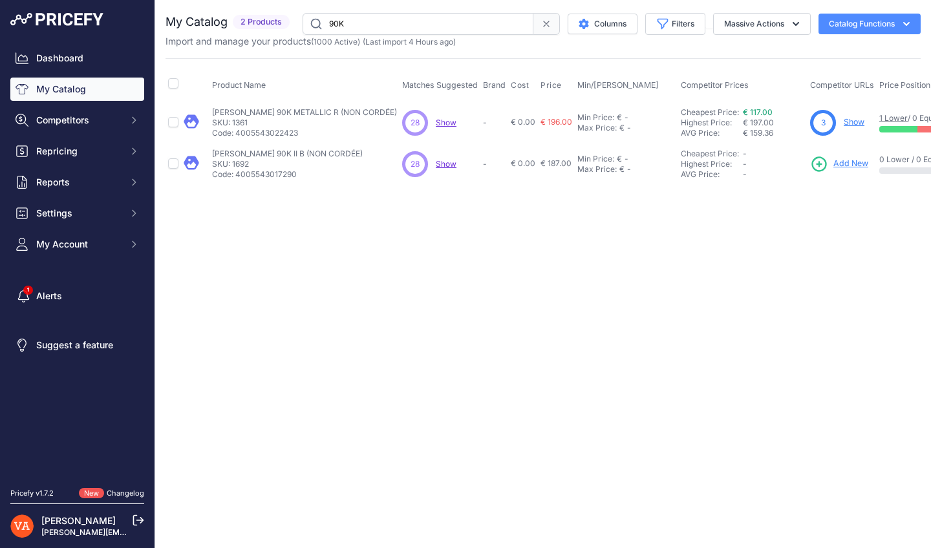
click at [864, 121] on link "Show" at bounding box center [853, 122] width 21 height 10
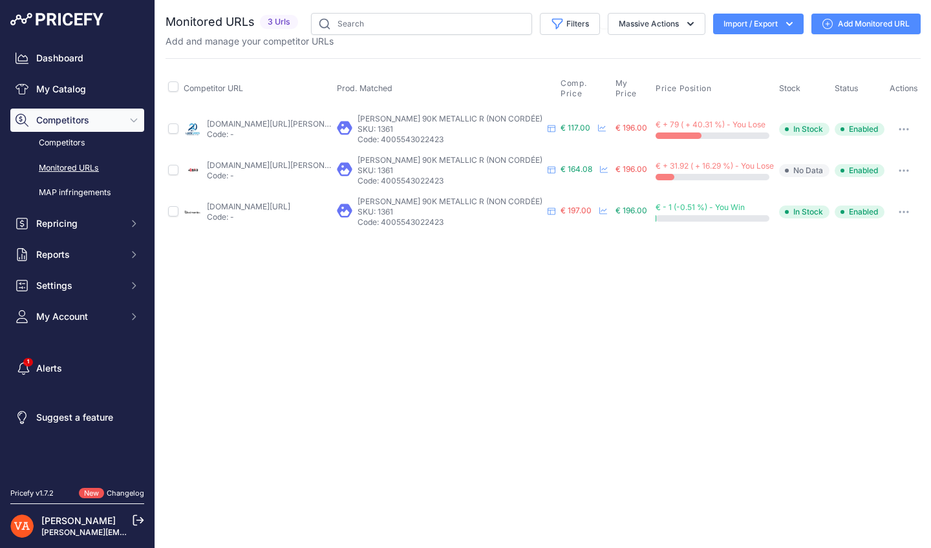
click at [288, 123] on link "[DOMAIN_NAME][URL][PERSON_NAME]" at bounding box center [280, 124] width 146 height 10
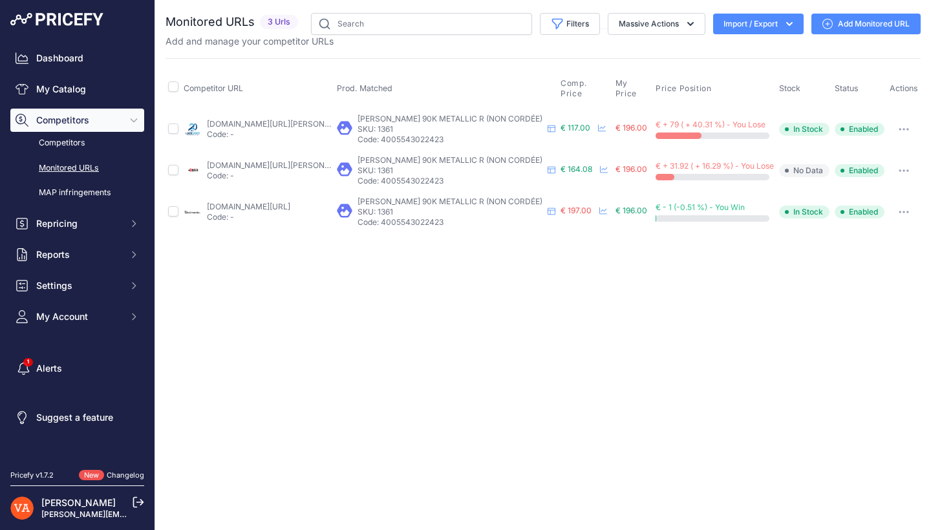
click at [289, 163] on link "plusdebad.com/raquette-badminton/33482-victor-auraspeed-90k-metallic?prirule_jd…" at bounding box center [280, 165] width 146 height 10
click at [247, 200] on td "badmania.fr/badminton-auraspeed-90k-metallic-r-250fp2393.html?prirule_jdsnikfkf…" at bounding box center [257, 211] width 153 height 41
click at [244, 205] on link "badmania.fr/badminton-auraspeed-90k-metallic-r-250fp2393.html?prirule_jdsnikfkf…" at bounding box center [248, 207] width 83 height 10
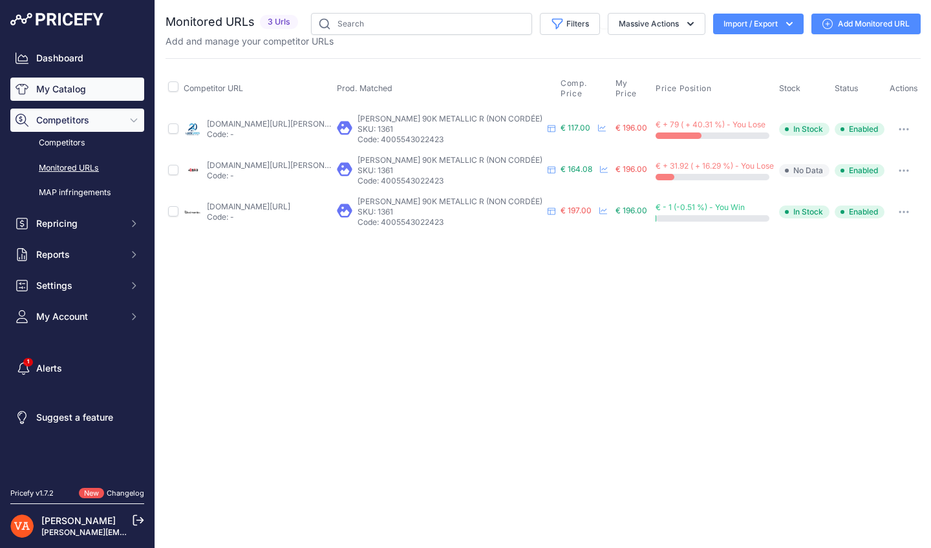
click at [57, 92] on link "My Catalog" at bounding box center [77, 89] width 134 height 23
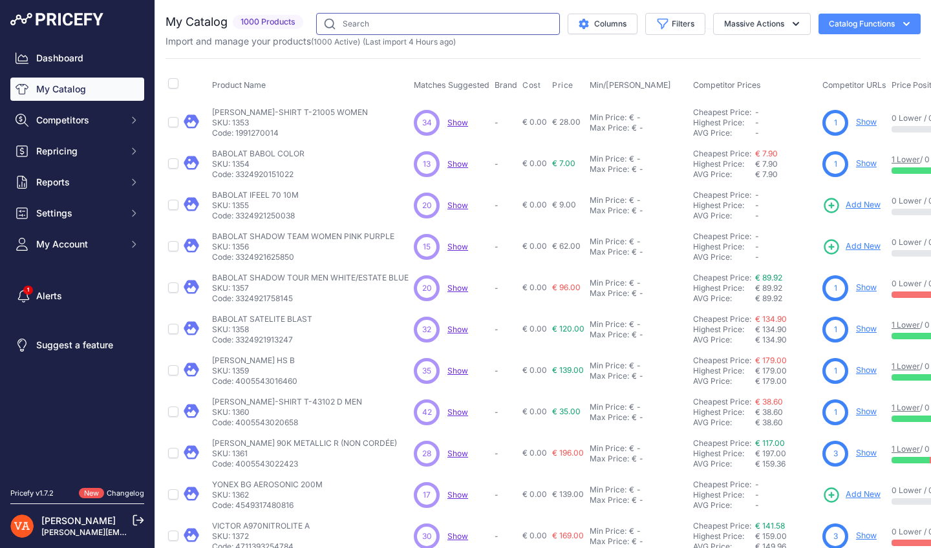
click at [362, 22] on input "text" at bounding box center [438, 24] width 244 height 22
type input "auraspeed 9 R"
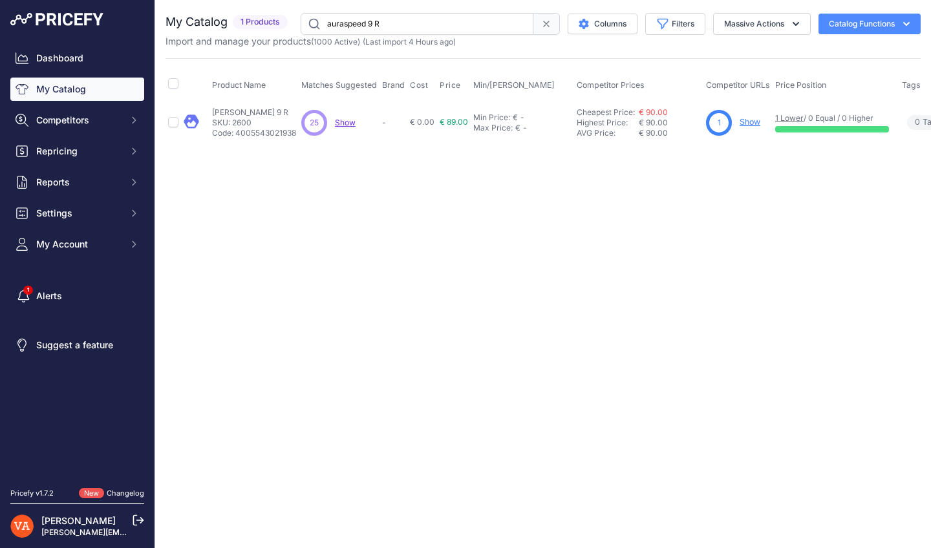
click at [750, 121] on link "Show" at bounding box center [749, 122] width 21 height 10
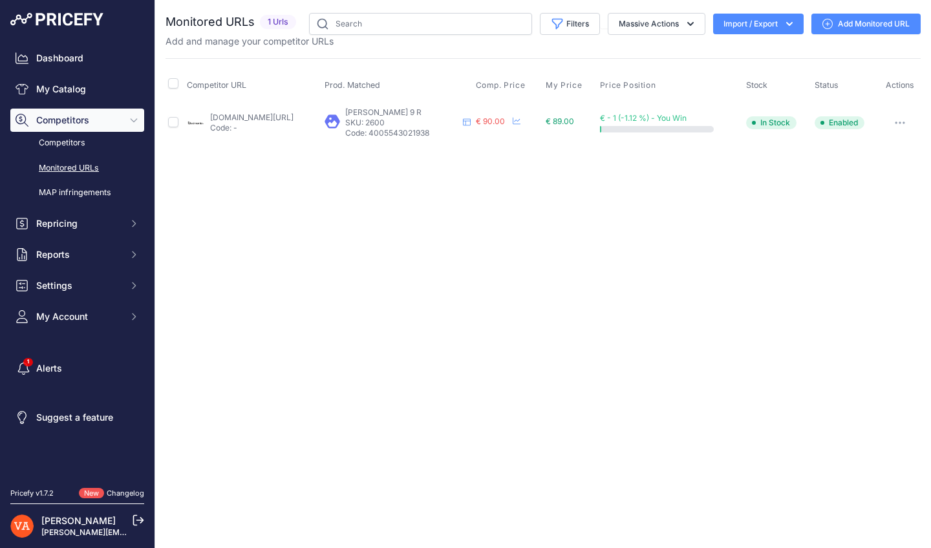
click at [293, 120] on link "badmania.fr/badminton-auraspeed-9-r-250fp2394.html?prirule_jdsnikfkfjsd=10273" at bounding box center [251, 117] width 83 height 10
click at [437, 19] on input "text" at bounding box center [420, 24] width 223 height 22
click at [73, 89] on link "My Catalog" at bounding box center [77, 89] width 134 height 23
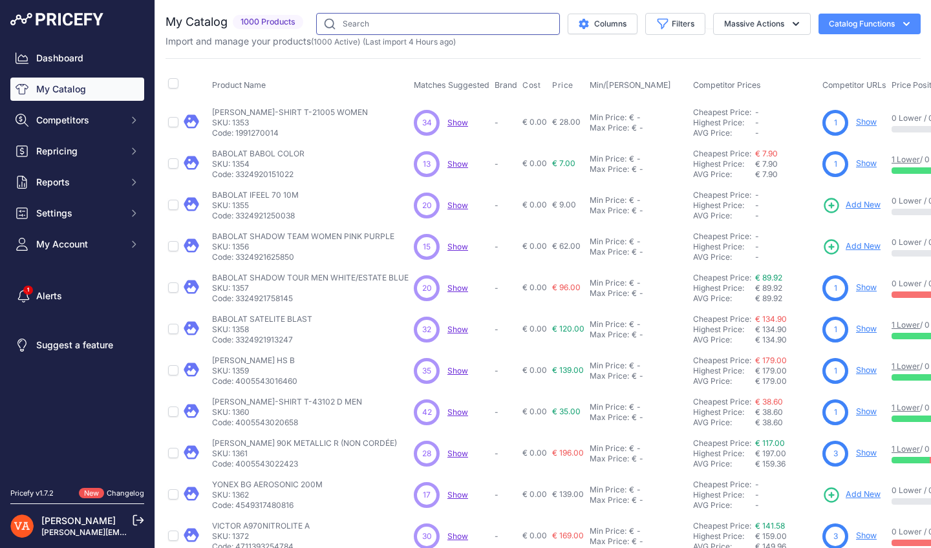
click at [399, 19] on input "text" at bounding box center [438, 24] width 244 height 22
type input "30 H J"
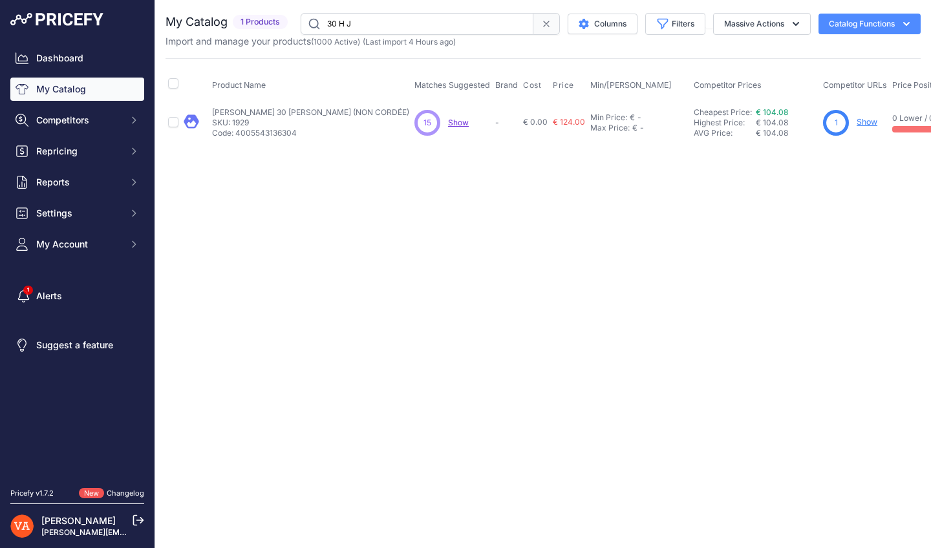
click at [856, 123] on link "Show" at bounding box center [866, 122] width 21 height 10
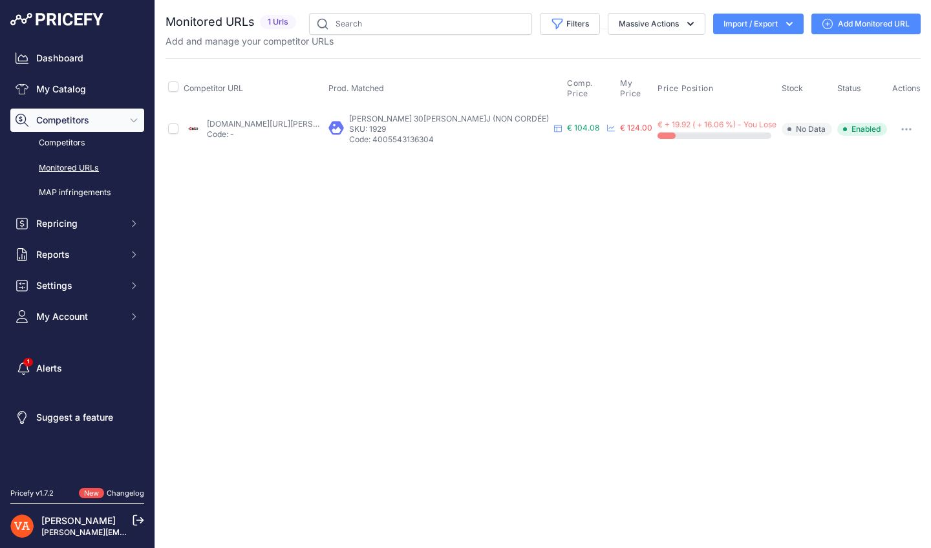
click at [282, 119] on link "plusdebad.com/raquette-badminton/44182-victor-auraspeed-30h-j?prirule_jdsnikfkf…" at bounding box center [280, 124] width 146 height 10
click at [89, 92] on link "My Catalog" at bounding box center [77, 89] width 134 height 23
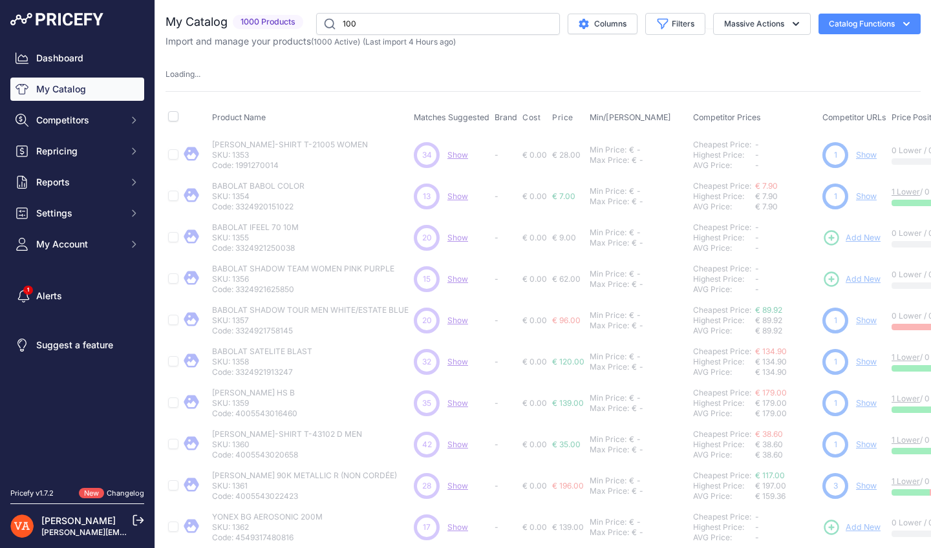
type input "100X"
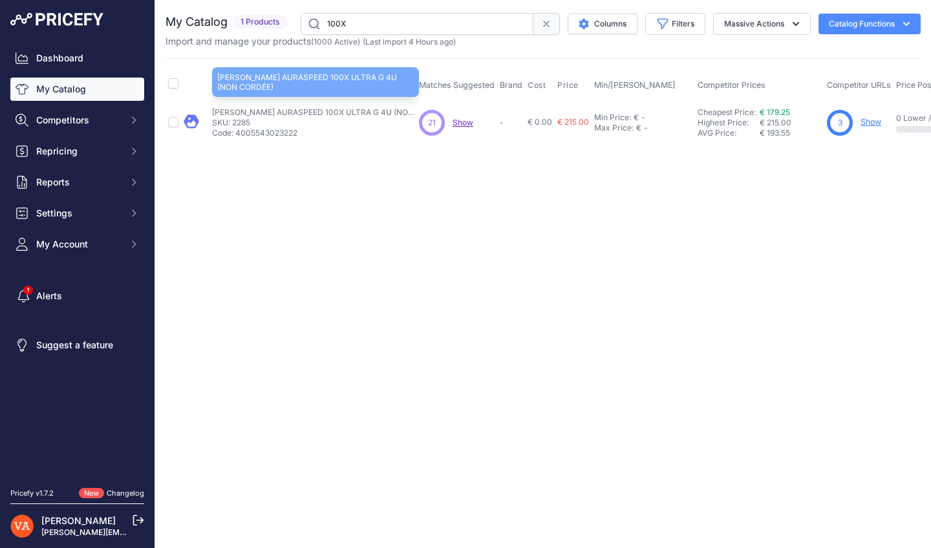
click at [313, 114] on p "VICTOR AURASPEED 100X ULTRA G 4U (NON CORDÉE)" at bounding box center [315, 112] width 207 height 10
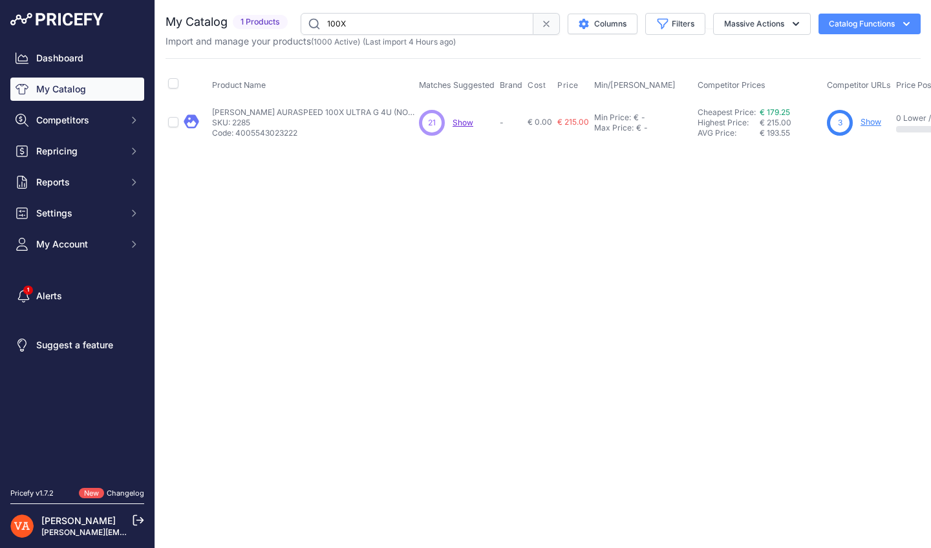
click at [865, 123] on link "Show" at bounding box center [870, 122] width 21 height 10
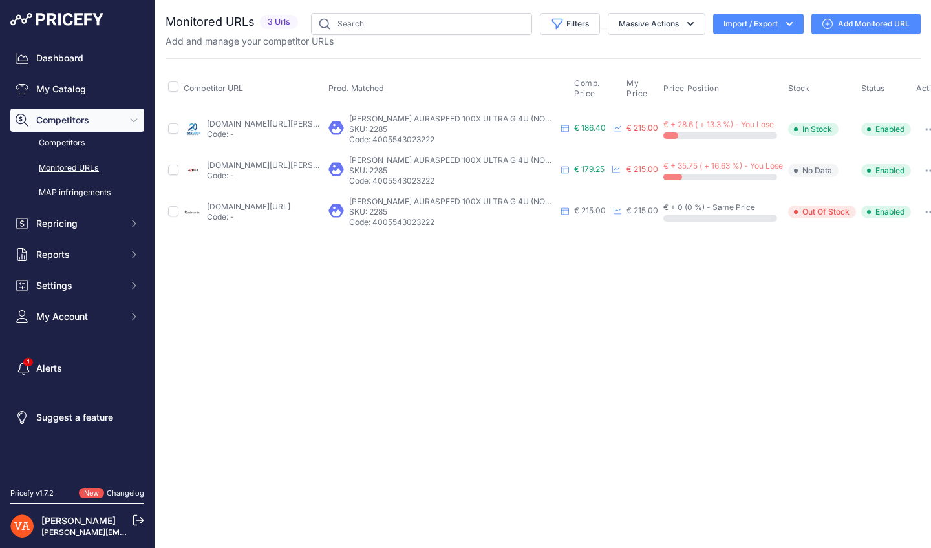
click at [311, 125] on link "[DOMAIN_NAME][URL][PERSON_NAME]" at bounding box center [280, 124] width 146 height 10
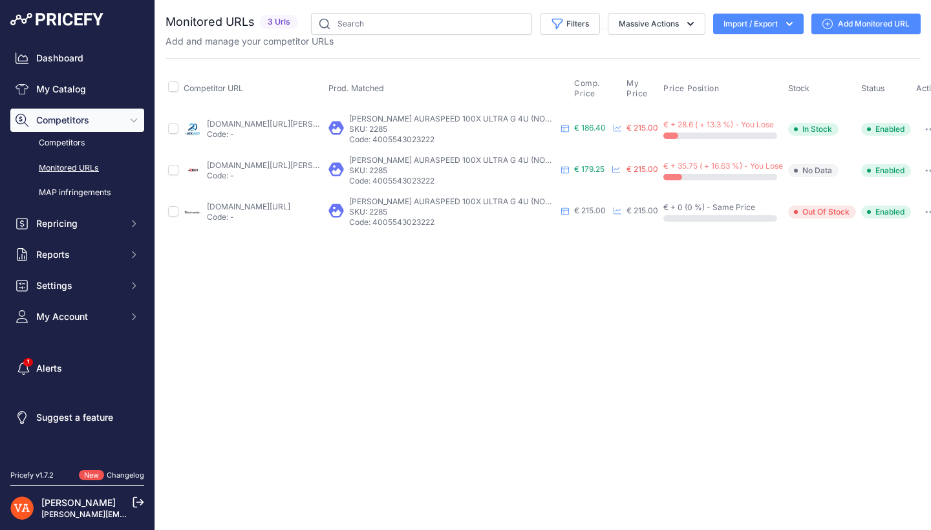
click at [297, 166] on link "[DOMAIN_NAME][URL][PERSON_NAME]" at bounding box center [280, 165] width 146 height 10
click at [286, 203] on link "[DOMAIN_NAME][URL]" at bounding box center [248, 207] width 83 height 10
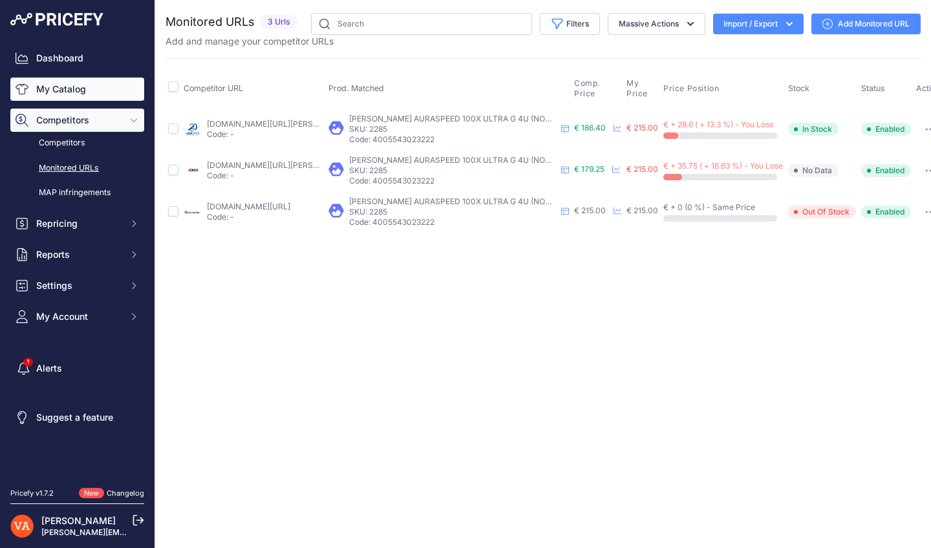
click at [83, 94] on link "My Catalog" at bounding box center [77, 89] width 134 height 23
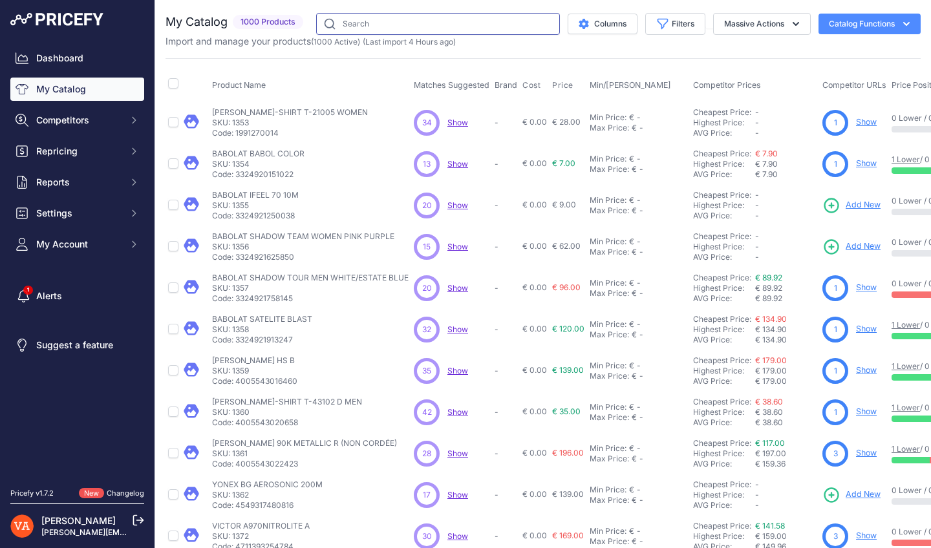
click at [435, 23] on input "text" at bounding box center [438, 24] width 244 height 22
type input "§"
type input "6000"
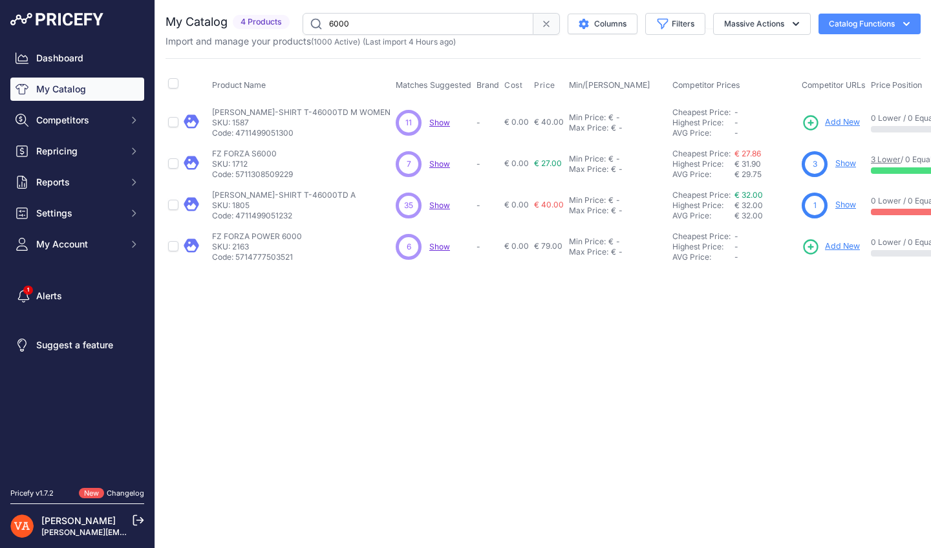
click at [835, 162] on link "Show" at bounding box center [845, 163] width 21 height 10
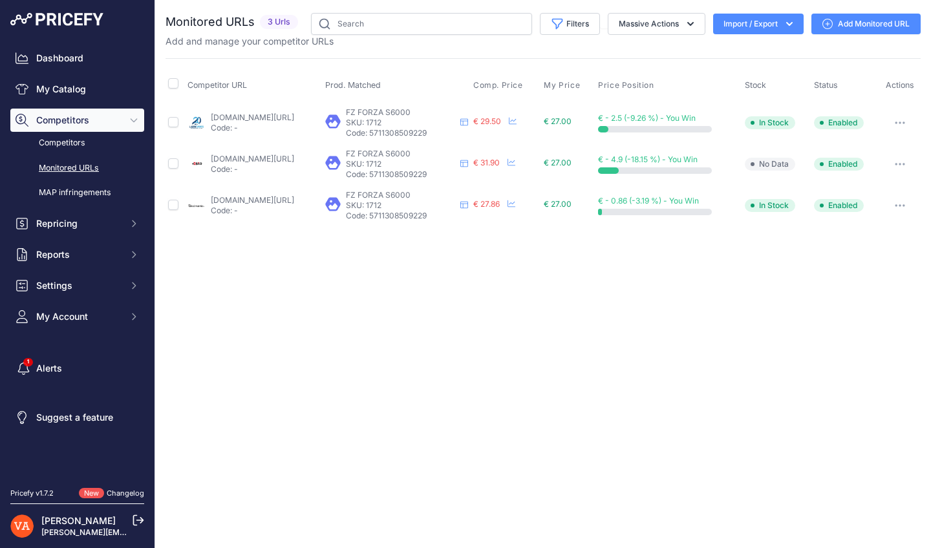
click at [267, 118] on link "[DOMAIN_NAME][URL]" at bounding box center [252, 117] width 83 height 10
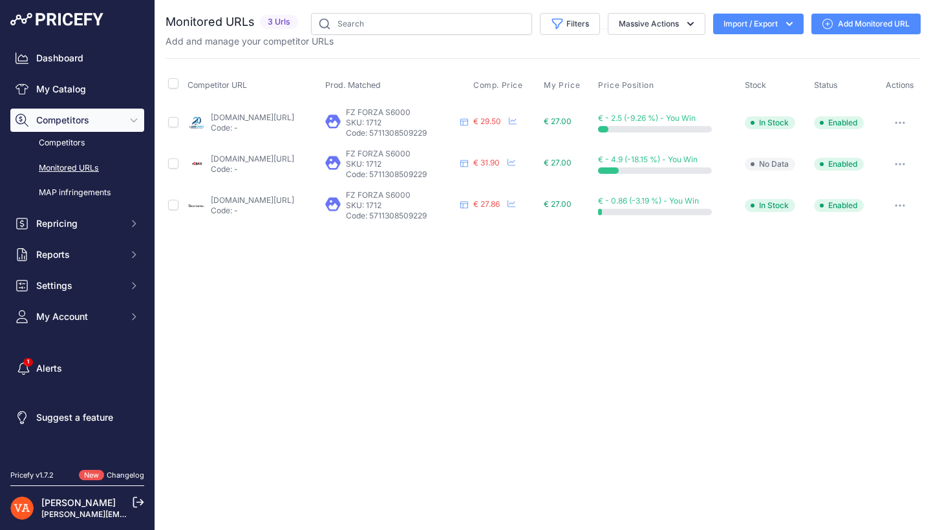
click at [294, 157] on link "plusdebad.com/volant-forza/1016-forza-s6000?prirule_jdsnikfkfjsd=10273" at bounding box center [252, 159] width 83 height 10
click at [294, 195] on link "badmania.fr/badminton-s-6000-vitesse-77-279fp120.html?prirule_jdsnikfkfjsd=10273" at bounding box center [252, 200] width 83 height 10
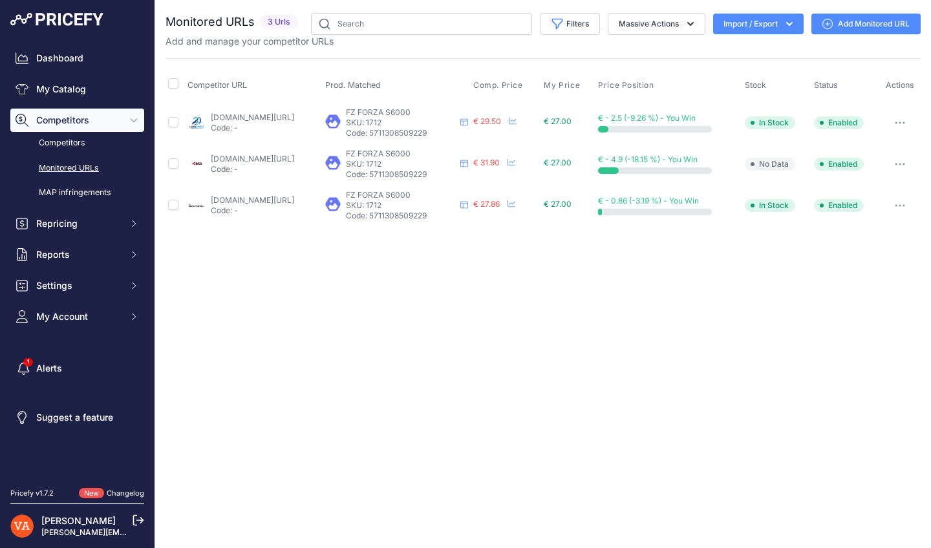
click at [110, 102] on div "Dashboard My Catalog Competitors Competitors Monitored URLs MAP infringements R…" at bounding box center [77, 188] width 134 height 282
click at [67, 83] on link "My Catalog" at bounding box center [77, 89] width 134 height 23
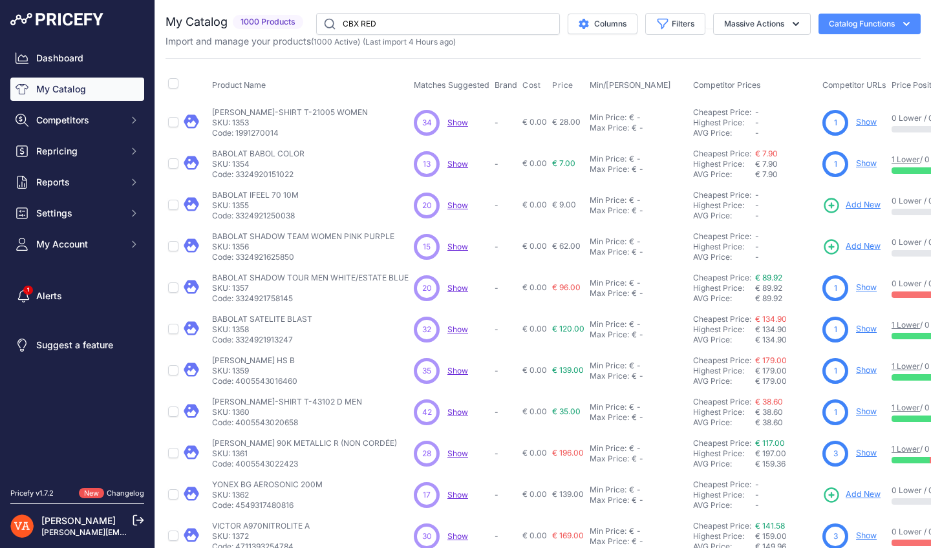
type input "CBX RED"
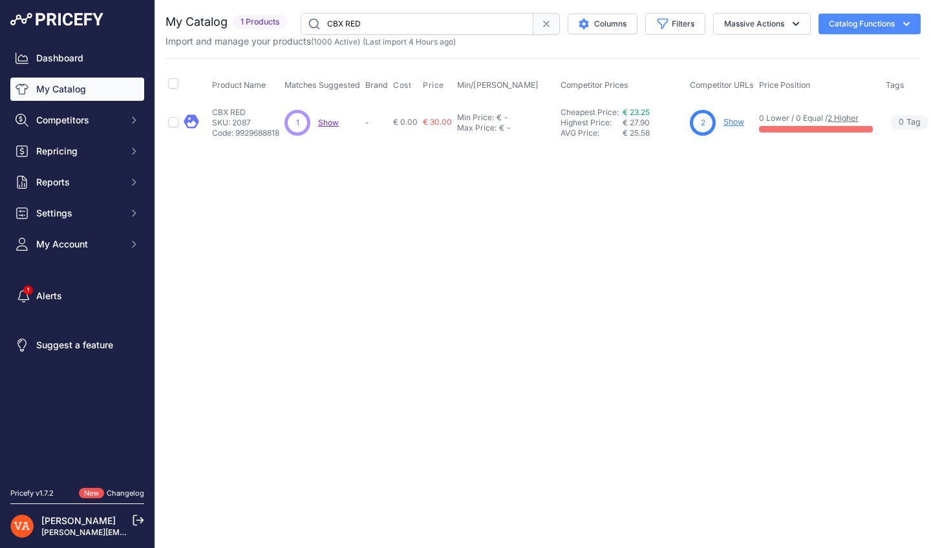
click at [741, 121] on link "Show" at bounding box center [733, 122] width 21 height 10
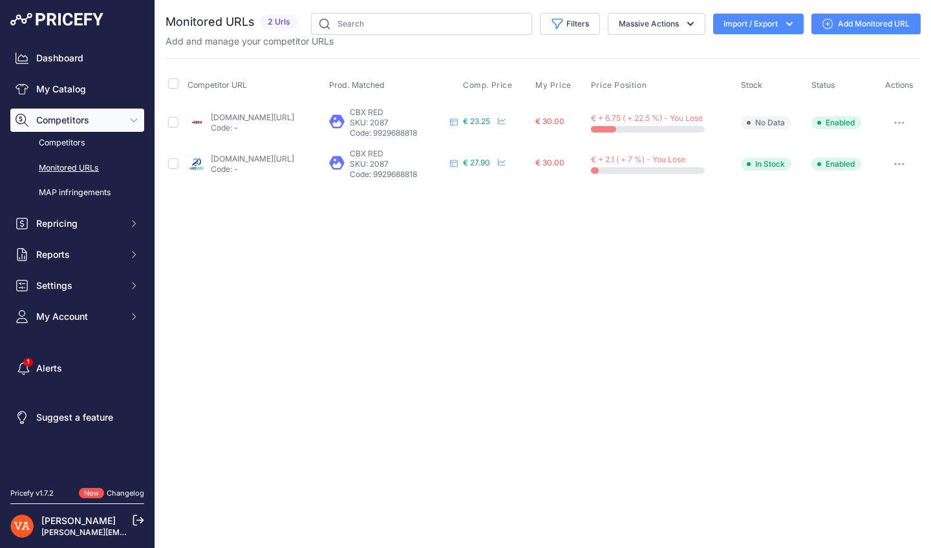
click at [231, 110] on td "plusdebad.com/volant-badminton/33403-cbx-red?prirule_jdsnikfkfjsd=10273 Code: -" at bounding box center [256, 122] width 142 height 42
click at [227, 118] on link "plusdebad.com/volant-badminton/33403-cbx-red?prirule_jdsnikfkfjsd=10273" at bounding box center [252, 117] width 83 height 10
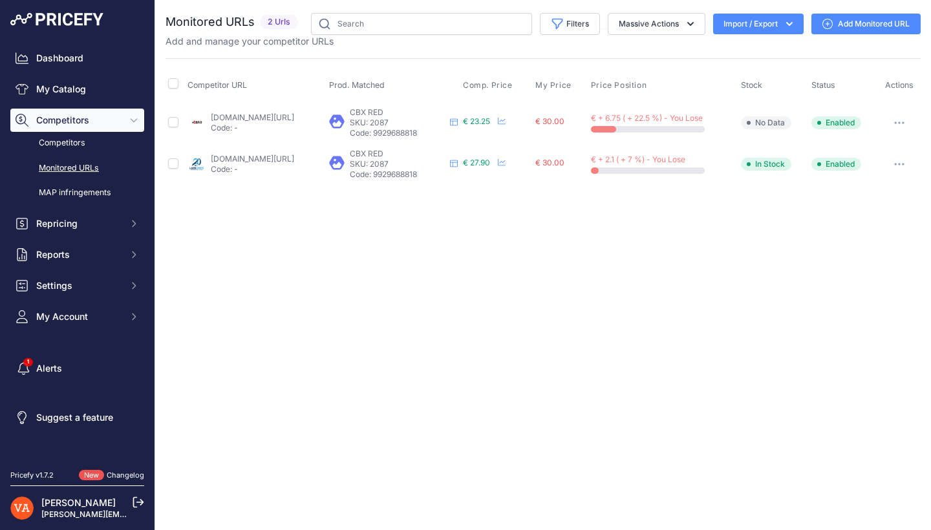
click at [262, 162] on link "lardesports.com/badminton/volant-badminton/plumes/cbx/volants-de-badminton-plum…" at bounding box center [252, 159] width 83 height 10
click at [68, 92] on link "My Catalog" at bounding box center [77, 89] width 134 height 23
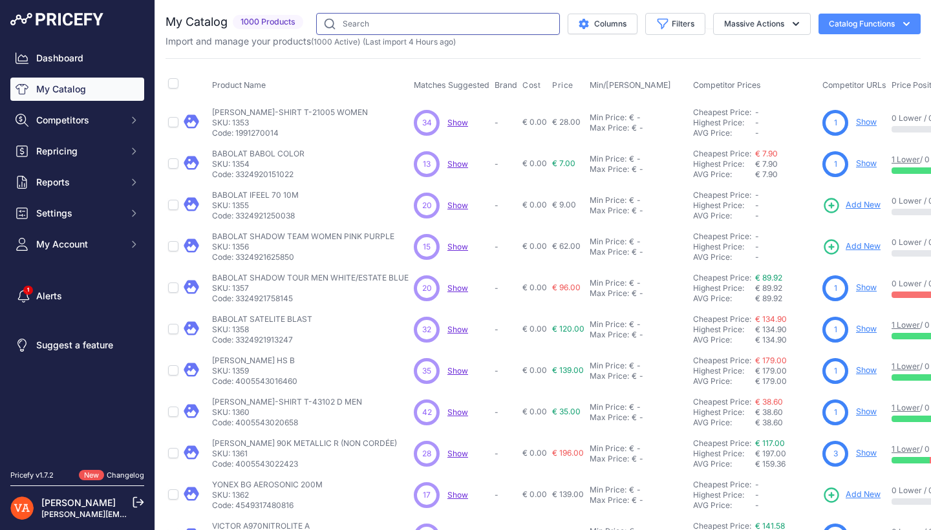
click at [413, 24] on input "text" at bounding box center [438, 24] width 244 height 22
type input "CBX"
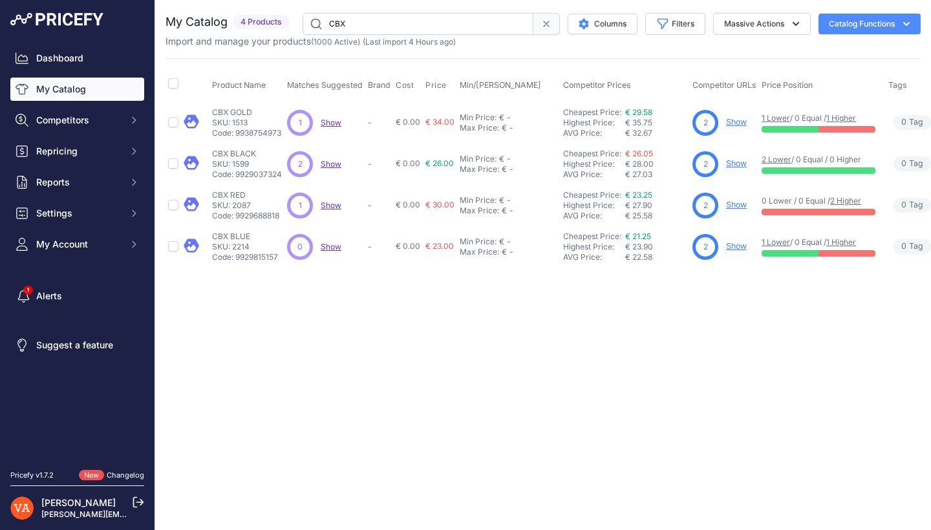
click at [736, 165] on link "Show" at bounding box center [736, 163] width 21 height 10
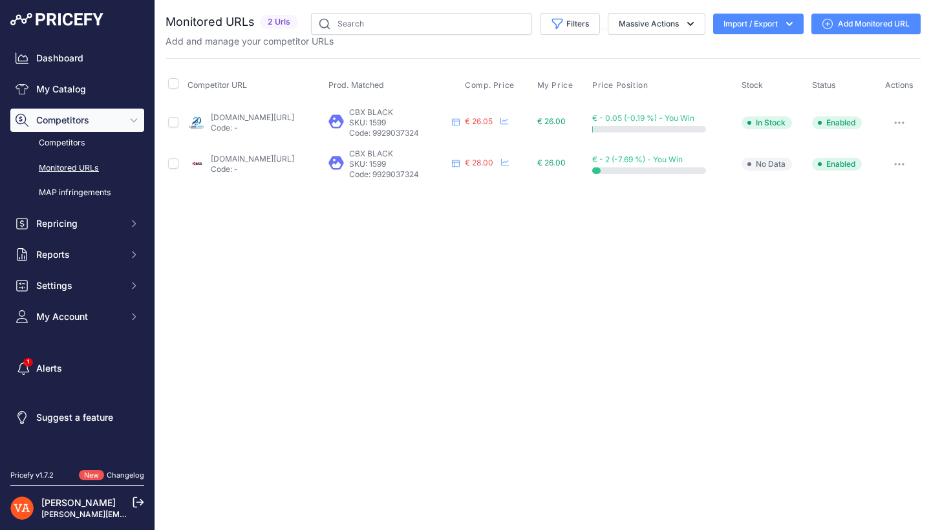
click at [294, 116] on link "lardesports.com/badminton/volant-badminton/plumes/cbx/volants-de-badminton-plum…" at bounding box center [252, 117] width 83 height 10
click at [280, 159] on link "plusdebad.com/volant-badminton/33402-cbx-black?prirule_jdsnikfkfjsd=10273" at bounding box center [252, 159] width 83 height 10
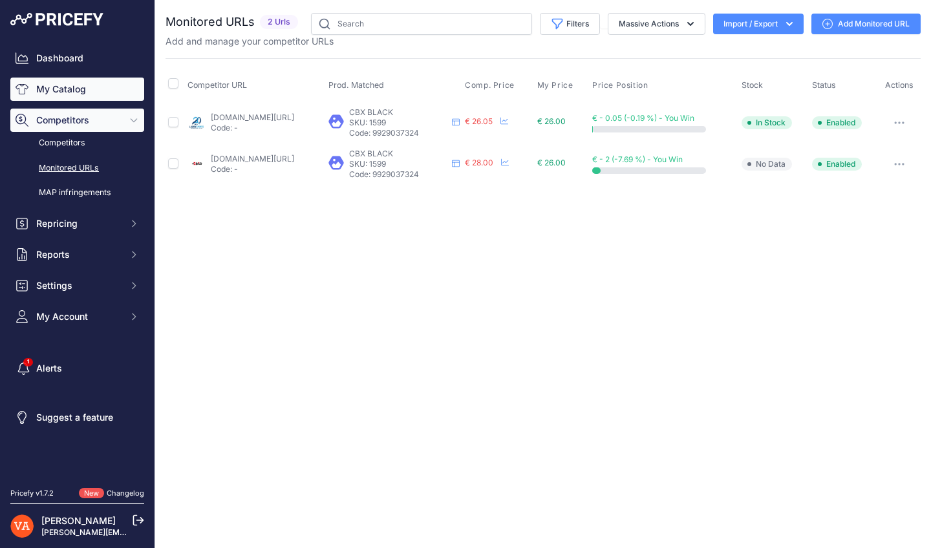
click at [51, 100] on link "My Catalog" at bounding box center [77, 89] width 134 height 23
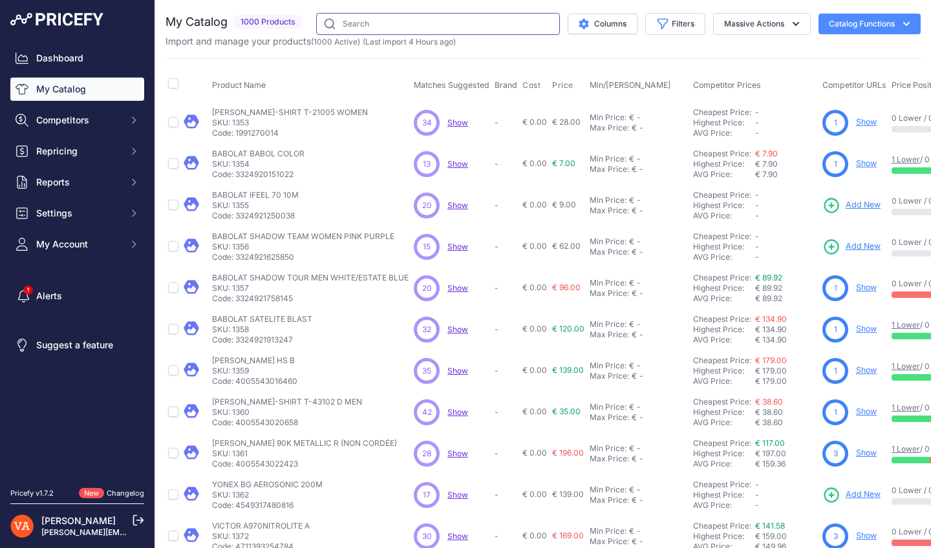
click at [348, 28] on input "text" at bounding box center [438, 24] width 244 height 22
type input "CBX"
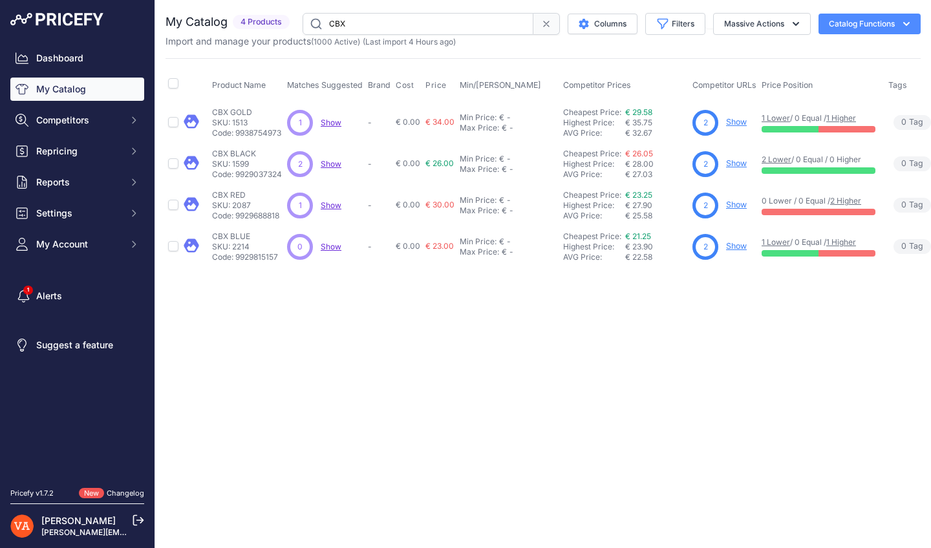
click at [737, 121] on link "Show" at bounding box center [736, 122] width 21 height 10
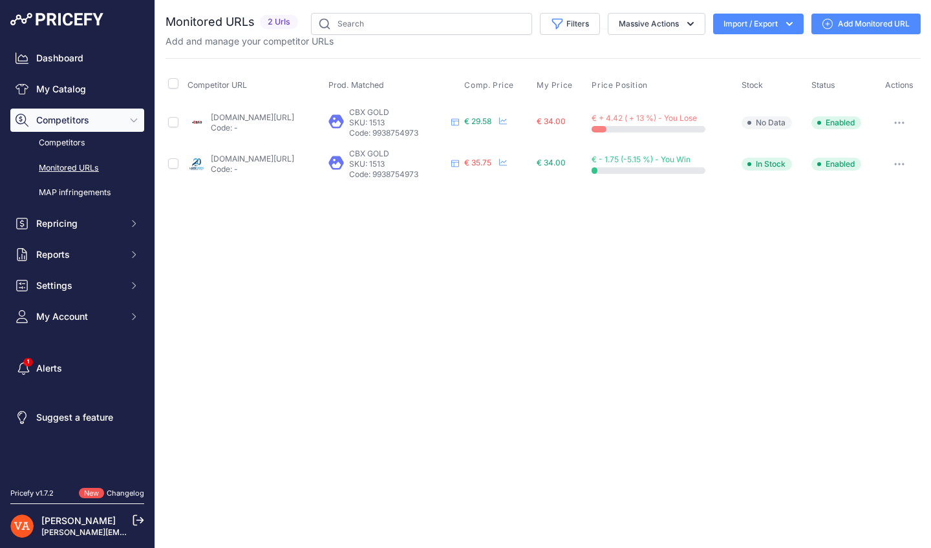
click at [294, 120] on link "plusdebad.com/volant-badminton/33404-cbx-gold?prirule_jdsnikfkfjsd=10273" at bounding box center [252, 117] width 83 height 10
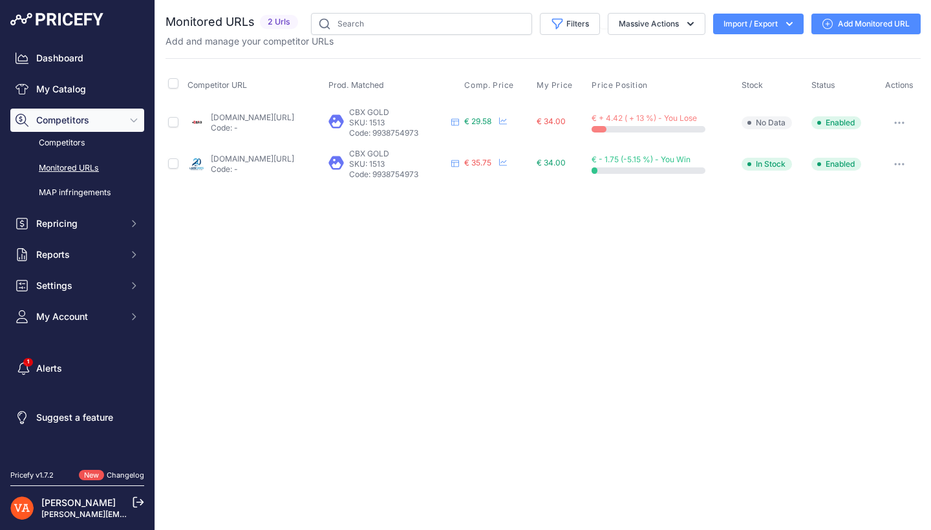
click at [269, 158] on link "lardesports.com/badminton/volant-badminton/plumes/cbx/volants-de-badminton-plum…" at bounding box center [252, 159] width 83 height 10
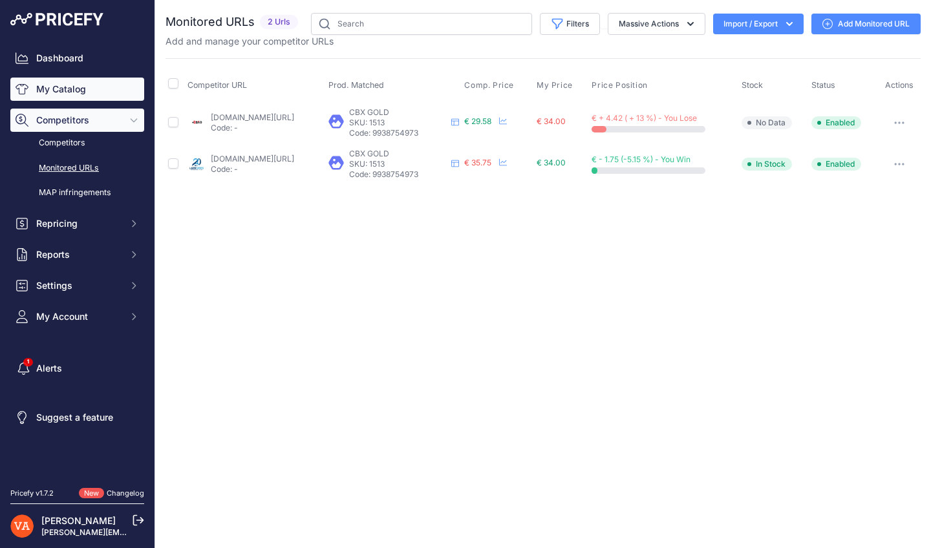
click at [65, 83] on link "My Catalog" at bounding box center [77, 89] width 134 height 23
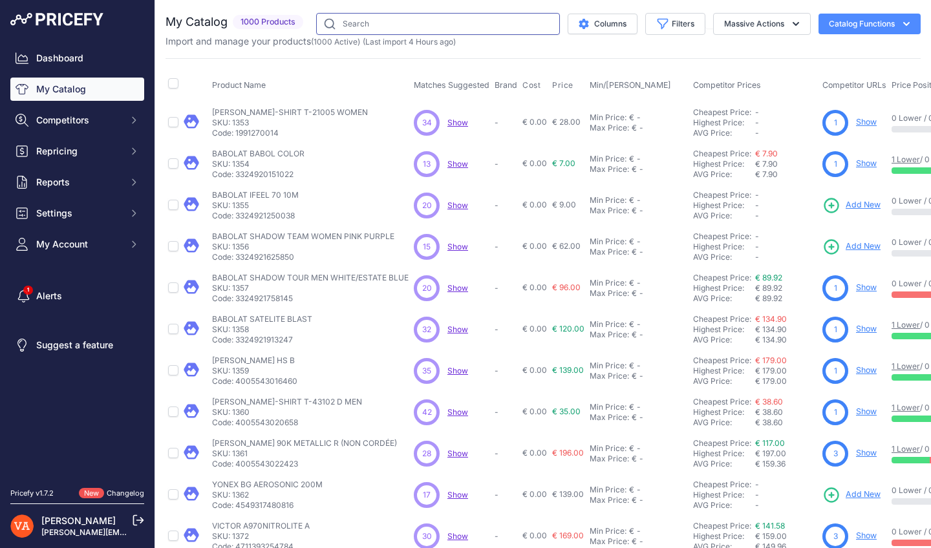
click at [364, 23] on input "text" at bounding box center [438, 24] width 244 height 22
type input "CBX"
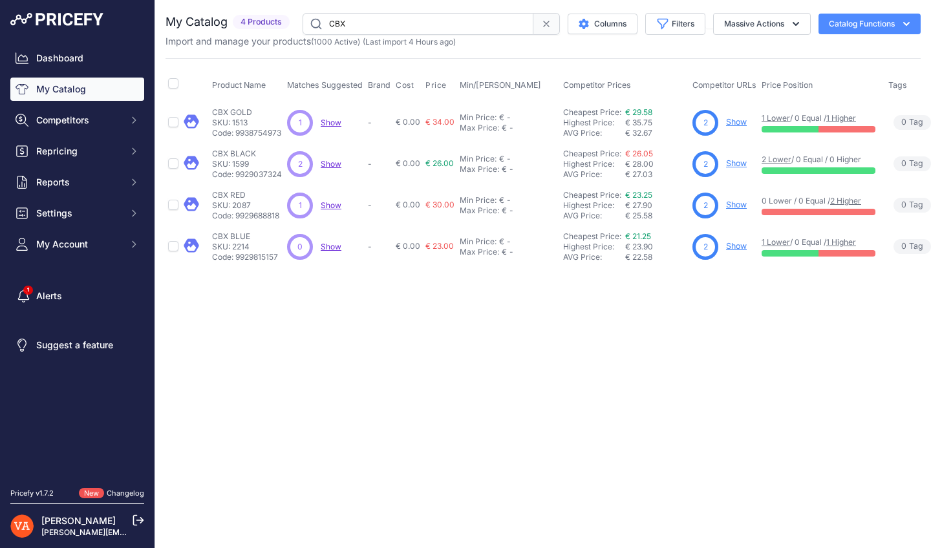
click at [744, 245] on link "Show" at bounding box center [736, 246] width 21 height 10
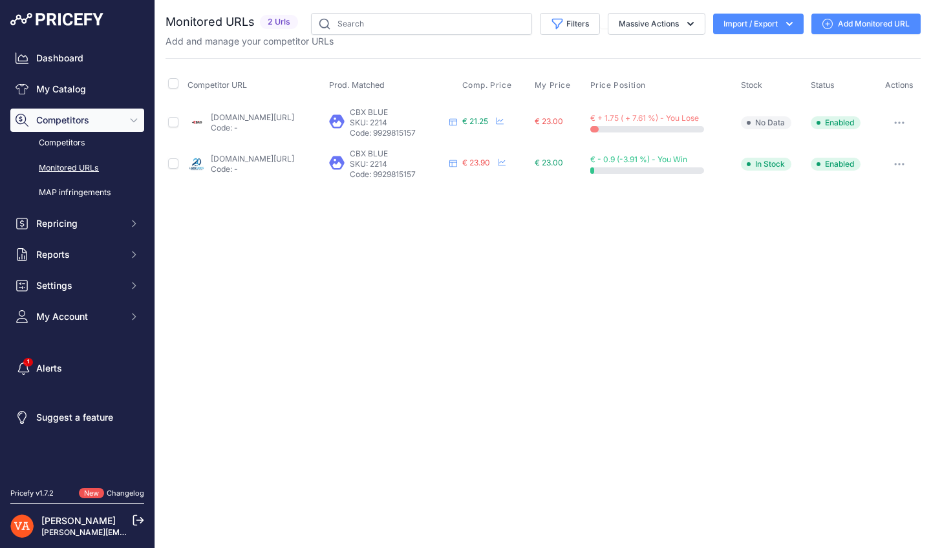
click at [294, 121] on div "plusdebad.com/volant-badminton/33401-cbx-bleu?prirule_jdsnikfkfjsd=10273 Code: -" at bounding box center [252, 122] width 83 height 21
click at [294, 119] on link "plusdebad.com/volant-badminton/33401-cbx-bleu?prirule_jdsnikfkfjsd=10273" at bounding box center [252, 117] width 83 height 10
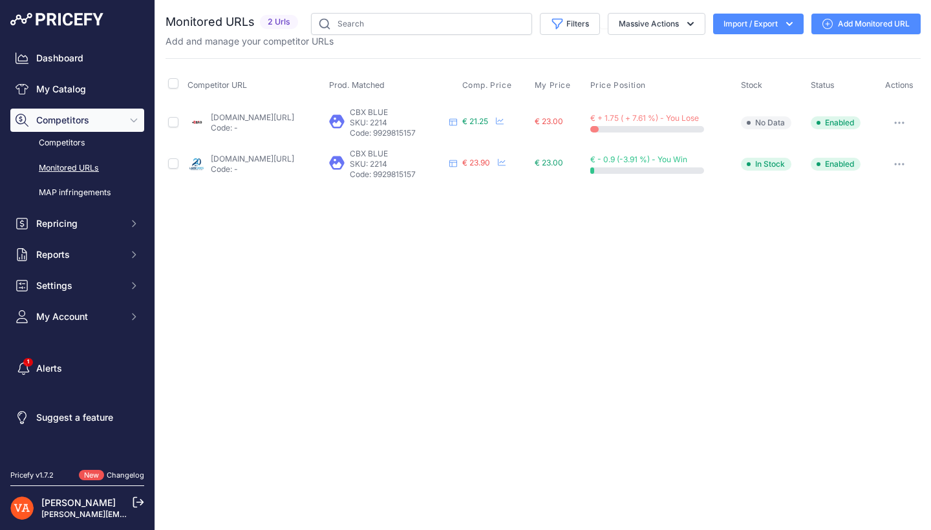
click at [294, 161] on link "lardesports.com/badminton/volant-badminton/plumes/cbx/volants-de-badminton-plum…" at bounding box center [252, 159] width 83 height 10
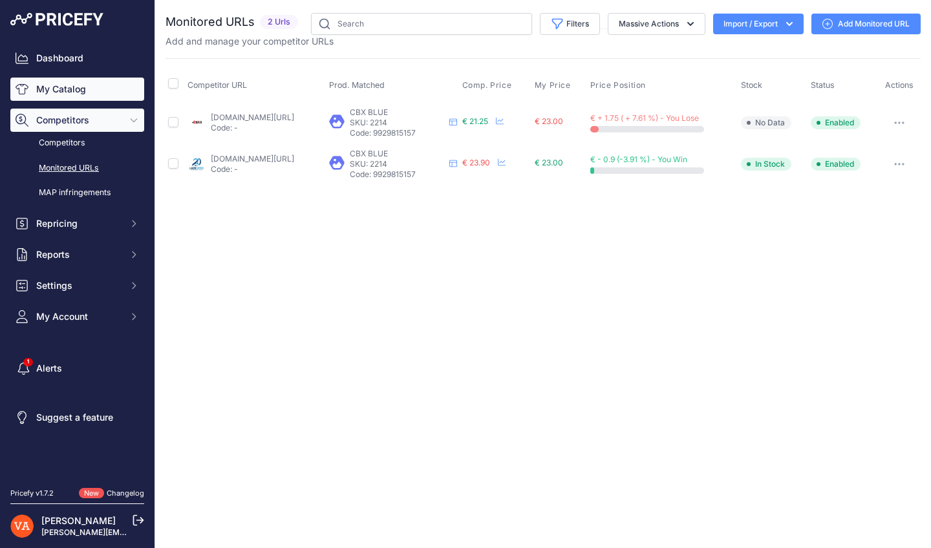
click at [78, 96] on link "My Catalog" at bounding box center [77, 89] width 134 height 23
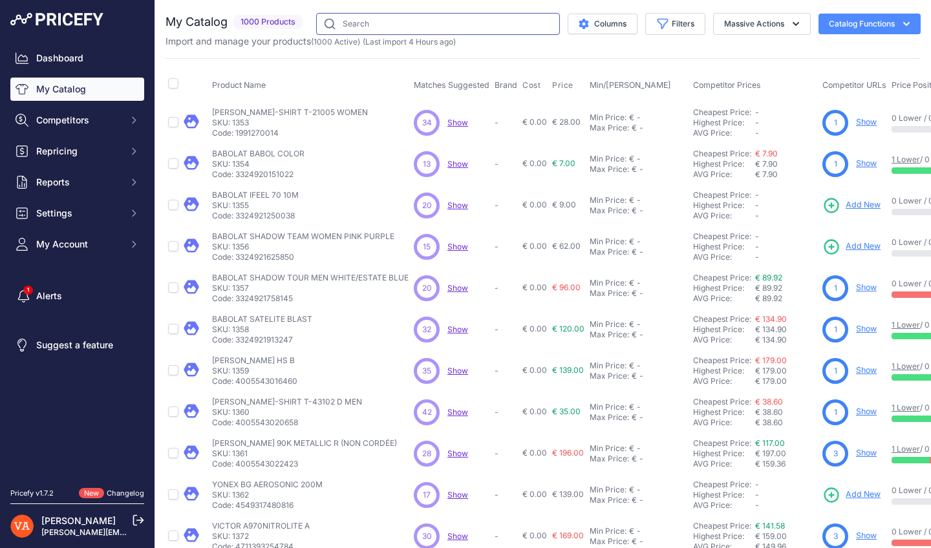
click at [381, 26] on input "text" at bounding box center [438, 24] width 244 height 22
type input "HYBRID"
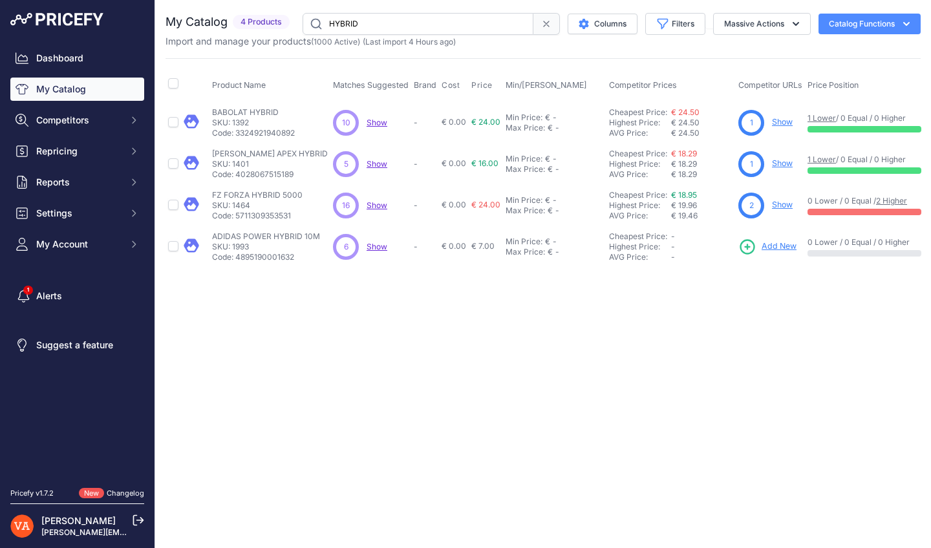
click at [779, 120] on link "Show" at bounding box center [782, 122] width 21 height 10
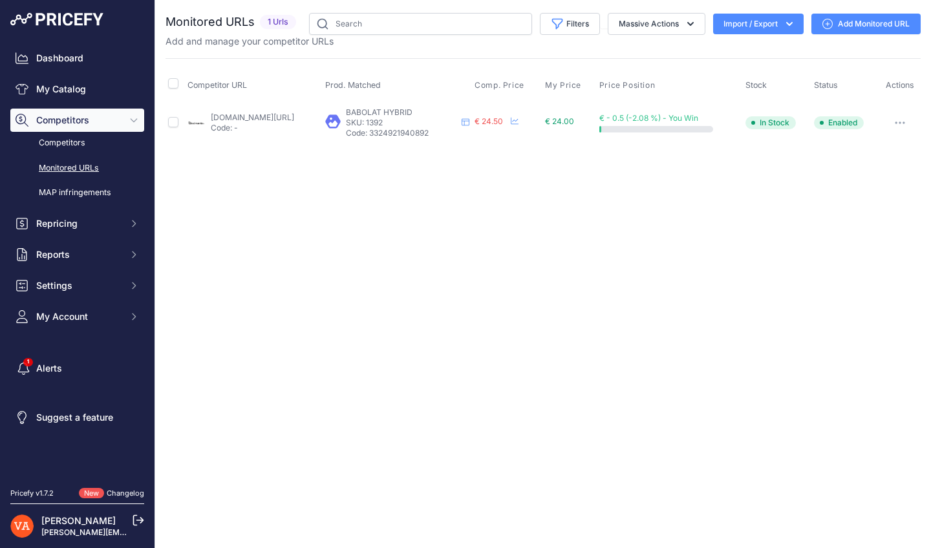
click at [294, 118] on link "badmania.fr/badminton-babolat-hybrid-vitesse-77-65fp141.html?prirule_jdsnikfkfj…" at bounding box center [252, 117] width 83 height 10
click at [84, 83] on link "My Catalog" at bounding box center [77, 89] width 134 height 23
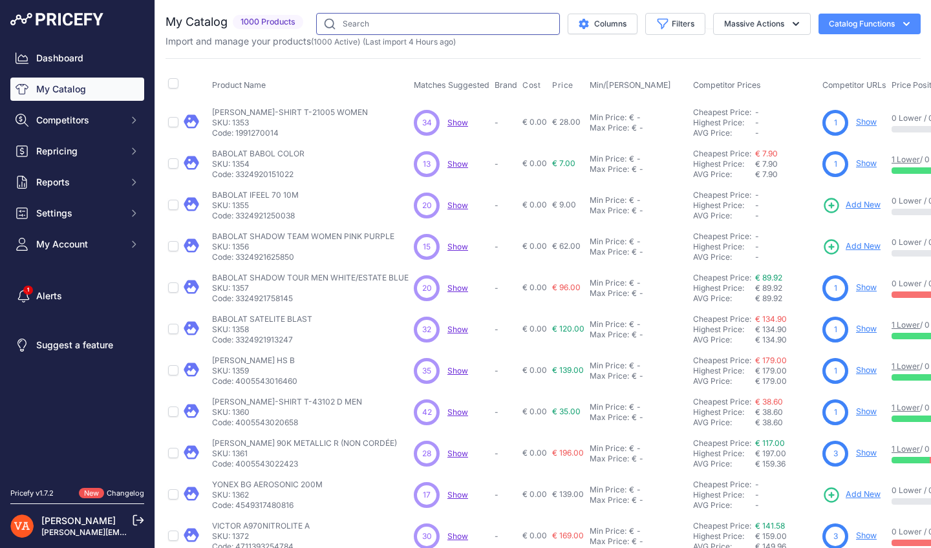
click at [388, 26] on input "text" at bounding box center [438, 24] width 244 height 22
type input "BABOLAT 4"
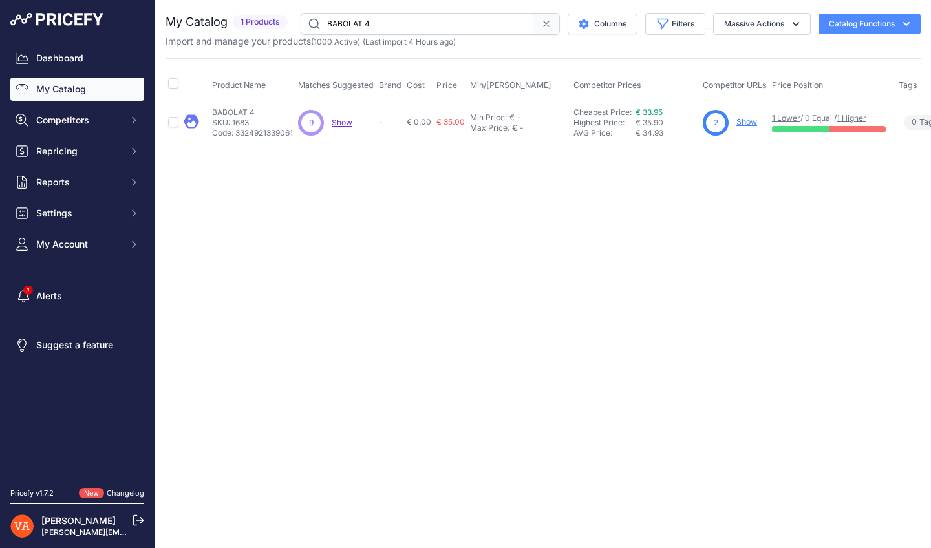
click at [742, 118] on link "Show" at bounding box center [746, 122] width 21 height 10
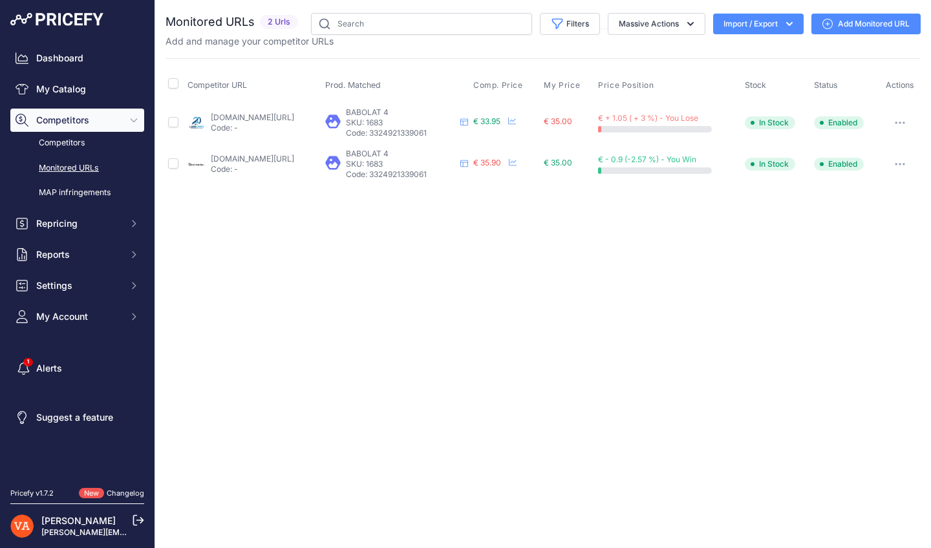
click at [253, 116] on link "[DOMAIN_NAME][URL]" at bounding box center [252, 117] width 83 height 10
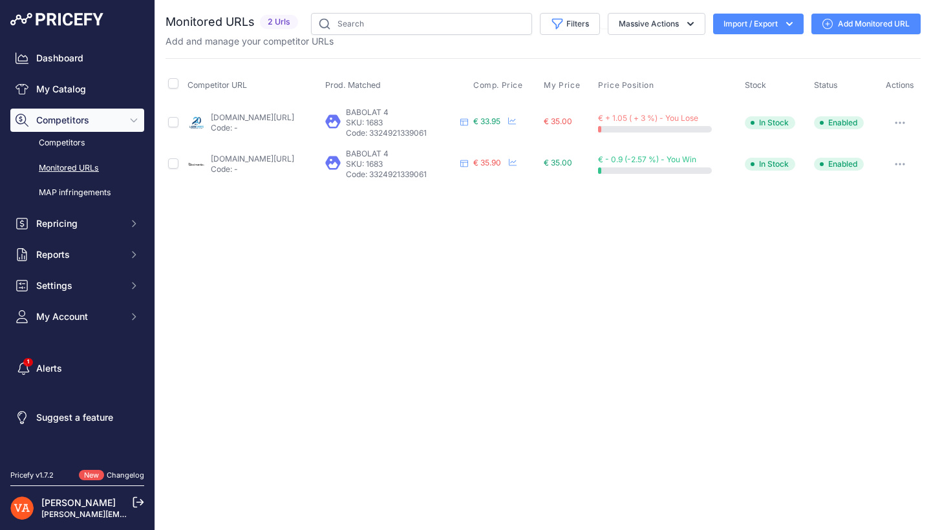
click at [277, 154] on link "[DOMAIN_NAME][URL]" at bounding box center [252, 159] width 83 height 10
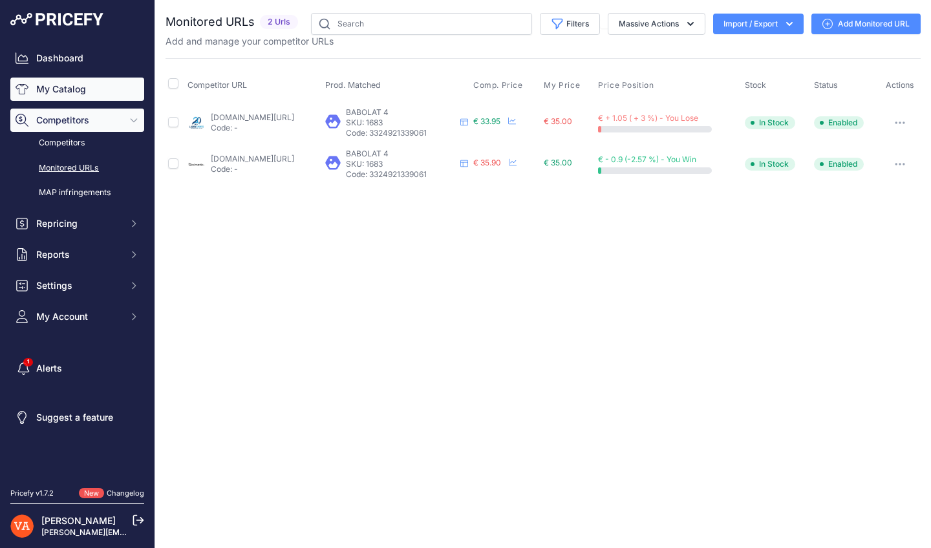
click at [105, 89] on link "My Catalog" at bounding box center [77, 89] width 134 height 23
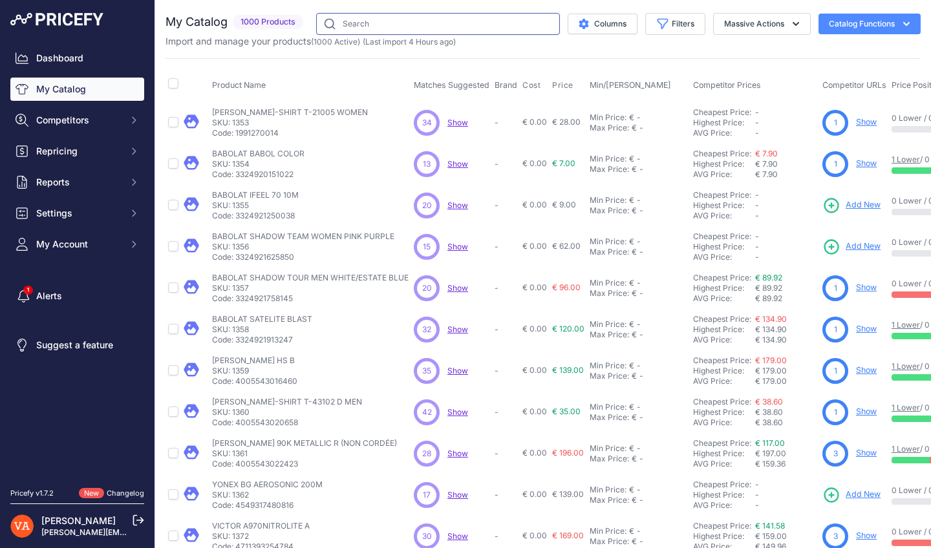
click at [425, 28] on input "text" at bounding box center [438, 24] width 244 height 22
type input "BABOLAT 2"
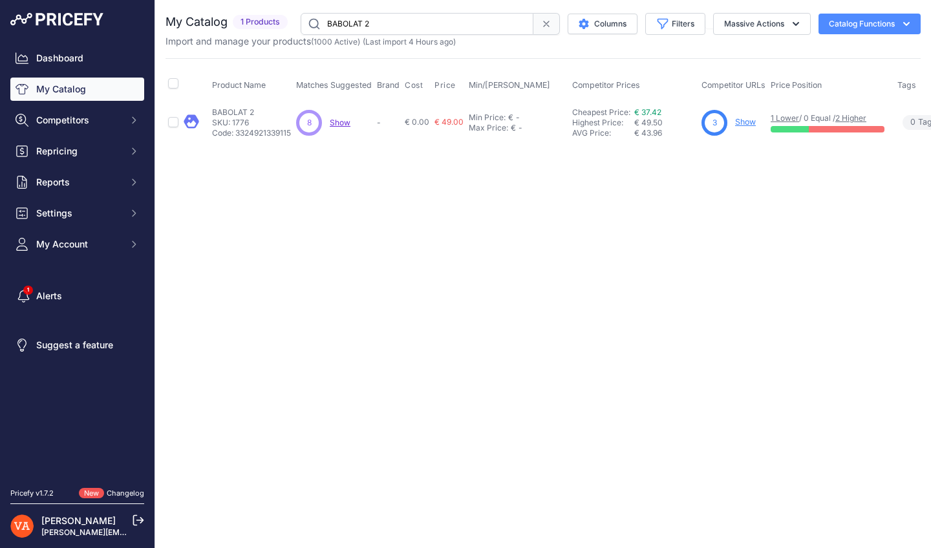
click at [746, 119] on link "Show" at bounding box center [745, 122] width 21 height 10
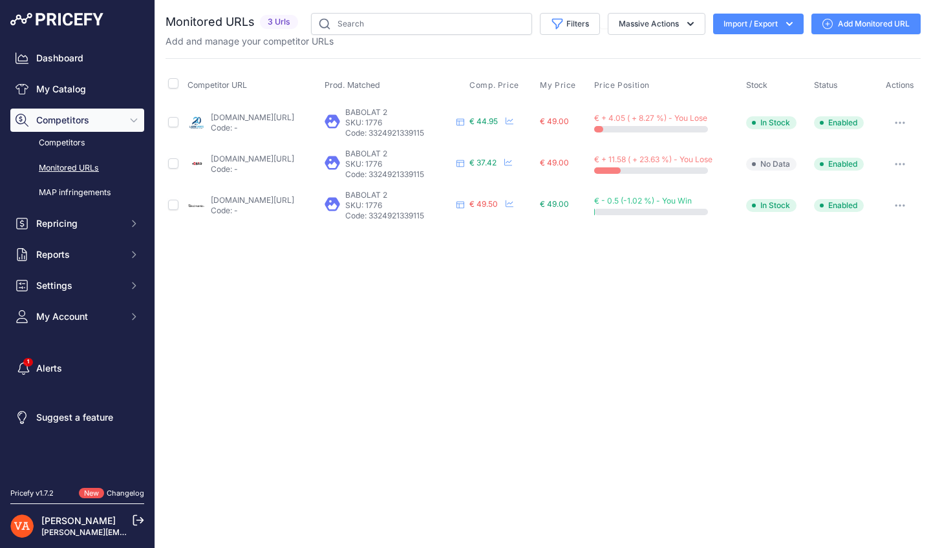
click at [271, 116] on link "lardesports.com/badminton/volant-badminton/plumes/babolat/volants-de-badminton-…" at bounding box center [252, 117] width 83 height 10
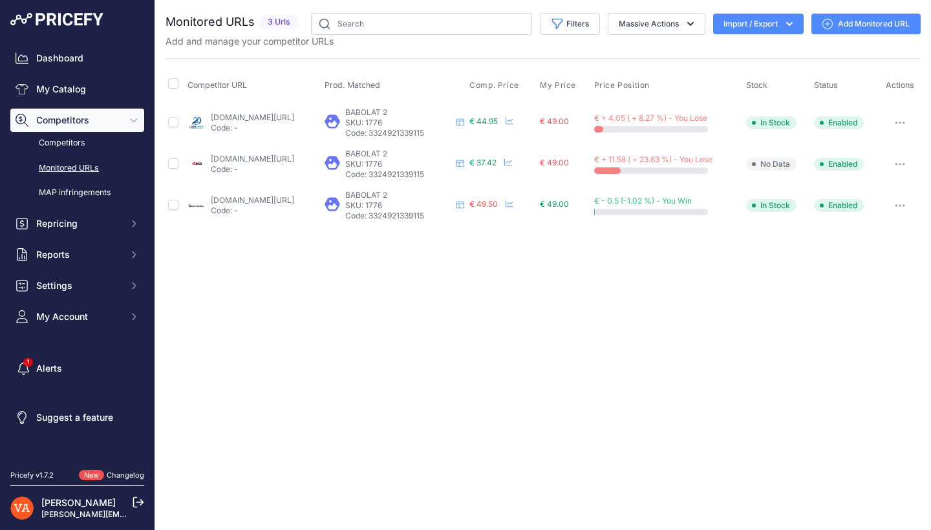
click at [255, 164] on p "Code: -" at bounding box center [252, 169] width 83 height 10
click at [253, 158] on link "plusdebad.com/volant-babolat/2011-babolat-2?prirule_jdsnikfkfjsd=10273" at bounding box center [252, 159] width 83 height 10
click at [271, 197] on link "badmania.fr/badminton-babolat-2-vitesse-77-65fp66.html?prirule_jdsnikfkfjsd=102…" at bounding box center [252, 200] width 83 height 10
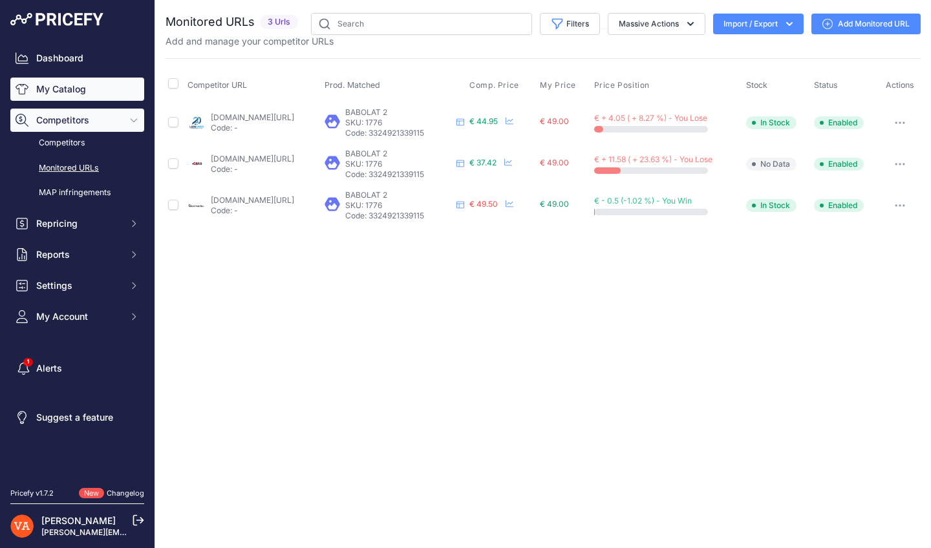
click at [70, 85] on link "My Catalog" at bounding box center [77, 89] width 134 height 23
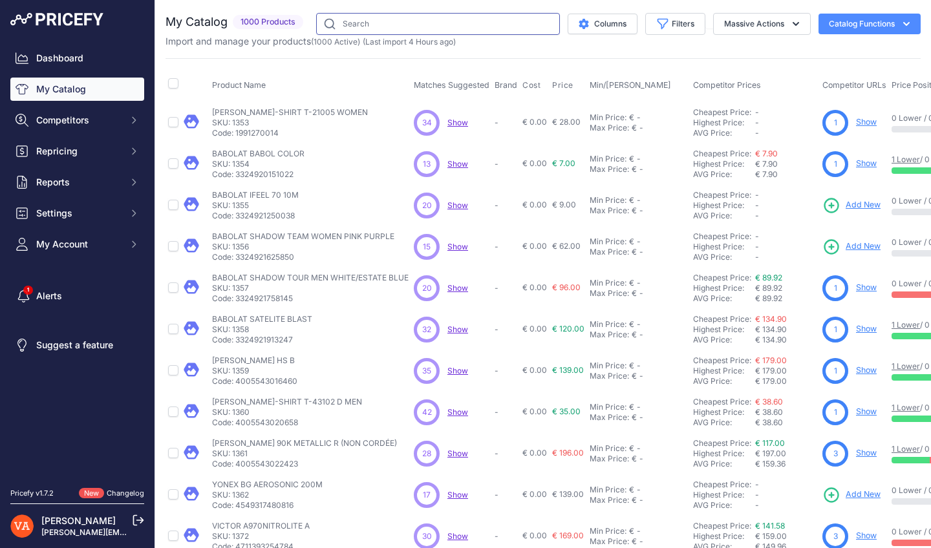
click at [333, 28] on input "text" at bounding box center [438, 24] width 244 height 22
type input "BABOLAT 1"
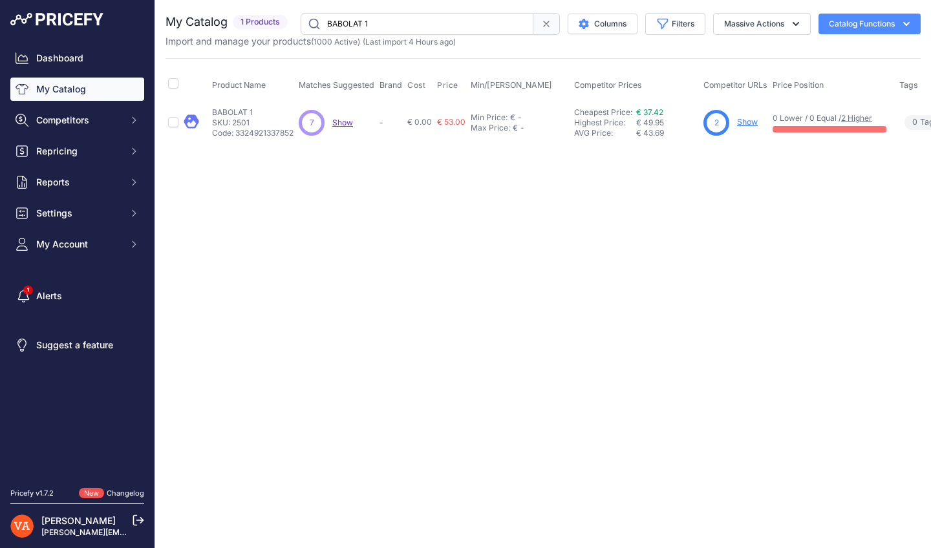
click at [744, 121] on link "Show" at bounding box center [747, 122] width 21 height 10
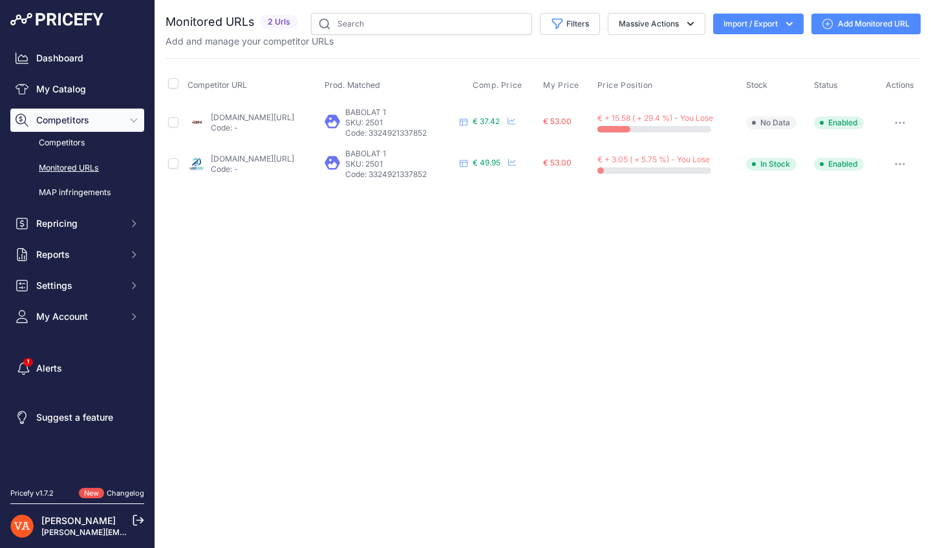
click at [293, 118] on link "plusdebad.com/volant-babolat/2012-babolat-1?prirule_jdsnikfkfjsd=10273" at bounding box center [252, 117] width 83 height 10
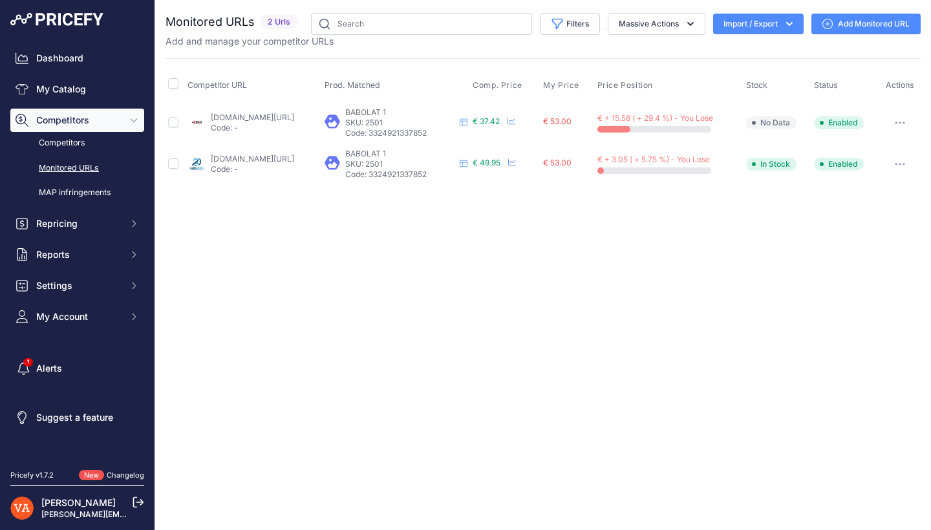
click at [294, 161] on link "lardesports.com/badminton/volant-badminton/plumes/babolat/volants-de-badminton-…" at bounding box center [252, 159] width 83 height 10
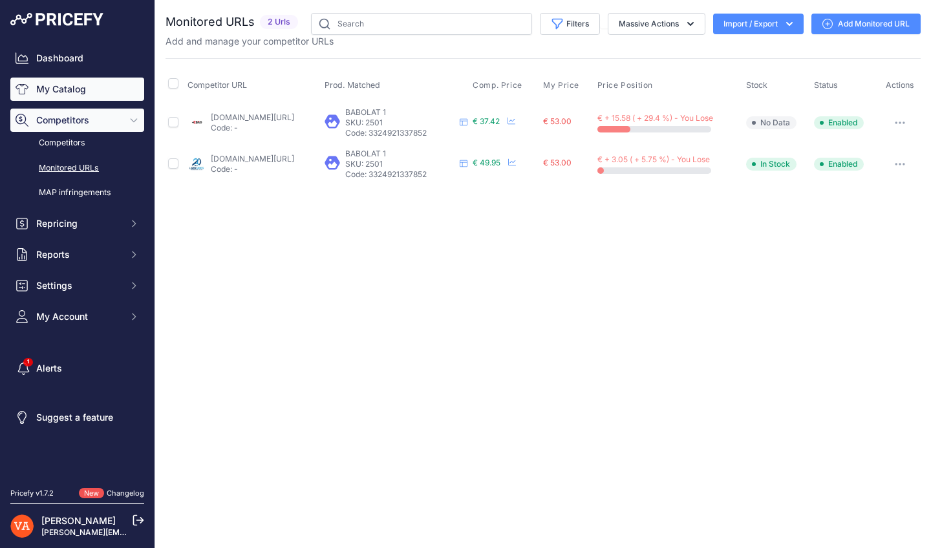
click at [89, 88] on link "My Catalog" at bounding box center [77, 89] width 134 height 23
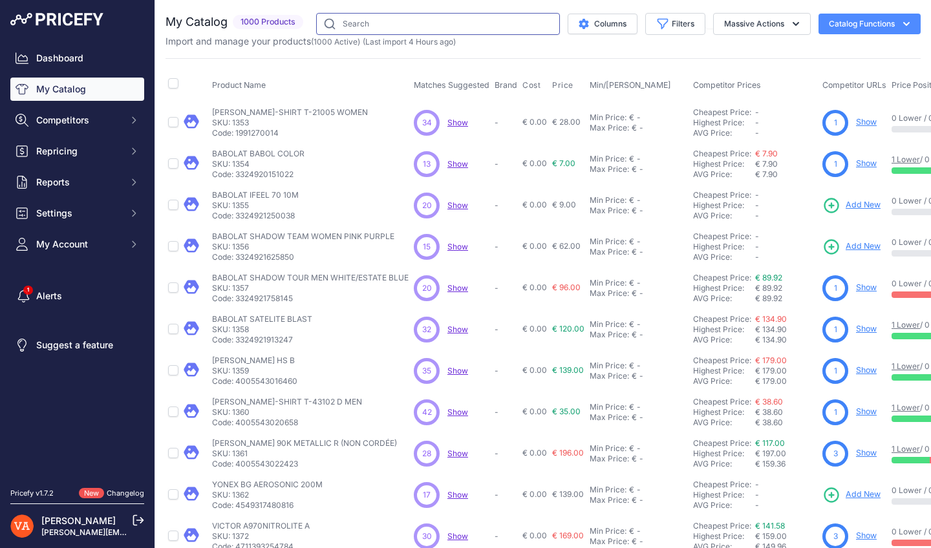
click at [349, 30] on input "text" at bounding box center [438, 24] width 244 height 22
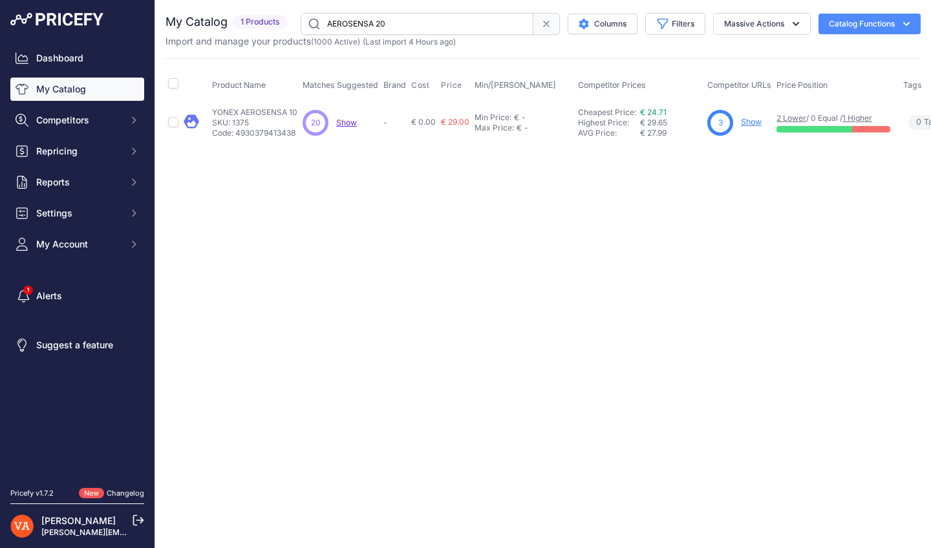
type input "AEROSENSA 20"
click at [762, 123] on link "Show" at bounding box center [752, 122] width 21 height 10
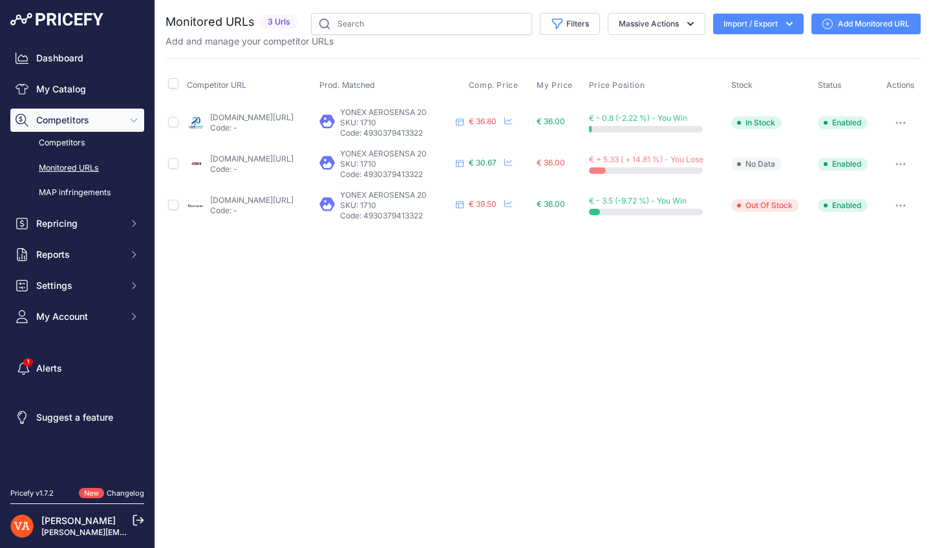
click at [293, 125] on p "Code: -" at bounding box center [251, 128] width 83 height 10
click at [293, 116] on link "lardesports.com/badminton/volant-badminton/plumes/yonex/volants-de-badminton-pl…" at bounding box center [251, 117] width 83 height 10
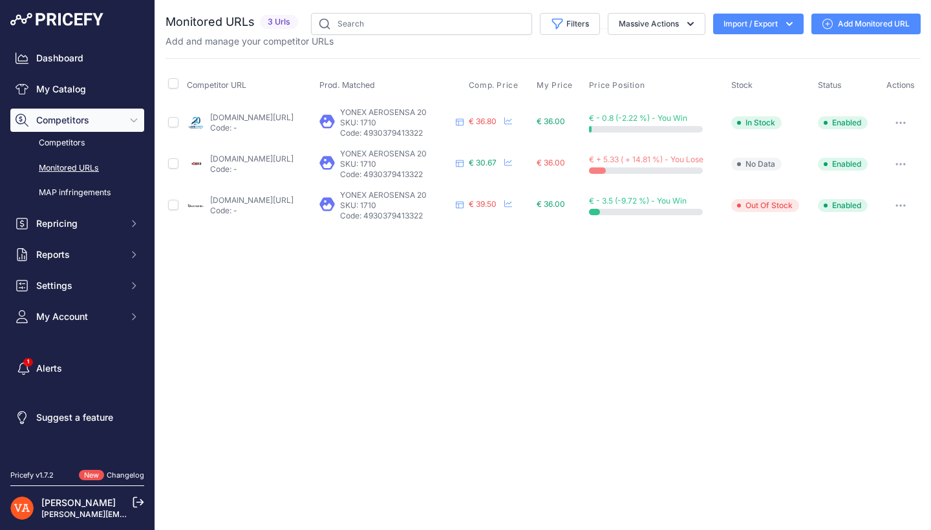
click at [273, 158] on link "plusdebad.com/volant-yonex/2557-yonex-aerosensa-20?prirule_jdsnikfkfjsd=10273" at bounding box center [251, 159] width 83 height 10
click at [293, 207] on p "Code: -" at bounding box center [251, 210] width 83 height 10
click at [293, 200] on link "badmania.fr/badminton-as-20-vitesse-2-56fp153.html?prirule_jdsnikfkfjsd=10273" at bounding box center [251, 200] width 83 height 10
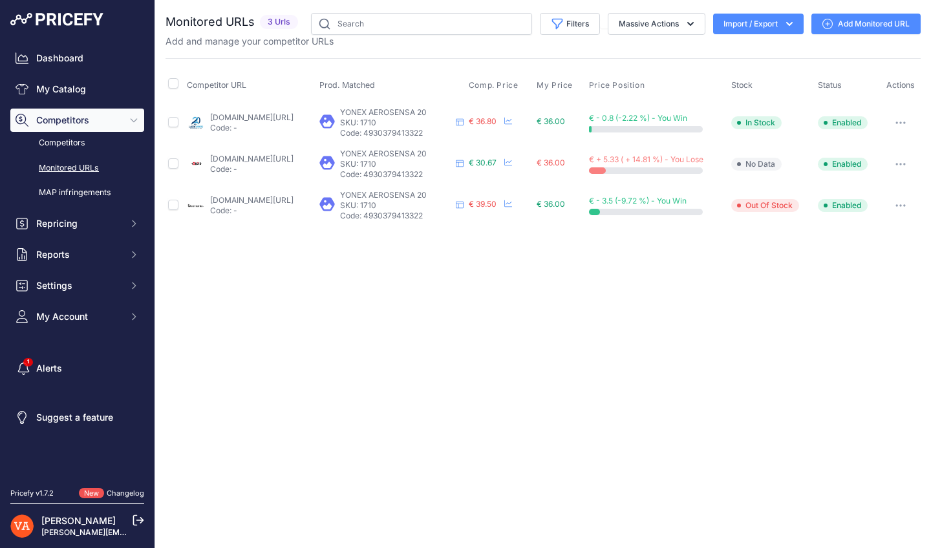
click at [59, 74] on div "Dashboard My Catalog Competitors Competitors Monitored URLs MAP infringements R…" at bounding box center [77, 188] width 134 height 282
click at [67, 85] on link "My Catalog" at bounding box center [77, 89] width 134 height 23
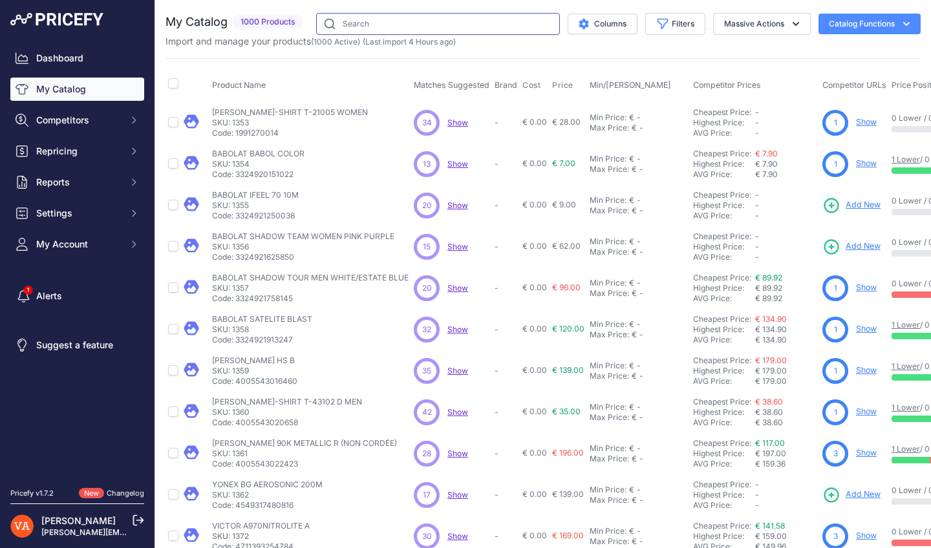
click at [349, 28] on input "text" at bounding box center [438, 24] width 244 height 22
type input "AEROSENSA 30"
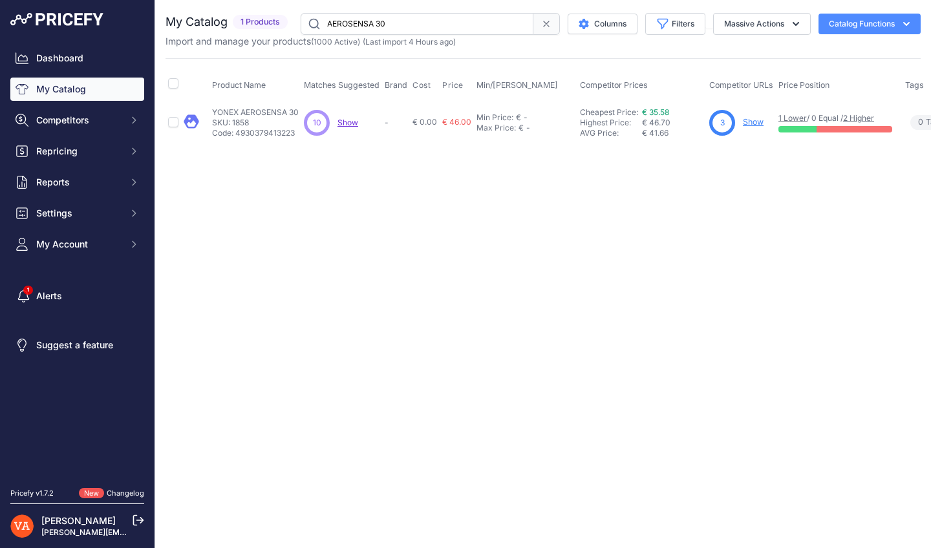
click at [755, 125] on link "Show" at bounding box center [752, 122] width 21 height 10
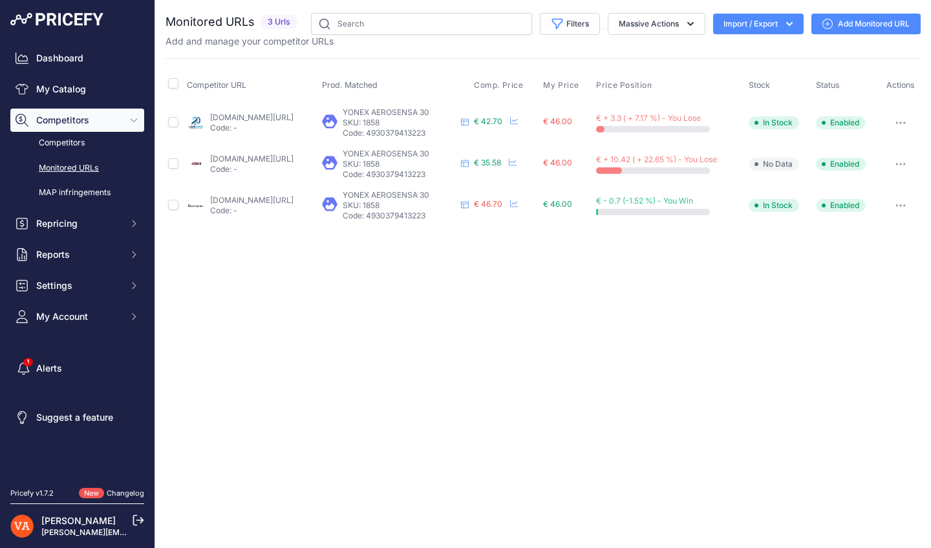
click at [293, 121] on link "[DOMAIN_NAME][URL]" at bounding box center [251, 117] width 83 height 10
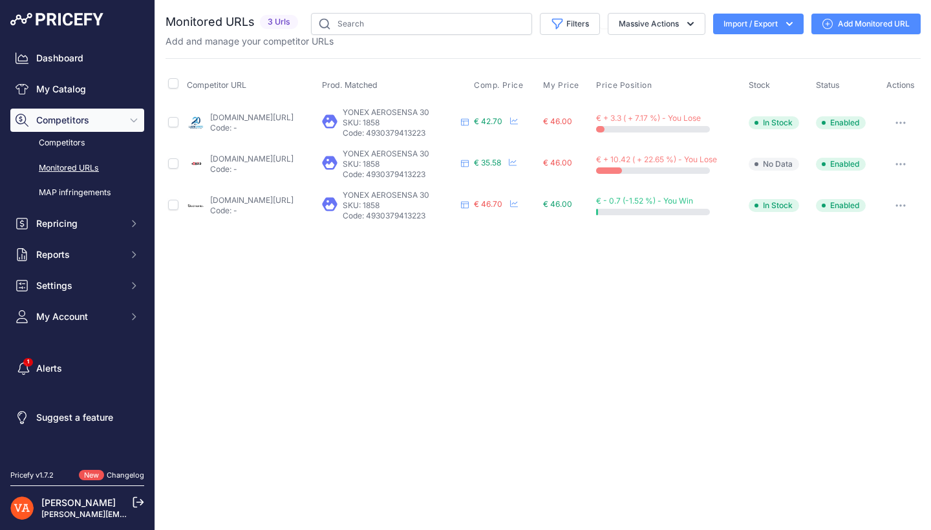
click at [283, 160] on link "[DOMAIN_NAME][URL]" at bounding box center [251, 159] width 83 height 10
click at [293, 202] on link "[DOMAIN_NAME][URL]" at bounding box center [251, 200] width 83 height 10
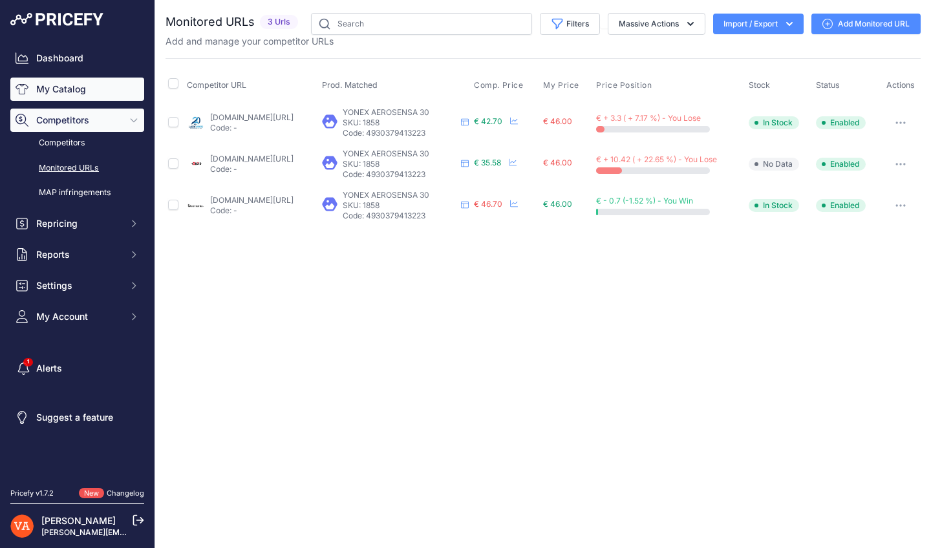
click at [122, 85] on link "My Catalog" at bounding box center [77, 89] width 134 height 23
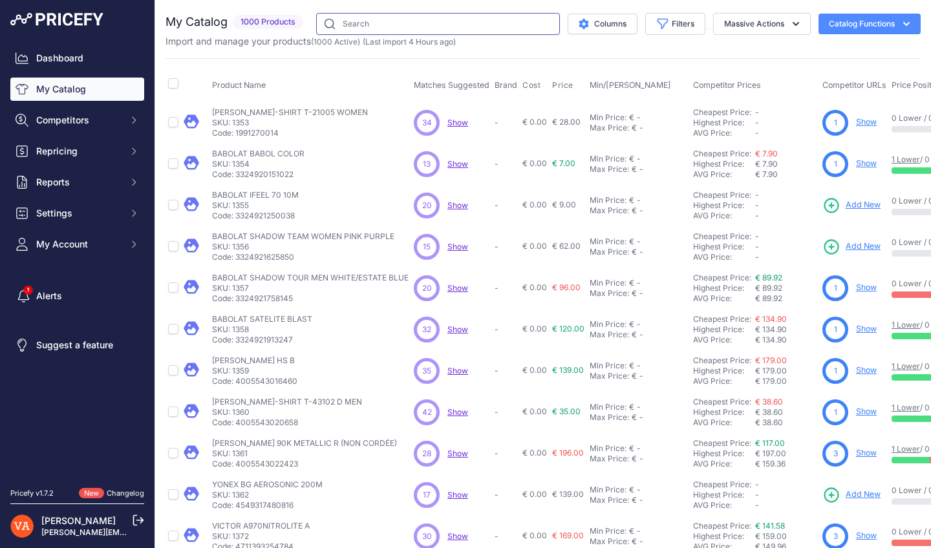
click at [398, 20] on input "text" at bounding box center [438, 24] width 244 height 22
type input "AEROSENSA 50"
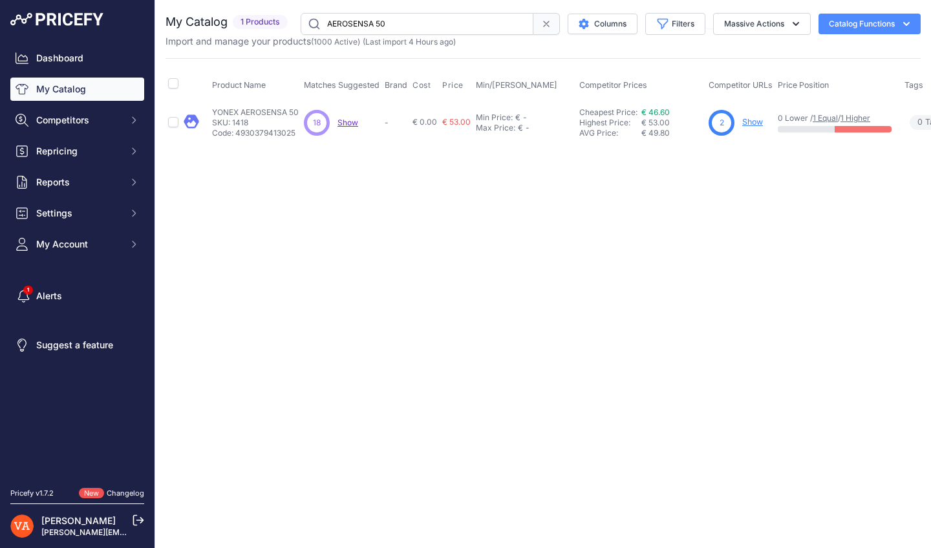
click at [748, 120] on link "Show" at bounding box center [752, 122] width 21 height 10
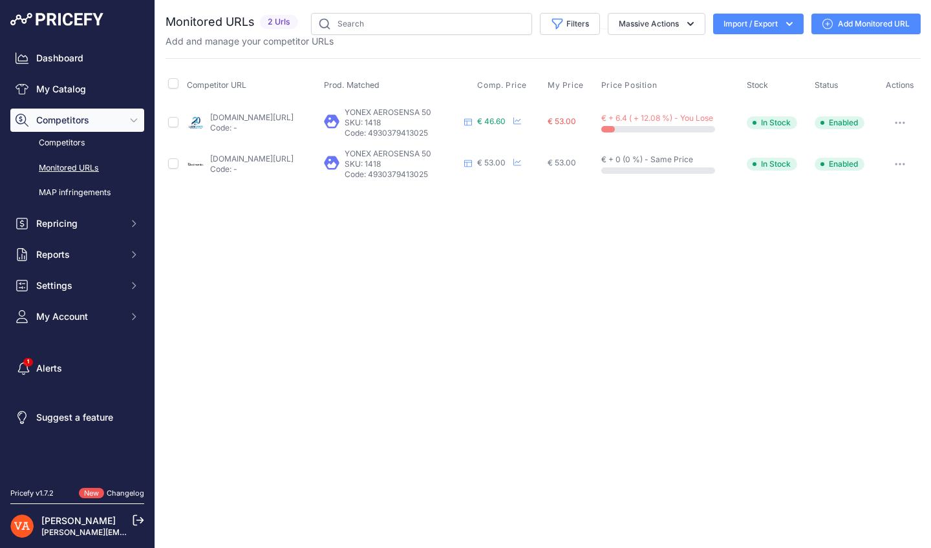
click at [237, 158] on link "[DOMAIN_NAME][URL]" at bounding box center [251, 159] width 83 height 10
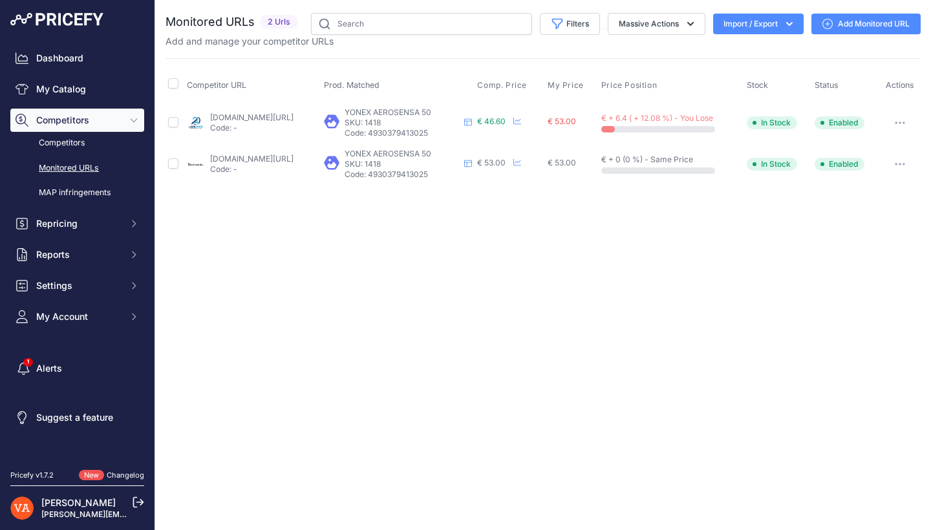
click at [264, 123] on p "Code: -" at bounding box center [251, 128] width 83 height 10
click at [273, 110] on td "lardesports.com/badminton/volant-badminton/plumes/yonex/volants-de-badminton-pl…" at bounding box center [252, 122] width 137 height 42
click at [272, 116] on link "lardesports.com/badminton/volant-badminton/plumes/yonex/volants-de-badminton-pl…" at bounding box center [251, 117] width 83 height 10
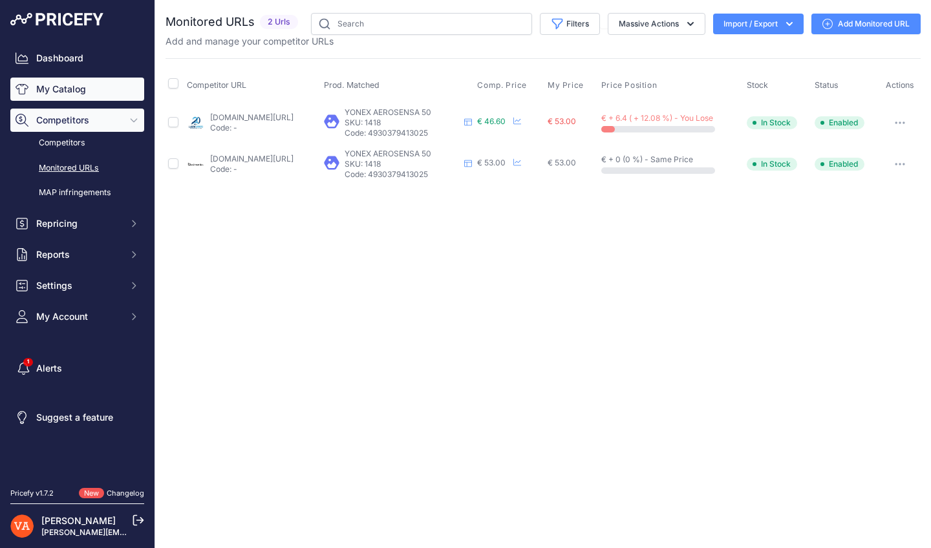
click at [92, 97] on link "My Catalog" at bounding box center [77, 89] width 134 height 23
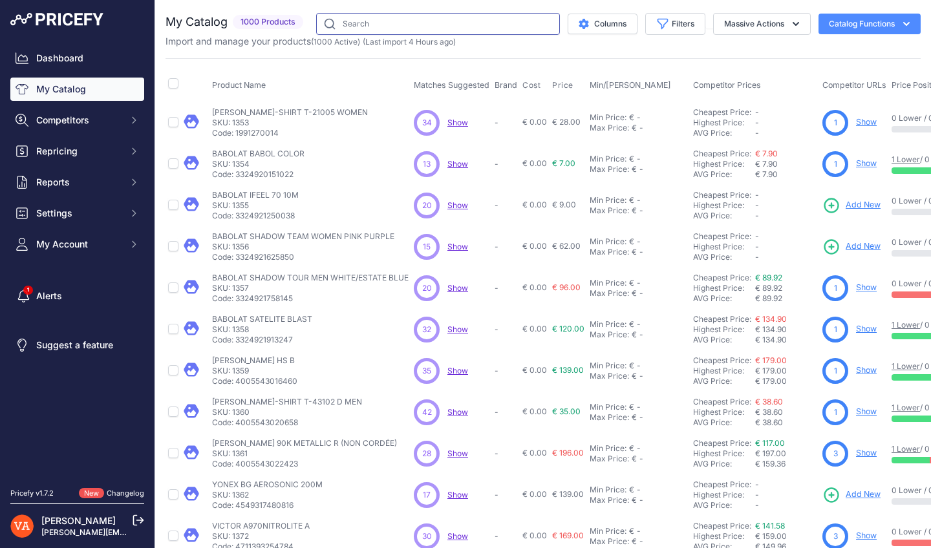
click at [399, 23] on input "text" at bounding box center [438, 24] width 244 height 22
type input "SPECIAL"
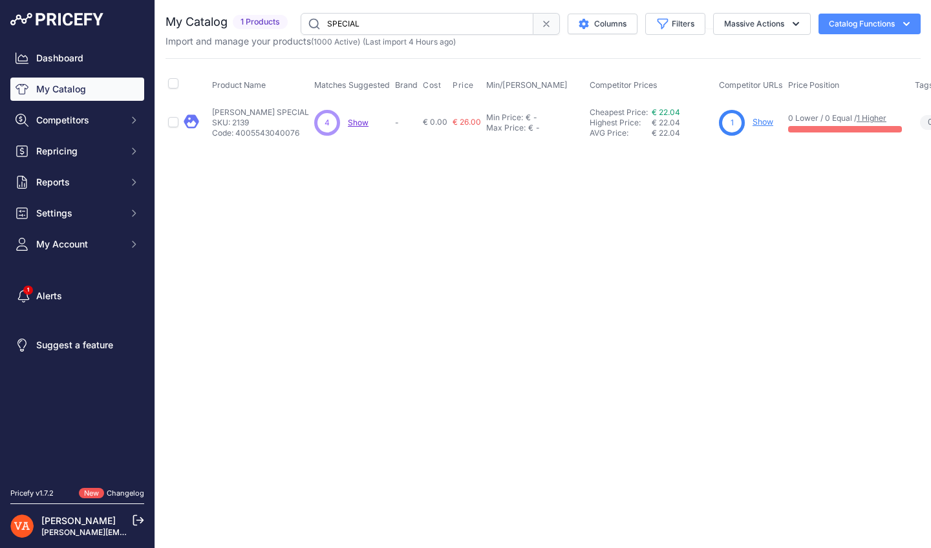
click at [757, 124] on link "Show" at bounding box center [762, 122] width 21 height 10
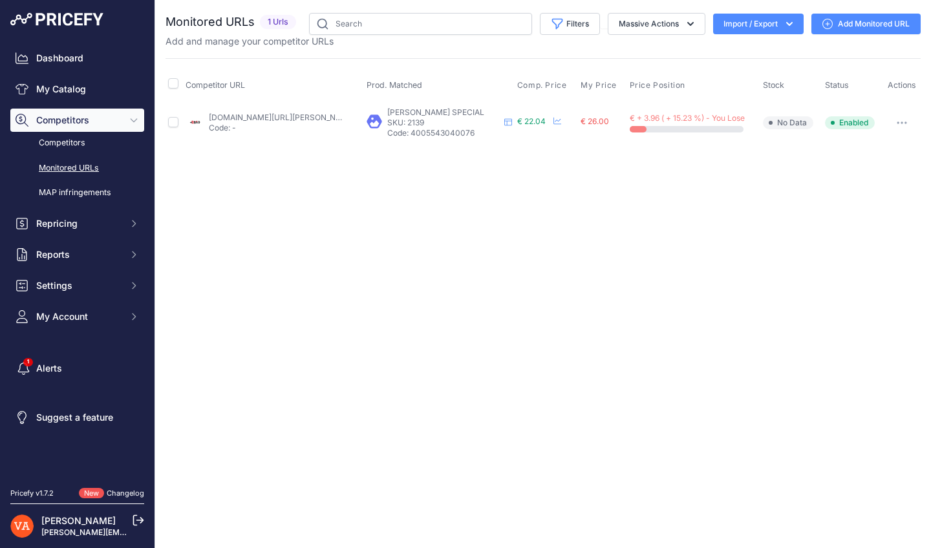
click at [282, 112] on link "[DOMAIN_NAME][URL][PERSON_NAME]" at bounding box center [282, 117] width 146 height 10
click at [120, 85] on link "My Catalog" at bounding box center [77, 89] width 134 height 23
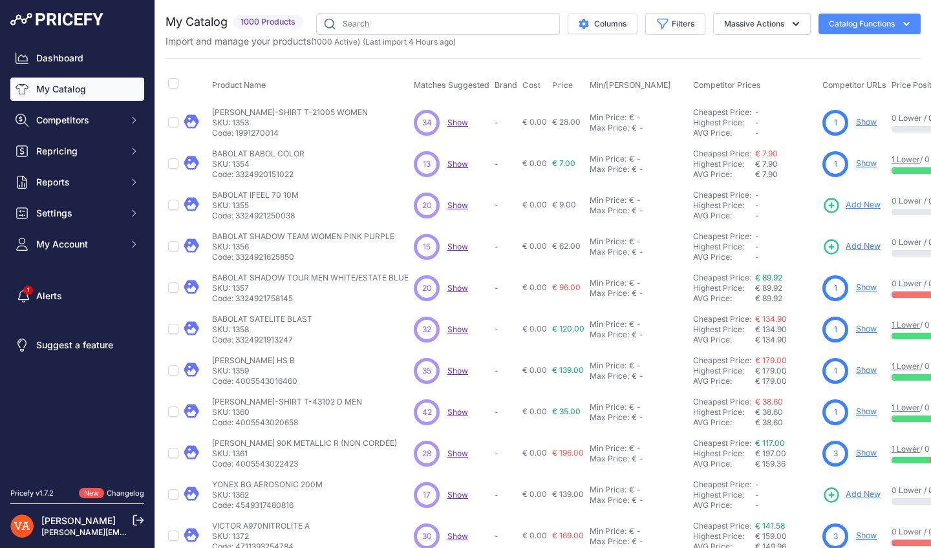
click at [398, 32] on input "text" at bounding box center [438, 24] width 244 height 22
type input "QUEEN"
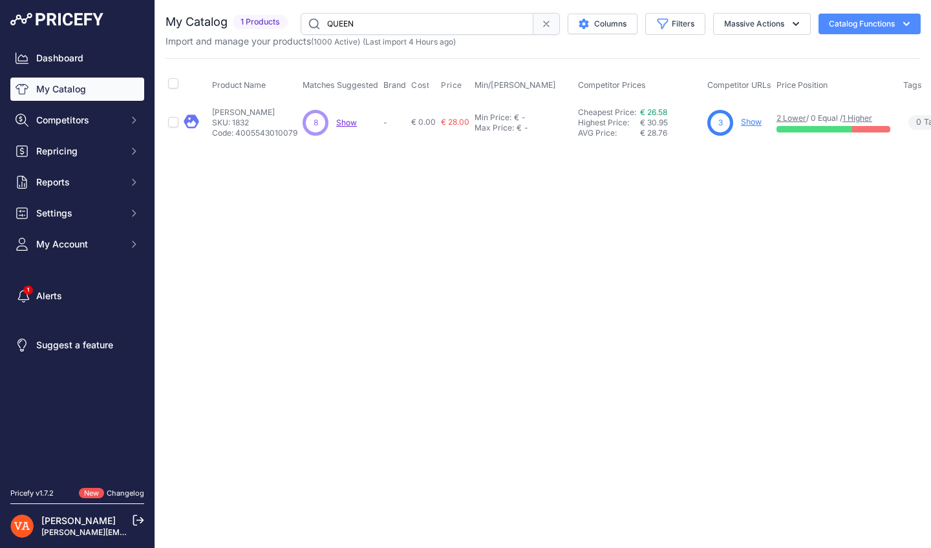
click at [755, 118] on link "Show" at bounding box center [751, 122] width 21 height 10
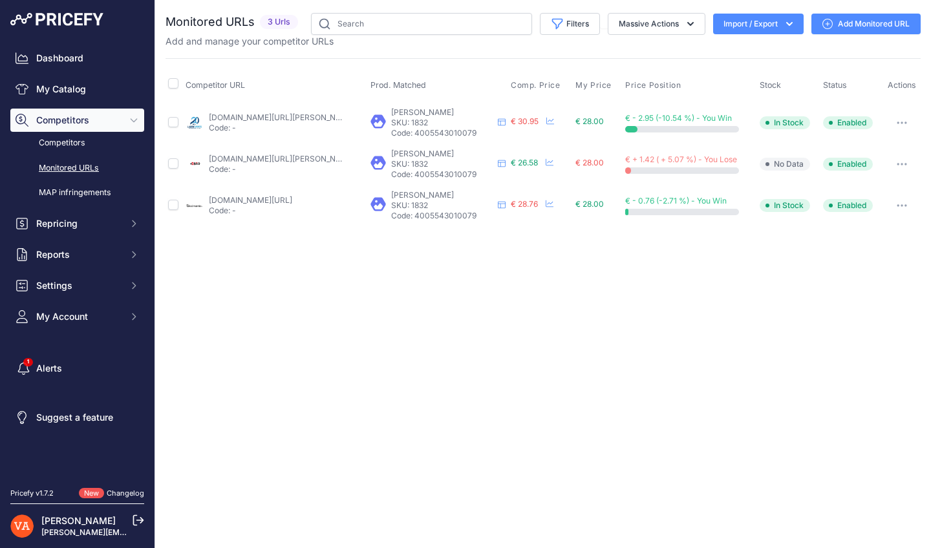
click at [269, 115] on link "[DOMAIN_NAME][URL][PERSON_NAME]" at bounding box center [282, 117] width 146 height 10
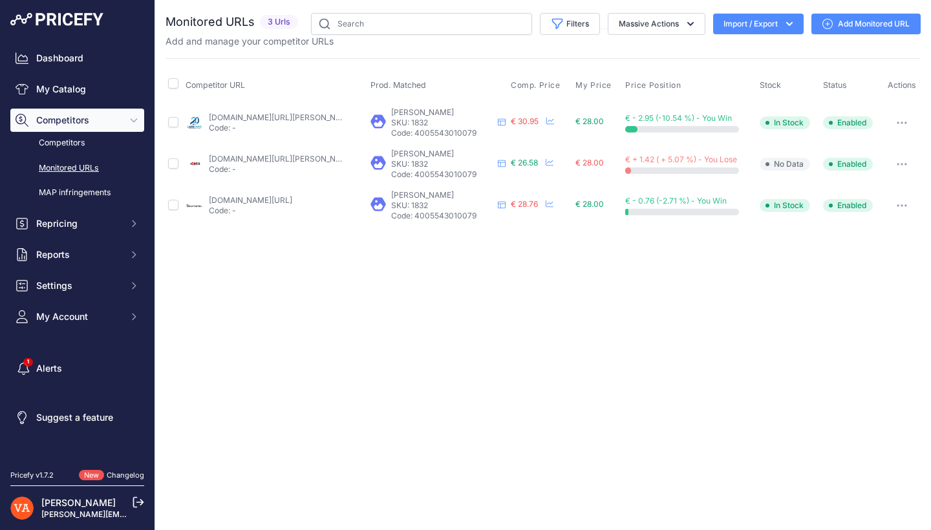
click at [279, 152] on td "[DOMAIN_NAME][URL][PERSON_NAME] Code: -" at bounding box center [275, 163] width 184 height 41
click at [279, 154] on link "[DOMAIN_NAME][URL][PERSON_NAME]" at bounding box center [282, 159] width 146 height 10
click at [279, 198] on link "[DOMAIN_NAME][URL]" at bounding box center [250, 200] width 83 height 10
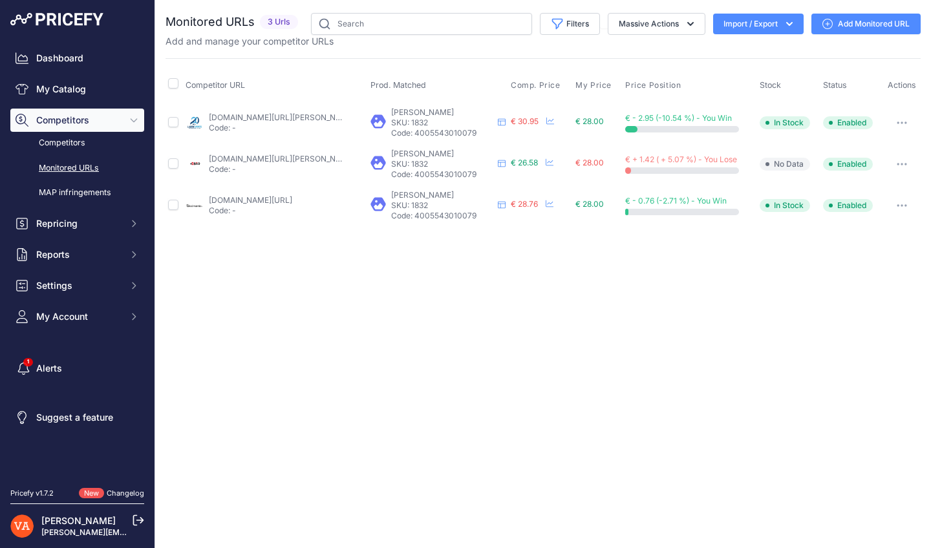
click at [83, 103] on div "Dashboard My Catalog Competitors Competitors Monitored URLs MAP infringements R…" at bounding box center [77, 188] width 134 height 282
click at [85, 91] on link "My Catalog" at bounding box center [77, 89] width 134 height 23
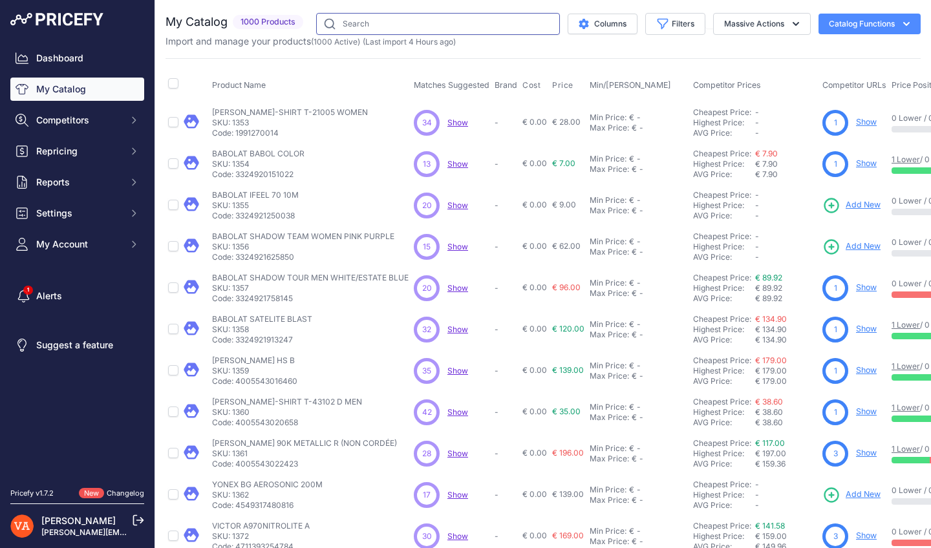
click at [449, 26] on input "text" at bounding box center [438, 24] width 244 height 22
type input "PRO COURT"
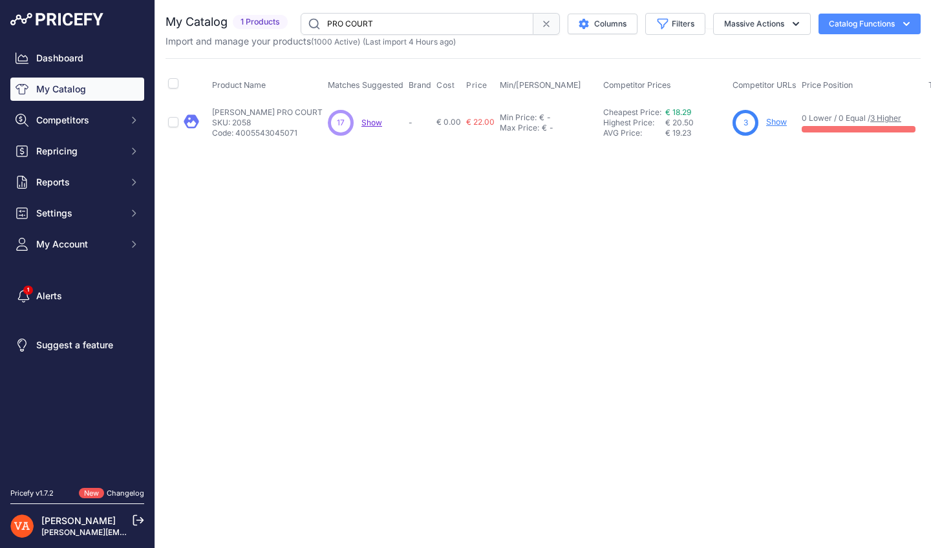
click at [766, 120] on link "Show" at bounding box center [776, 122] width 21 height 10
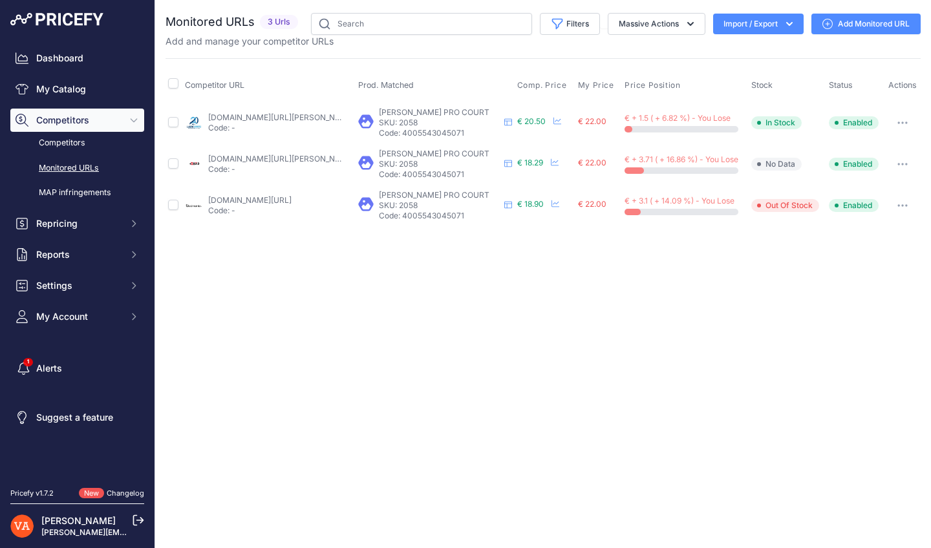
click at [290, 120] on link "lardesports.com/badminton/volant-badminton/volants-de-badminton-plumes-victor-p…" at bounding box center [281, 117] width 146 height 10
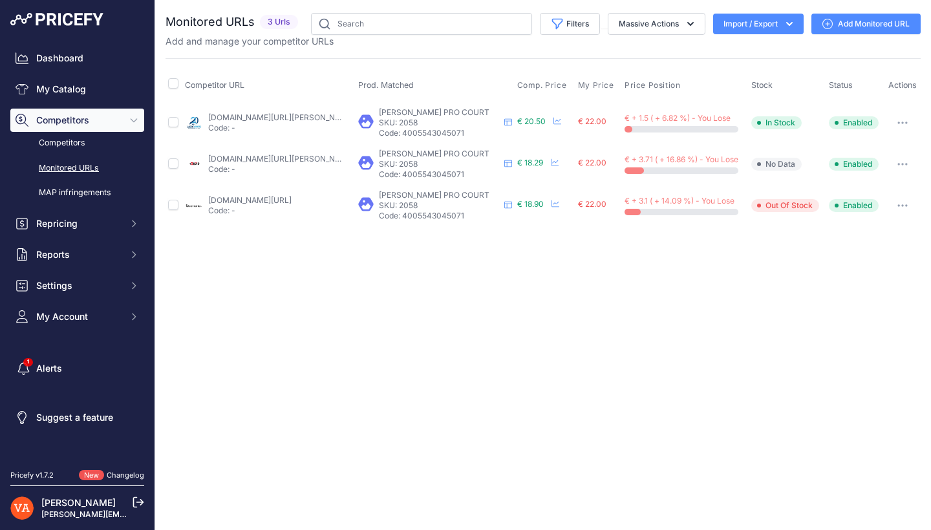
click at [274, 158] on link "plusdebad.com/volant-badminton/8942-victor-pro-court?prirule_jdsnikfkfjsd=10273" at bounding box center [281, 159] width 146 height 10
click at [291, 195] on link "badmania.fr/badminton-pro-court-vitesse-77-253fp143.html?prirule_jdsnikfkfjsd=1…" at bounding box center [249, 200] width 83 height 10
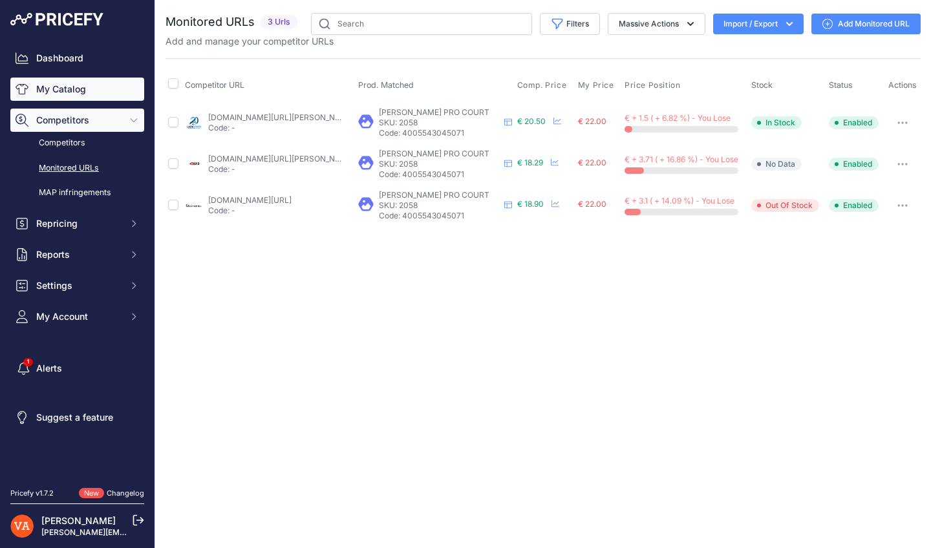
click at [76, 87] on link "My Catalog" at bounding box center [77, 89] width 134 height 23
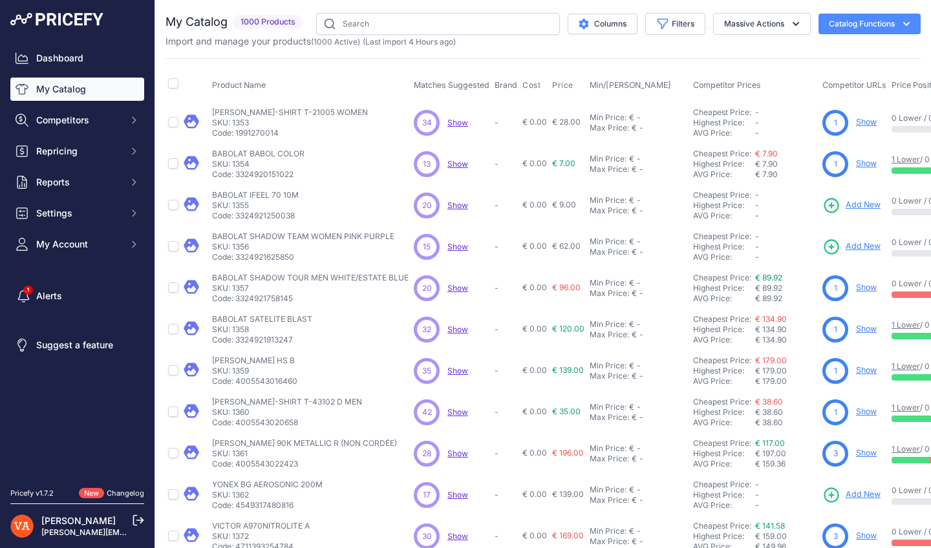
click at [433, 7] on div "You are not connected to the internet. My Catalog" at bounding box center [542, 388] width 755 height 776
click at [443, 18] on input "text" at bounding box center [438, 24] width 244 height 22
type input "MASTER"
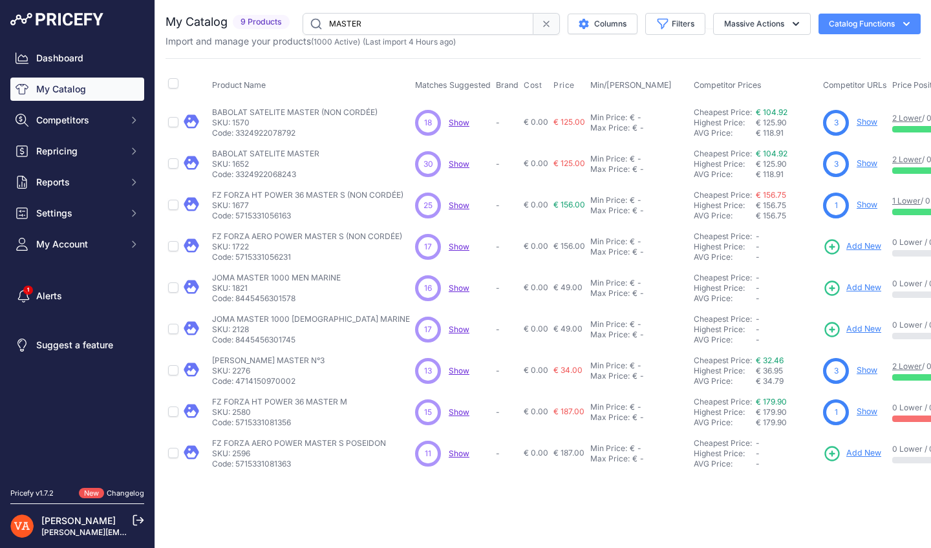
click at [856, 370] on link "Show" at bounding box center [866, 370] width 21 height 10
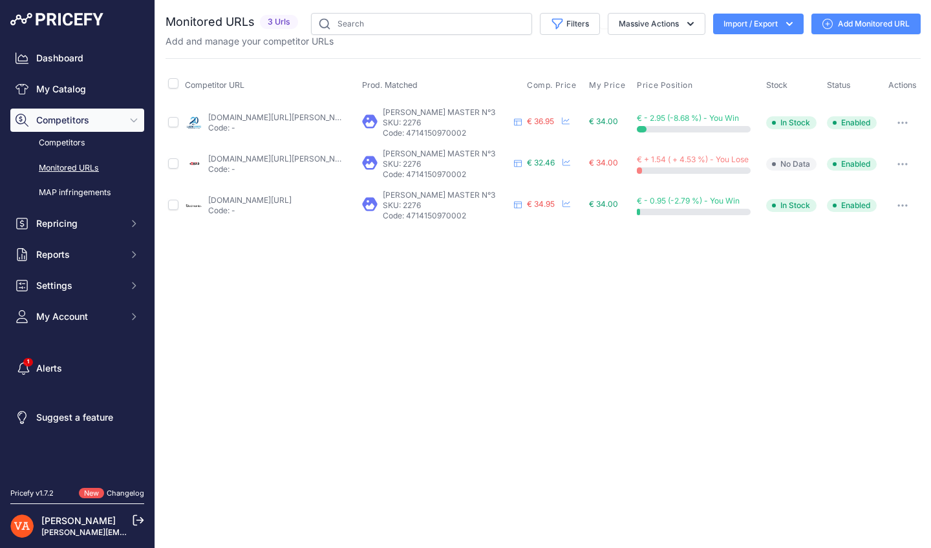
click at [284, 118] on link "lardesports.com/badminton/volant-badminton/volants-de-badminton-plumes-victor-m…" at bounding box center [281, 117] width 146 height 10
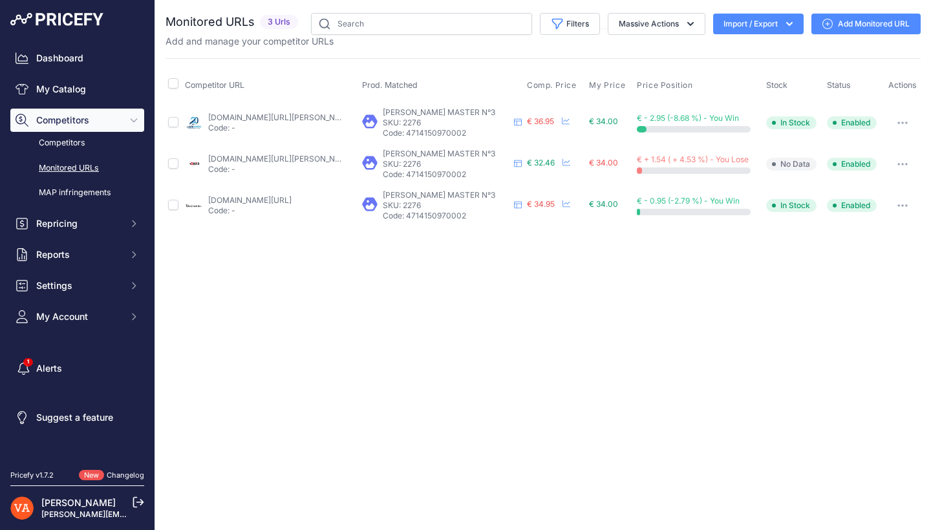
click at [278, 154] on link "plusdebad.com/volant-badminton/42612-victor-master-3?prirule_jdsnikfkfjsd=10273" at bounding box center [281, 159] width 146 height 10
click at [283, 200] on link "badmania.fr/badminton-master-no-3-vitesse-77-253fp174.html?prirule_jdsnikfkfjsd…" at bounding box center [249, 200] width 83 height 10
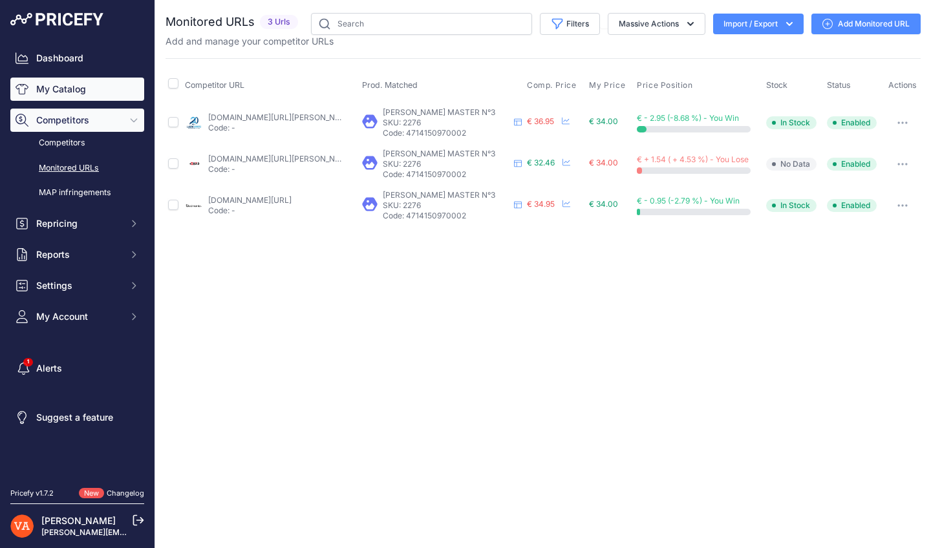
click at [83, 99] on link "My Catalog" at bounding box center [77, 89] width 134 height 23
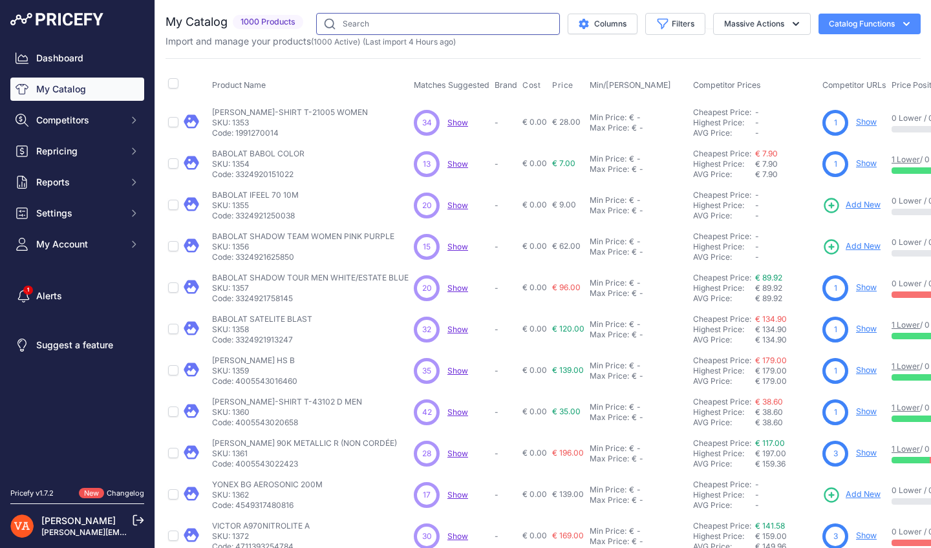
click at [363, 30] on input "text" at bounding box center [438, 24] width 244 height 22
type input "GOLD MAXIMA"
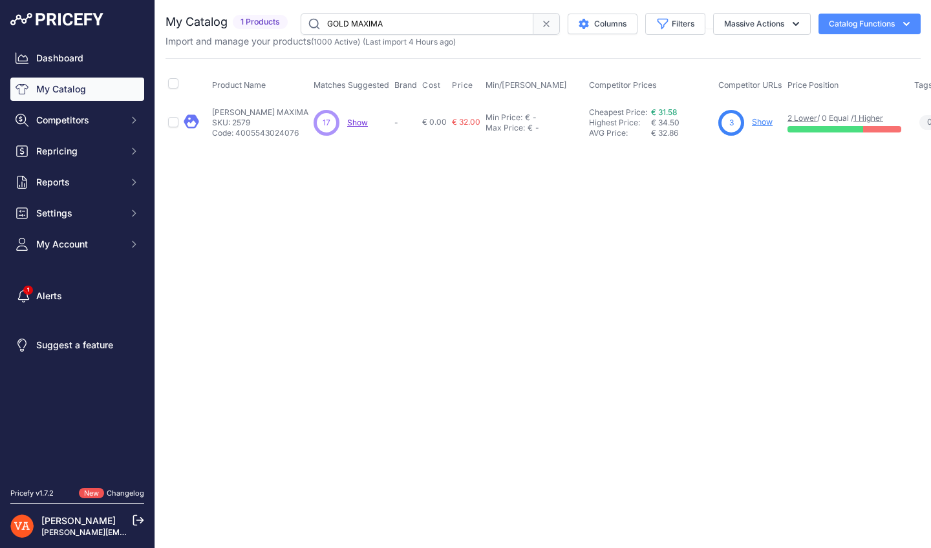
click at [755, 125] on link "Show" at bounding box center [762, 122] width 21 height 10
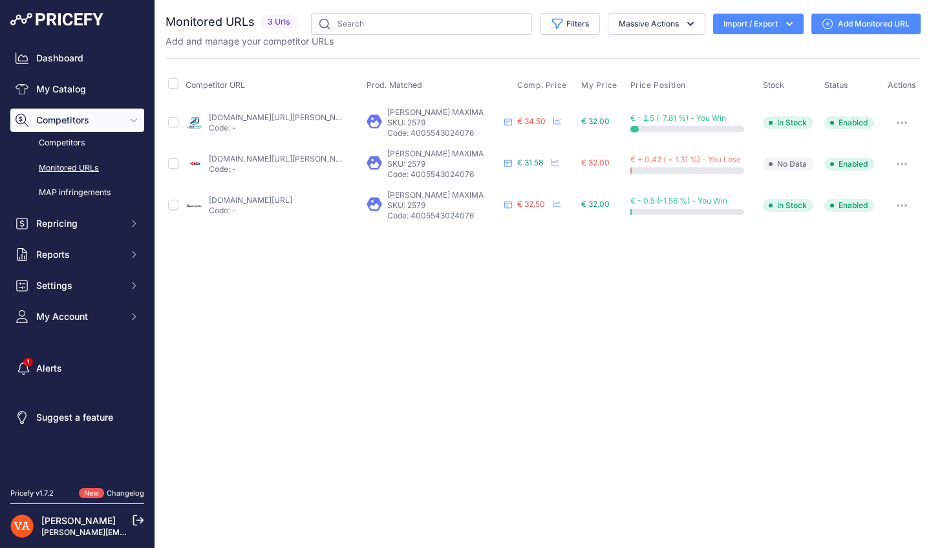
click at [309, 104] on td "[DOMAIN_NAME][URL][PERSON_NAME] Code: -" at bounding box center [274, 122] width 182 height 42
click at [311, 111] on td "lardesports.com/badminton/volant-badminton/volants-de-badminton-plumes-victor-g…" at bounding box center [274, 122] width 182 height 42
drag, startPoint x: 311, startPoint y: 113, endPoint x: 311, endPoint y: 95, distance: 18.1
click at [311, 113] on link "lardesports.com/badminton/volant-badminton/volants-de-badminton-plumes-victor-g…" at bounding box center [282, 117] width 146 height 10
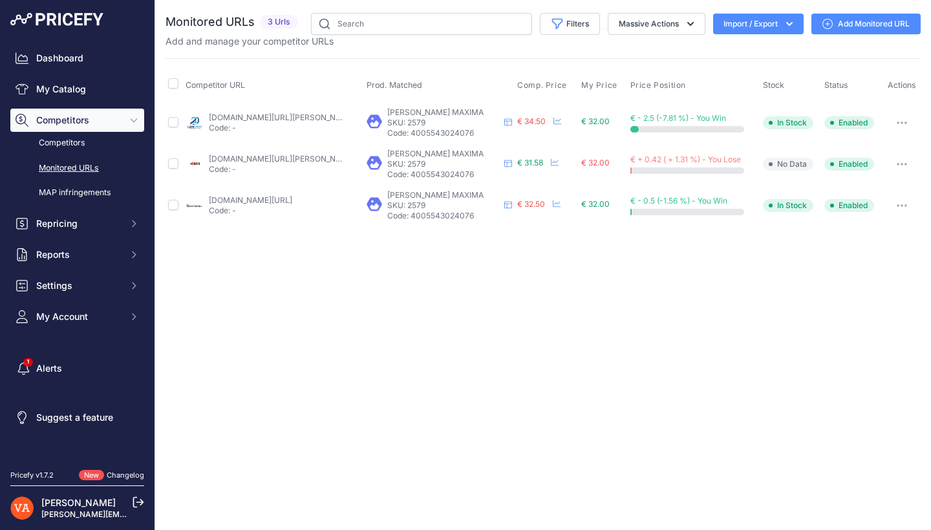
click at [306, 158] on link "plusdebad.com/volant-plumes/5769-victor-gold-maxima?prirule_jdsnikfkfjsd=10273" at bounding box center [282, 159] width 146 height 10
click at [286, 193] on td "badmania.fr/badminton-goldmaxima-vitesse-77-253fp131.html?prirule_jdsnikfkfjsd=…" at bounding box center [274, 205] width 182 height 41
click at [279, 203] on link "badmania.fr/badminton-goldmaxima-vitesse-77-253fp131.html?prirule_jdsnikfkfjsd=…" at bounding box center [250, 200] width 83 height 10
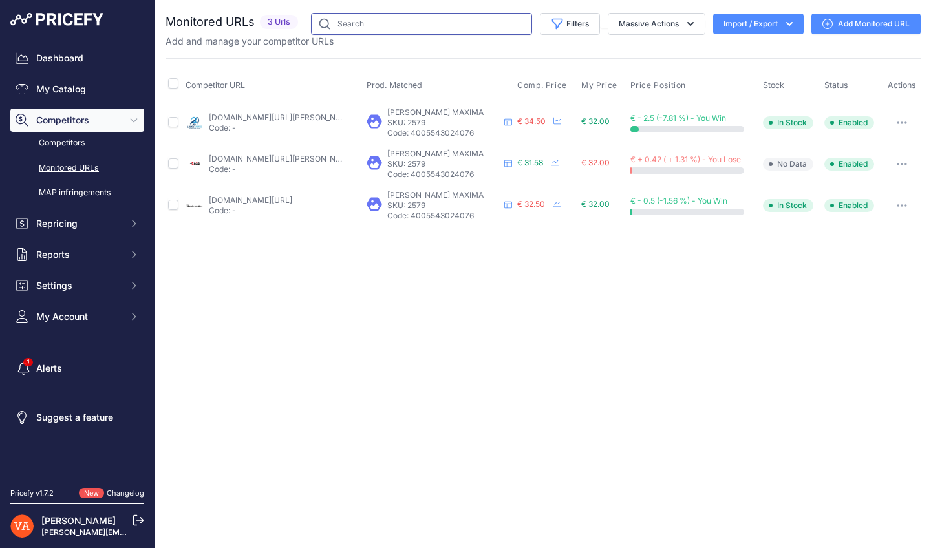
click at [398, 30] on input "text" at bounding box center [421, 24] width 221 height 22
click at [26, 84] on icon "Sidebar" at bounding box center [22, 89] width 13 height 13
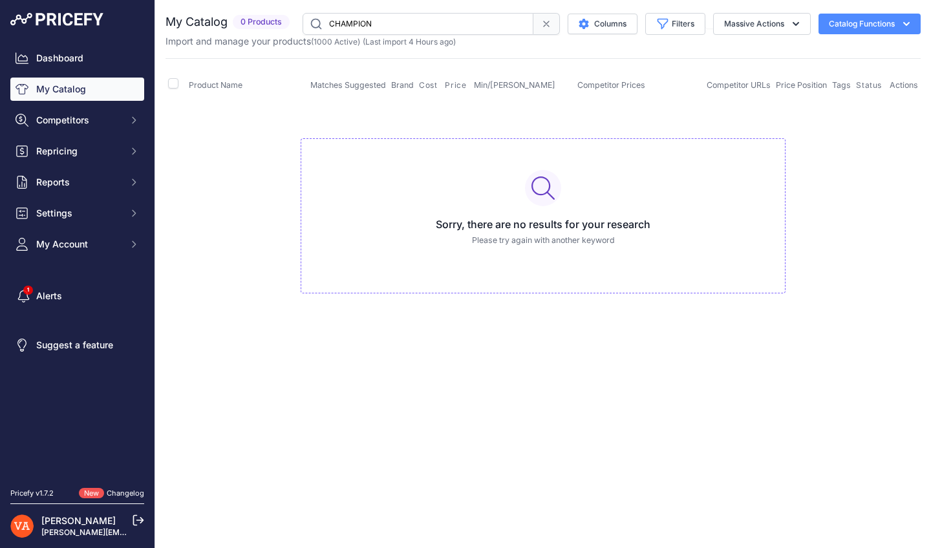
type input "CHAMPION"
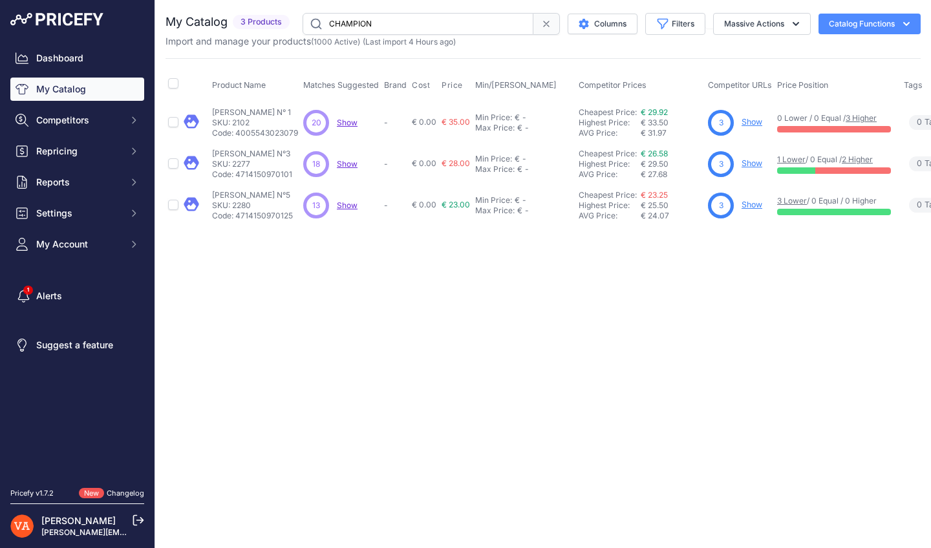
click at [757, 208] on link "Show" at bounding box center [751, 205] width 21 height 10
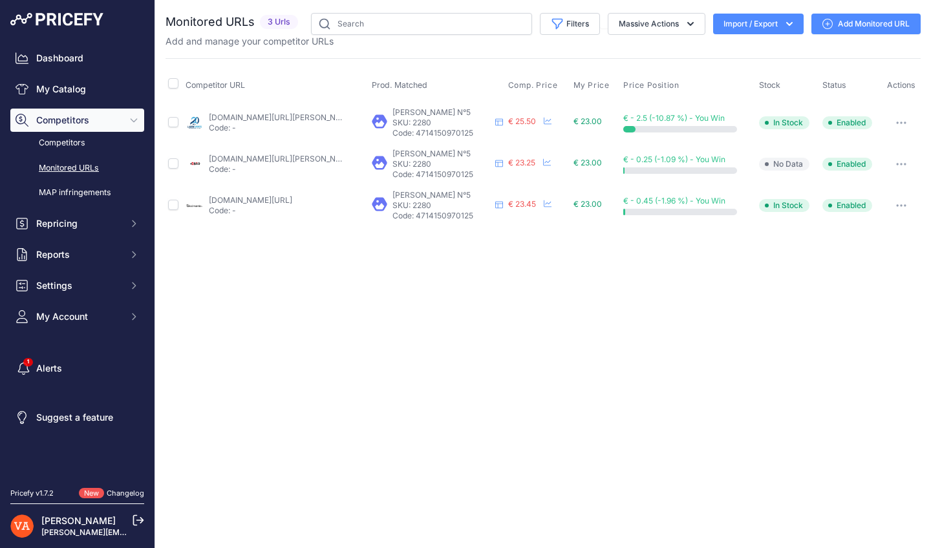
click at [271, 112] on link "lardesports.com/badminton/volant-badminton/volants-de-badminton-plumes-victor-c…" at bounding box center [282, 117] width 146 height 10
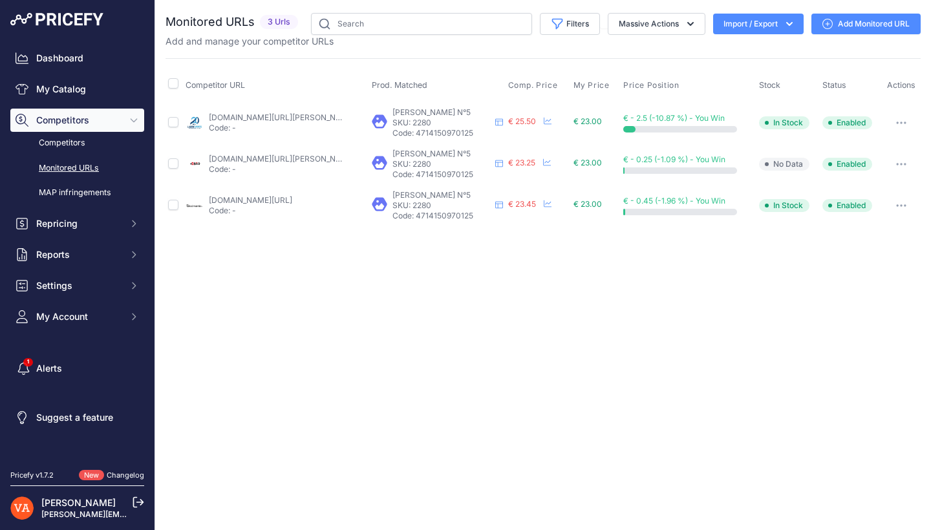
click at [268, 159] on link "plusdebad.com/volant-plumes/2622-victor-champion-n-5?prirule_jdsnikfkfjsd=10273" at bounding box center [282, 159] width 146 height 10
click at [292, 205] on p "Code: -" at bounding box center [250, 210] width 83 height 10
click at [292, 196] on link "badmania.fr/badminton-champion-no-5-vitesse-78-253fp177.html?prirule_jdsnikfkfj…" at bounding box center [250, 200] width 83 height 10
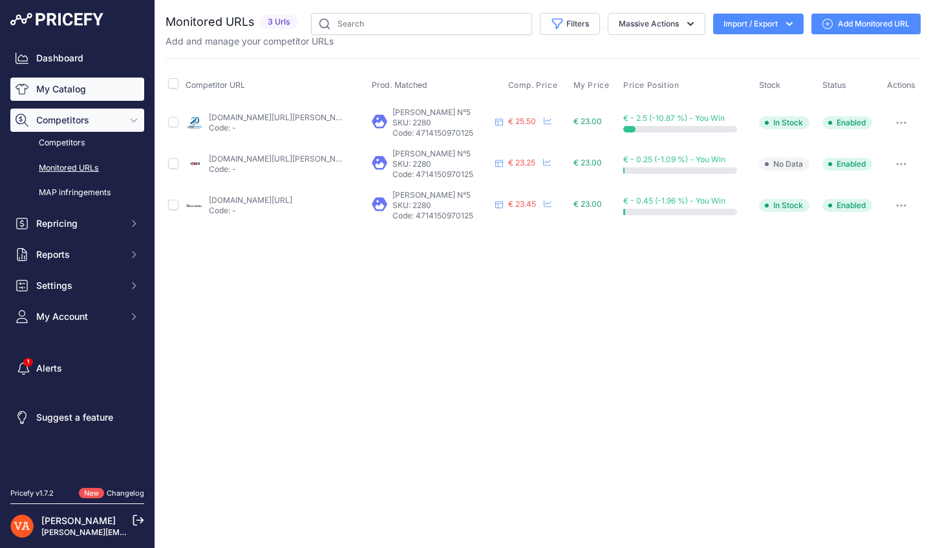
click at [113, 95] on link "My Catalog" at bounding box center [77, 89] width 134 height 23
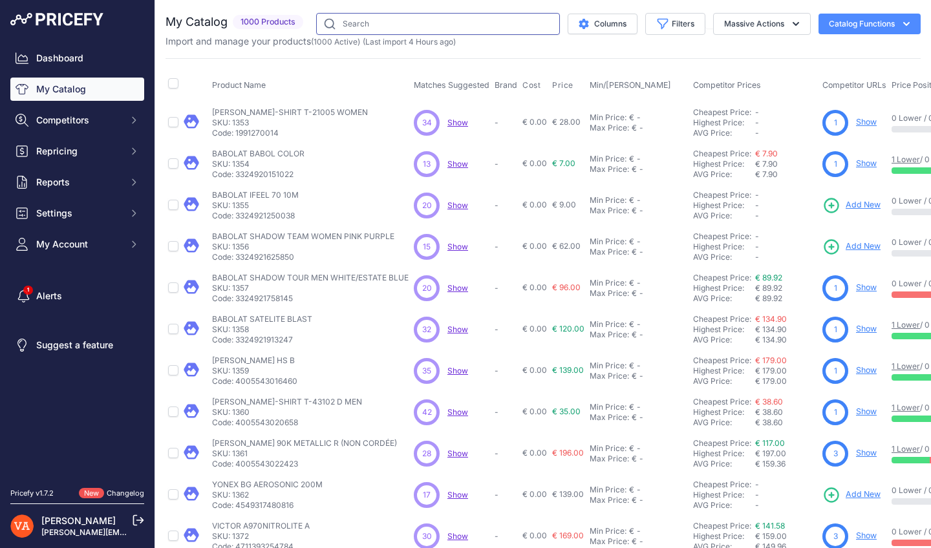
click at [436, 23] on input "text" at bounding box center [438, 24] width 244 height 22
type input "CHAMPION"
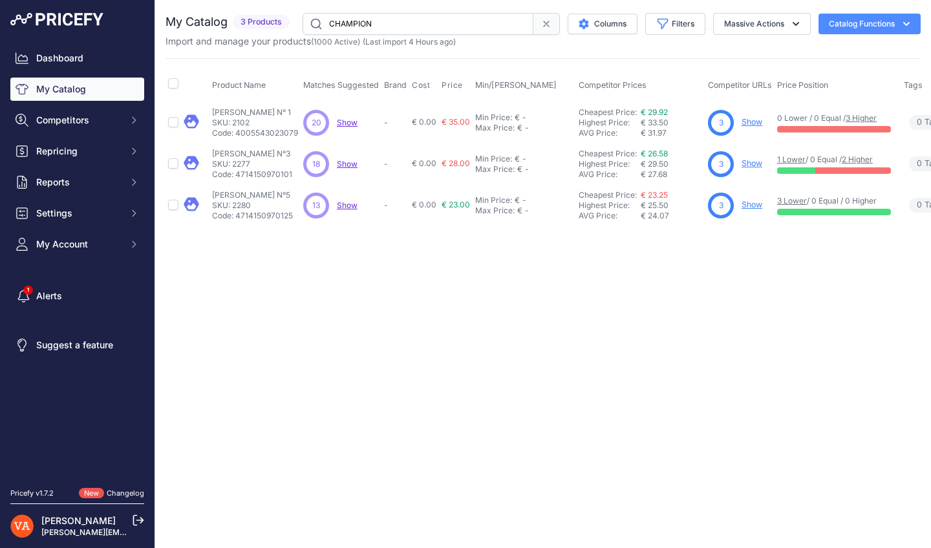
click at [759, 163] on link "Show" at bounding box center [751, 163] width 21 height 10
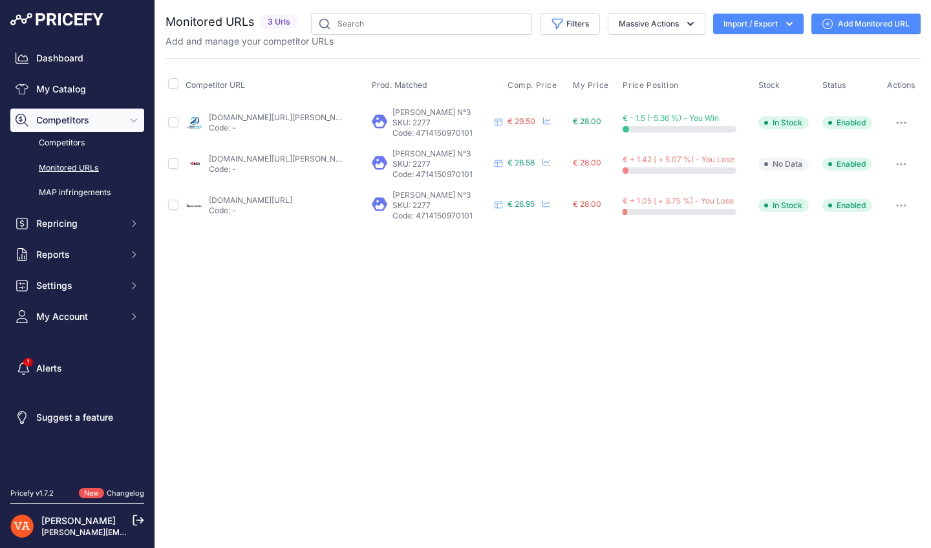
click at [294, 118] on link "lardesports.com/badminton/volant-badminton/volants-de-badminton-plumes-victor-c…" at bounding box center [282, 117] width 146 height 10
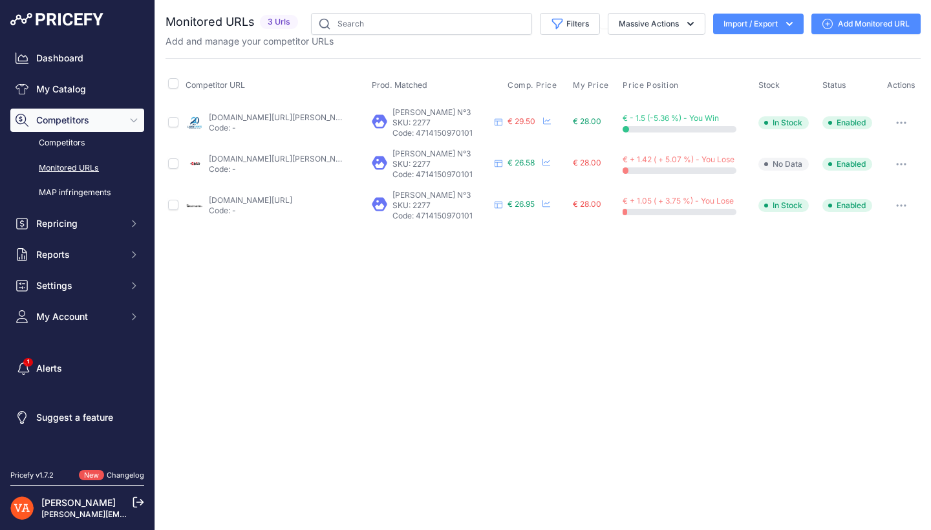
click at [239, 159] on link "plusdebad.com/volant-badminton/41983-victor-champion-3?prirule_jdsnikfkfjsd=102…" at bounding box center [282, 159] width 146 height 10
click at [291, 202] on link "badmania.fr/badminton-champion-no-3-vitesse-77-253fp172.html?prirule_jdsnikfkfj…" at bounding box center [250, 200] width 83 height 10
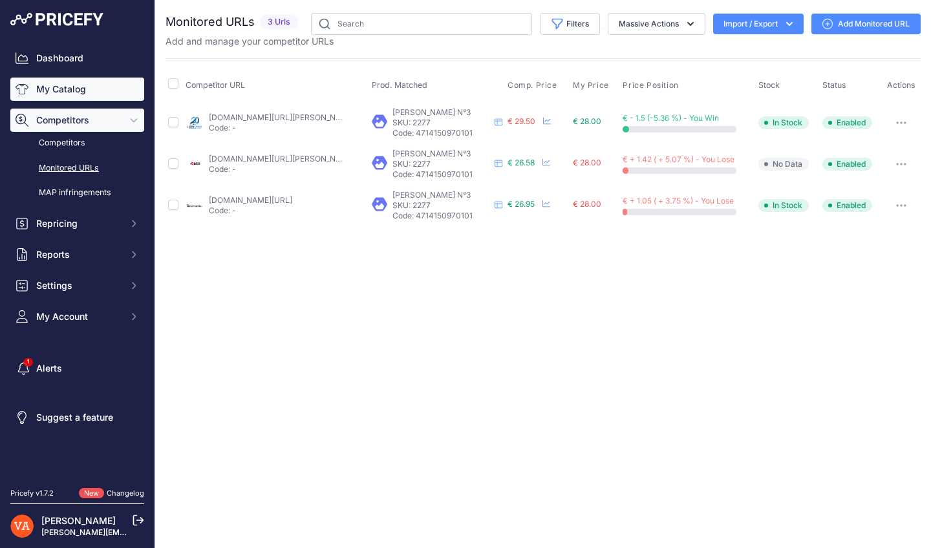
click at [87, 88] on link "My Catalog" at bounding box center [77, 89] width 134 height 23
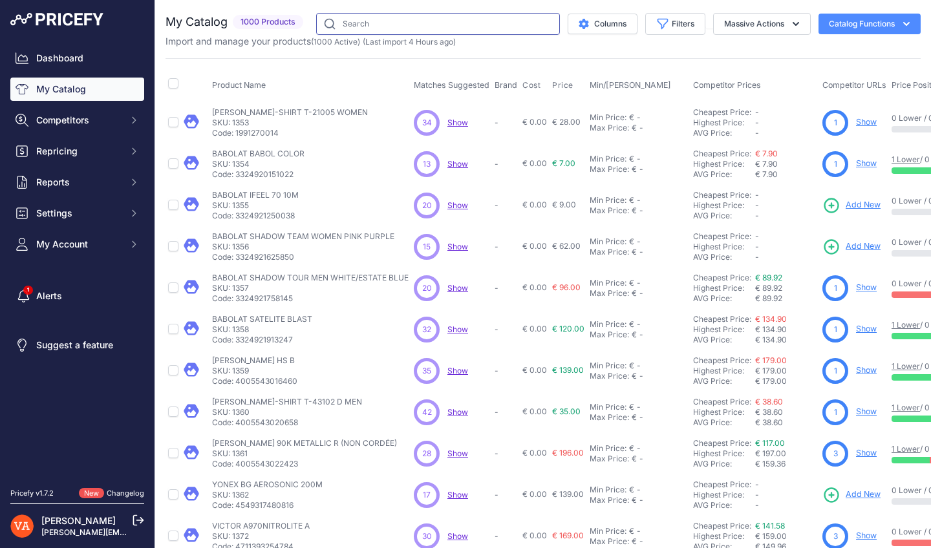
click at [391, 25] on input "text" at bounding box center [438, 24] width 244 height 22
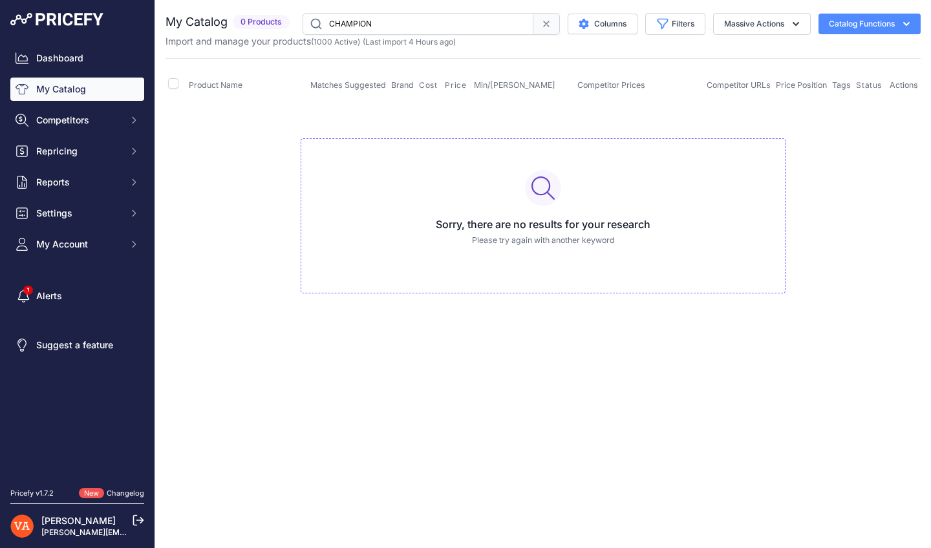
type input "CHAMPION"
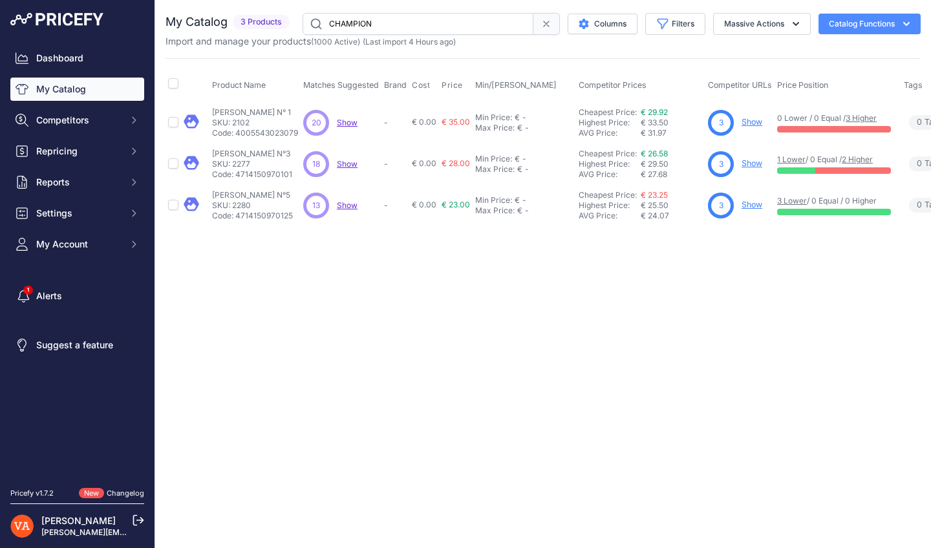
click at [750, 123] on link "Show" at bounding box center [751, 122] width 21 height 10
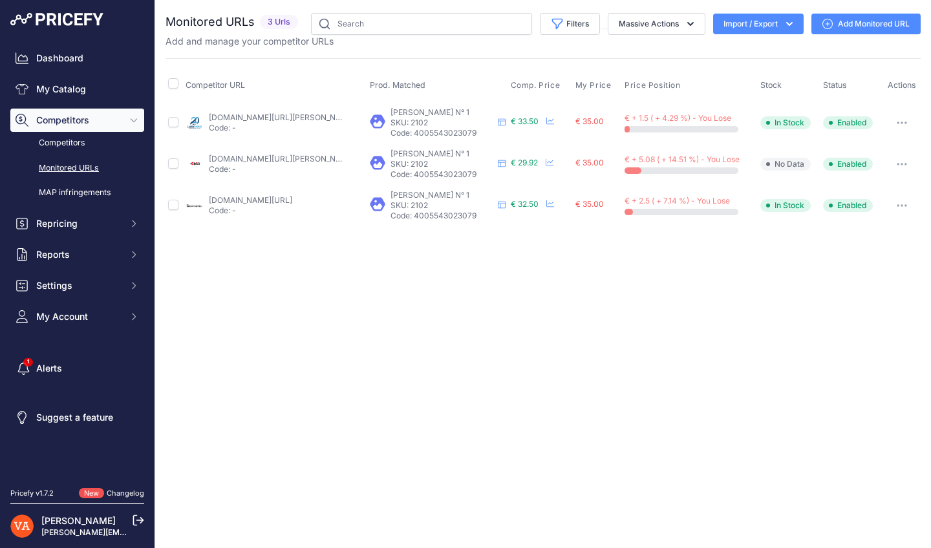
click at [283, 108] on td "[DOMAIN_NAME][URL][PERSON_NAME] Code: -" at bounding box center [275, 122] width 184 height 42
click at [279, 116] on link "[DOMAIN_NAME][URL][PERSON_NAME]" at bounding box center [282, 117] width 146 height 10
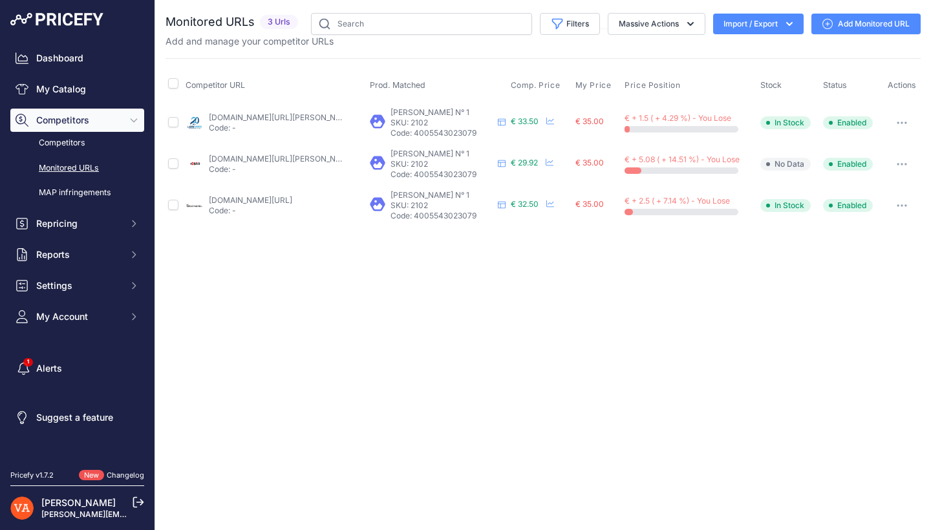
click at [273, 157] on link "[DOMAIN_NAME][URL][PERSON_NAME]" at bounding box center [282, 159] width 146 height 10
click at [269, 196] on link "[DOMAIN_NAME][URL]" at bounding box center [250, 200] width 83 height 10
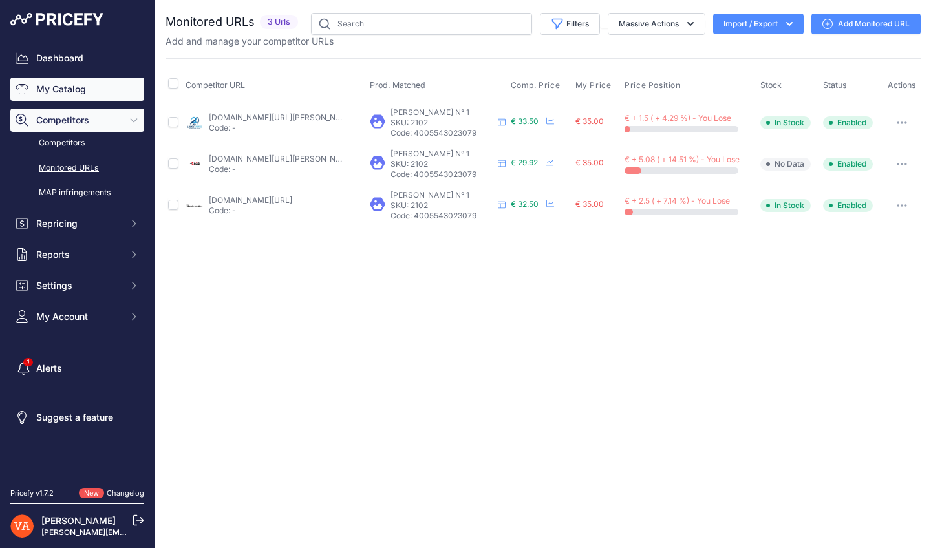
click at [119, 91] on link "My Catalog" at bounding box center [77, 89] width 134 height 23
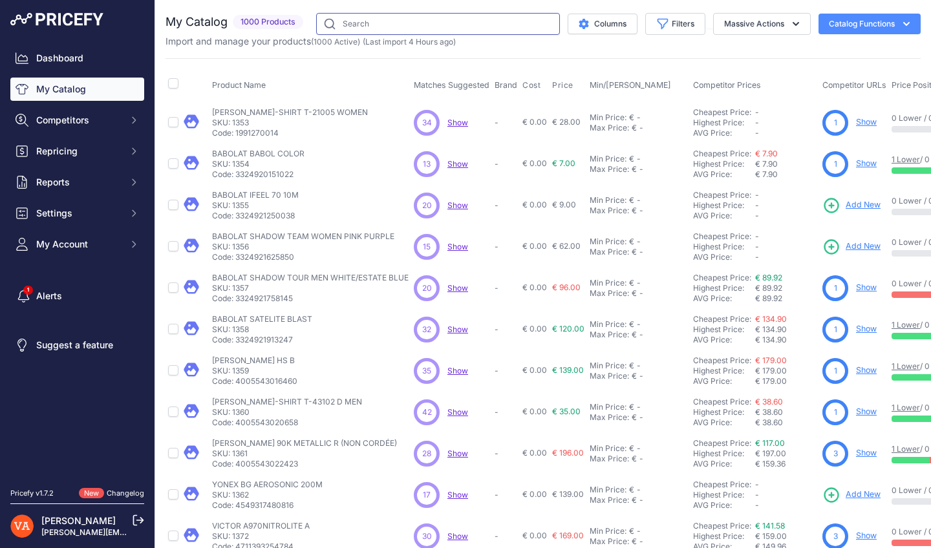
click at [367, 19] on input "text" at bounding box center [438, 24] width 244 height 22
type input "APEX HYBRID"
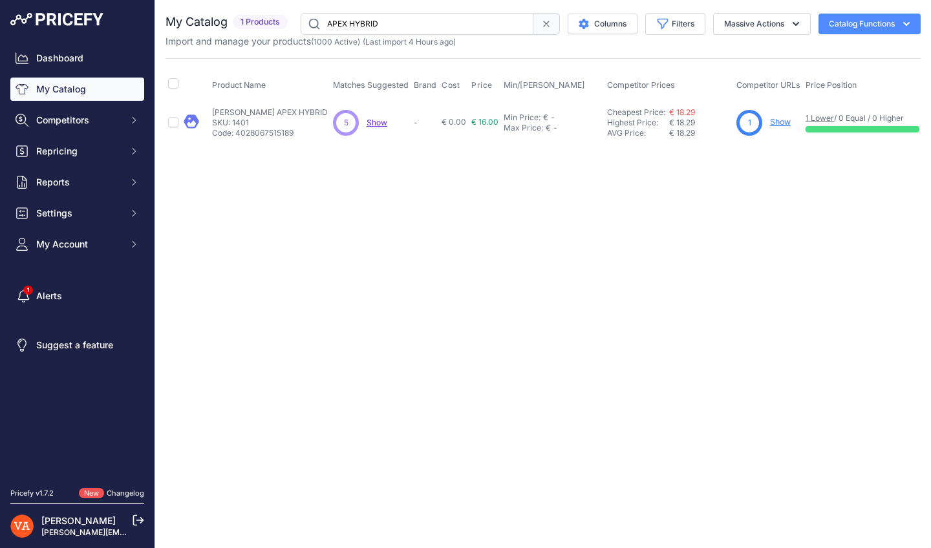
click at [770, 123] on link "Show" at bounding box center [780, 122] width 21 height 10
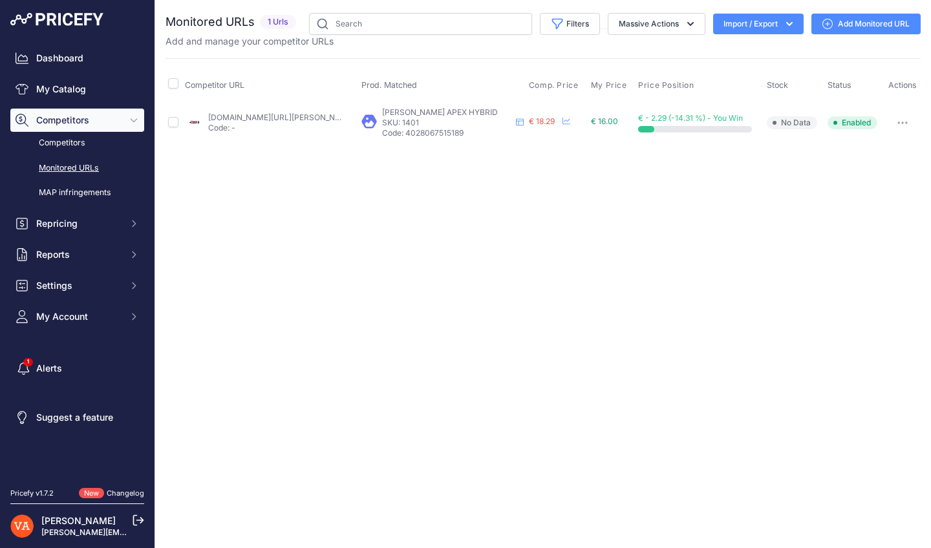
click at [280, 110] on td "plusdebad.com/volant-hybride/23400-oliver-apex-hybrid?prirule_jdsnikfkfjsd=1027…" at bounding box center [270, 122] width 176 height 42
click at [279, 116] on link "plusdebad.com/volant-hybride/23400-oliver-apex-hybrid?prirule_jdsnikfkfjsd=10273" at bounding box center [281, 117] width 146 height 10
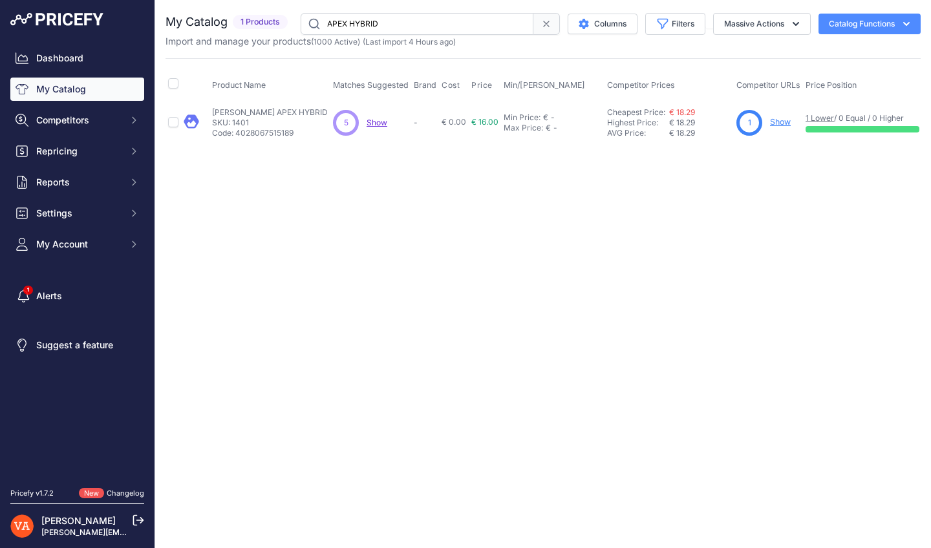
click at [399, 21] on input "APEX HYBRID" at bounding box center [416, 24] width 233 height 22
type input "APEX 85"
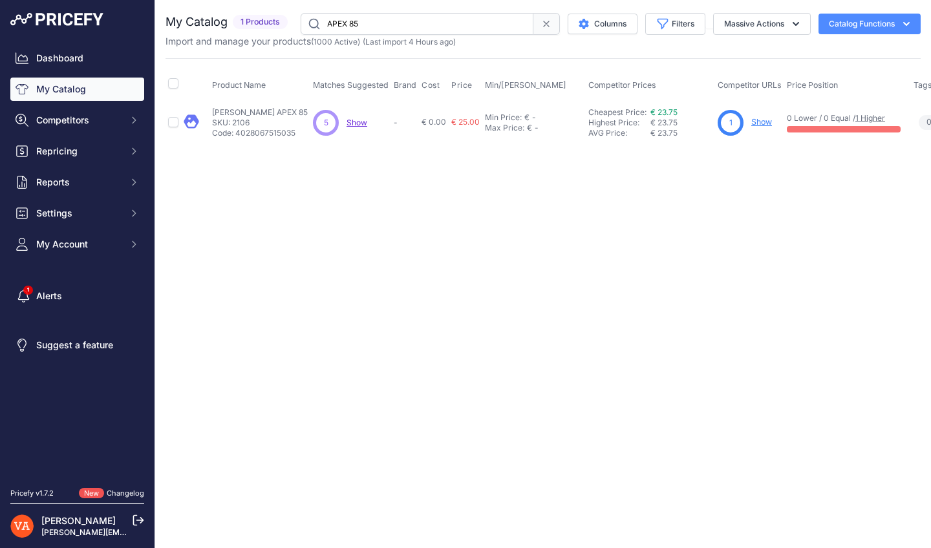
click at [757, 125] on link "Show" at bounding box center [761, 122] width 21 height 10
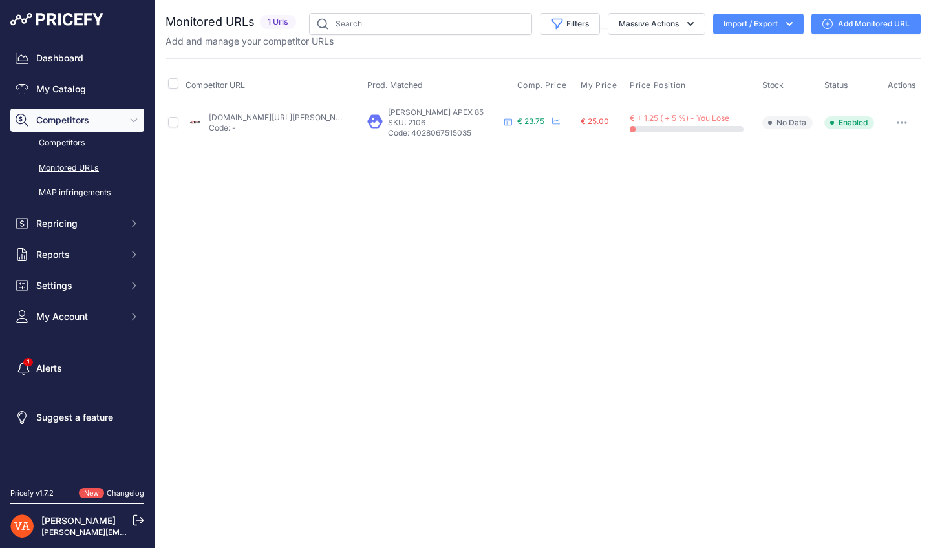
click at [328, 120] on link "[DOMAIN_NAME][URL][PERSON_NAME][PERSON_NAME]" at bounding box center [313, 117] width 209 height 10
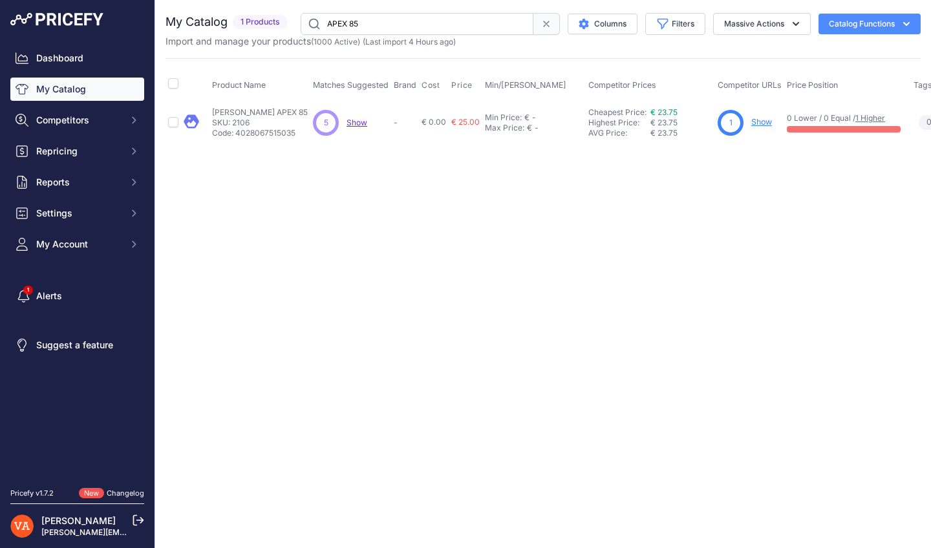
click at [357, 32] on input "APEX 85" at bounding box center [416, 24] width 233 height 22
type input "APEX 100"
click at [756, 127] on p "Show" at bounding box center [766, 122] width 21 height 12
click at [756, 125] on link "Show" at bounding box center [766, 122] width 21 height 10
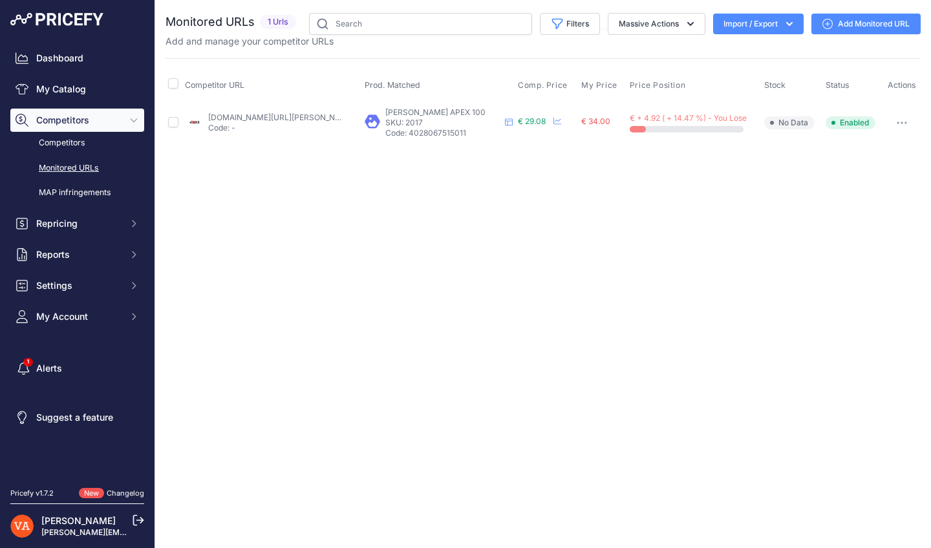
click at [254, 123] on p "Code: -" at bounding box center [275, 128] width 134 height 10
click at [255, 118] on link "plusdebad.com/volant-oliver/1032-oliver-apex-100?prirule_jdsnikfkfjsd=10273" at bounding box center [312, 117] width 209 height 10
click at [41, 94] on link "My Catalog" at bounding box center [77, 89] width 134 height 23
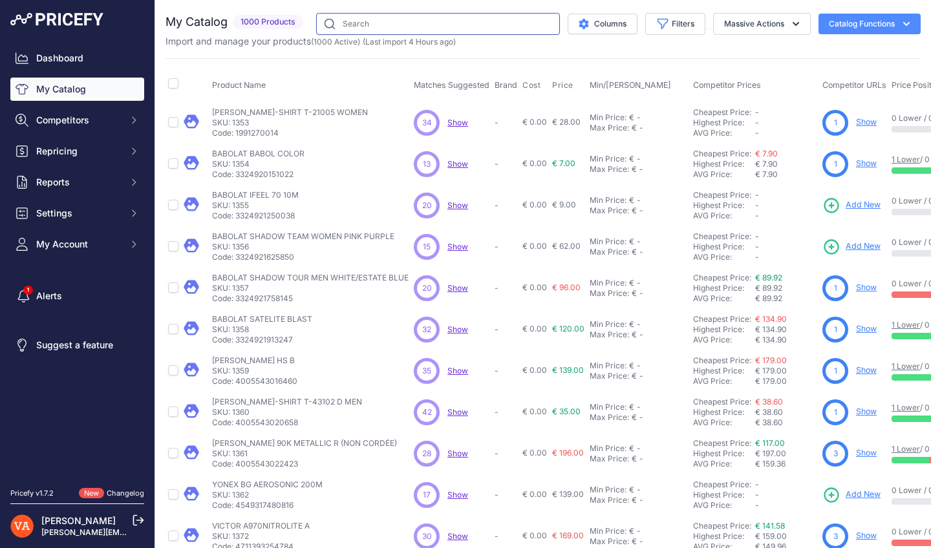
click at [414, 25] on input "text" at bounding box center [438, 24] width 244 height 22
type input "VIP"
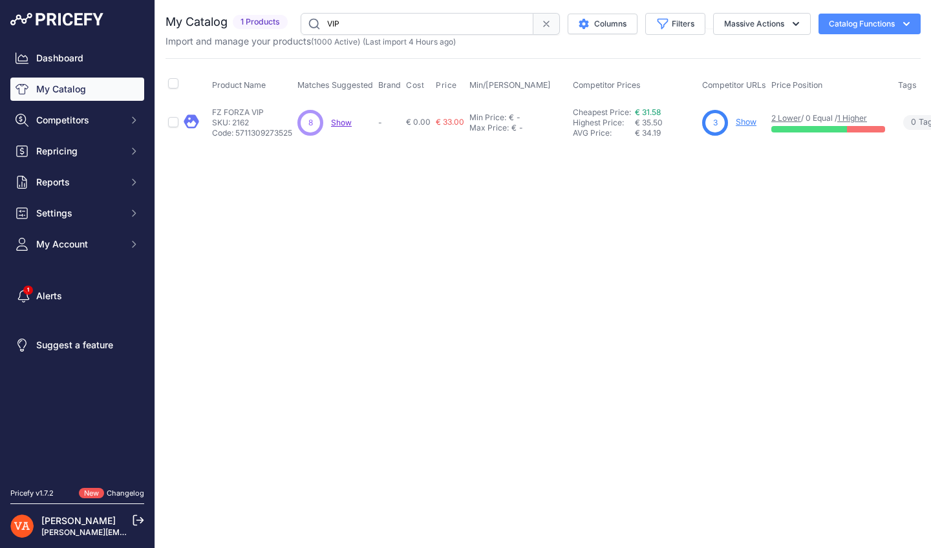
click at [747, 125] on link "Show" at bounding box center [745, 122] width 21 height 10
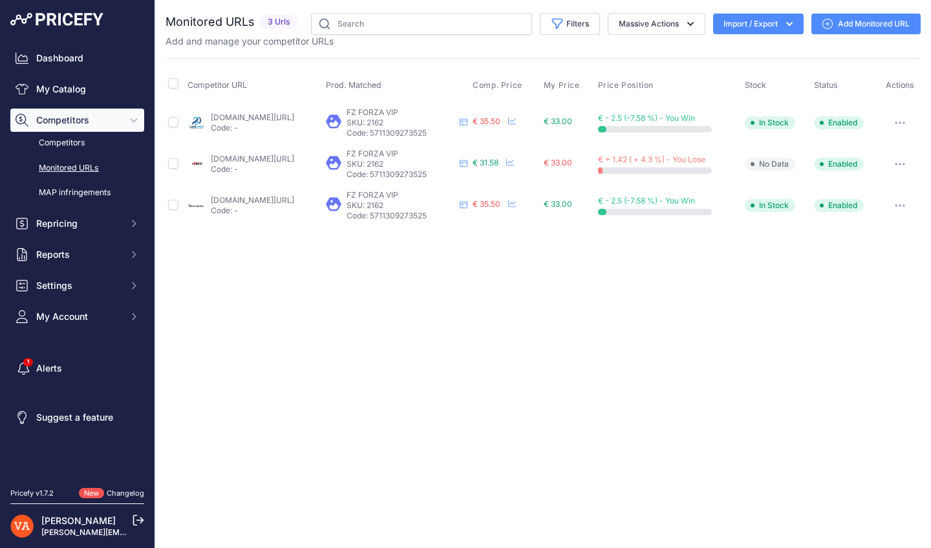
click at [294, 117] on link "[DOMAIN_NAME][URL]" at bounding box center [252, 117] width 83 height 10
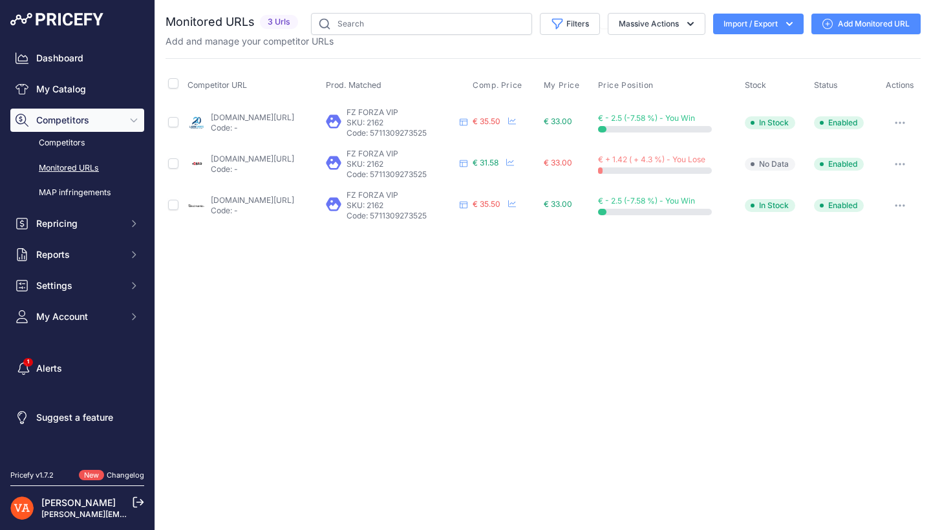
click at [271, 159] on link "[DOMAIN_NAME][URL]" at bounding box center [252, 159] width 83 height 10
click at [266, 201] on link "badmania.fr/badminton-vip-vitesse-77-279fp118.html?prirule_jdsnikfkfjsd=10273" at bounding box center [252, 200] width 83 height 10
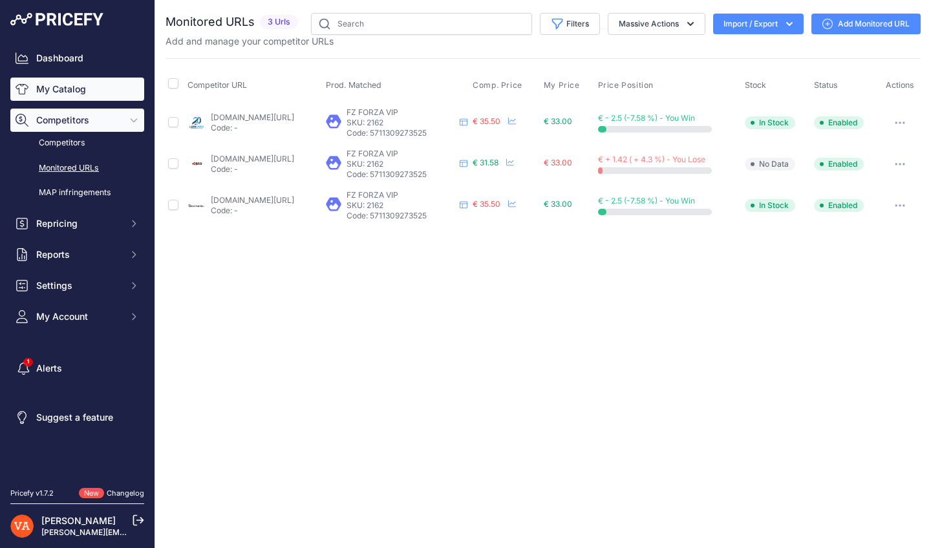
click at [97, 90] on link "My Catalog" at bounding box center [77, 89] width 134 height 23
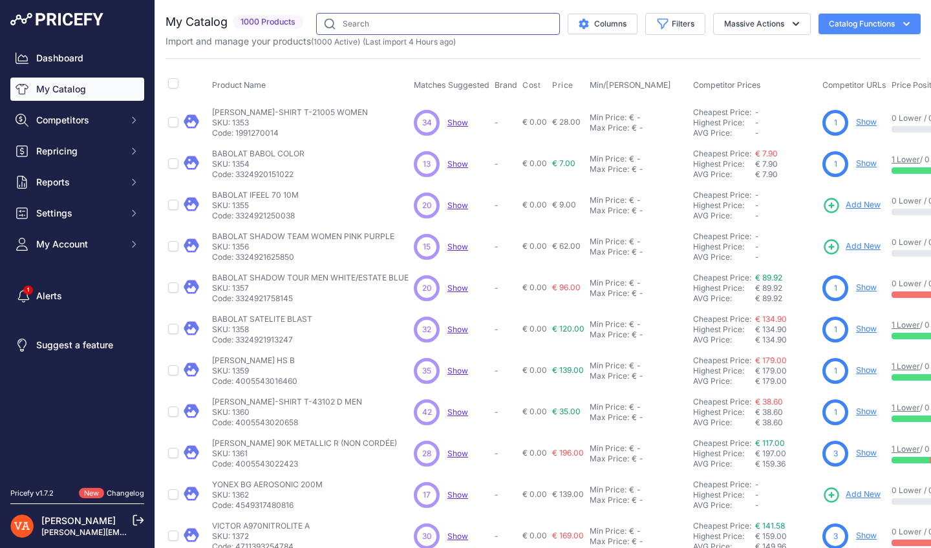
click at [389, 21] on input "text" at bounding box center [438, 24] width 244 height 22
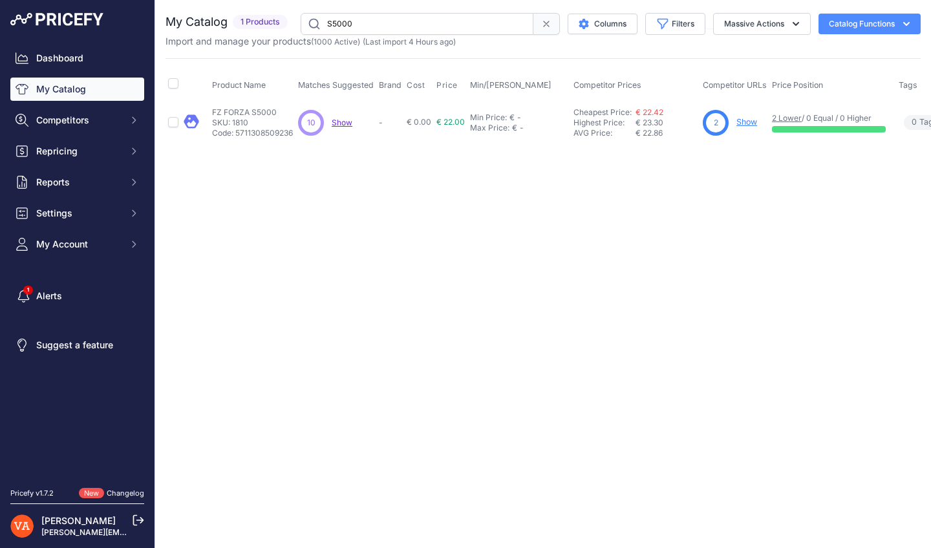
type input "S5000"
click at [742, 121] on link "Show" at bounding box center [746, 122] width 21 height 10
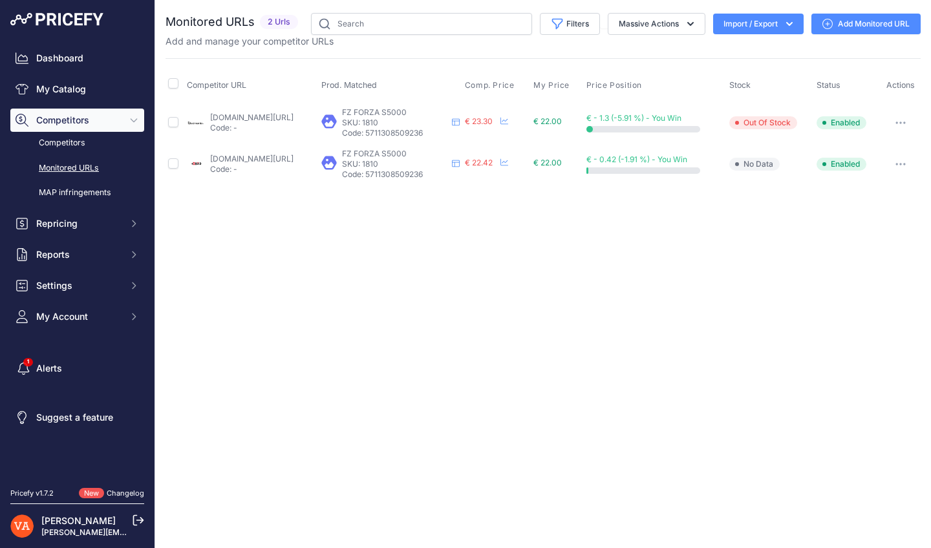
click at [293, 120] on link "badmania.fr/badminton-s-5000-vitesse-77-279fp122.html?prirule_jdsnikfkfjsd=10273" at bounding box center [251, 117] width 83 height 10
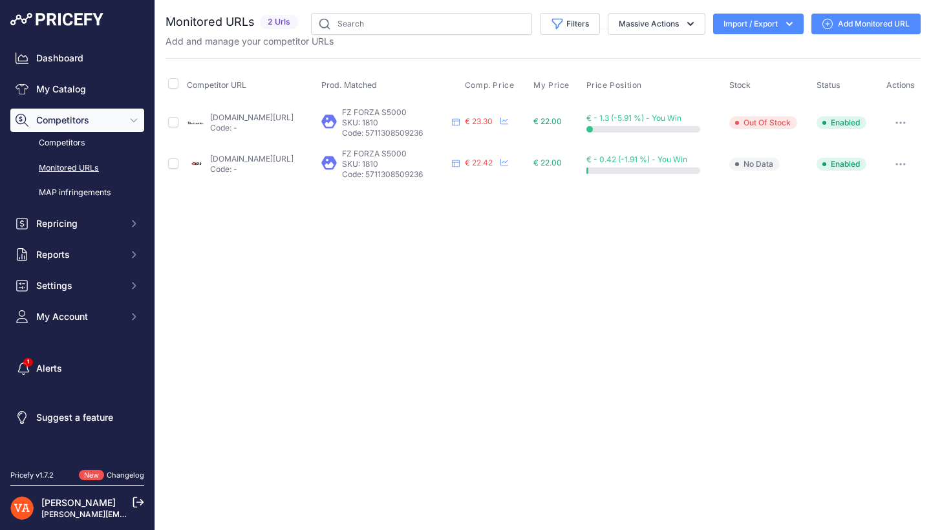
click at [302, 148] on td "plusdebad.com/volant-forza/1017-forza-s5000?prirule_jdsnikfkfjsd=10273 Code: -" at bounding box center [251, 163] width 134 height 41
click at [302, 152] on td "plusdebad.com/volant-forza/1017-forza-s5000?prirule_jdsnikfkfjsd=10273 Code: -" at bounding box center [251, 163] width 134 height 41
click at [293, 154] on link "plusdebad.com/volant-forza/1017-forza-s5000?prirule_jdsnikfkfjsd=10273" at bounding box center [251, 159] width 83 height 10
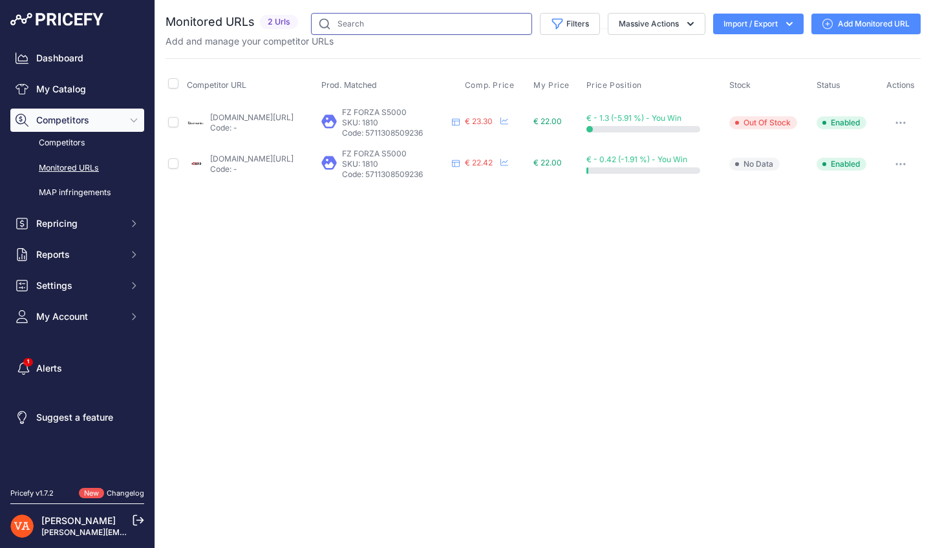
click at [353, 25] on input "text" at bounding box center [421, 24] width 221 height 22
click at [89, 87] on link "My Catalog" at bounding box center [77, 89] width 134 height 23
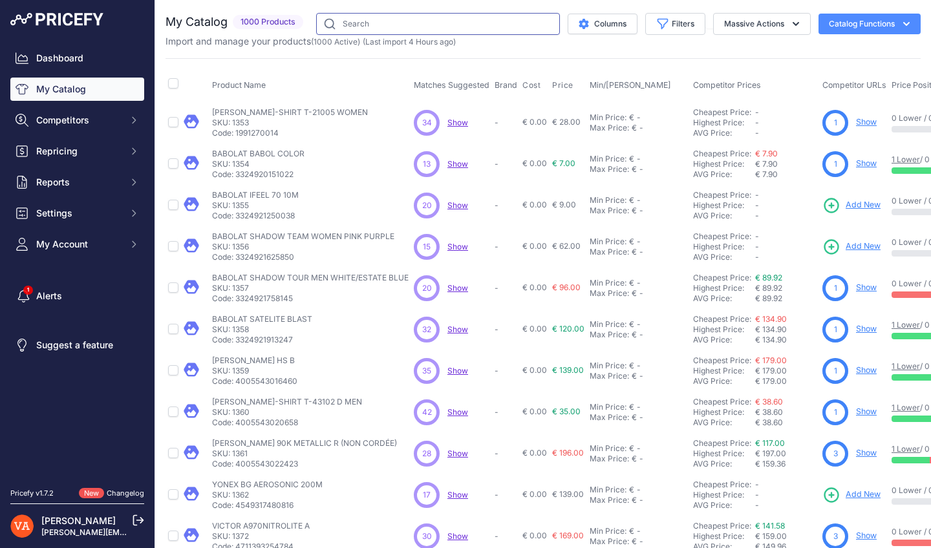
click at [433, 17] on input "text" at bounding box center [438, 24] width 244 height 22
type input "HYBRID"
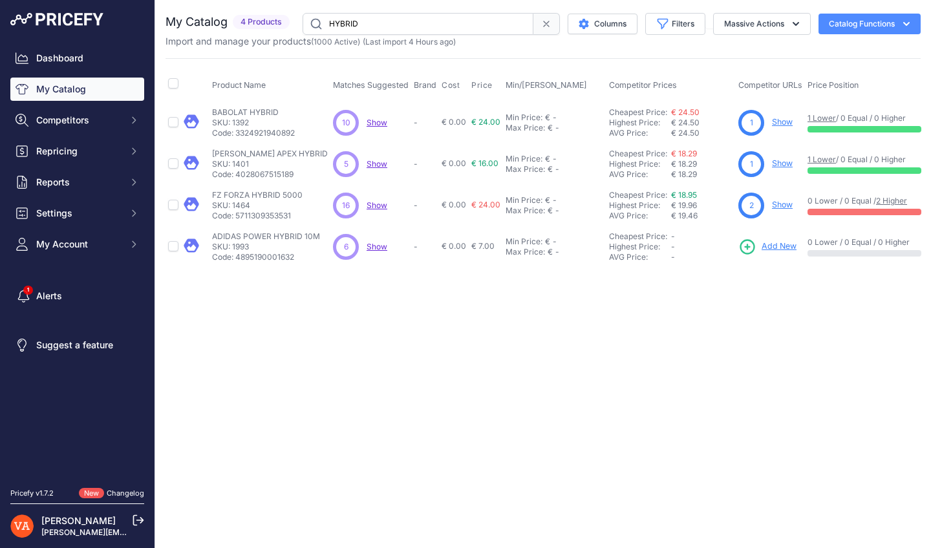
click at [452, 408] on div "Close You are not connected to the internet." at bounding box center [542, 274] width 775 height 548
click at [772, 207] on link "Show" at bounding box center [782, 205] width 21 height 10
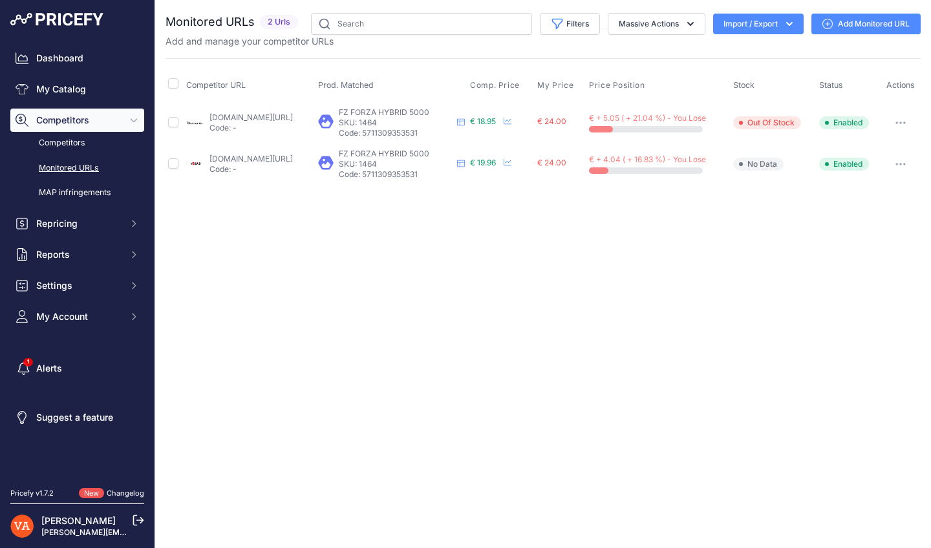
click at [281, 106] on td "badmania.fr/badminton-hybrid-5000-vitesse-77-279fp130.html?prirule_jdsnikfkfjsd…" at bounding box center [250, 122] width 132 height 42
click at [280, 113] on link "badmania.fr/badminton-hybrid-5000-vitesse-77-279fp130.html?prirule_jdsnikfkfjsd…" at bounding box center [250, 117] width 83 height 10
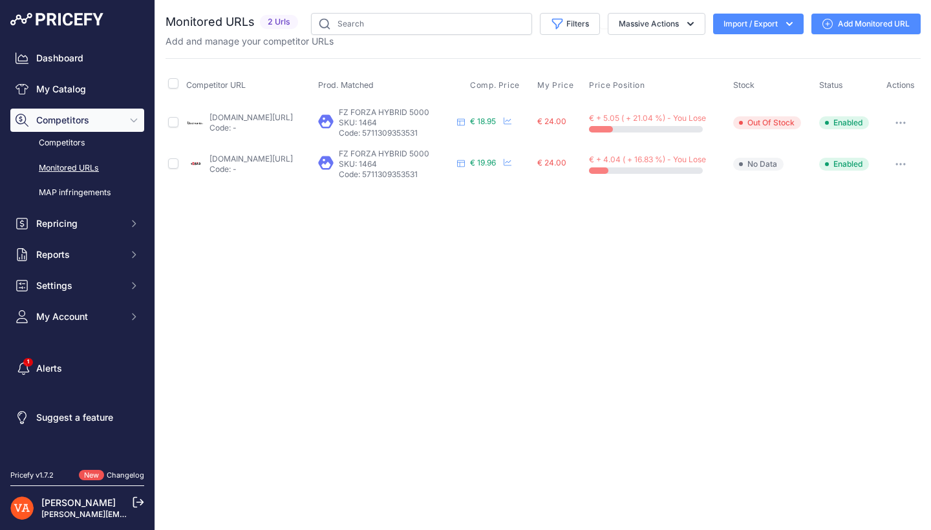
click at [262, 156] on link "plusdebad.com/volant-hybride/3962-forza-hybrid-5000?prirule_jdsnikfkfjsd=10273" at bounding box center [250, 159] width 83 height 10
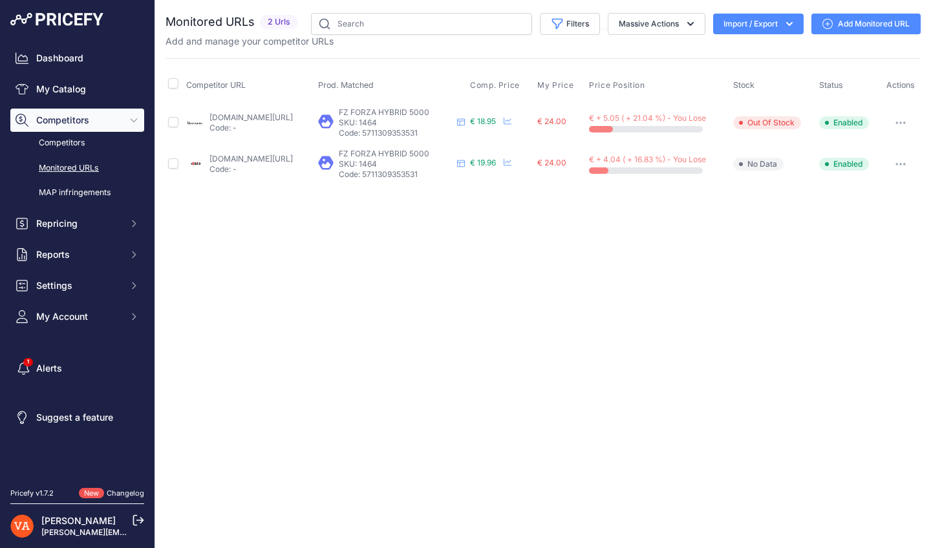
click at [54, 43] on div "Dashboard My Catalog Competitors Competitors Monitored URLs MAP infringements R…" at bounding box center [77, 241] width 154 height 483
click at [89, 93] on link "My Catalog" at bounding box center [77, 89] width 134 height 23
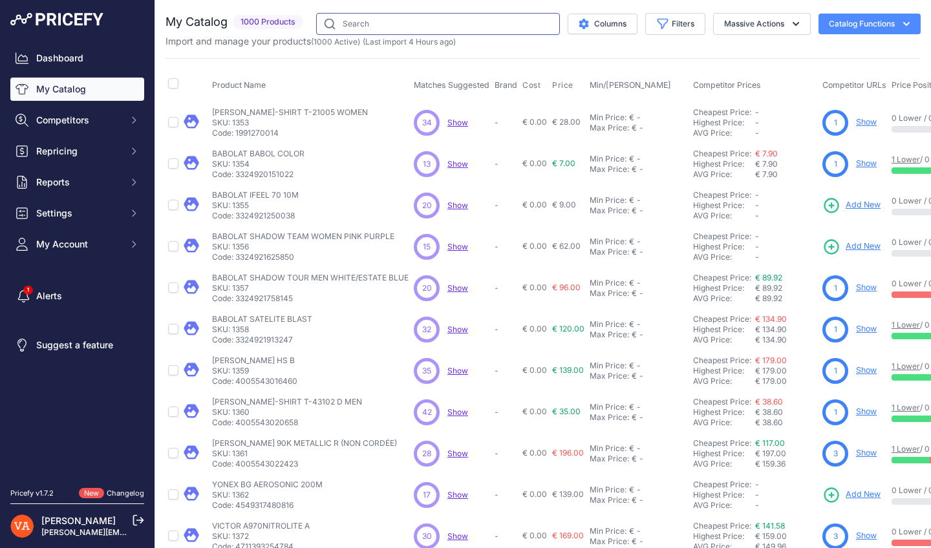
click at [361, 25] on input "text" at bounding box center [438, 24] width 244 height 22
type input "DYNAMIC"
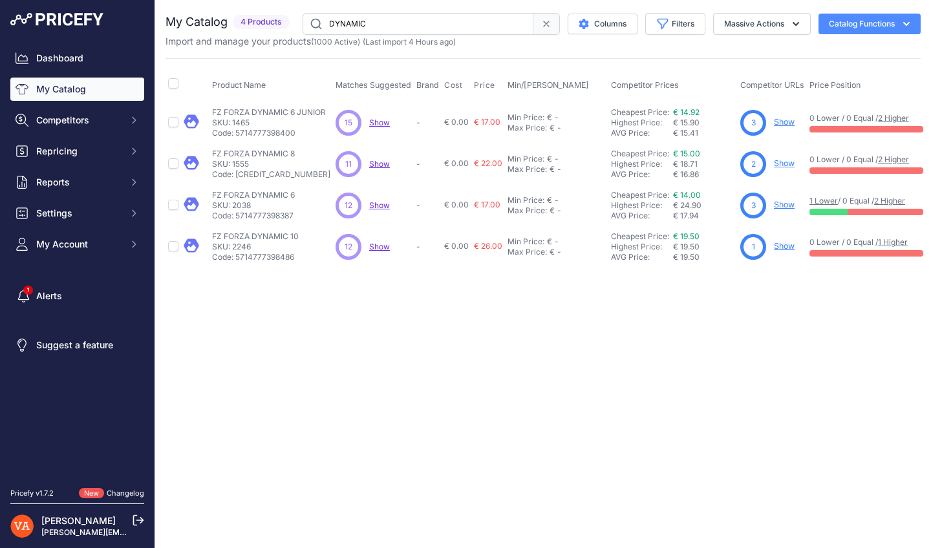
click at [780, 246] on link "Show" at bounding box center [783, 246] width 21 height 10
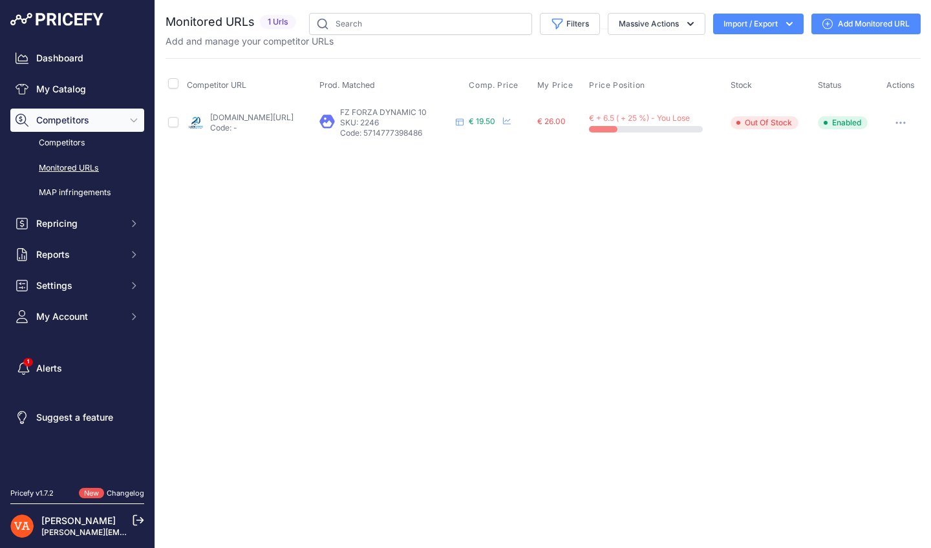
click at [284, 120] on link "[DOMAIN_NAME][URL]" at bounding box center [251, 117] width 83 height 10
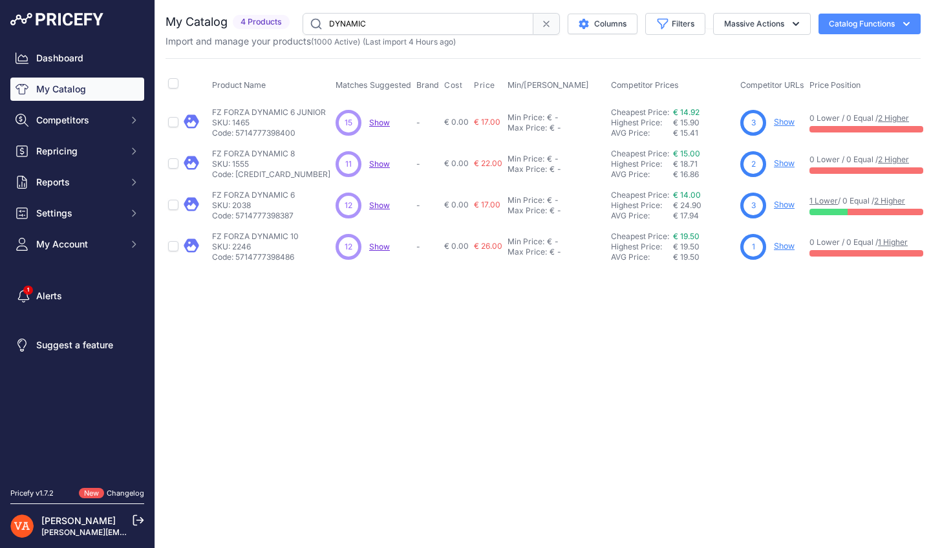
click at [379, 21] on input "DYNAMIC" at bounding box center [417, 24] width 231 height 22
type input "DYNAMIC 8"
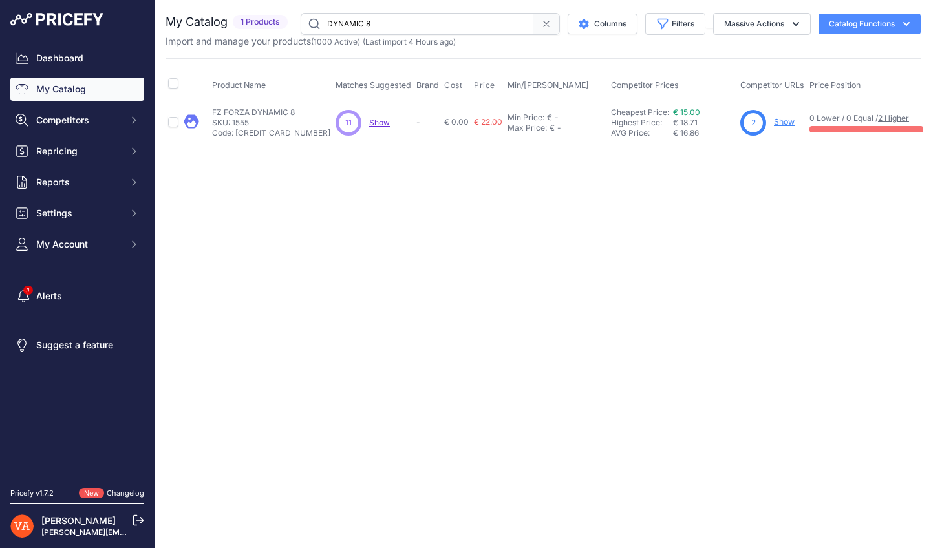
click at [773, 122] on link "Show" at bounding box center [783, 122] width 21 height 10
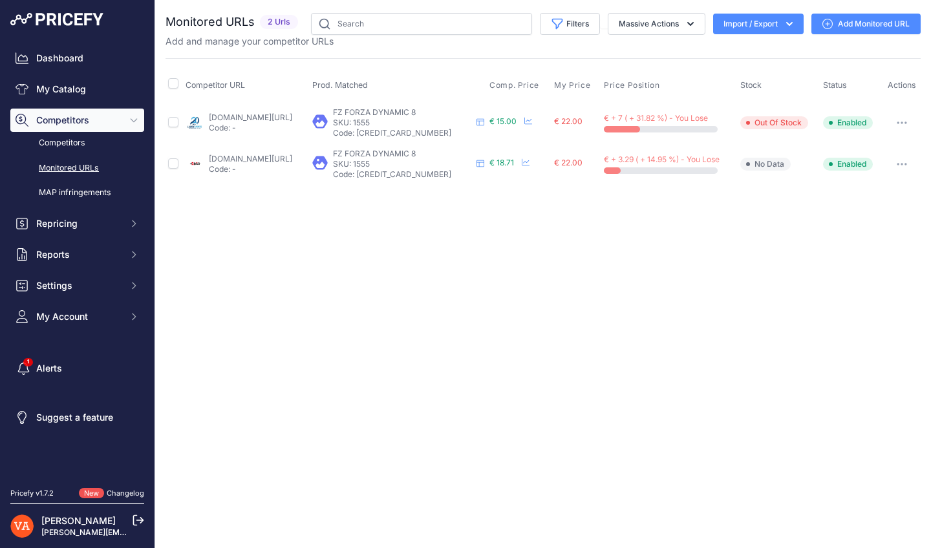
click at [292, 123] on p "Code: -" at bounding box center [250, 128] width 83 height 10
click at [292, 119] on link "lardesports.com/badminton/raquettes/raquettes-senior/forza/raquette-de-badminto…" at bounding box center [250, 117] width 83 height 10
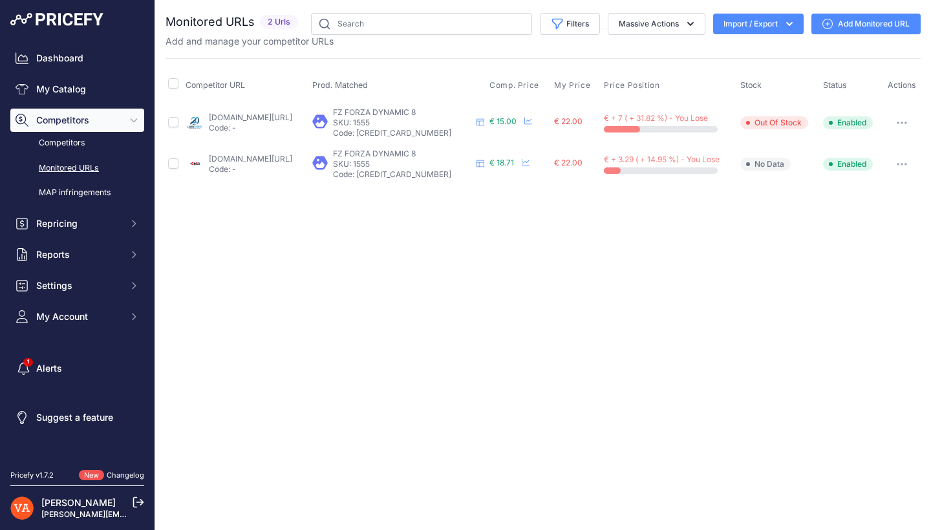
click at [285, 158] on link "plusdebad.com/raquette-badminton/26271-forza-dynamic-8?prirule_jdsnikfkfjsd=102…" at bounding box center [250, 159] width 83 height 10
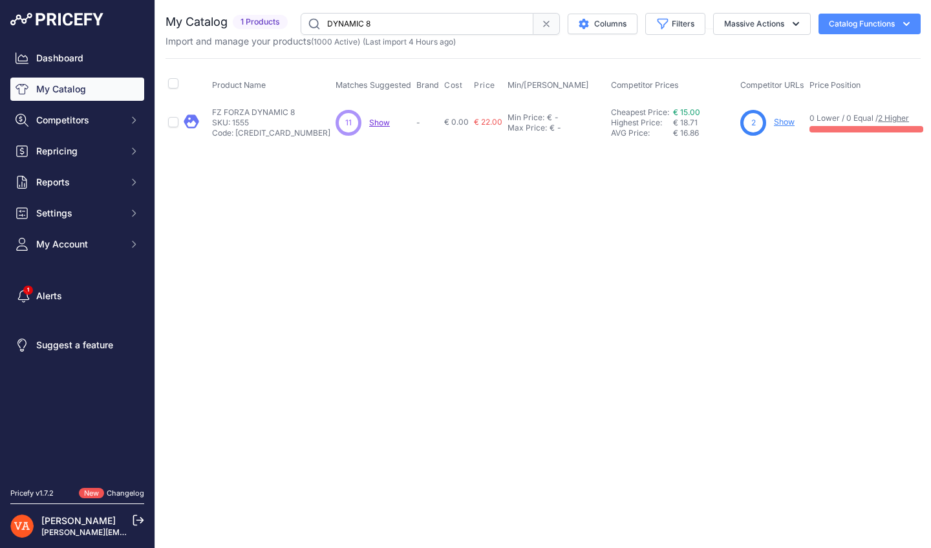
click at [429, 20] on input "DYNAMIC 8" at bounding box center [416, 24] width 233 height 22
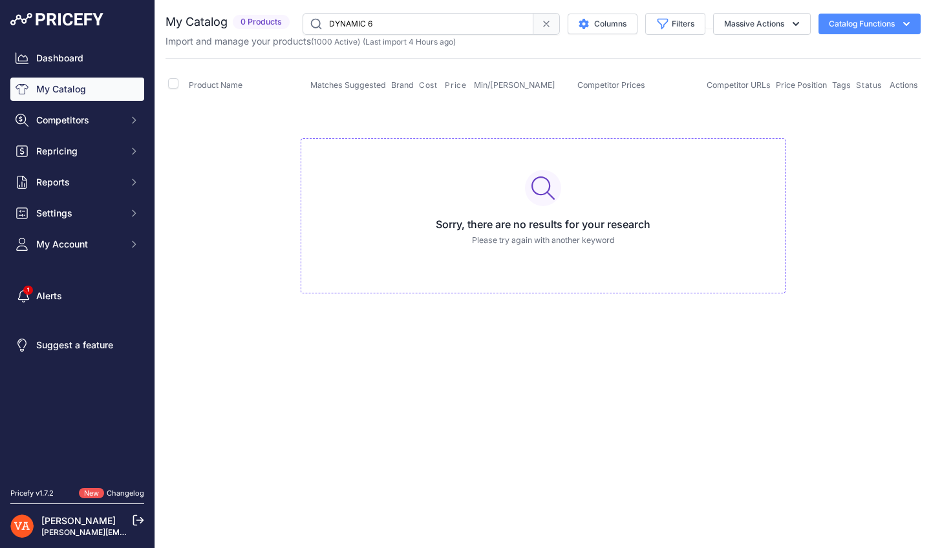
type input "DYNAMIC 6"
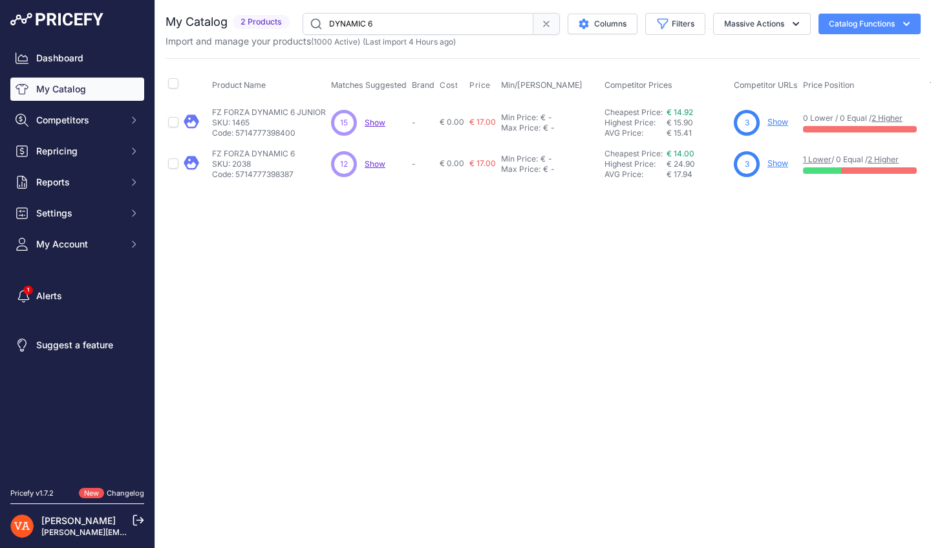
click at [769, 163] on link "Show" at bounding box center [777, 163] width 21 height 10
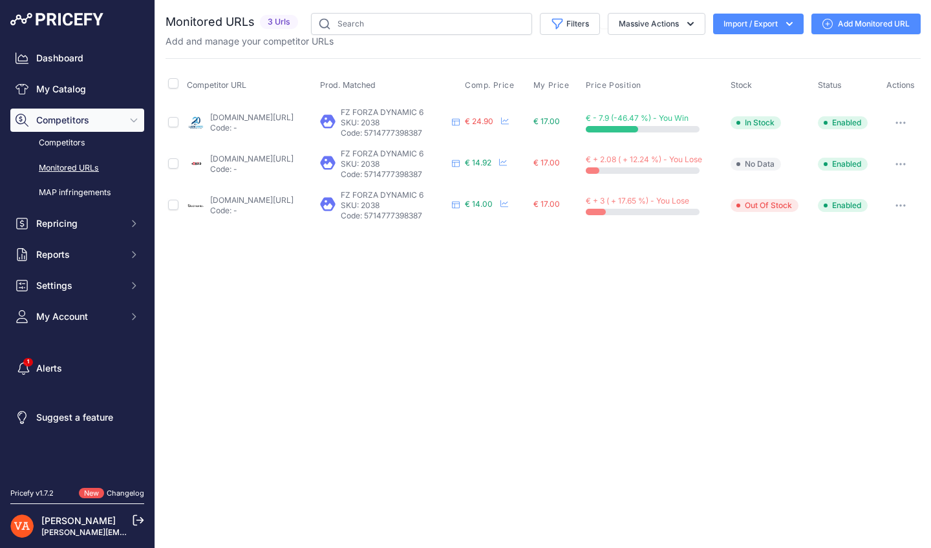
click at [280, 118] on link "[DOMAIN_NAME][URL]" at bounding box center [251, 117] width 83 height 10
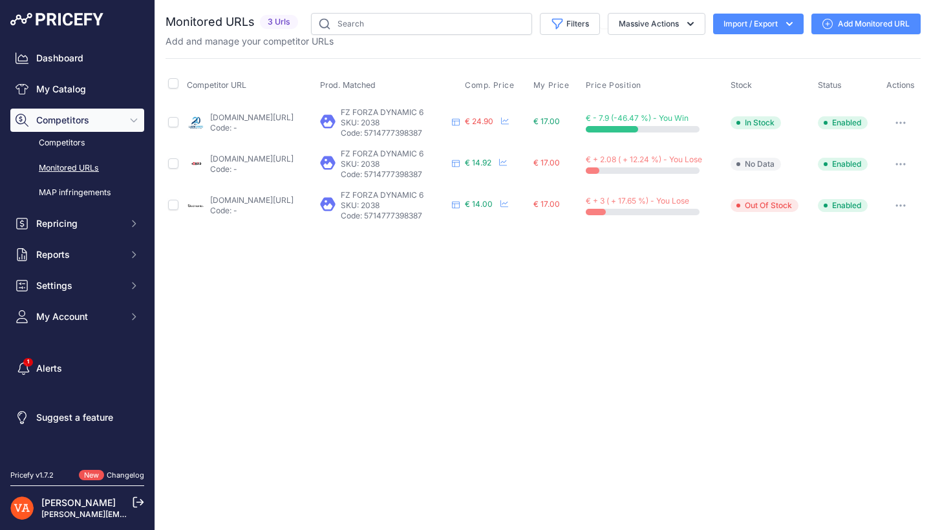
click at [293, 154] on link "plusdebad.com/raquette-forza/5929-forza-dynamic-6?prirule_jdsnikfkfjsd=10273" at bounding box center [251, 159] width 83 height 10
click at [291, 197] on link "badmania.fr/badminton-dynamic-6-vert-107fp1989.html?prirule_jdsnikfkfjsd=10273" at bounding box center [251, 200] width 83 height 10
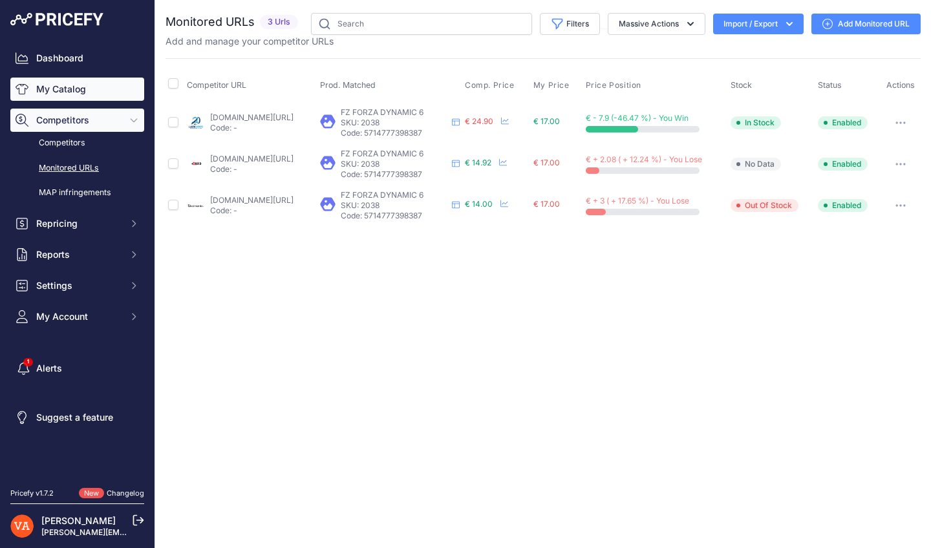
drag, startPoint x: 43, startPoint y: 95, endPoint x: 42, endPoint y: 84, distance: 11.0
click at [42, 87] on link "My Catalog" at bounding box center [77, 89] width 134 height 23
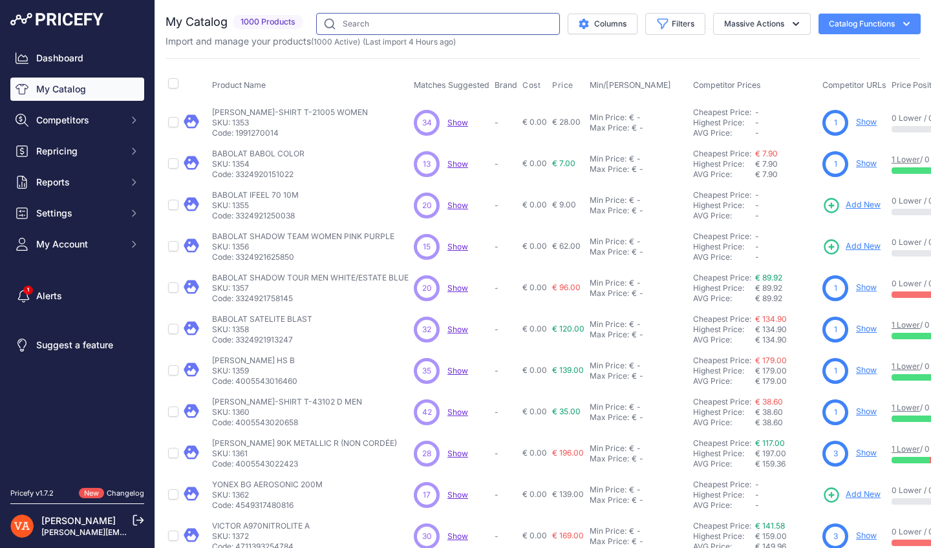
click at [398, 28] on input "text" at bounding box center [438, 24] width 244 height 22
type input "LJH"
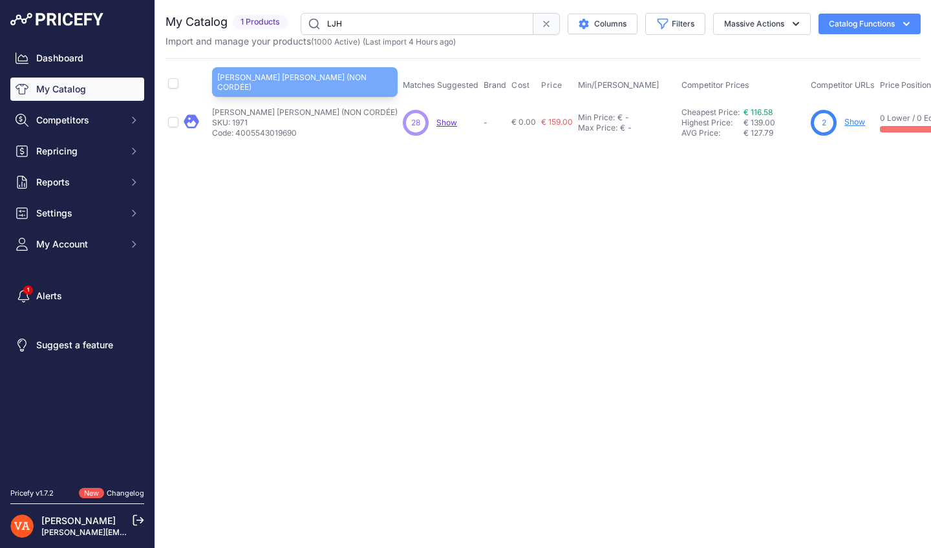
click at [261, 109] on p "VICTOR AURASPEED LJH S (NON CORDÉE)" at bounding box center [304, 112] width 185 height 10
click at [268, 110] on p "VICTOR AURASPEED LJH S (NON CORDÉE)" at bounding box center [304, 112] width 185 height 10
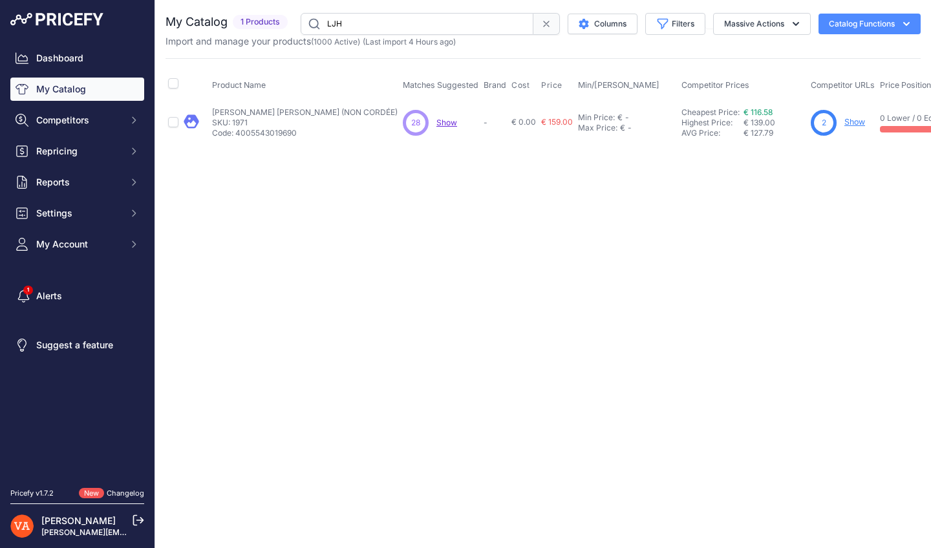
click at [844, 123] on link "Show" at bounding box center [854, 122] width 21 height 10
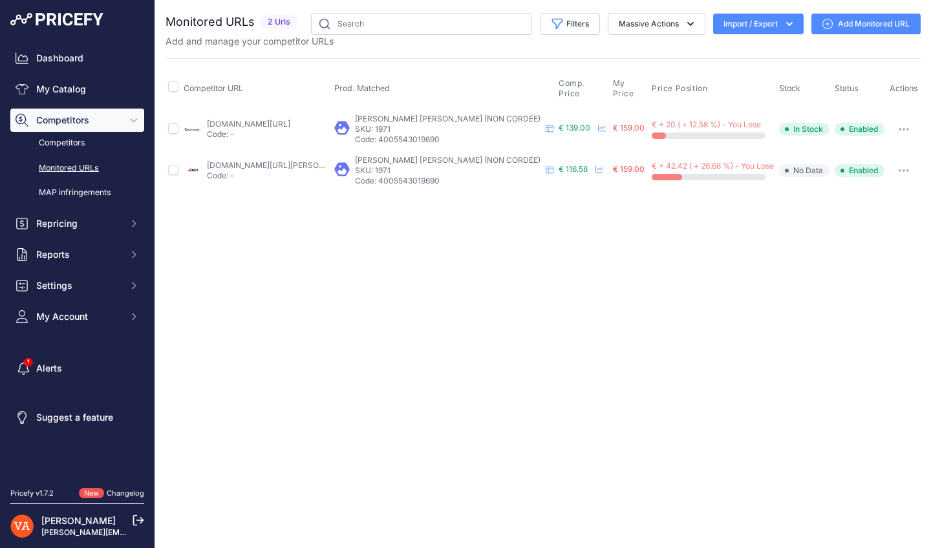
click at [290, 121] on link "[DOMAIN_NAME][URL]" at bounding box center [248, 124] width 83 height 10
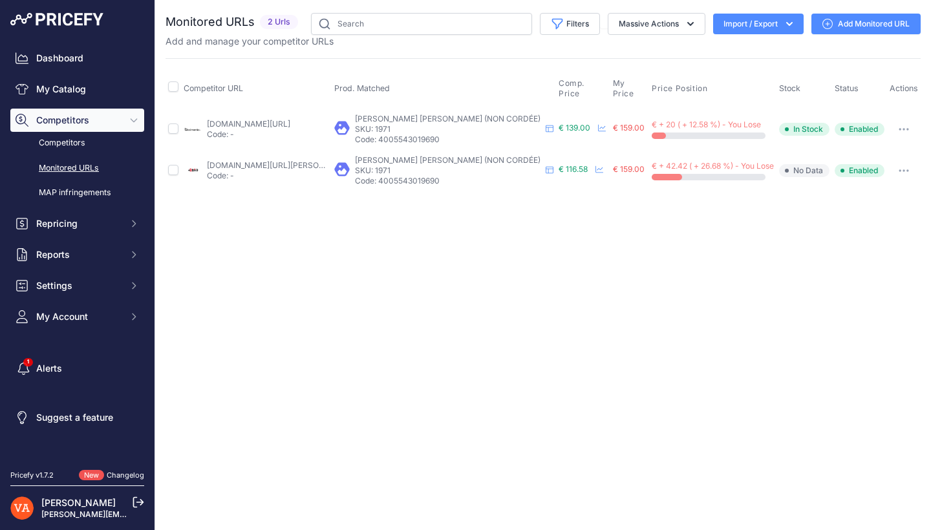
click at [305, 162] on link "plusdebad.com/auraspeed/26707-victor-auraspeed-ljh-s?prirule_jdsnikfkfjsd=10273" at bounding box center [280, 165] width 146 height 10
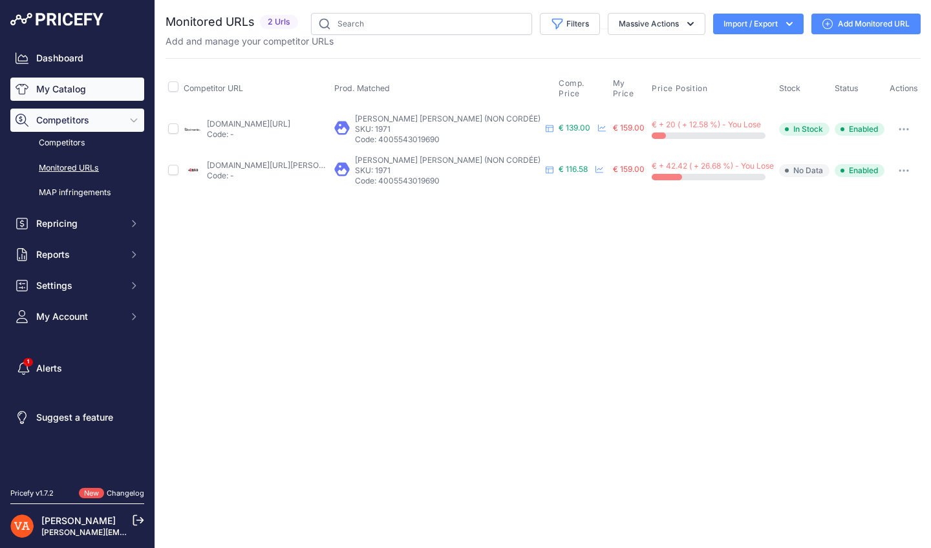
click at [103, 97] on link "My Catalog" at bounding box center [77, 89] width 134 height 23
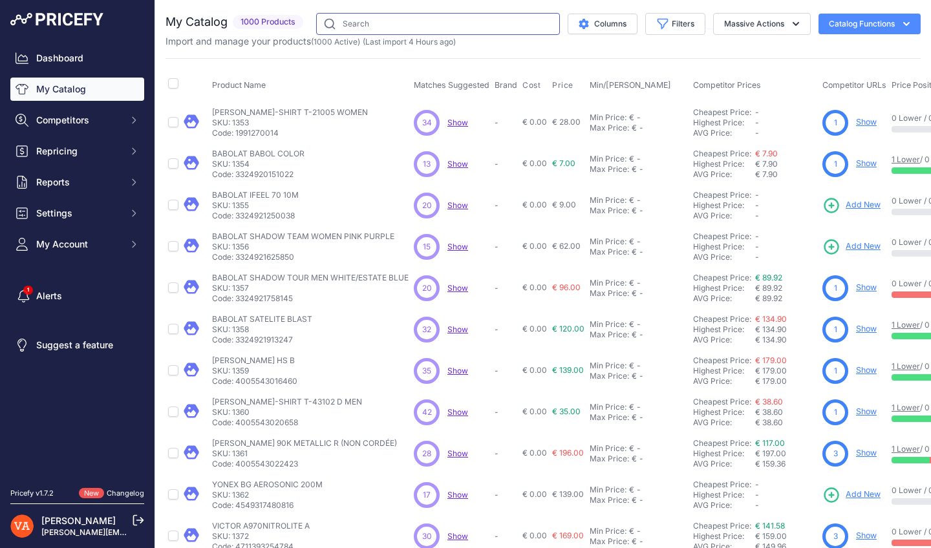
click at [368, 28] on input "text" at bounding box center [438, 24] width 244 height 22
type input "DRIVE X 1L"
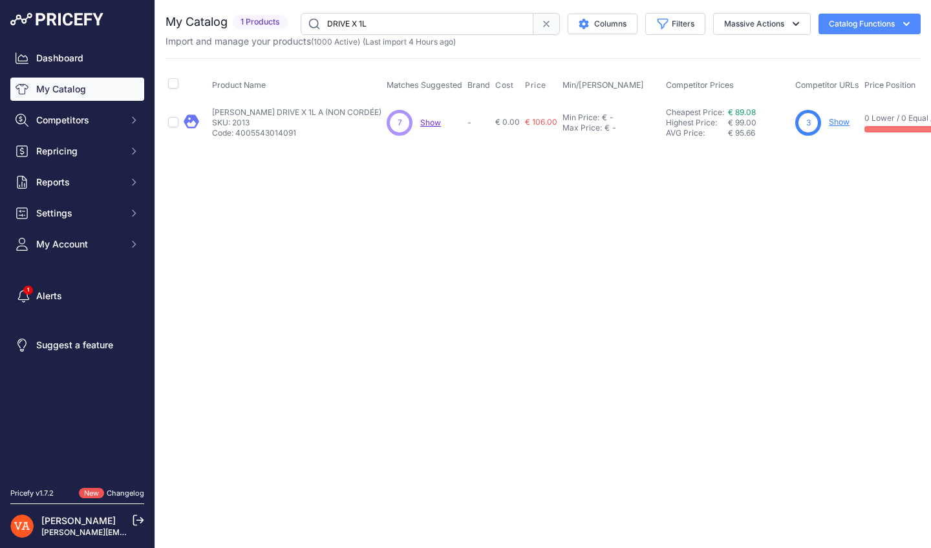
click at [828, 120] on link "Show" at bounding box center [838, 122] width 21 height 10
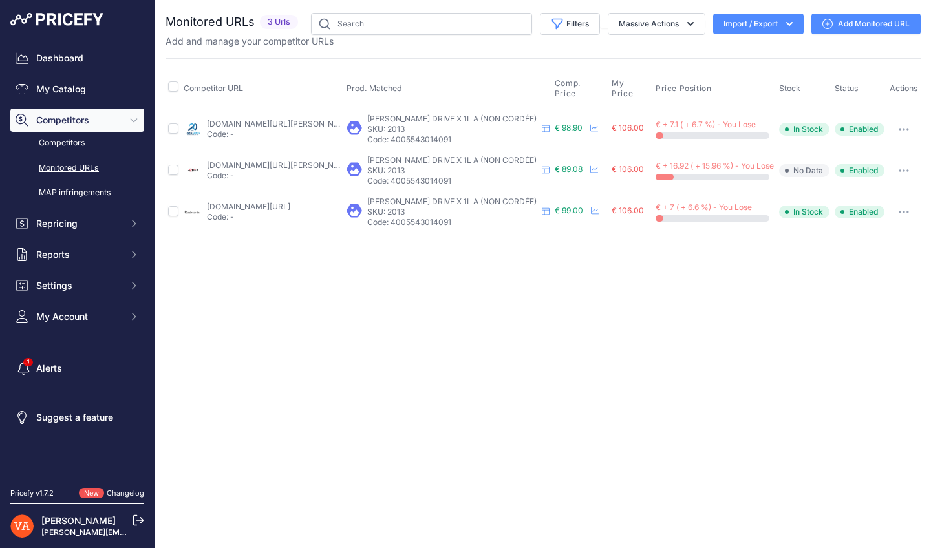
click at [319, 119] on link "[DOMAIN_NAME][URL][PERSON_NAME]" at bounding box center [280, 124] width 146 height 10
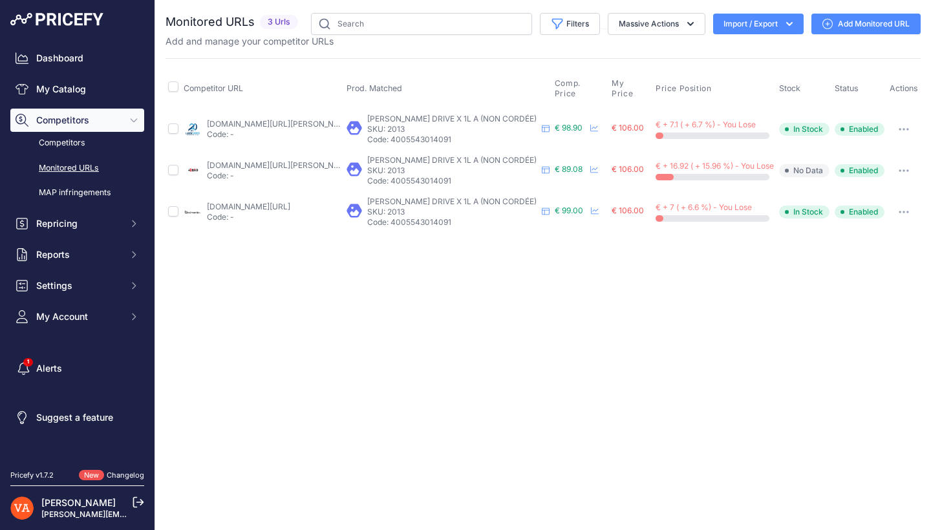
click at [279, 160] on link "plusdebad.com/raquette-victor/7076-victor-drive-x-1l?prirule_jdsnikfkfjsd=10273" at bounding box center [311, 165] width 209 height 10
click at [290, 202] on link "badmania.fr/badminton-drivex-1l-a-250fp1654.html?prirule_jdsnikfkfjsd=10273" at bounding box center [248, 207] width 83 height 10
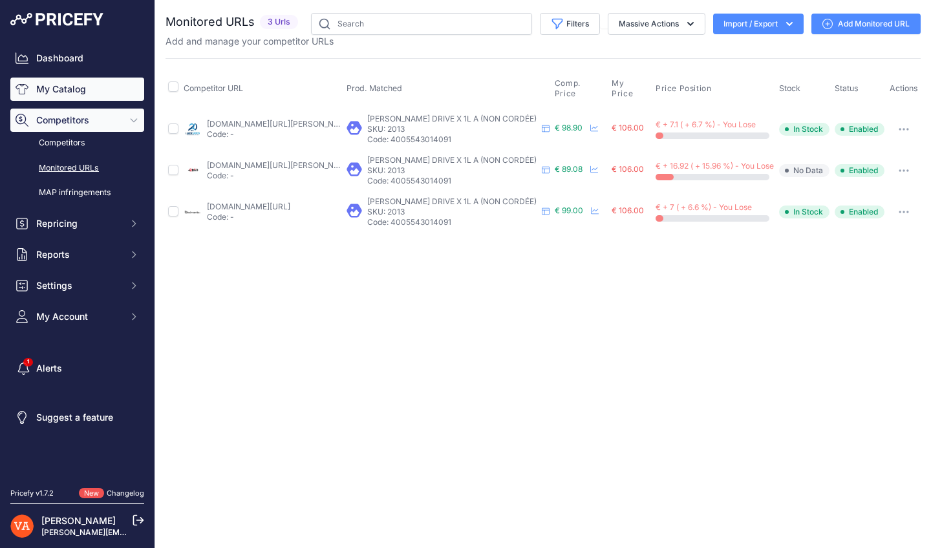
click at [94, 96] on link "My Catalog" at bounding box center [77, 89] width 134 height 23
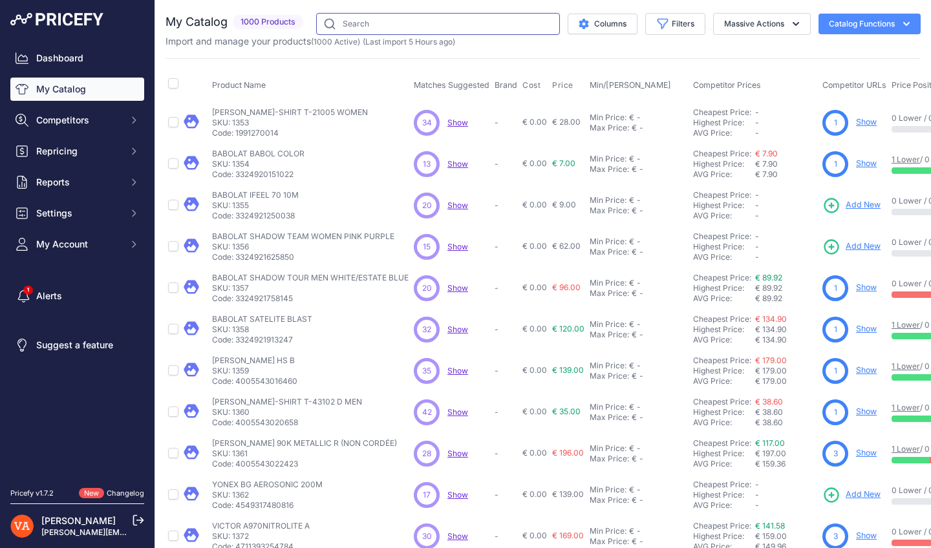
click at [380, 17] on input "text" at bounding box center [438, 24] width 244 height 22
type input "77"
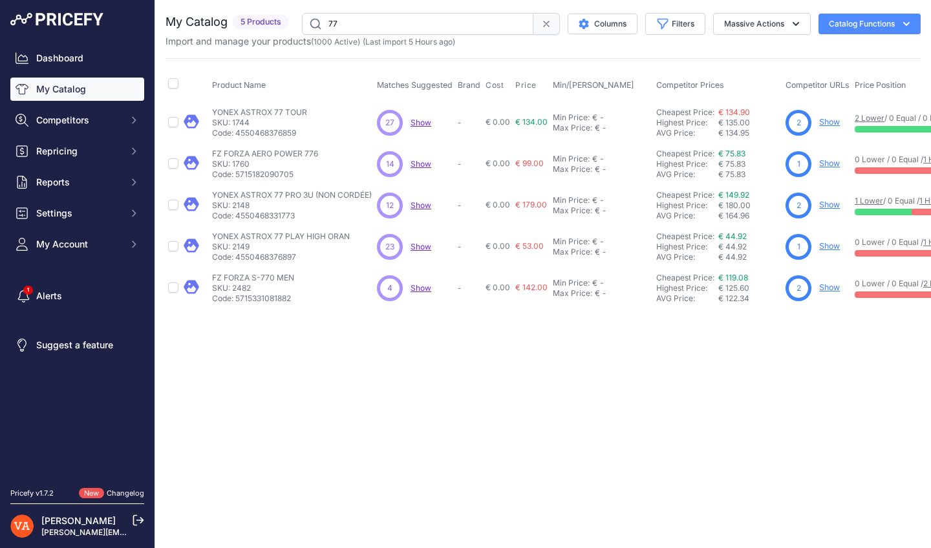
click at [832, 206] on link "Show" at bounding box center [829, 205] width 21 height 10
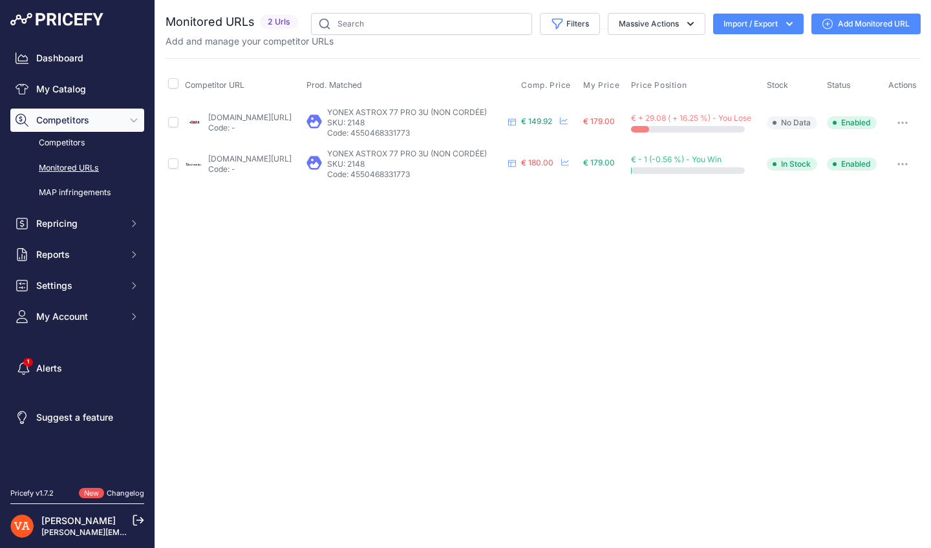
click at [279, 122] on link "[DOMAIN_NAME][URL]" at bounding box center [249, 117] width 83 height 10
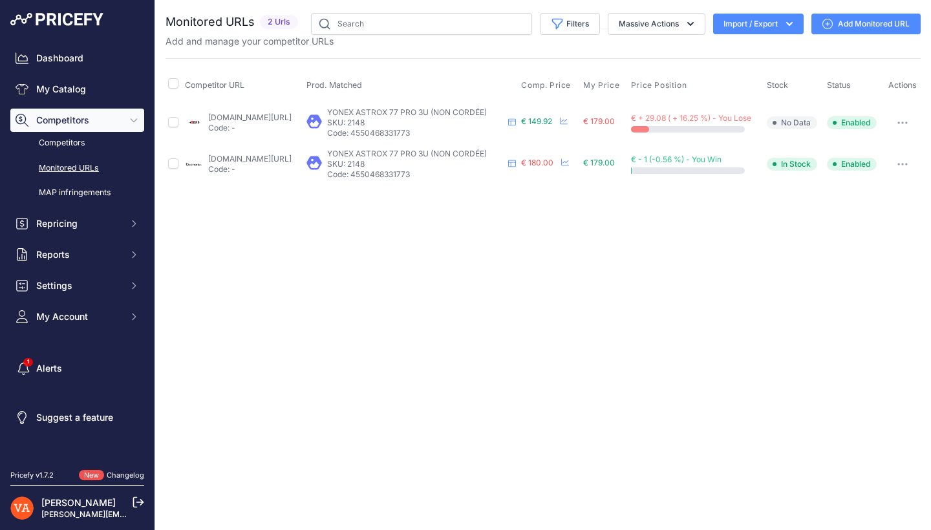
click at [291, 163] on link "[DOMAIN_NAME][URL]" at bounding box center [249, 159] width 83 height 10
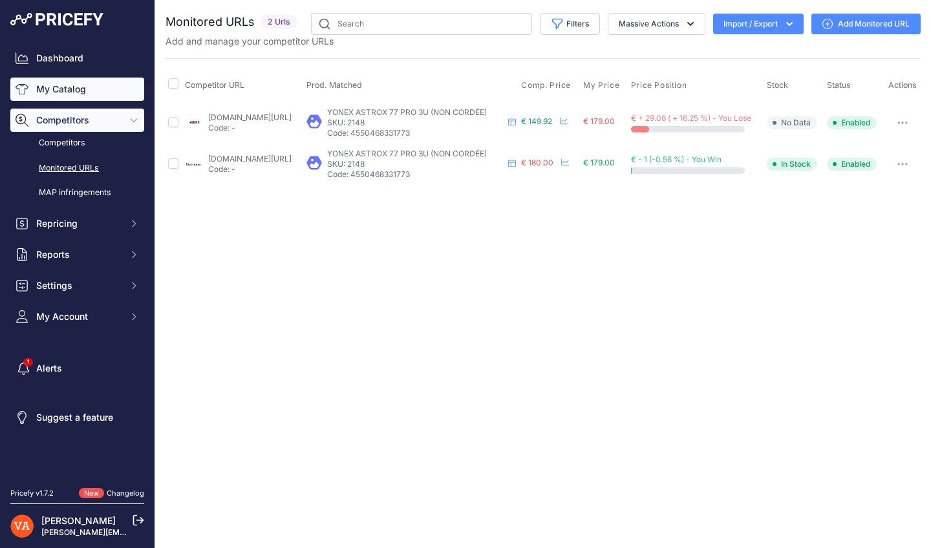
click at [125, 90] on link "My Catalog" at bounding box center [77, 89] width 134 height 23
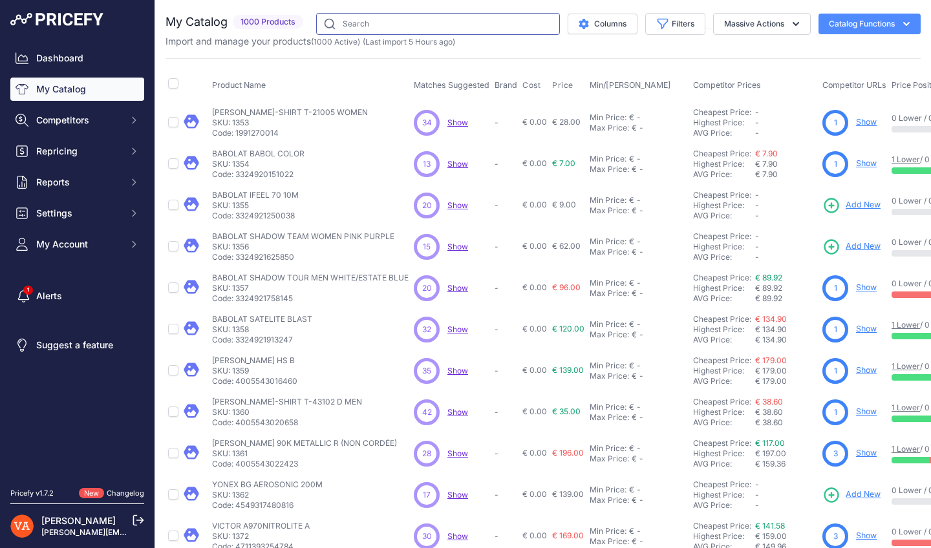
click at [383, 14] on input "text" at bounding box center [438, 24] width 244 height 22
type input "ORIGIN"
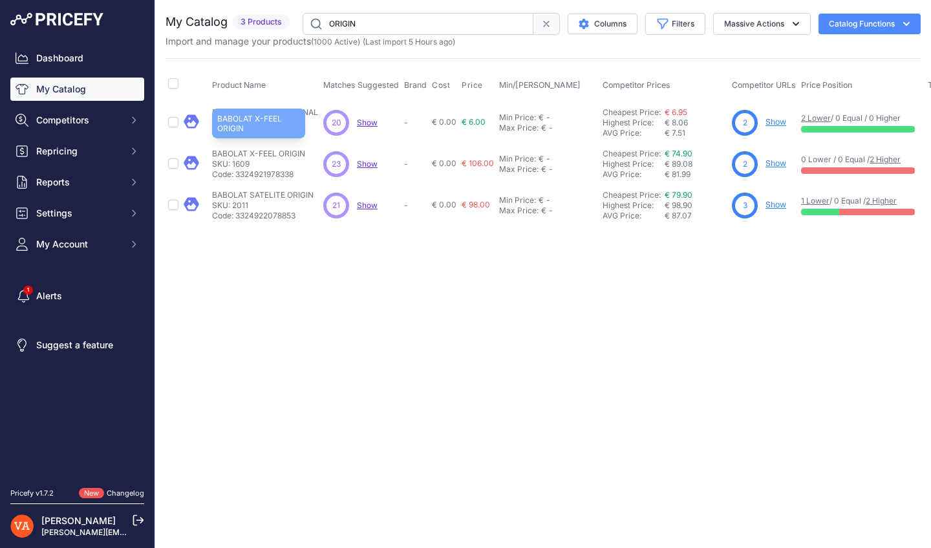
click at [288, 152] on p "BABOLAT X-FEEL ORIGIN" at bounding box center [258, 154] width 93 height 10
click at [772, 166] on link "Show" at bounding box center [775, 163] width 21 height 10
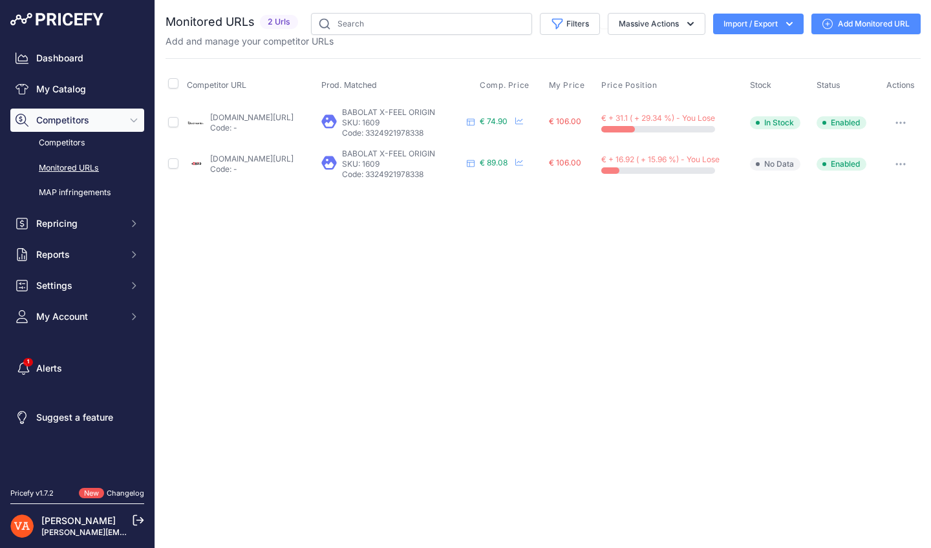
click at [293, 156] on link "plusdebad.com/raquette-badminton/29285-babolat-x-feel-origin?prirule_jdsnikfkfj…" at bounding box center [251, 159] width 83 height 10
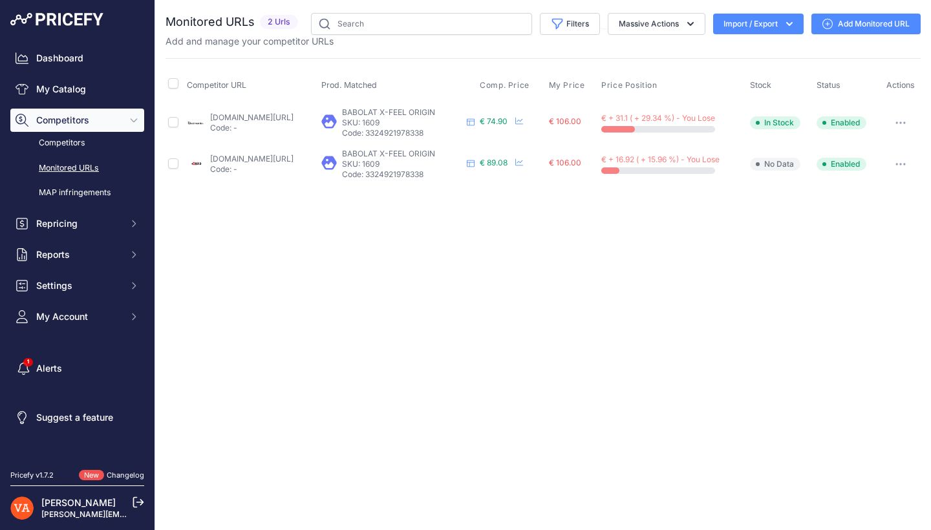
click at [293, 113] on link "badmania.fr/badminton-x-feel-origin-11fp2250.html?prirule_jdsnikfkfjsd=10273" at bounding box center [251, 117] width 83 height 10
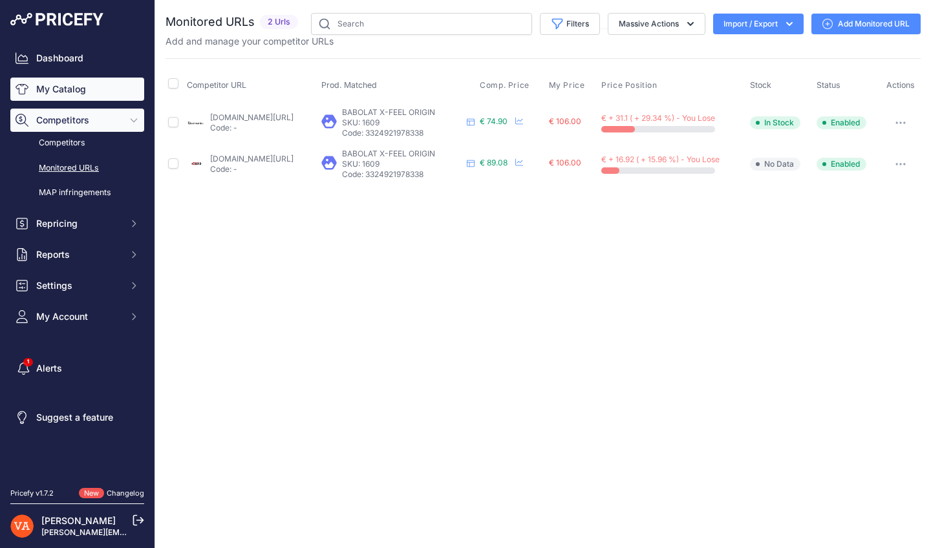
click at [116, 93] on link "My Catalog" at bounding box center [77, 89] width 134 height 23
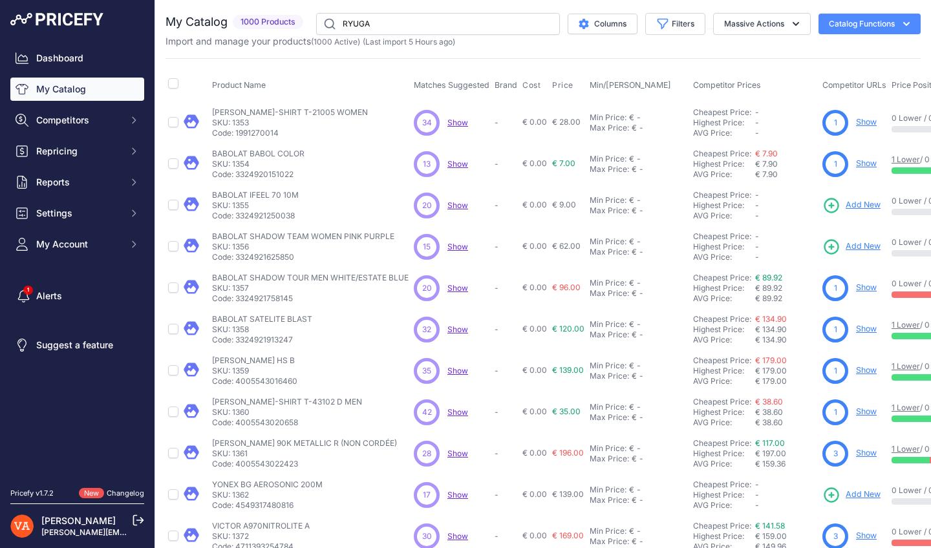
type input "RYUGA"
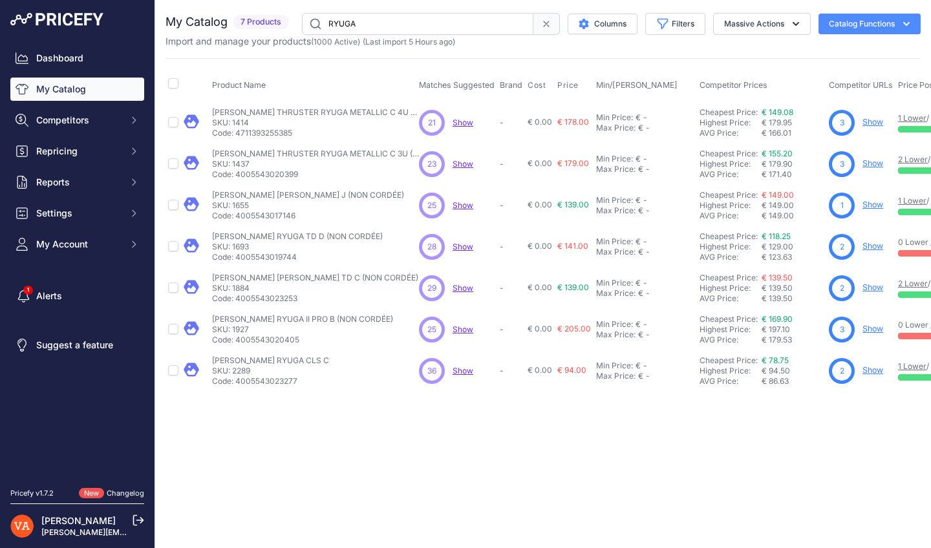
click at [871, 326] on link "Show" at bounding box center [872, 329] width 21 height 10
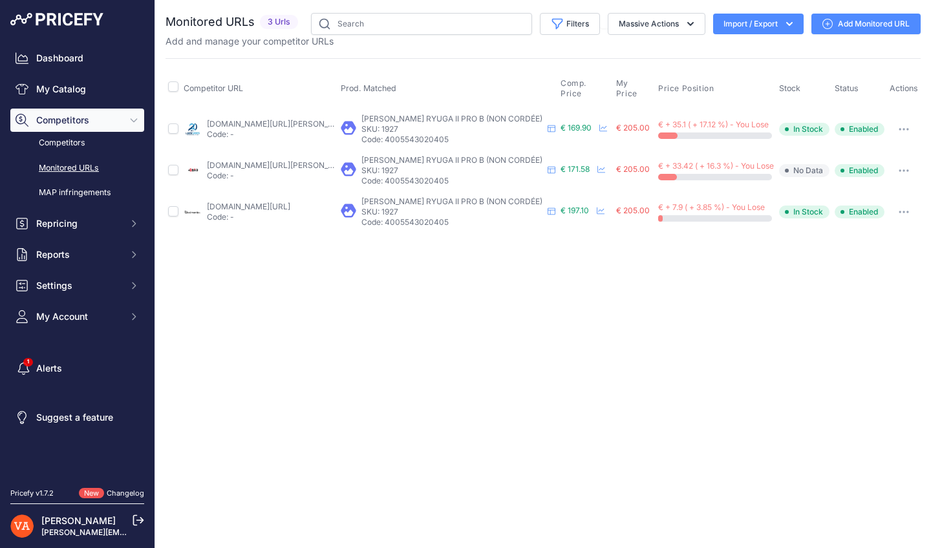
click at [279, 126] on link "[DOMAIN_NAME][URL][PERSON_NAME]" at bounding box center [280, 124] width 146 height 10
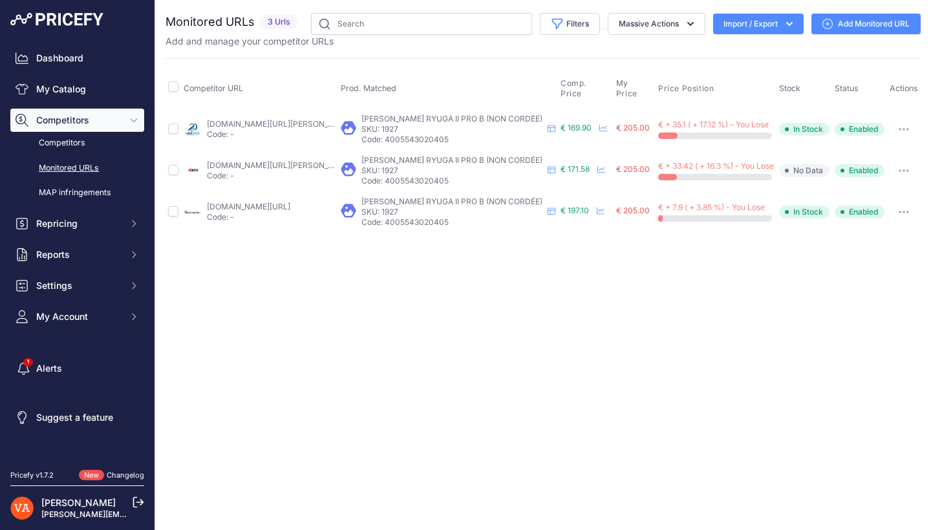
click at [305, 161] on link "[DOMAIN_NAME][URL][PERSON_NAME]" at bounding box center [280, 165] width 146 height 10
click at [247, 209] on link "[DOMAIN_NAME][URL]" at bounding box center [248, 207] width 83 height 10
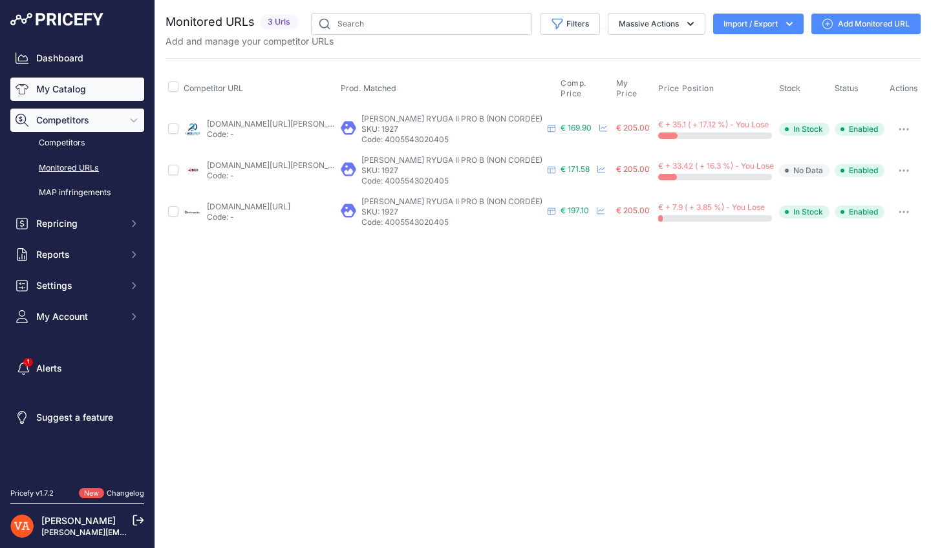
click at [106, 94] on link "My Catalog" at bounding box center [77, 89] width 134 height 23
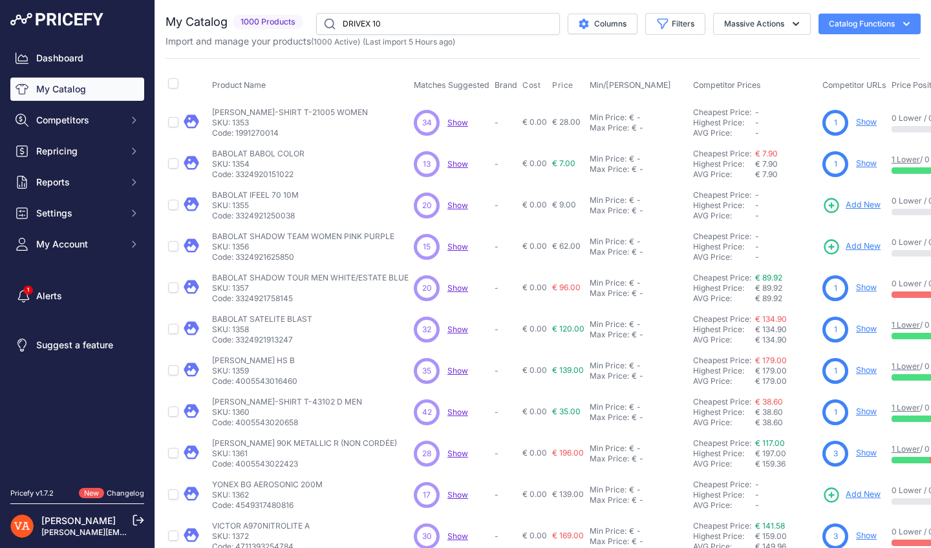
type input "DRIVEX 10"
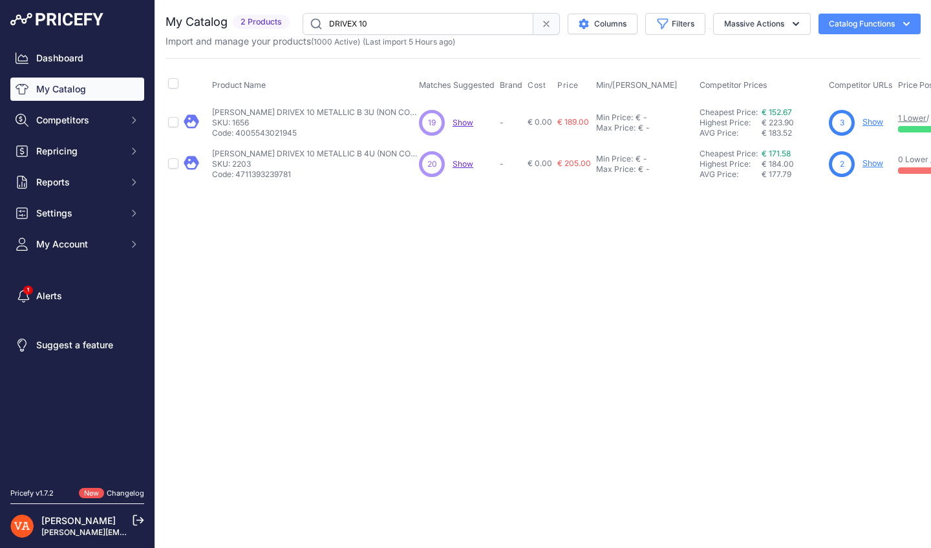
click at [864, 120] on link "Show" at bounding box center [872, 122] width 21 height 10
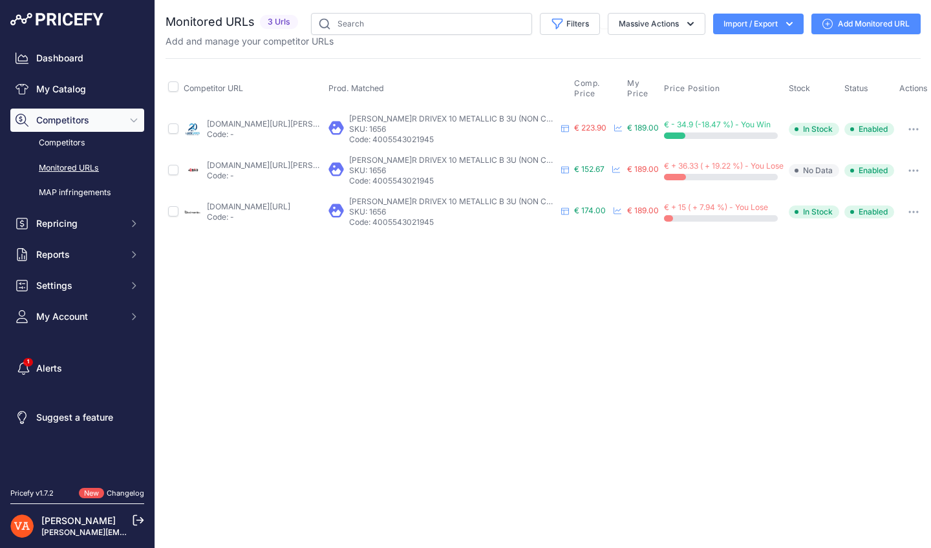
click at [251, 125] on link "lardesports.com/badminton/raquettes/notre-selection-de-raquettes-pour-noel/raqu…" at bounding box center [311, 124] width 209 height 10
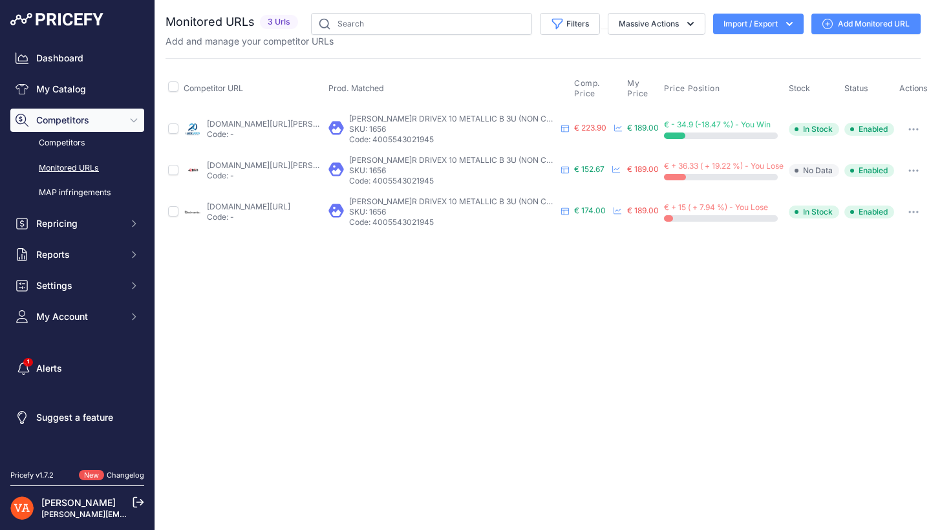
click at [308, 164] on link "plusdebad.com/raquette-badminton/28123-victor-drivex-10-metallic?prirule_jdsnik…" at bounding box center [280, 165] width 146 height 10
click at [288, 209] on link "badmania.fr/badminton-drivex-10-metallic-b-3u-g5-250fp2281.html?prirule_jdsnikf…" at bounding box center [248, 207] width 83 height 10
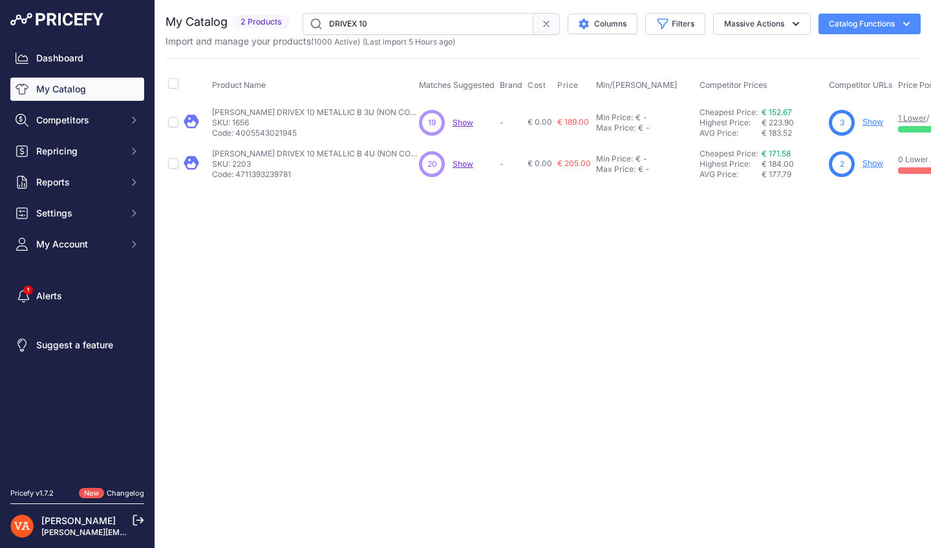
click at [436, 30] on input "DRIVEX 10" at bounding box center [417, 24] width 231 height 22
type input "NEXTAGE"
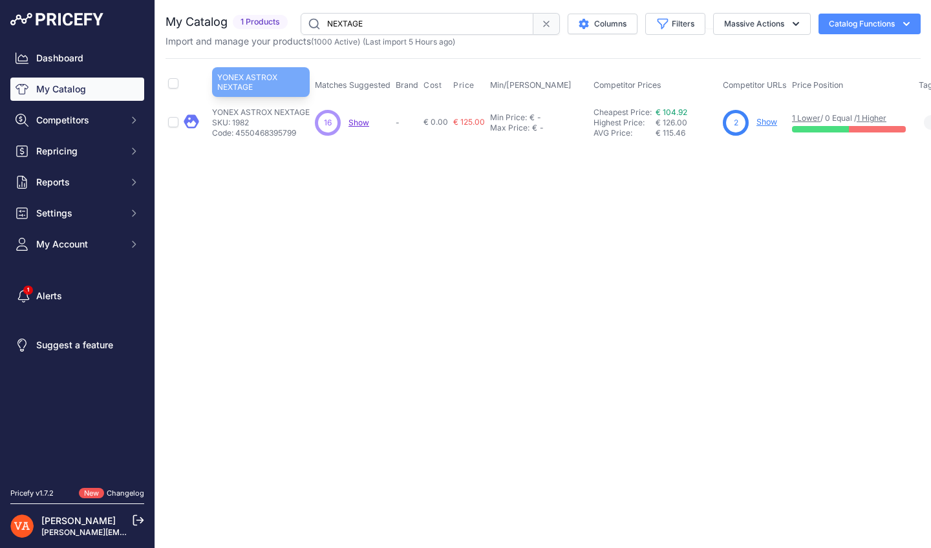
click at [285, 116] on p "YONEX ASTROX NEXTAGE" at bounding box center [261, 112] width 98 height 10
click at [770, 120] on link "Show" at bounding box center [766, 122] width 21 height 10
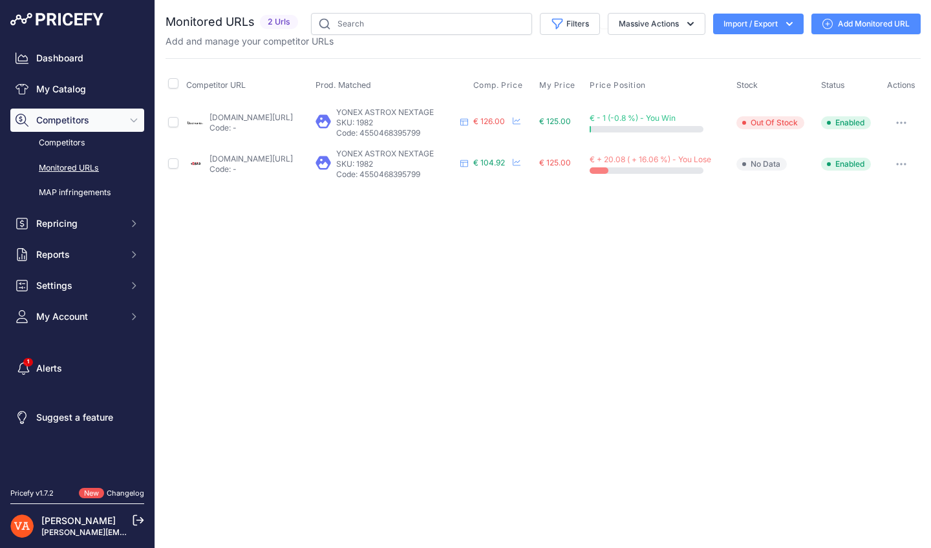
click at [293, 120] on link "[DOMAIN_NAME][URL]" at bounding box center [250, 117] width 83 height 10
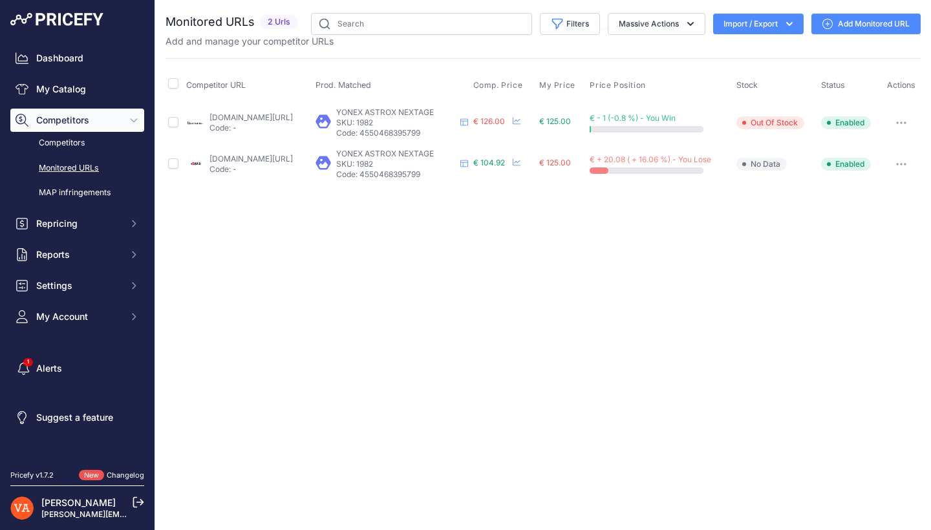
click at [278, 154] on link "[DOMAIN_NAME][URL]" at bounding box center [250, 159] width 83 height 10
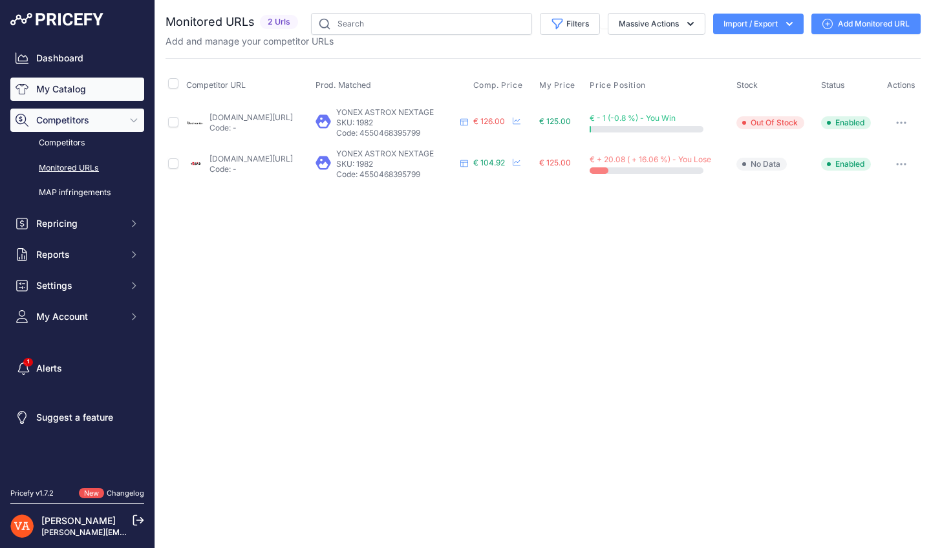
click at [96, 86] on link "My Catalog" at bounding box center [77, 89] width 134 height 23
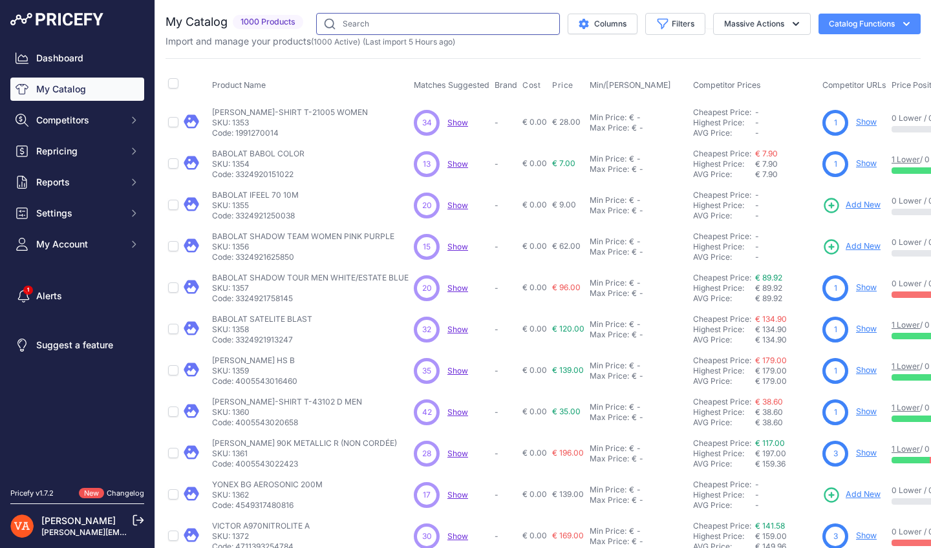
click at [384, 21] on input "text" at bounding box center [438, 24] width 244 height 22
type input "776"
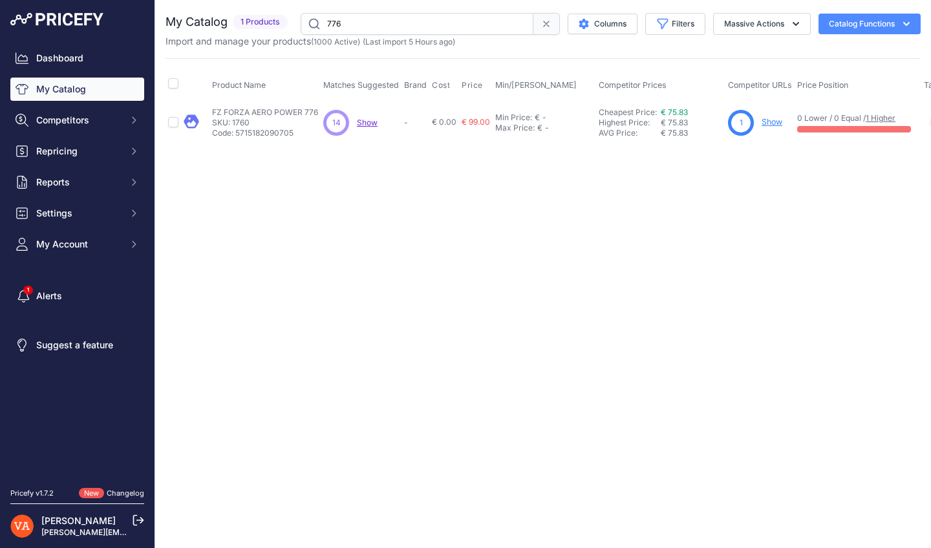
click at [773, 122] on link "Show" at bounding box center [771, 122] width 21 height 10
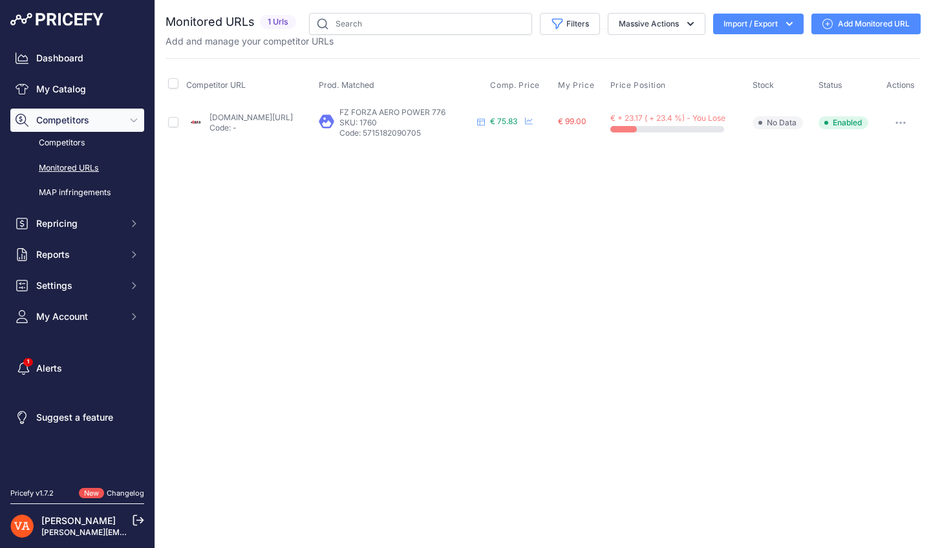
click at [293, 118] on link "[DOMAIN_NAME][URL]" at bounding box center [250, 117] width 83 height 10
click at [110, 94] on link "My Catalog" at bounding box center [77, 89] width 134 height 23
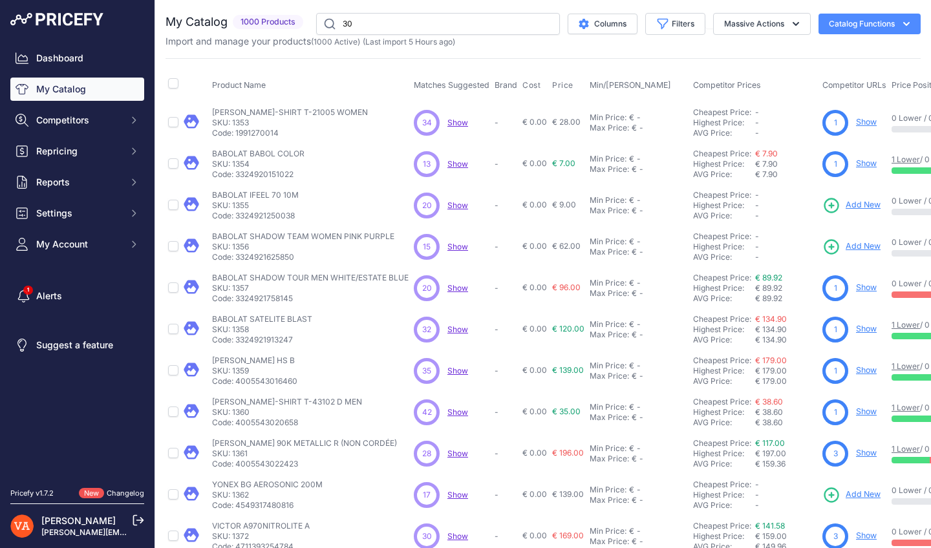
type input "30"
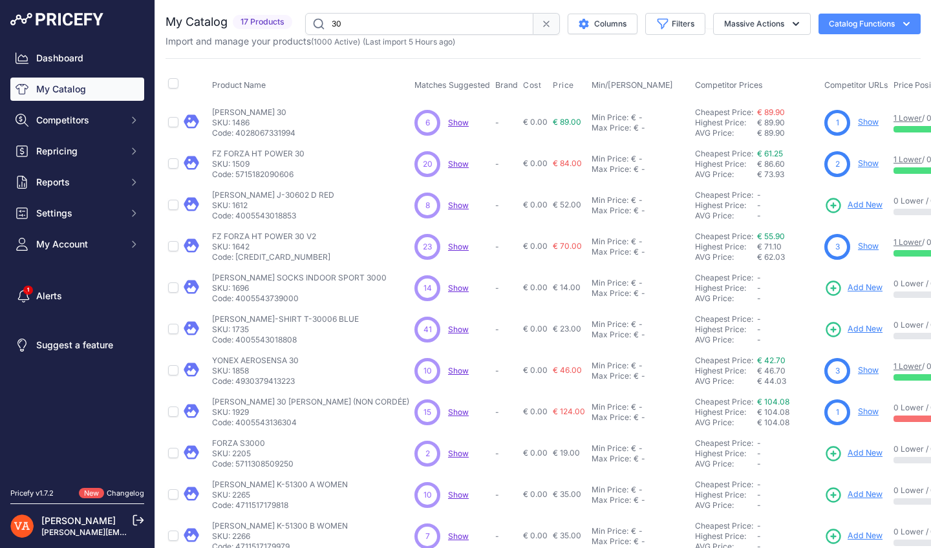
click at [857, 163] on link "Show" at bounding box center [867, 163] width 21 height 10
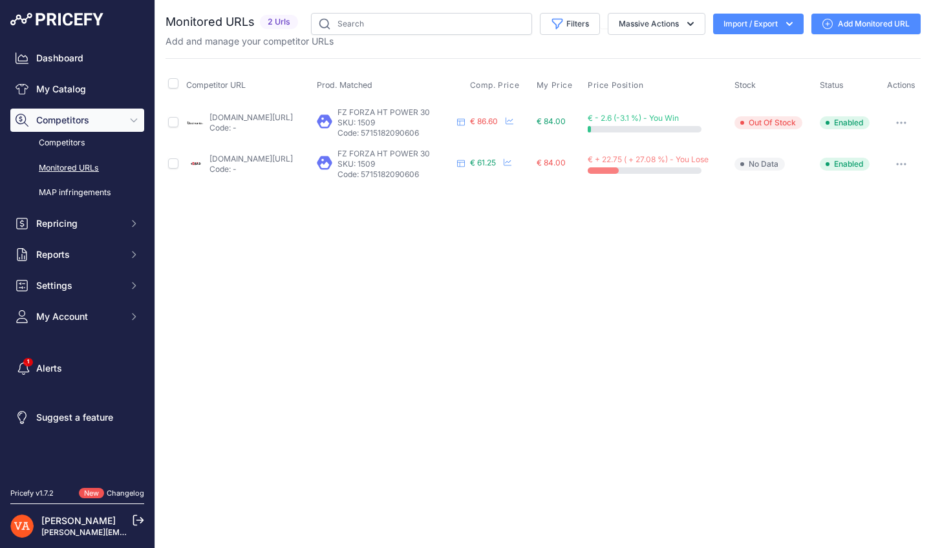
click at [293, 164] on p "Code: -" at bounding box center [250, 169] width 83 height 10
click at [293, 114] on link "badmania.fr/badminton-ht-power-30-107fp1992.html?prirule_jdsnikfkfjsd=10273" at bounding box center [250, 117] width 83 height 10
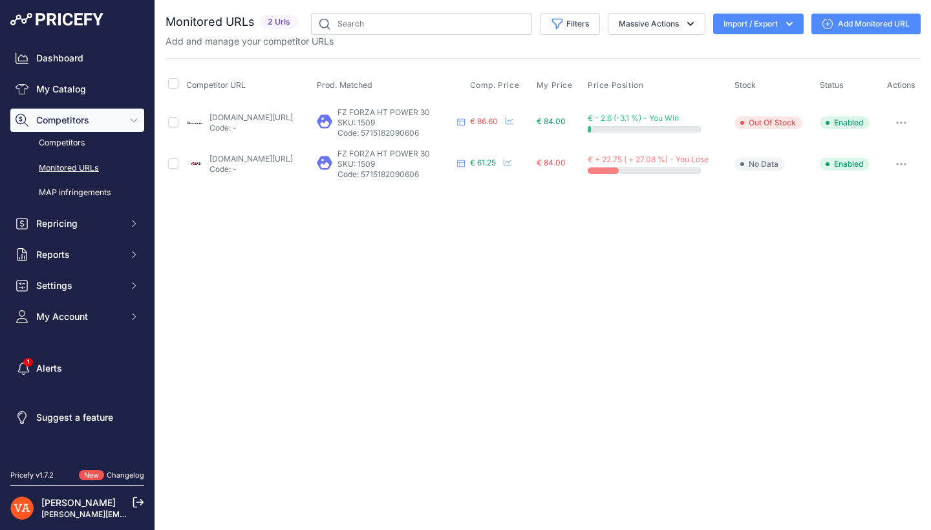
click at [279, 158] on link "plusdebad.com/power/7086-forza-ht-power-30?prirule_jdsnikfkfjsd=10273" at bounding box center [250, 159] width 83 height 10
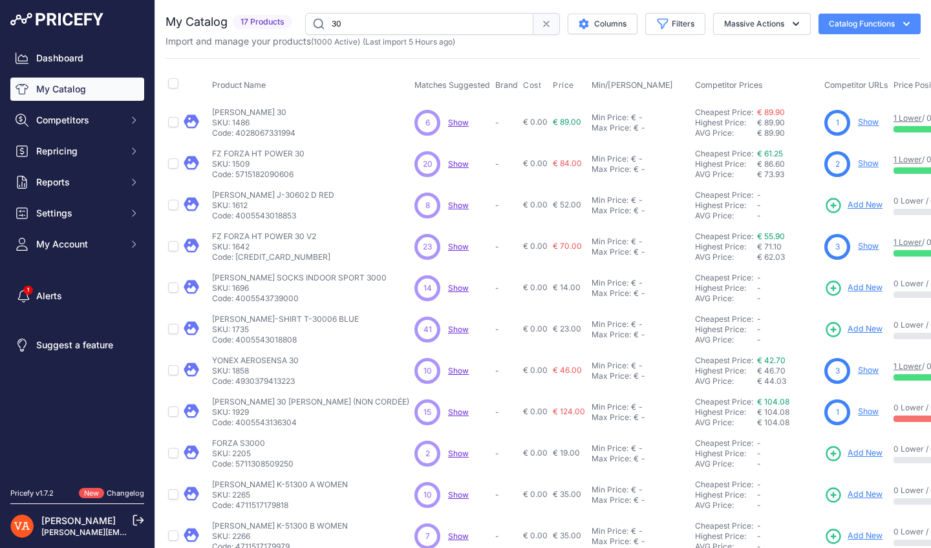
click at [388, 32] on input "30" at bounding box center [419, 24] width 228 height 22
type input "POWER 34"
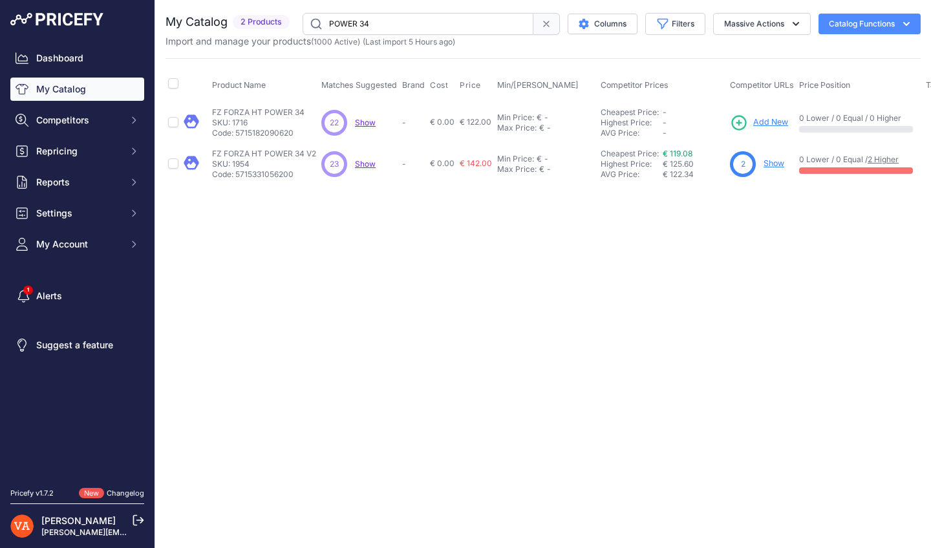
click at [770, 167] on link "Show" at bounding box center [773, 163] width 21 height 10
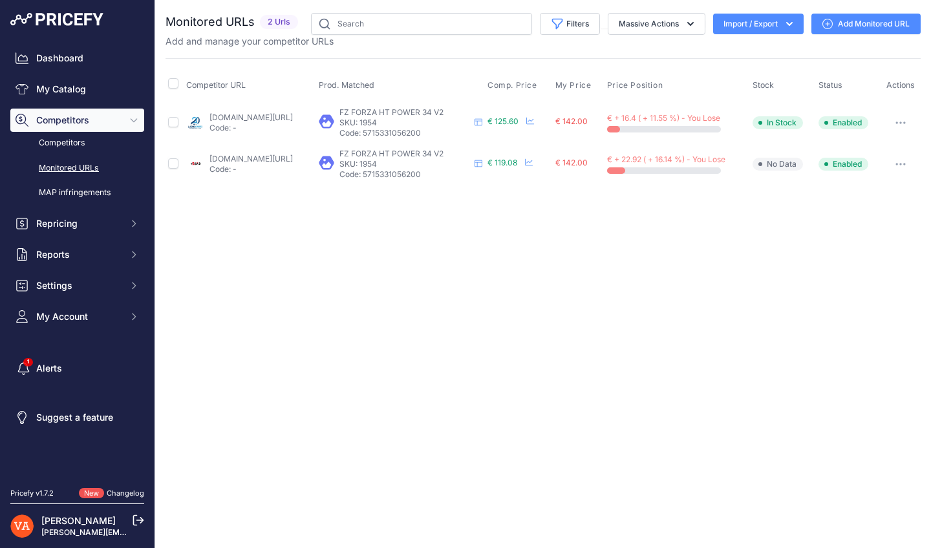
click at [276, 119] on link "lardesports.com/badminton/raquettes/raquettes-senior/raquette-de-badminton-fz-f…" at bounding box center [250, 117] width 83 height 10
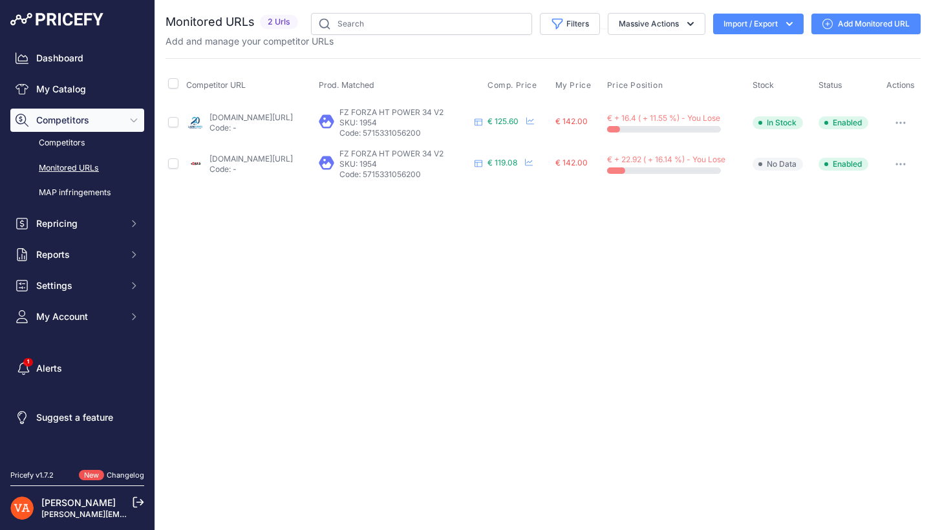
click at [270, 156] on link "plusdebad.com/raquette-badminton/34212-forza-ht-power-34-v2?prirule_jdsnikfkfjs…" at bounding box center [250, 159] width 83 height 10
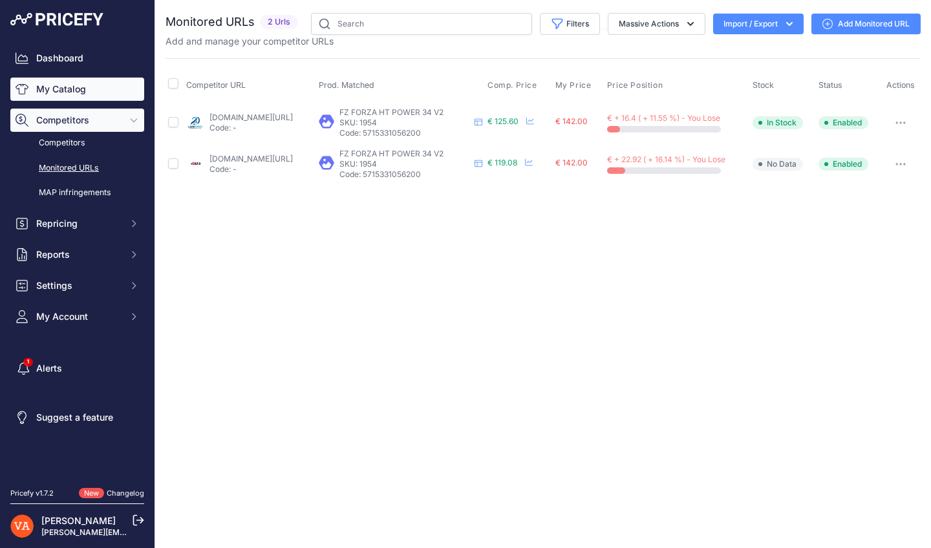
click at [121, 84] on link "My Catalog" at bounding box center [77, 89] width 134 height 23
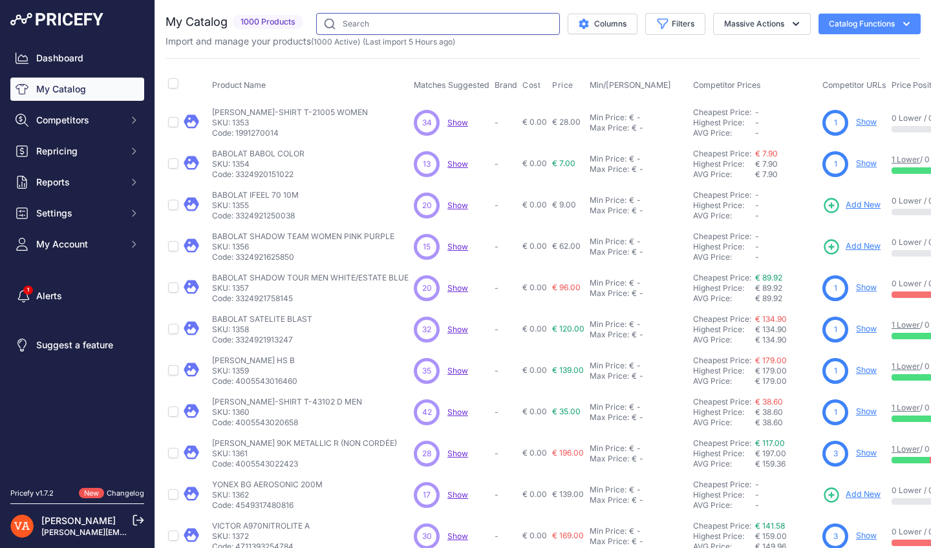
click at [409, 23] on input "text" at bounding box center [438, 24] width 244 height 22
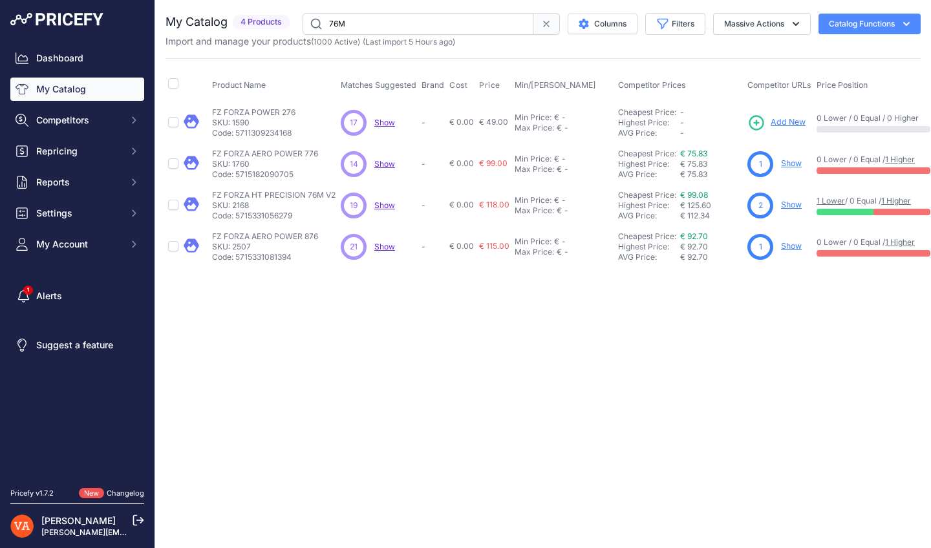
type input "76M"
click at [799, 202] on tbody "FZ FORZA POWER 276" at bounding box center [620, 184] width 910 height 166
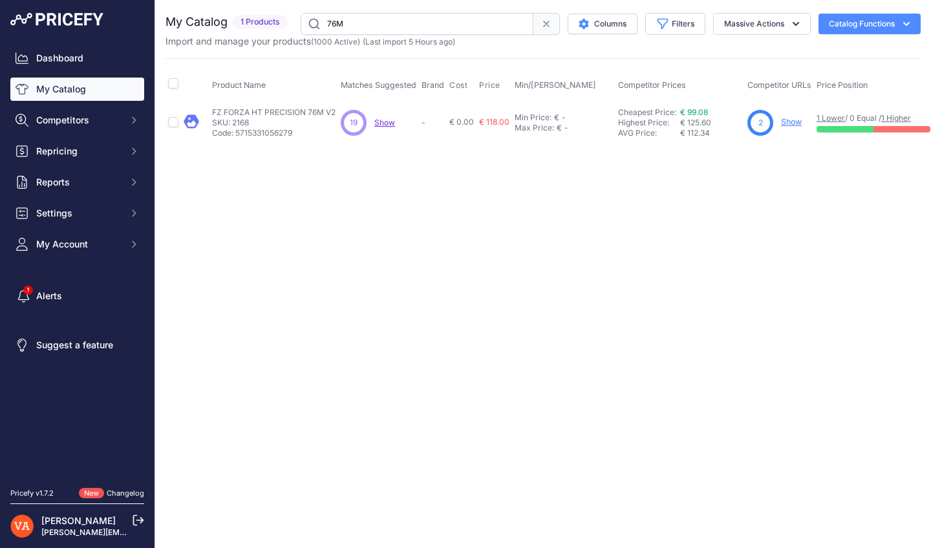
click at [788, 121] on link "Show" at bounding box center [791, 122] width 21 height 10
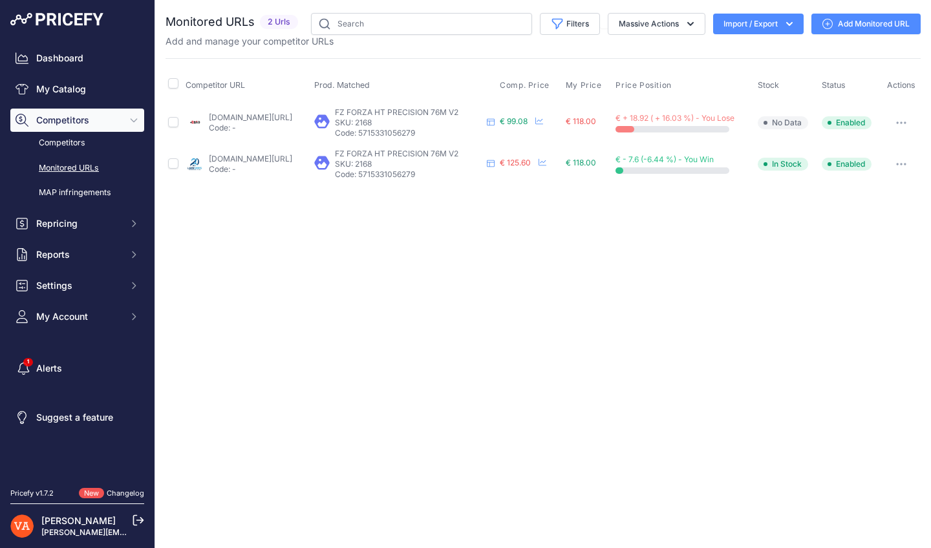
click at [278, 115] on link "plusdebad.com/raquette-badminton/34214-forza-ht-precision-76m-v2?prirule_jdsnik…" at bounding box center [250, 117] width 83 height 10
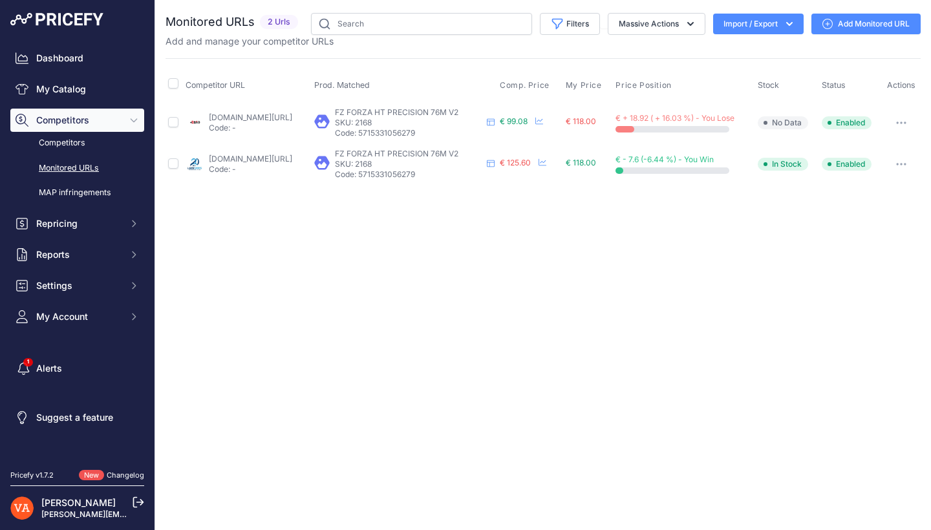
click at [273, 158] on link "lardesports.com/badminton/raquettes/raquettes-senior/forza/raquette-de-badminto…" at bounding box center [250, 159] width 83 height 10
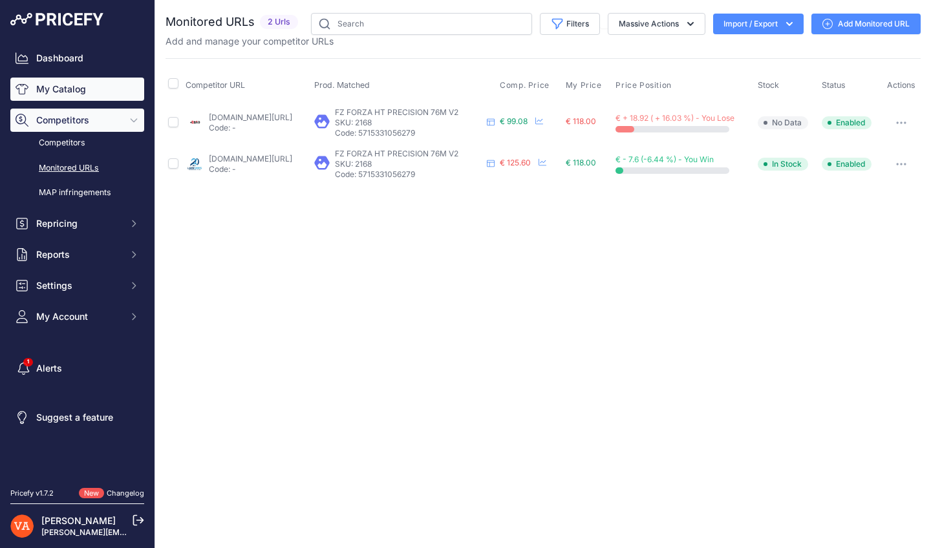
click at [140, 80] on link "My Catalog" at bounding box center [77, 89] width 134 height 23
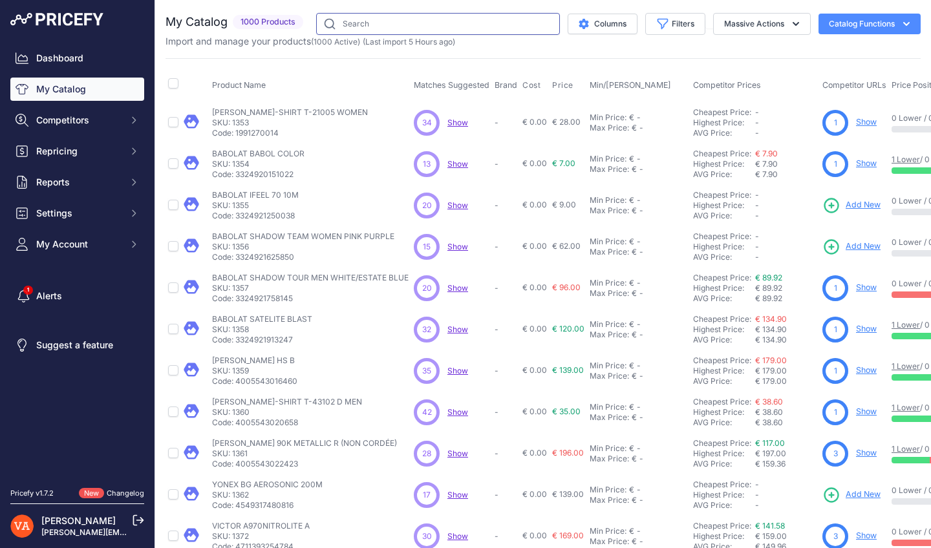
click at [414, 34] on input "text" at bounding box center [438, 24] width 244 height 22
type input "372"
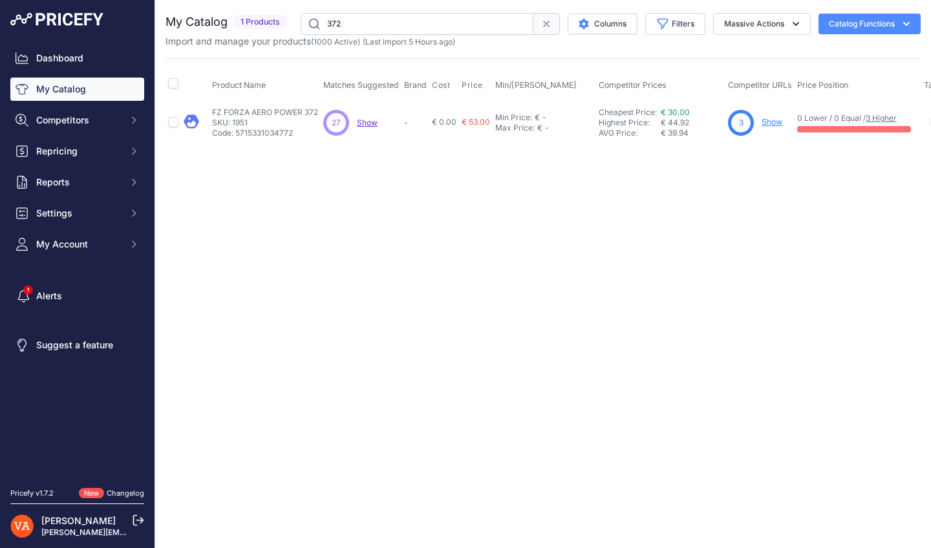
click at [773, 122] on link "Show" at bounding box center [771, 122] width 21 height 10
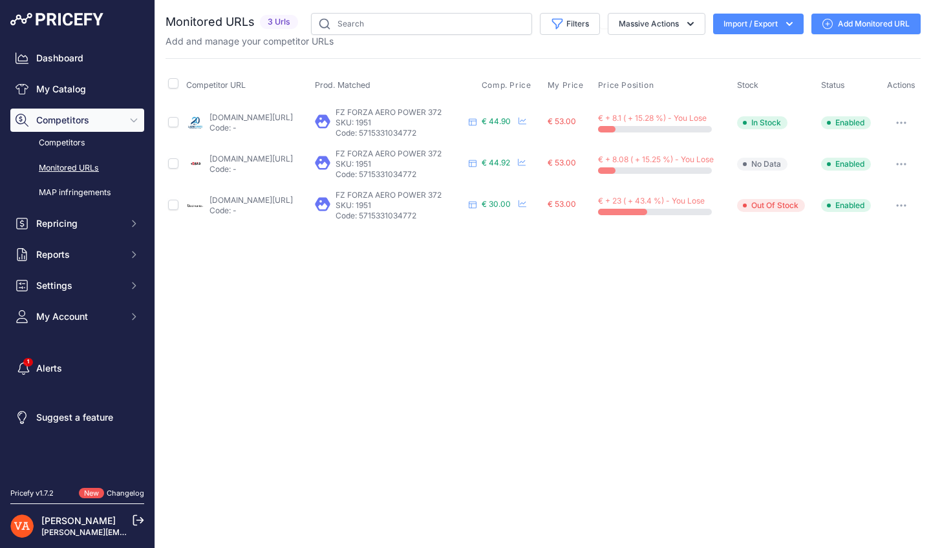
click at [293, 123] on p "Code: -" at bounding box center [250, 128] width 83 height 10
click at [293, 119] on link "lardesports.com/badminton/raquettes/raquette-de-badminton-fz-forza-aero-power-3…" at bounding box center [250, 117] width 83 height 10
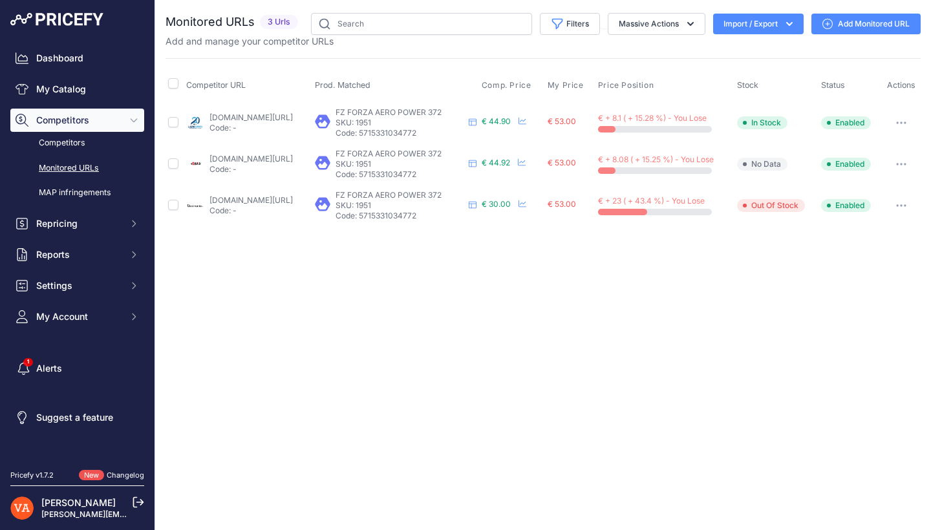
click at [293, 157] on link "plusdebad.com/raquette-badminton/27488-forza-aero-power-372?prirule_jdsnikfkfjs…" at bounding box center [250, 159] width 83 height 10
click at [293, 198] on link "badmania.fr/badminton-aero-power-372-noir-blanc-107fp2385.html?prirule_jdsnikfk…" at bounding box center [250, 200] width 83 height 10
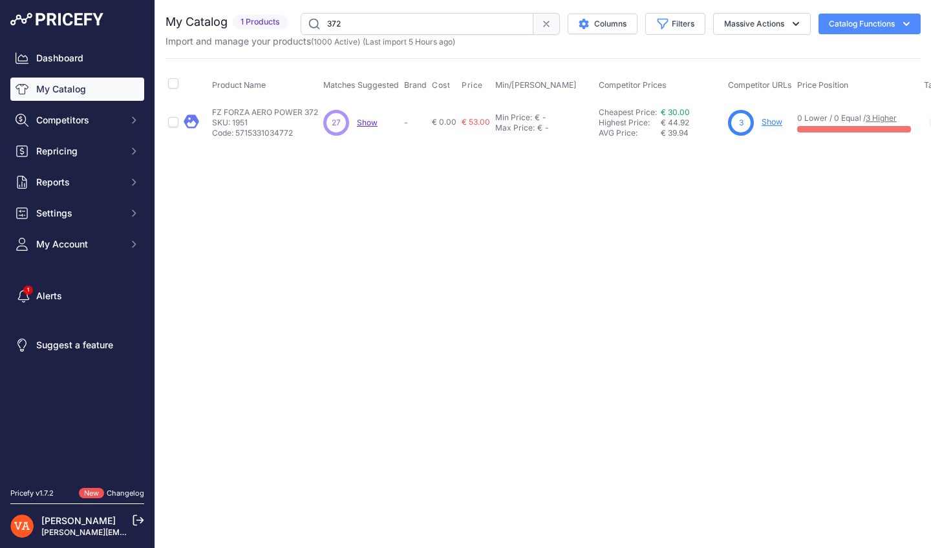
click at [342, 26] on input "372" at bounding box center [416, 24] width 233 height 22
type input "88"
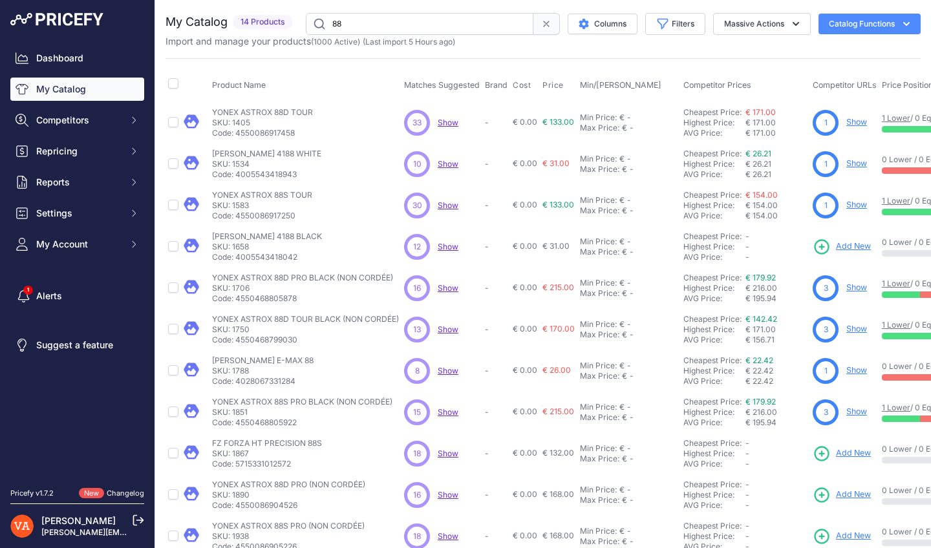
click at [860, 121] on link "Show" at bounding box center [856, 122] width 21 height 10
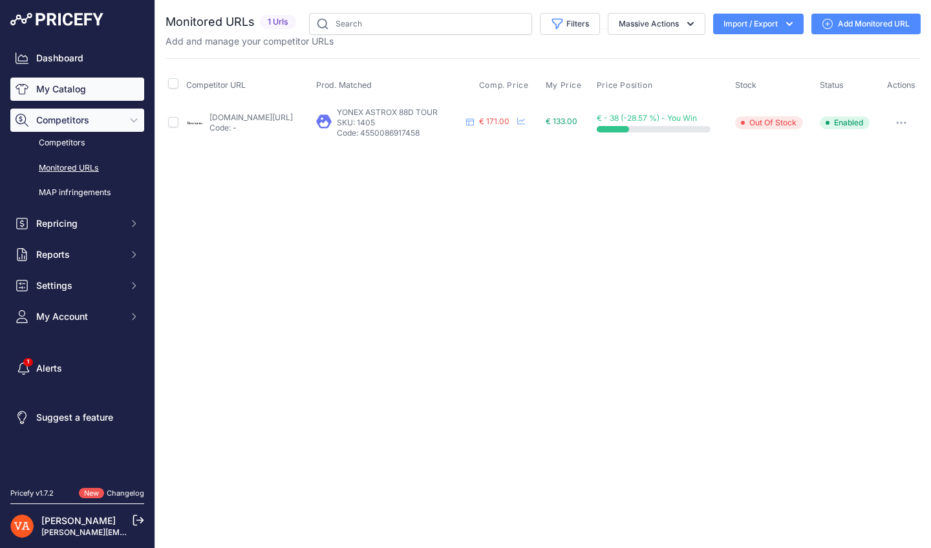
click at [72, 85] on link "My Catalog" at bounding box center [77, 89] width 134 height 23
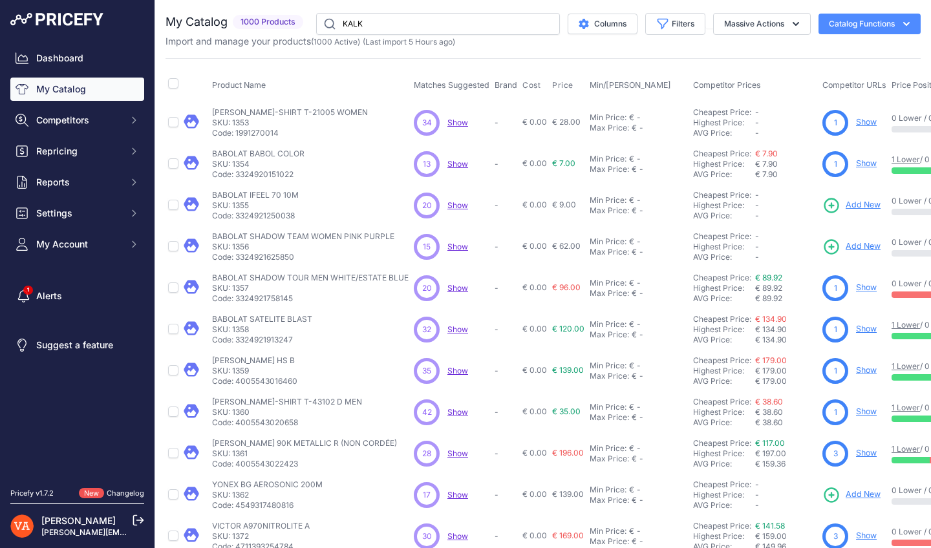
type input "KALK"
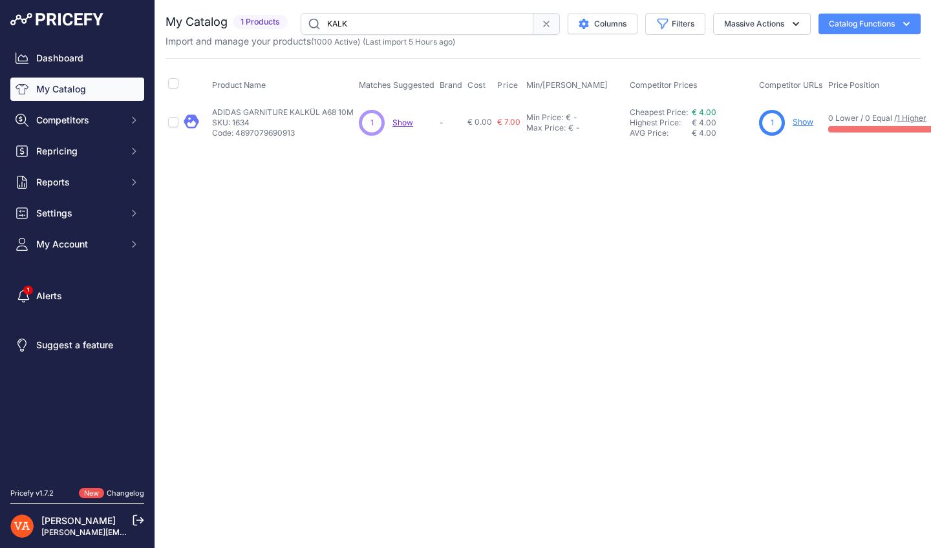
click at [803, 120] on link "Show" at bounding box center [802, 122] width 21 height 10
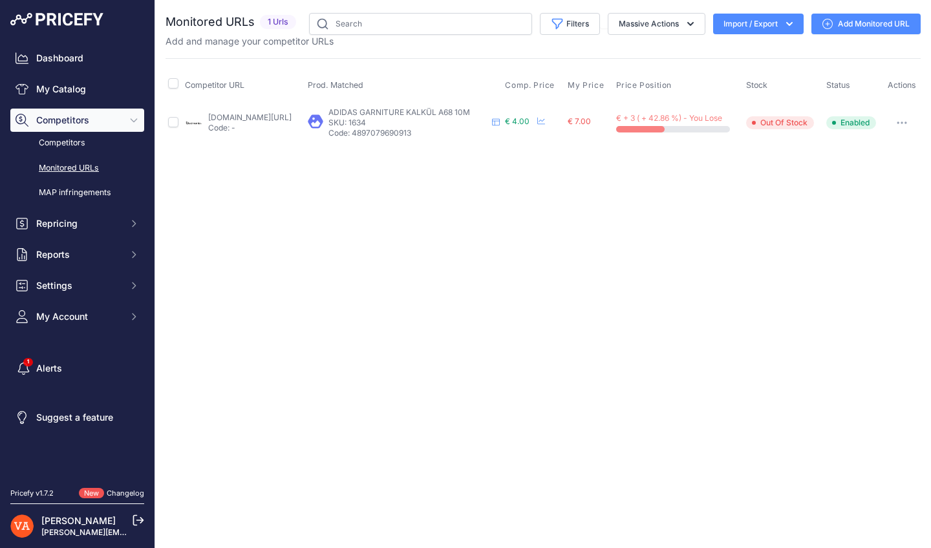
click at [290, 112] on link "badmania.fr/badminton-garniture-adidas-kalkul-a63-1-blanc-131fp479.html?prirule…" at bounding box center [249, 117] width 83 height 10
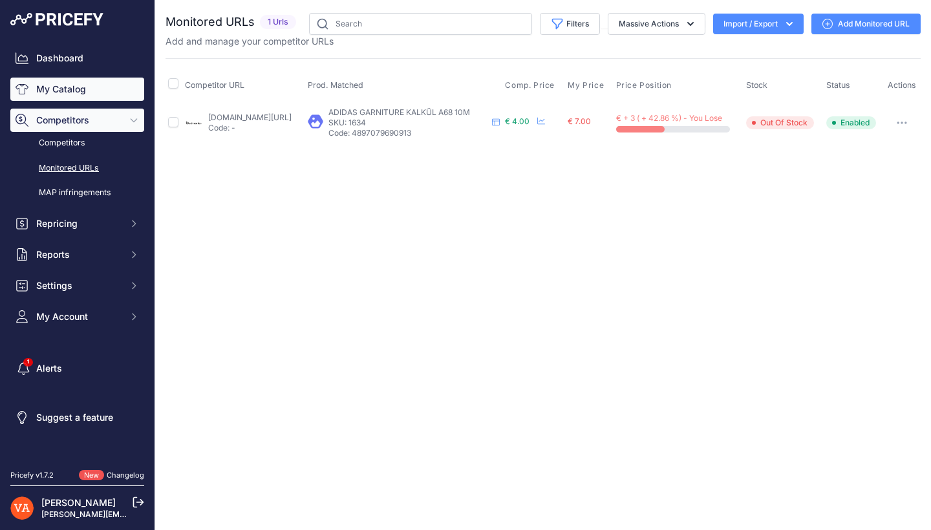
click at [104, 84] on link "My Catalog" at bounding box center [77, 89] width 134 height 23
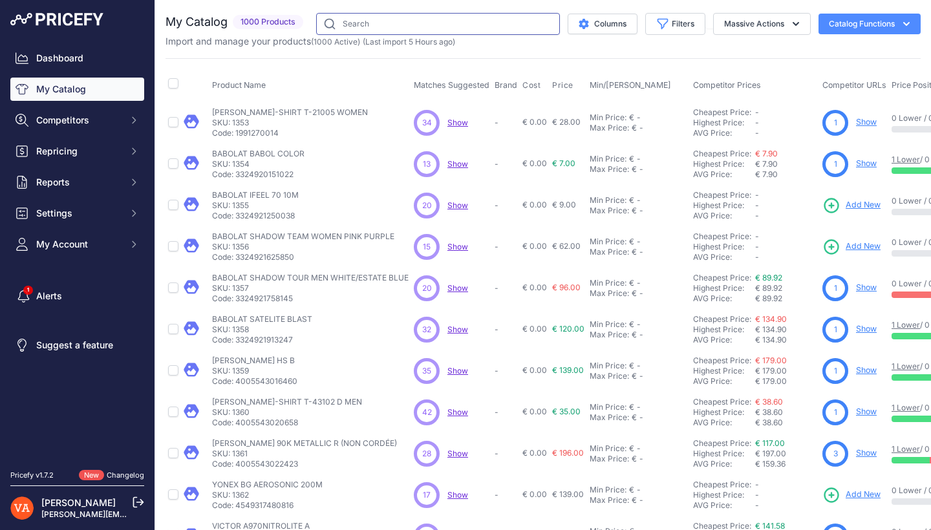
click at [419, 19] on input "text" at bounding box center [438, 24] width 244 height 22
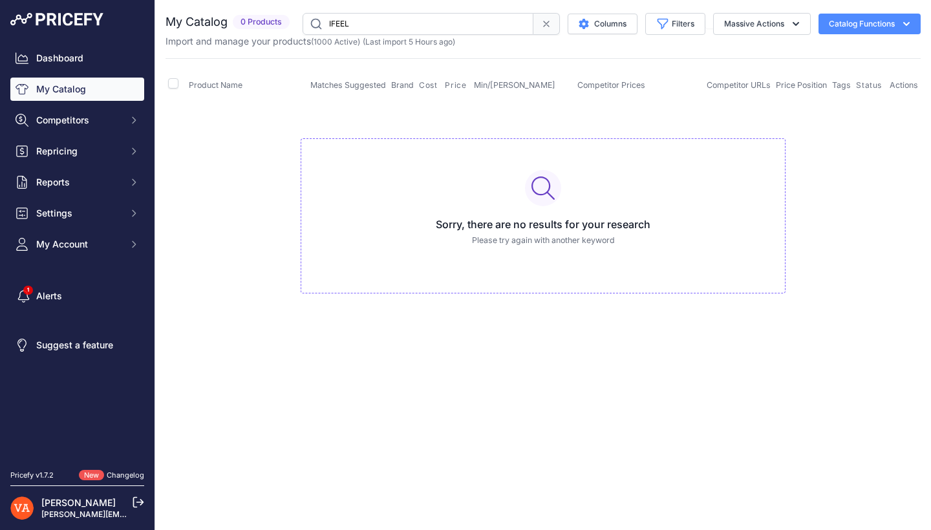
type input "IFEEL"
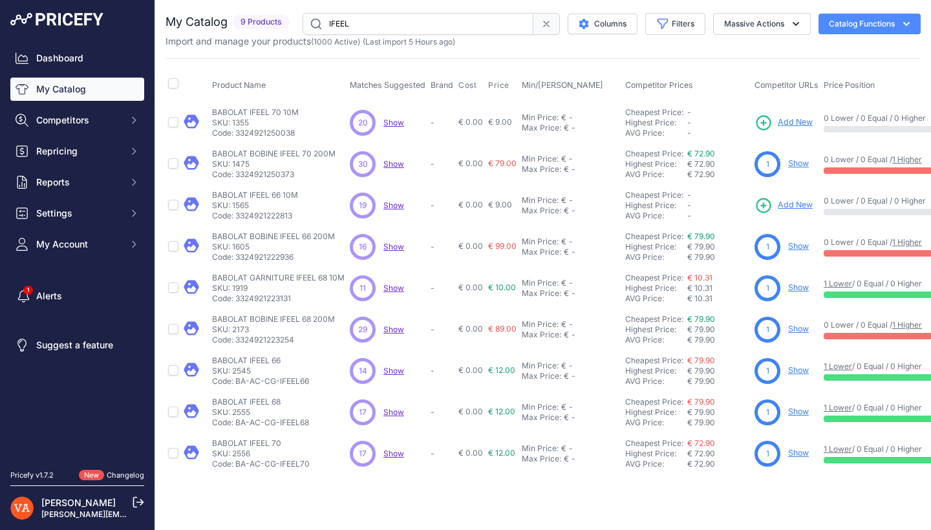
click at [805, 165] on link "Show" at bounding box center [798, 163] width 21 height 10
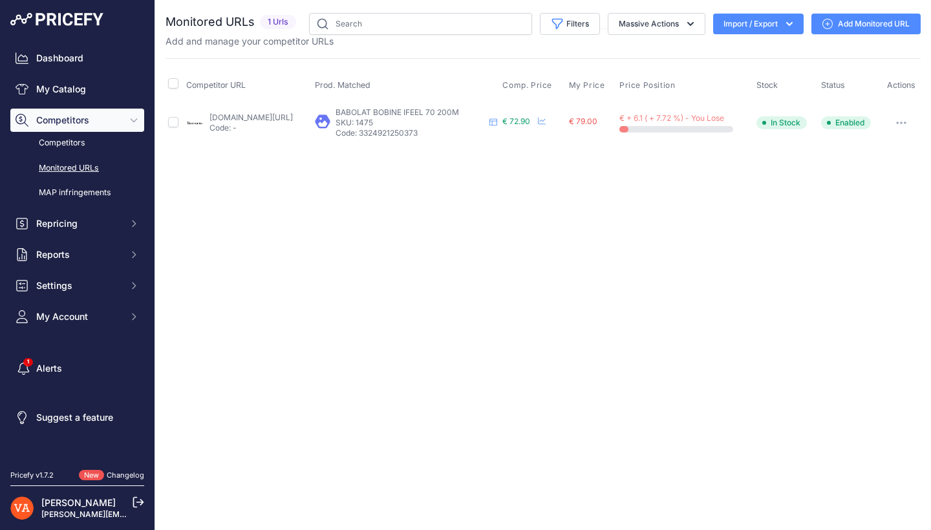
click at [258, 119] on link "[DOMAIN_NAME][URL]" at bounding box center [250, 117] width 83 height 10
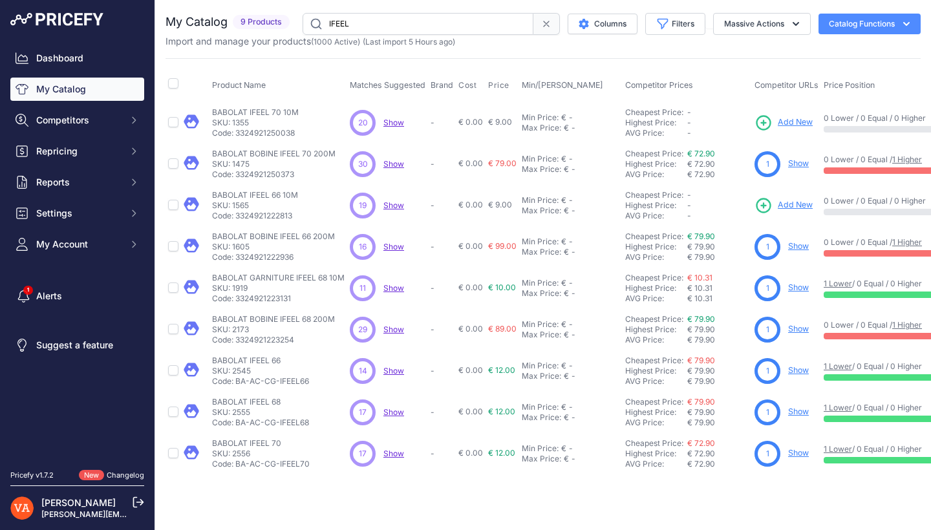
click at [370, 23] on input "IFEEL" at bounding box center [417, 24] width 231 height 22
type input "PRO COURT"
